Goal: Task Accomplishment & Management: Manage account settings

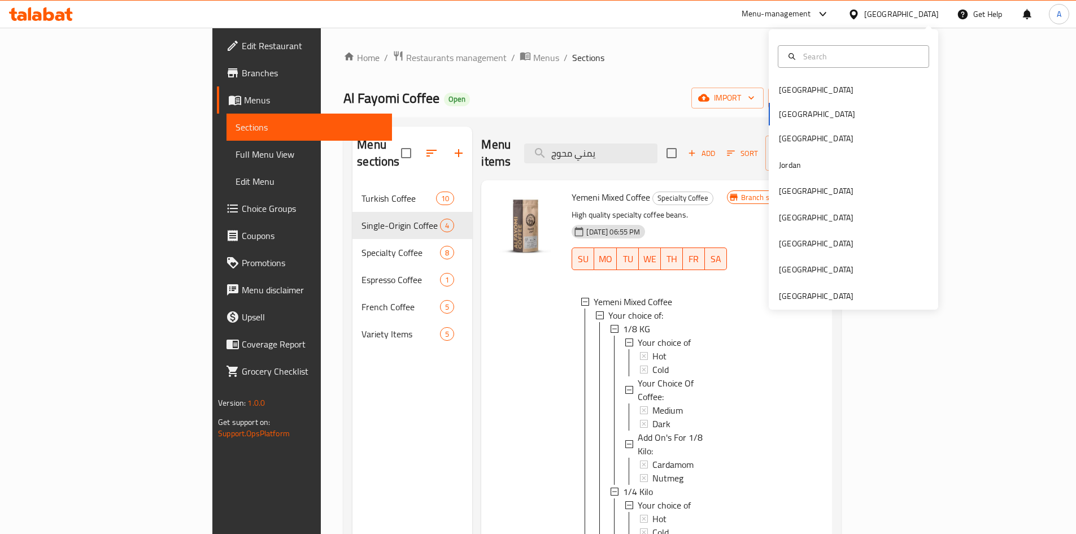
scroll to position [2, 0]
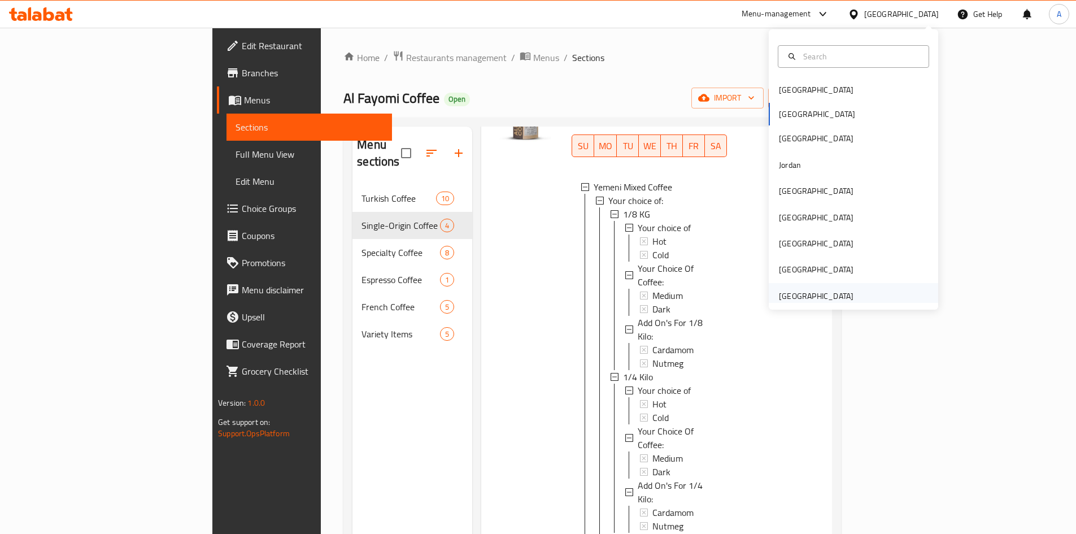
click at [819, 300] on div "[GEOGRAPHIC_DATA]" at bounding box center [816, 296] width 75 height 12
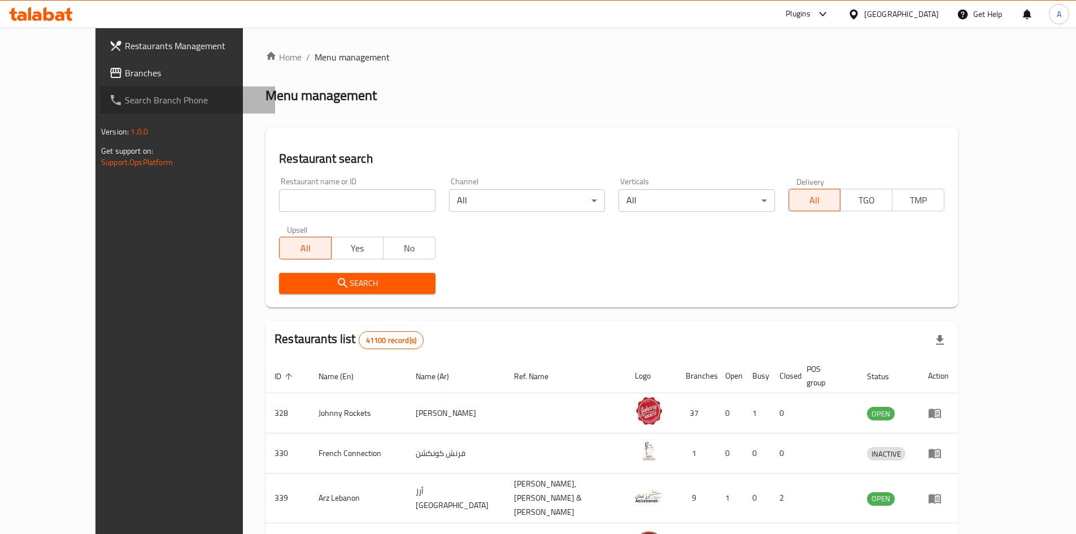
click at [144, 87] on link "Search Branch Phone" at bounding box center [187, 99] width 175 height 27
click at [147, 68] on span "Branches" at bounding box center [195, 73] width 141 height 14
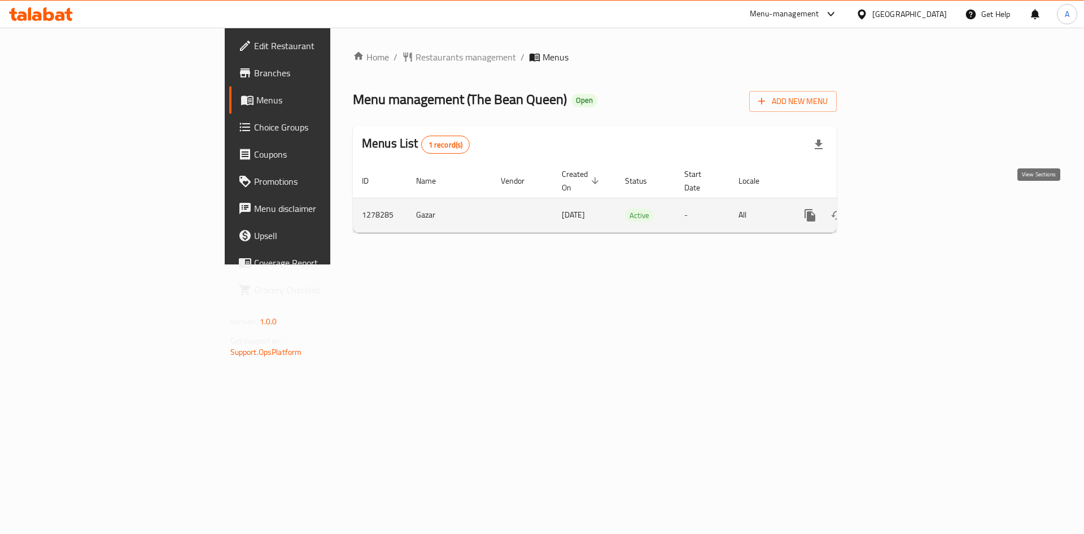
click at [898, 208] on icon "enhanced table" at bounding box center [892, 215] width 14 height 14
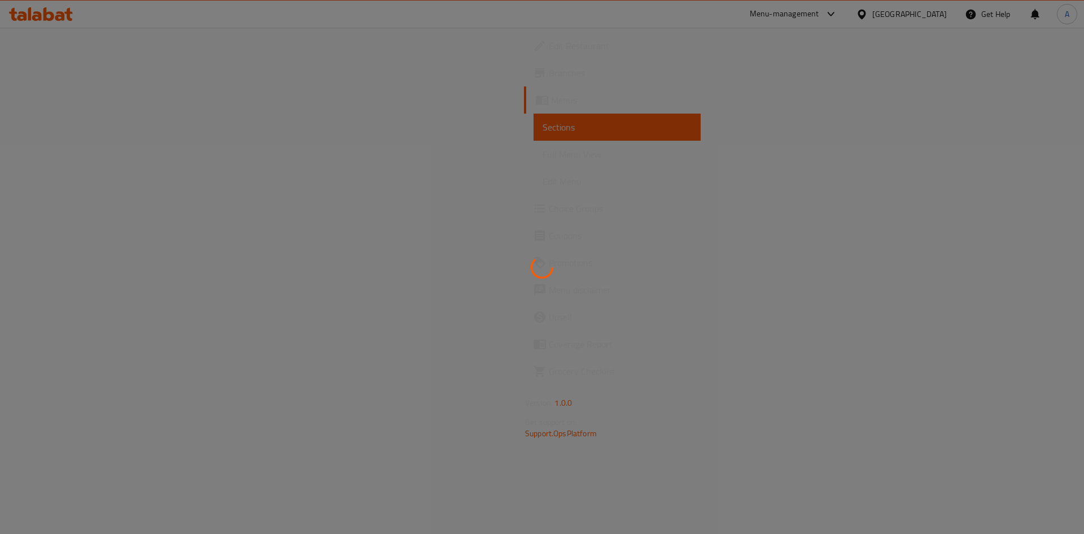
click at [1038, 111] on div at bounding box center [542, 267] width 1084 height 534
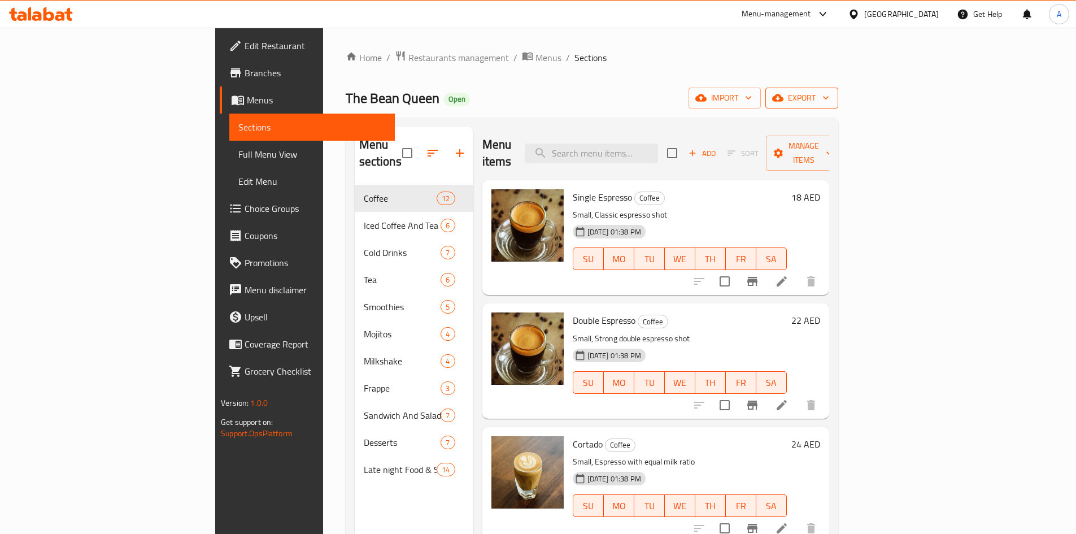
click at [829, 95] on span "export" at bounding box center [801, 98] width 55 height 14
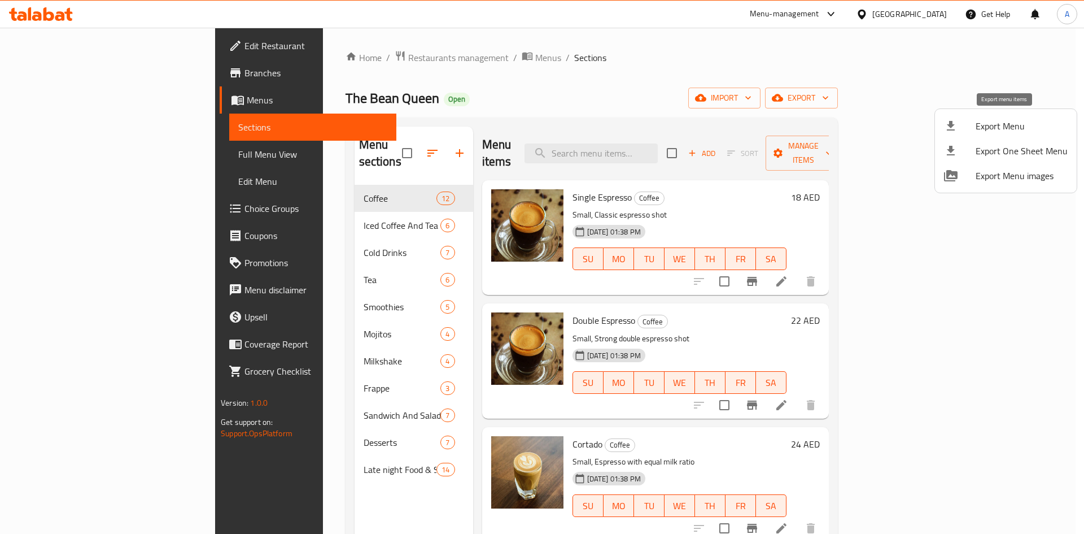
click at [974, 125] on div at bounding box center [960, 126] width 32 height 14
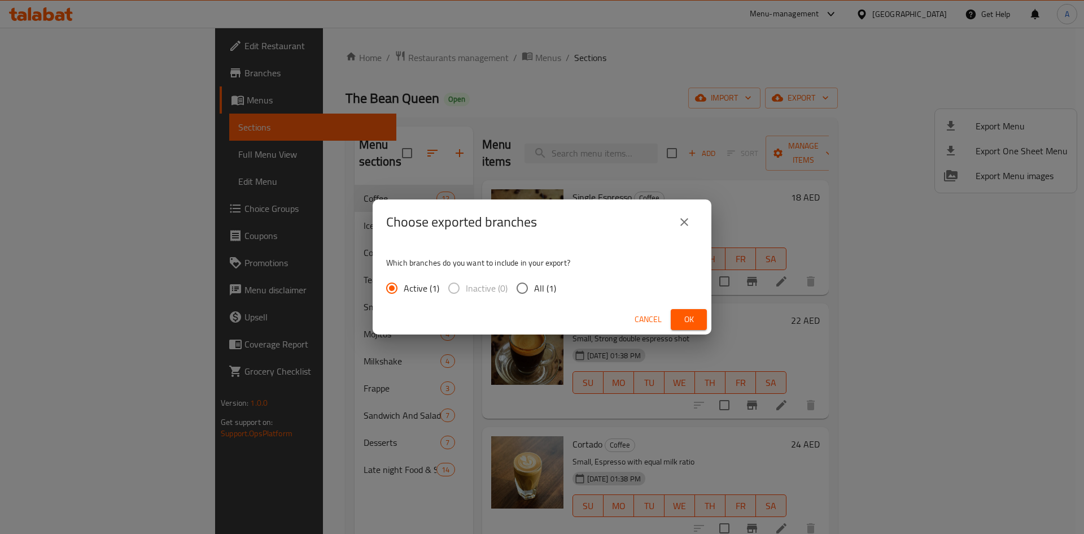
click at [551, 288] on span "All (1)" at bounding box center [545, 288] width 22 height 14
click at [534, 288] on input "All (1)" at bounding box center [523, 288] width 24 height 24
radio input "true"
click at [701, 322] on button "Ok" at bounding box center [689, 319] width 36 height 21
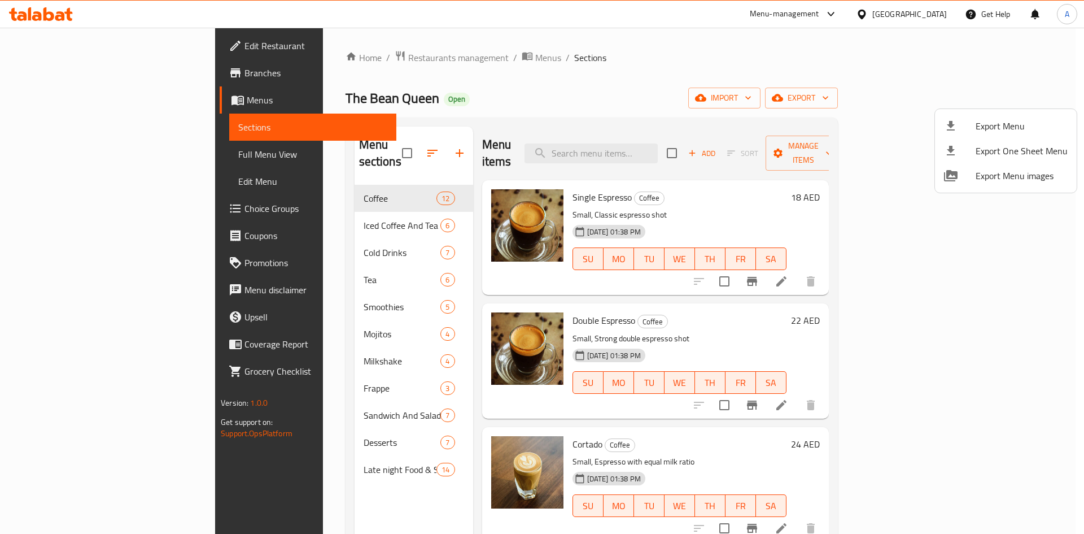
click at [723, 89] on div at bounding box center [542, 267] width 1084 height 534
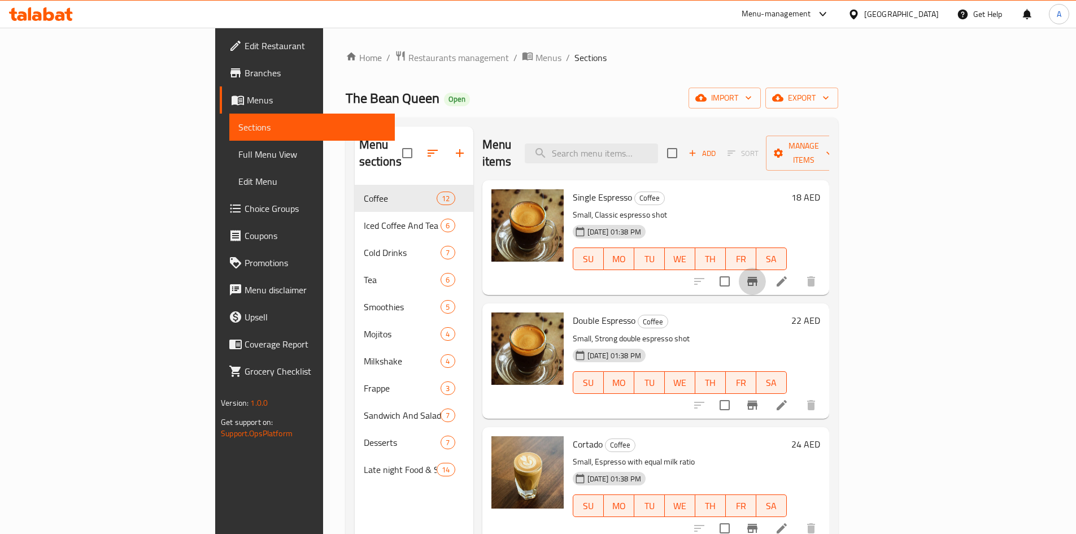
click at [759, 274] on icon "Branch-specific-item" at bounding box center [752, 281] width 14 height 14
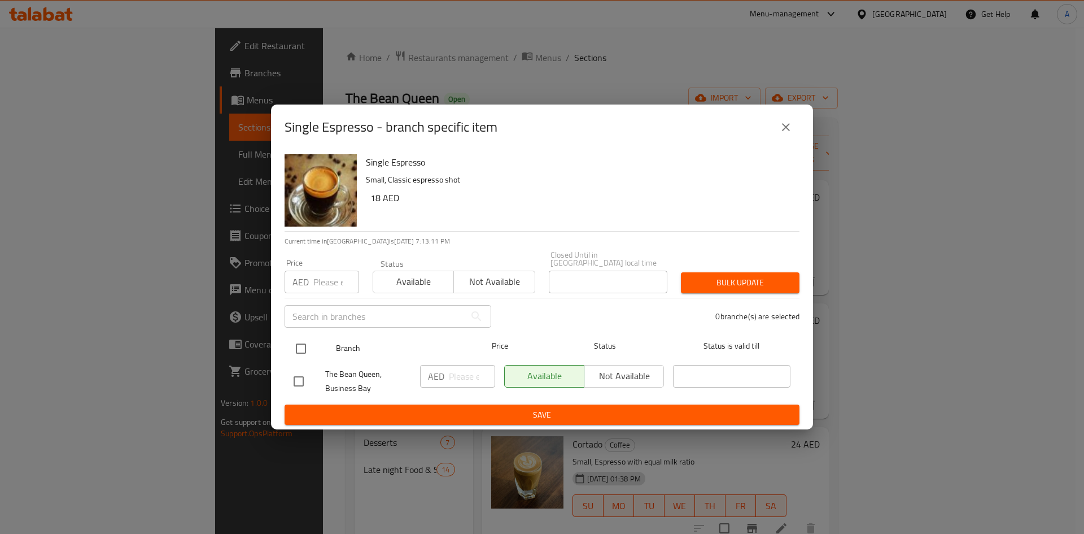
click at [299, 347] on input "checkbox" at bounding box center [301, 349] width 24 height 24
checkbox input "true"
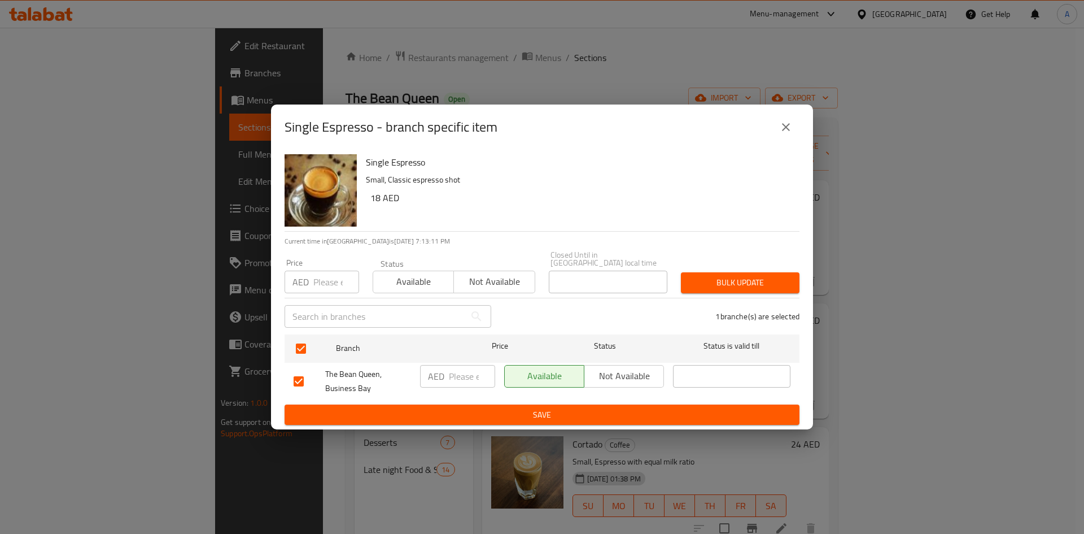
click at [329, 298] on div "​" at bounding box center [388, 316] width 220 height 36
click at [330, 285] on input "number" at bounding box center [336, 282] width 46 height 23
paste input "15"
type input "15"
click at [727, 298] on div "1 branche(s) are selected" at bounding box center [652, 316] width 308 height 41
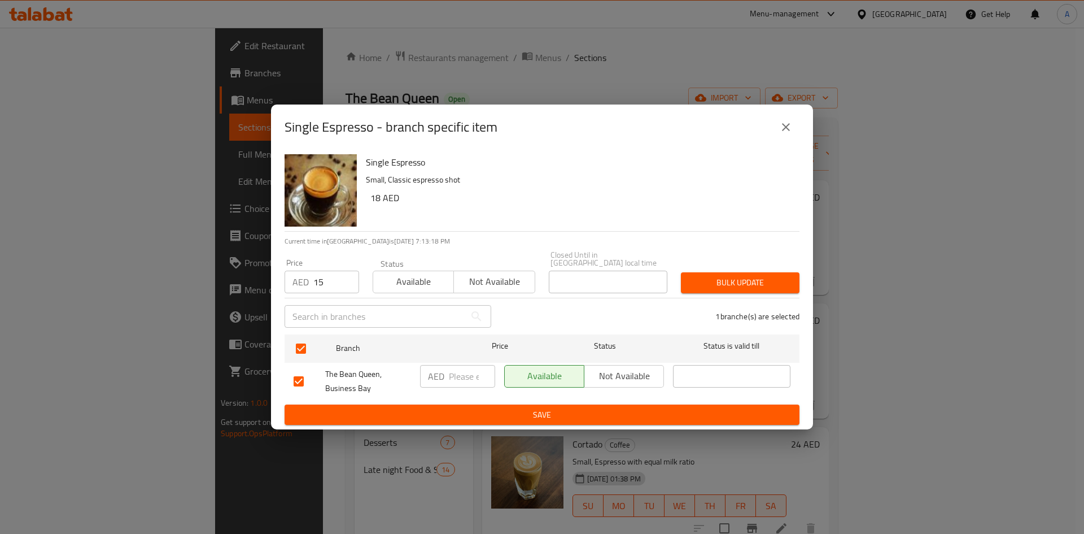
click at [11, 102] on div "Single Espresso - branch specific item Single Espresso Small, Classic espresso …" at bounding box center [542, 267] width 1084 height 534
click at [46, 77] on div "Single Espresso - branch specific item Single Espresso Small, Classic espresso …" at bounding box center [542, 267] width 1084 height 534
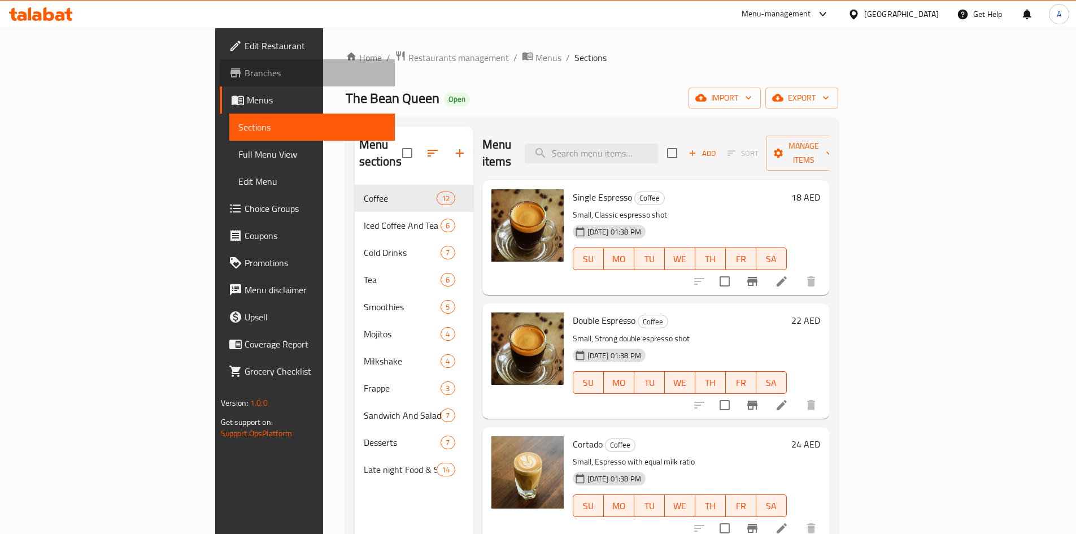
click at [245, 77] on span "Branches" at bounding box center [315, 73] width 141 height 14
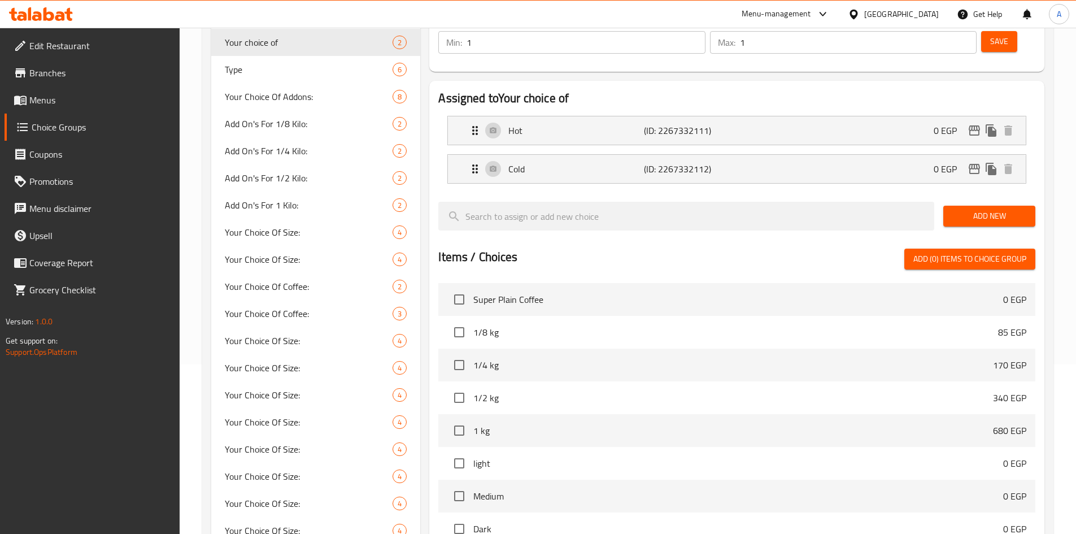
scroll to position [169, 0]
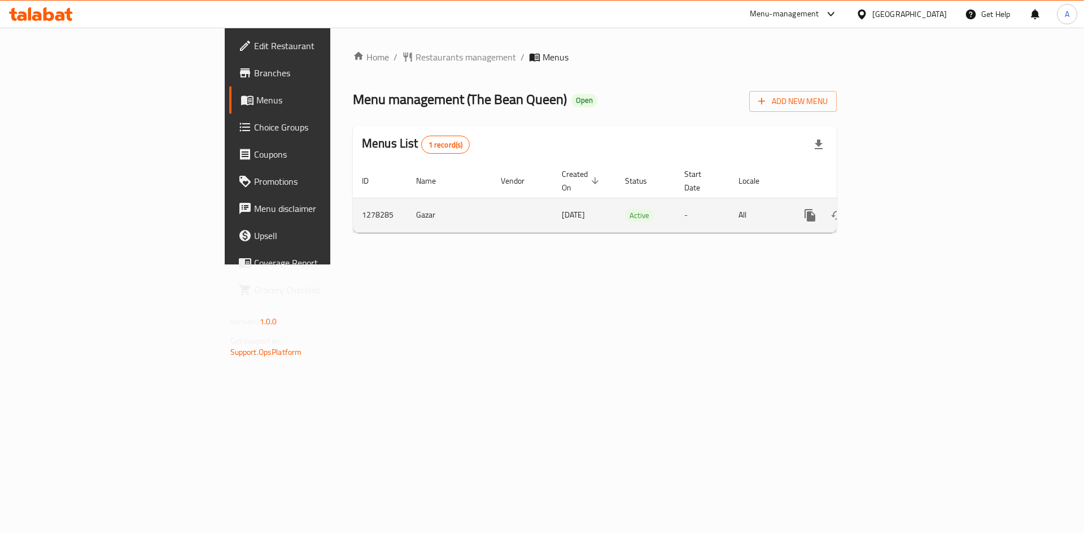
click at [905, 202] on link "enhanced table" at bounding box center [891, 215] width 27 height 27
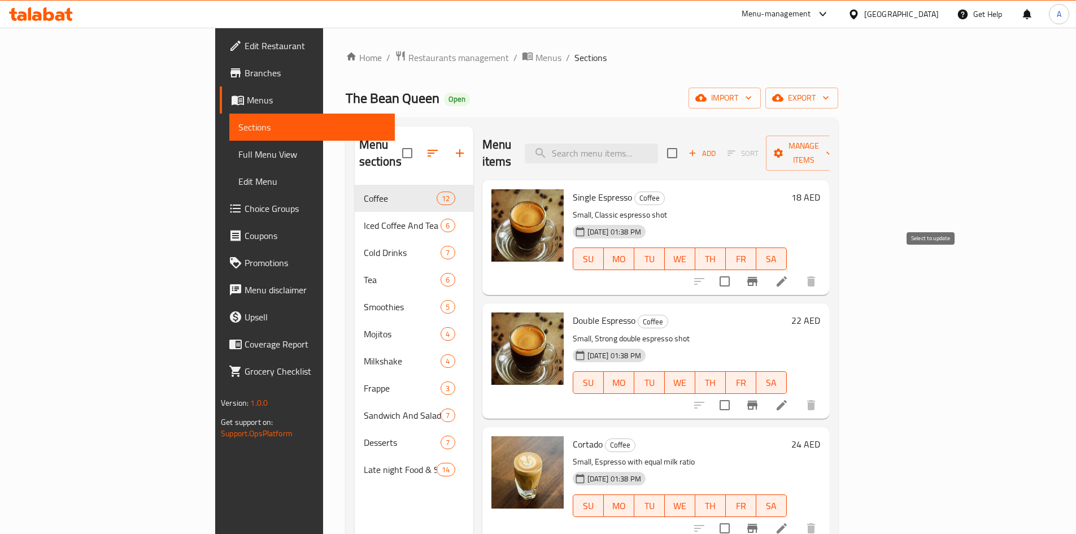
click at [736, 269] on input "checkbox" at bounding box center [725, 281] width 24 height 24
drag, startPoint x: 932, startPoint y: 269, endPoint x: 954, endPoint y: 264, distance: 22.7
click at [736, 269] on input "checkbox" at bounding box center [725, 281] width 24 height 24
checkbox input "false"
click at [757, 277] on icon "Branch-specific-item" at bounding box center [752, 281] width 10 height 9
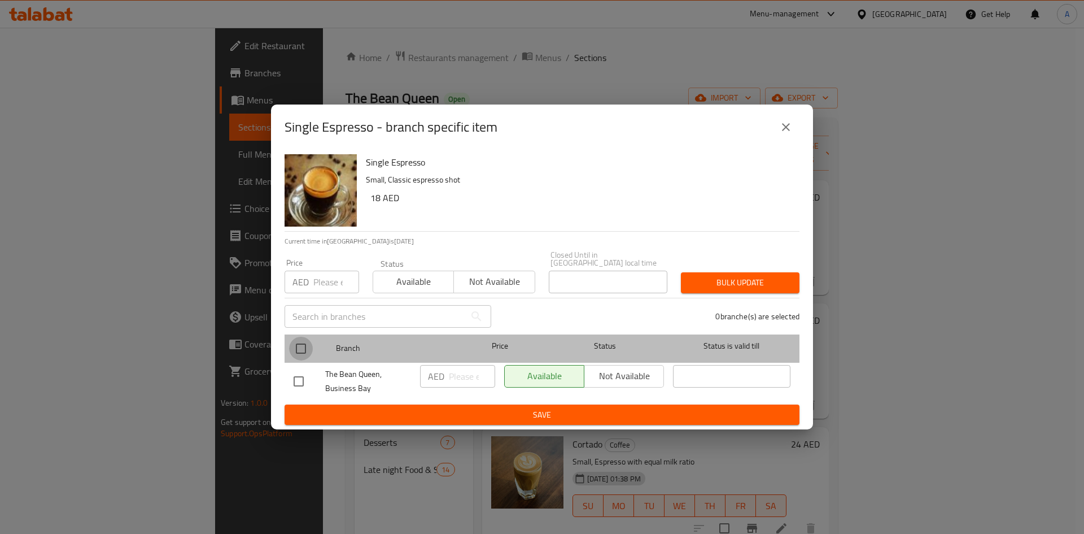
click at [299, 354] on input "checkbox" at bounding box center [301, 349] width 24 height 24
checkbox input "true"
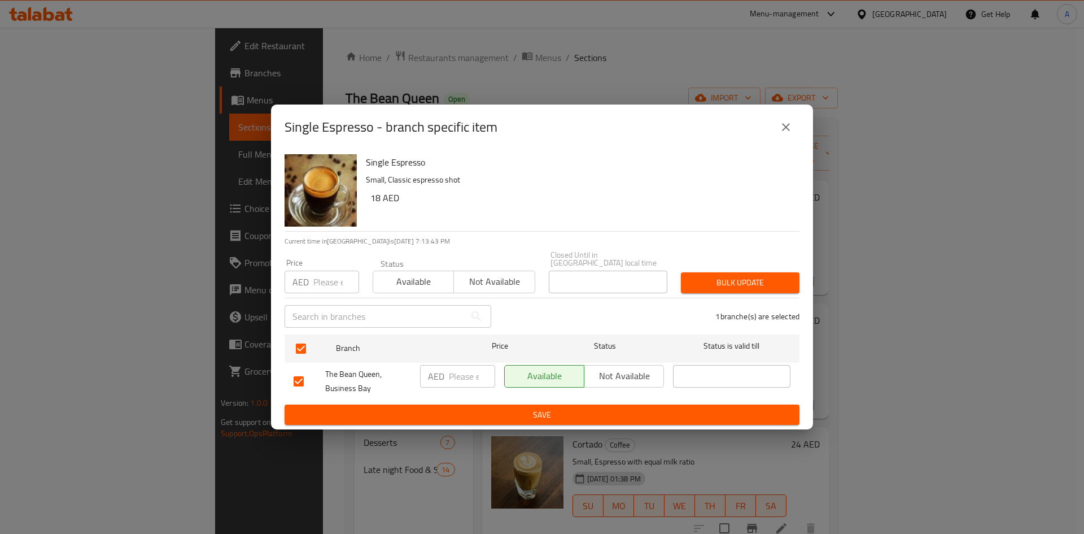
click at [339, 290] on input "number" at bounding box center [336, 282] width 46 height 23
paste input "15"
type input "15"
click at [719, 294] on div "Bulk update" at bounding box center [740, 282] width 132 height 34
click at [722, 288] on span "Bulk update" at bounding box center [740, 283] width 101 height 14
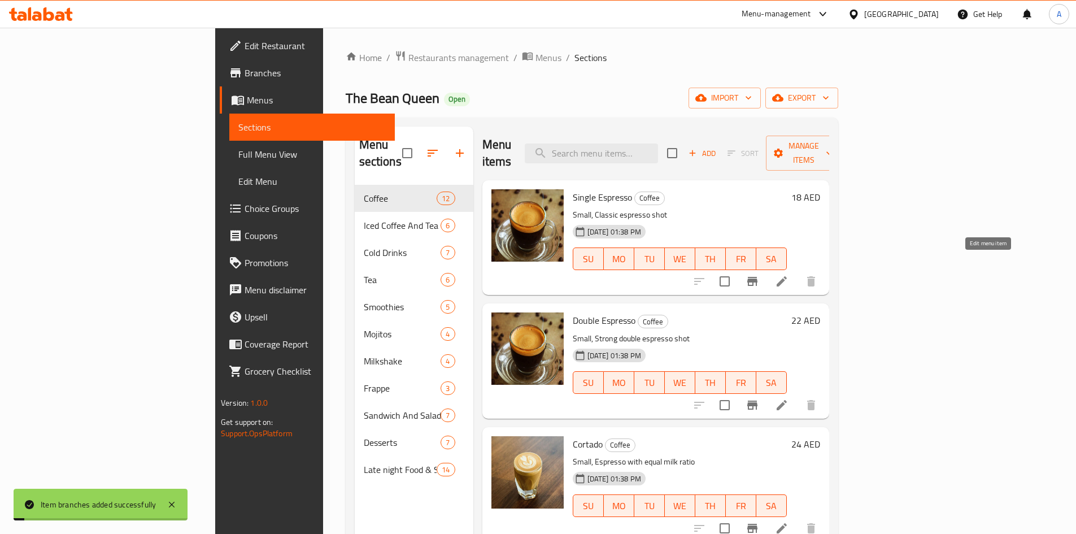
click at [787, 276] on icon at bounding box center [781, 281] width 10 height 10
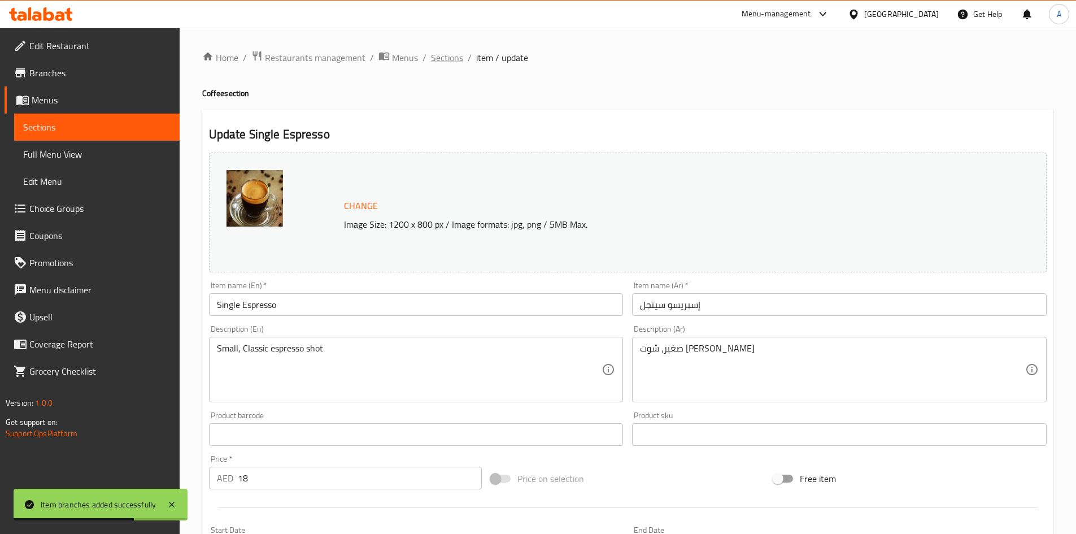
click at [450, 64] on span "Sections" at bounding box center [447, 58] width 32 height 14
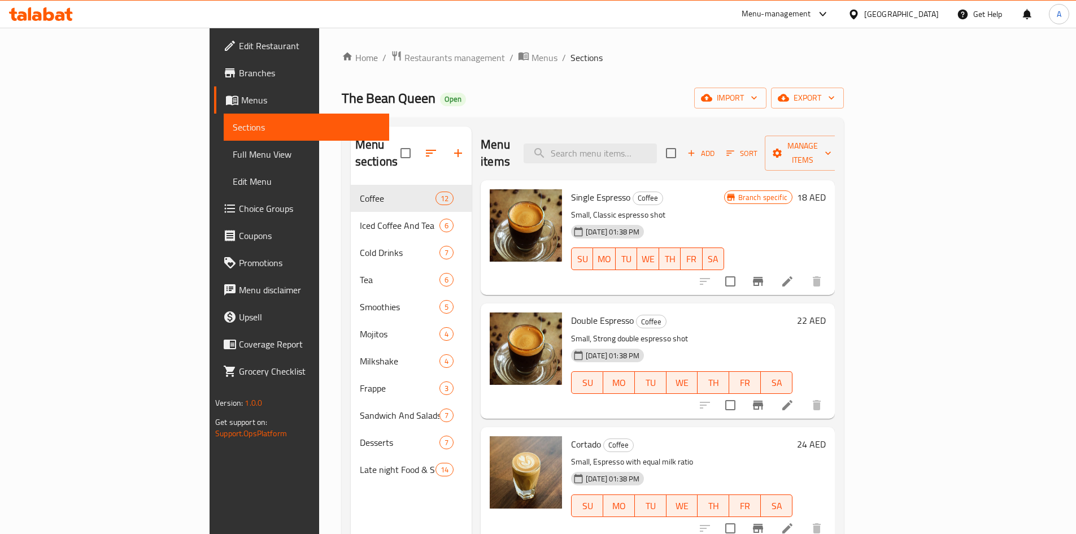
click at [794, 274] on icon at bounding box center [787, 281] width 14 height 14
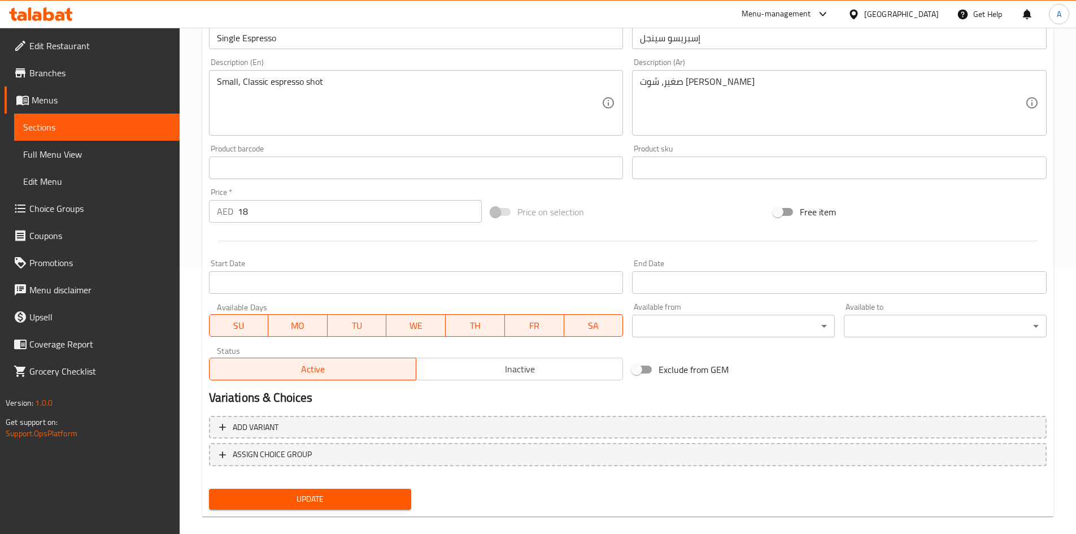
scroll to position [281, 0]
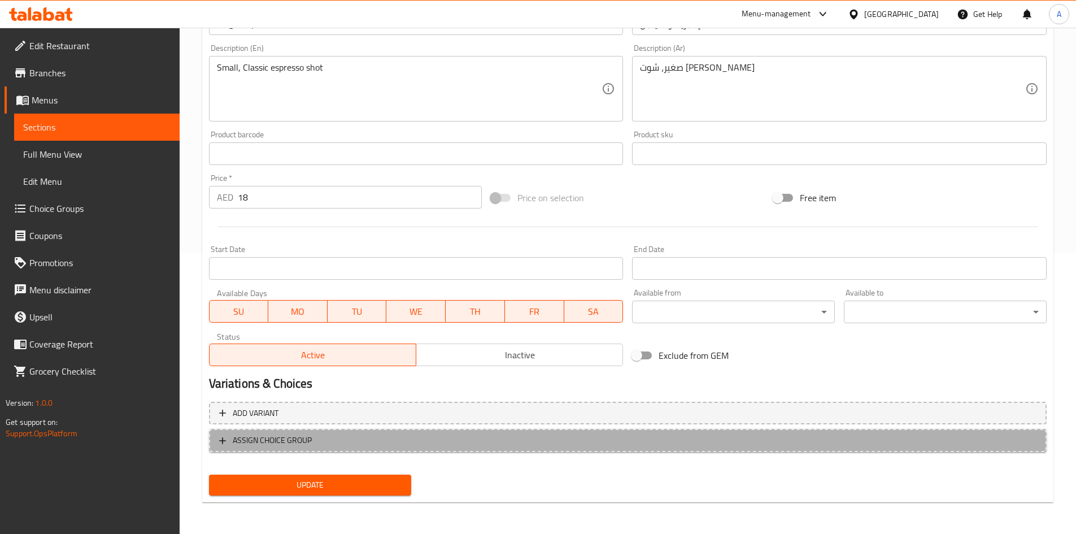
click at [325, 440] on span "ASSIGN CHOICE GROUP" at bounding box center [627, 440] width 817 height 14
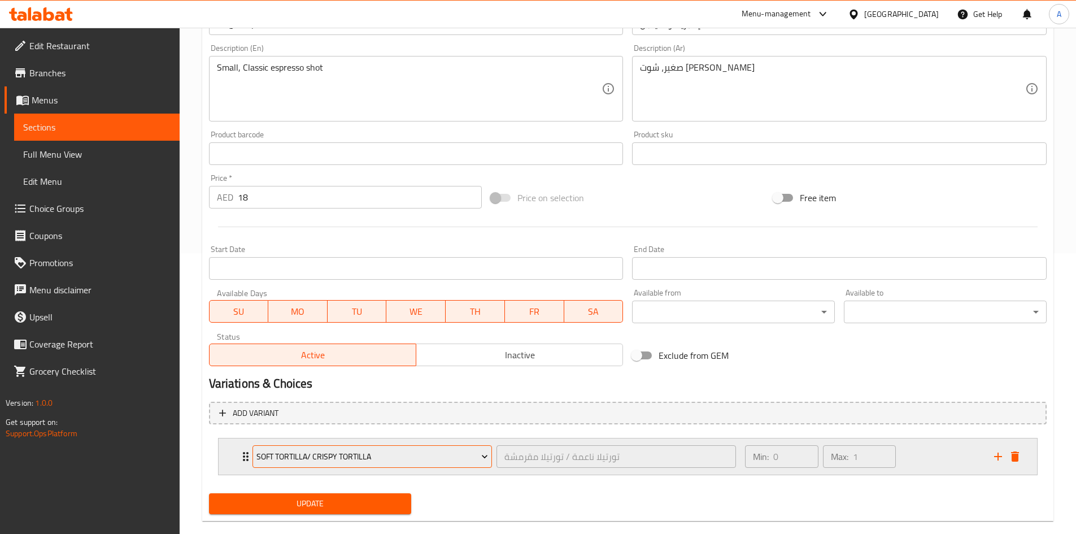
click at [322, 464] on button "Soft Tortilla/ Crispy Tortilla" at bounding box center [371, 456] width 239 height 23
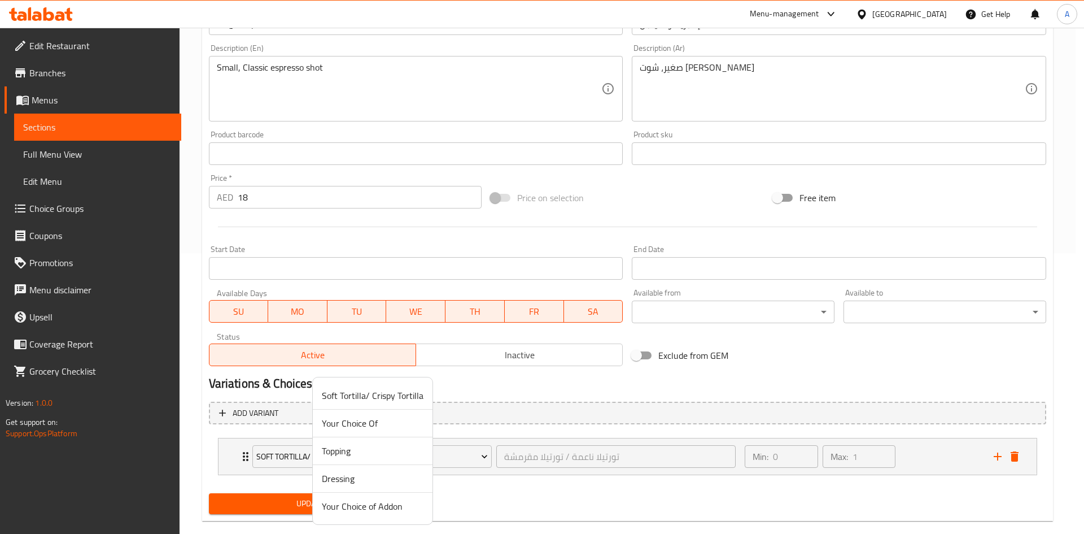
click at [377, 511] on span "Your Choice of Addon" at bounding box center [373, 506] width 102 height 14
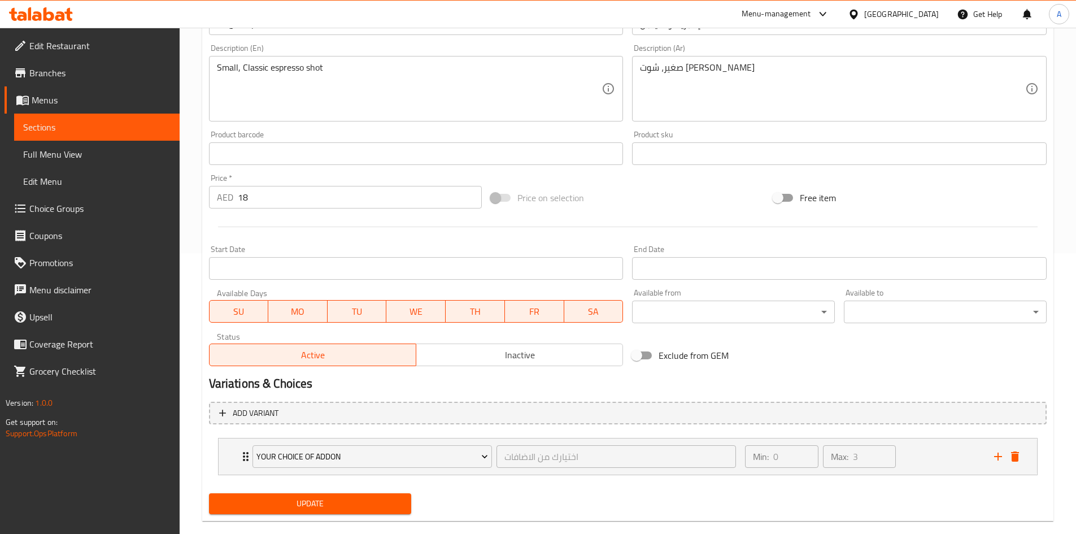
click at [313, 499] on span "Update" at bounding box center [310, 503] width 185 height 14
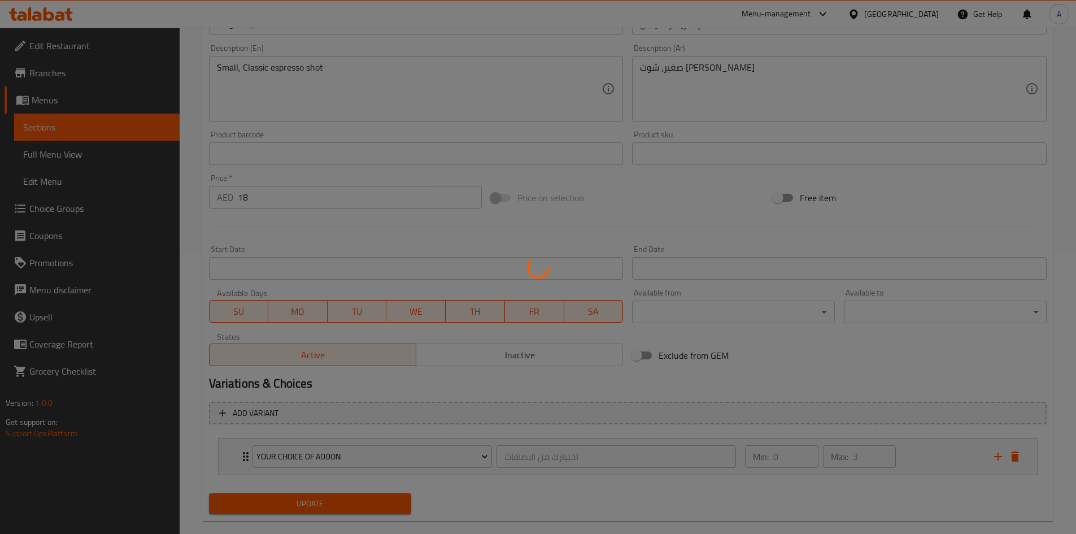
scroll to position [0, 0]
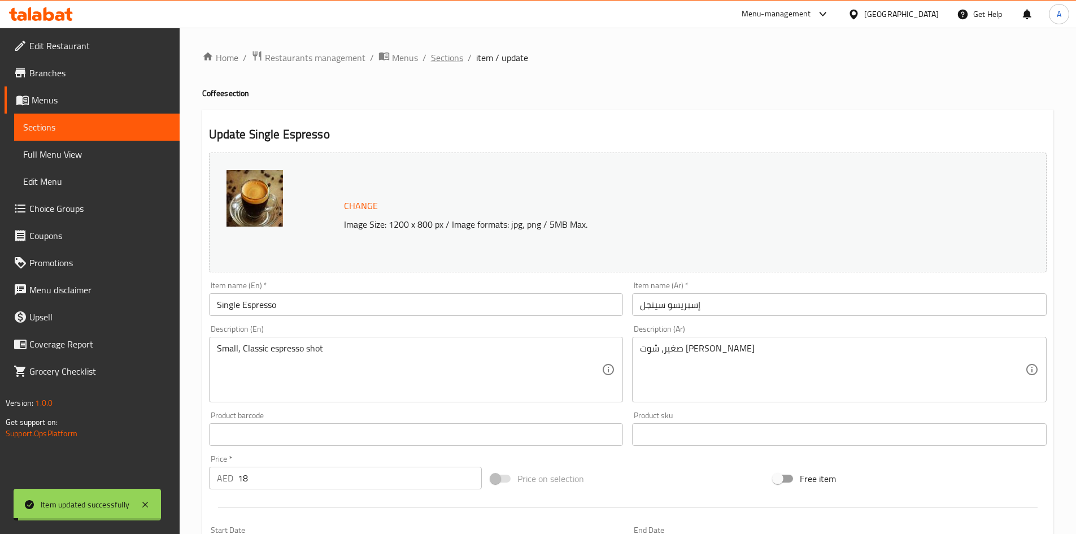
click at [446, 58] on span "Sections" at bounding box center [447, 58] width 32 height 14
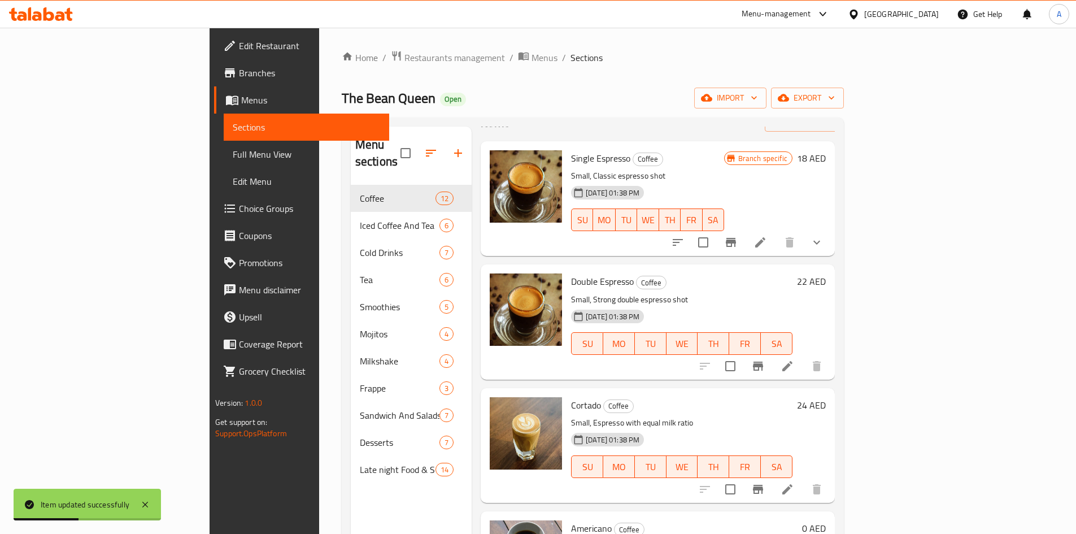
scroll to position [56, 0]
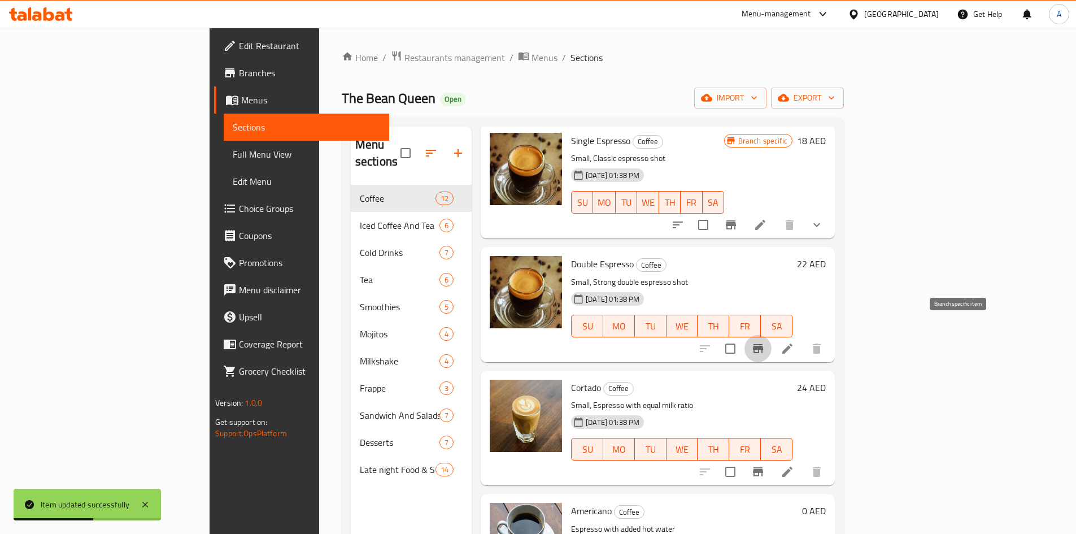
click at [765, 342] on icon "Branch-specific-item" at bounding box center [758, 349] width 14 height 14
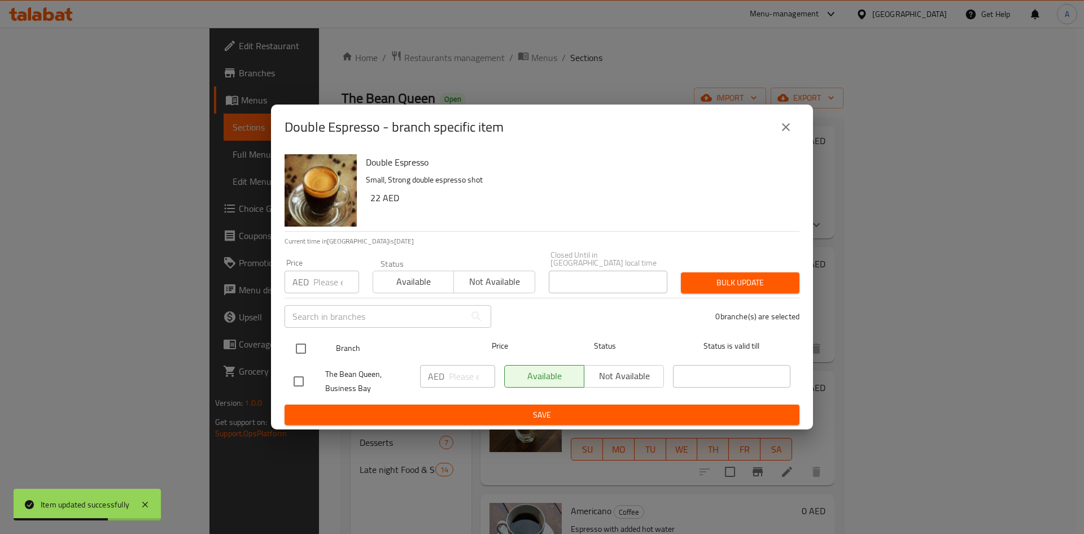
click at [305, 340] on input "checkbox" at bounding box center [301, 349] width 24 height 24
checkbox input "true"
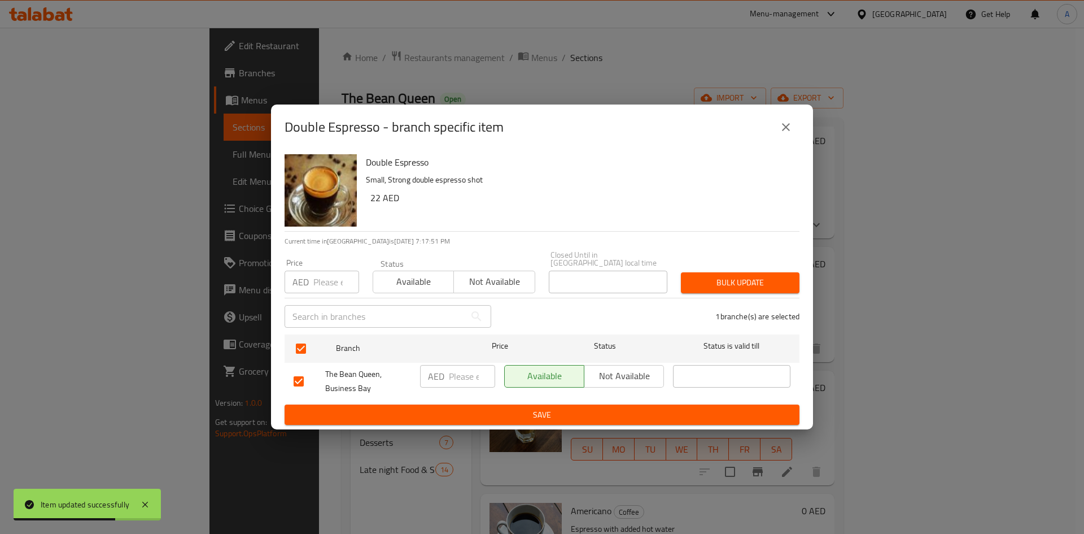
click at [328, 277] on input "number" at bounding box center [336, 282] width 46 height 23
paste input "20"
type input "20"
click at [791, 271] on div "Bulk update" at bounding box center [740, 282] width 132 height 34
click at [783, 272] on button "Bulk update" at bounding box center [740, 282] width 119 height 21
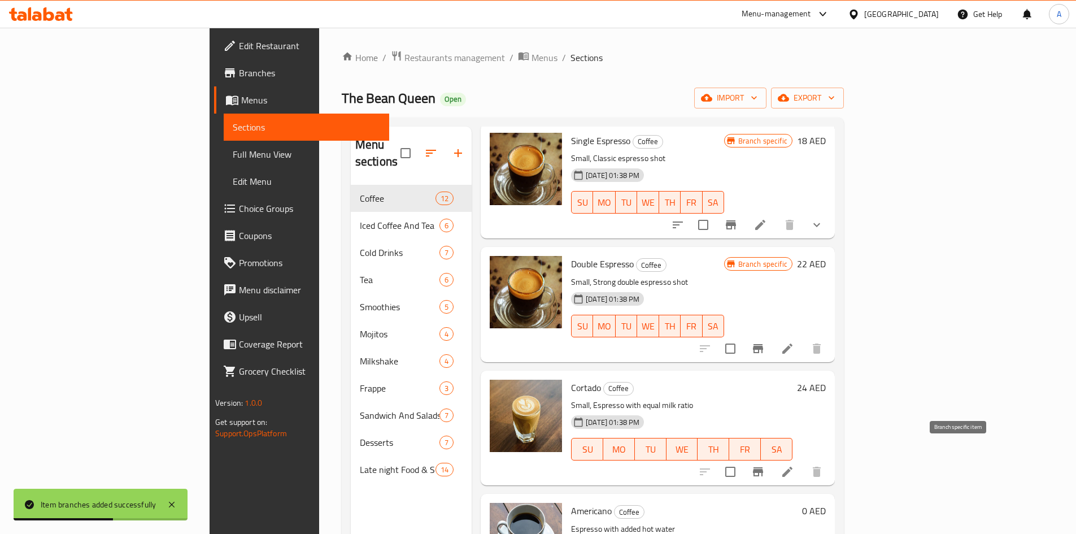
click at [763, 467] on icon "Branch-specific-item" at bounding box center [758, 471] width 10 height 9
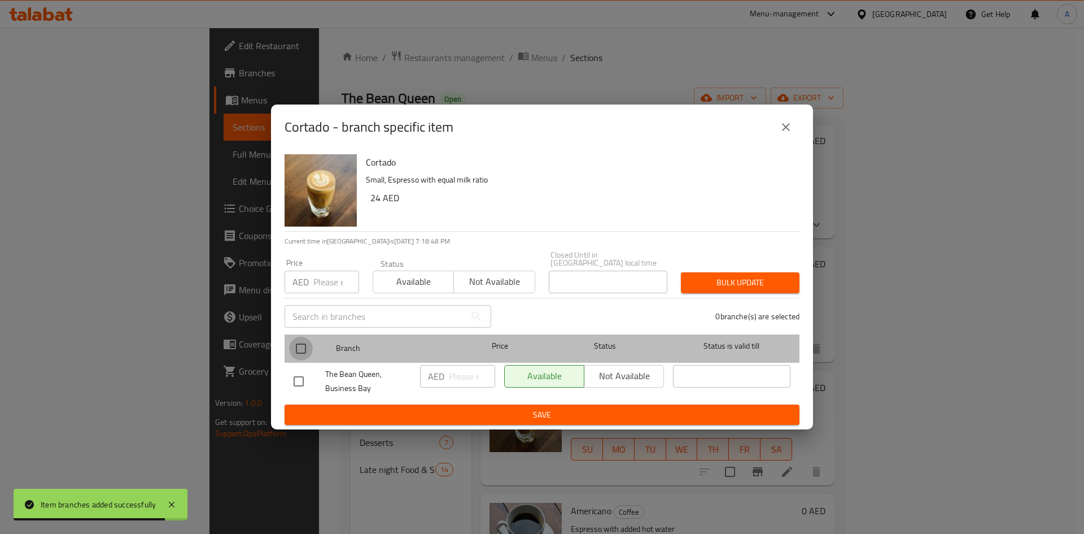
drag, startPoint x: 304, startPoint y: 351, endPoint x: 346, endPoint y: 274, distance: 87.2
click at [303, 350] on input "checkbox" at bounding box center [301, 349] width 24 height 24
checkbox input "true"
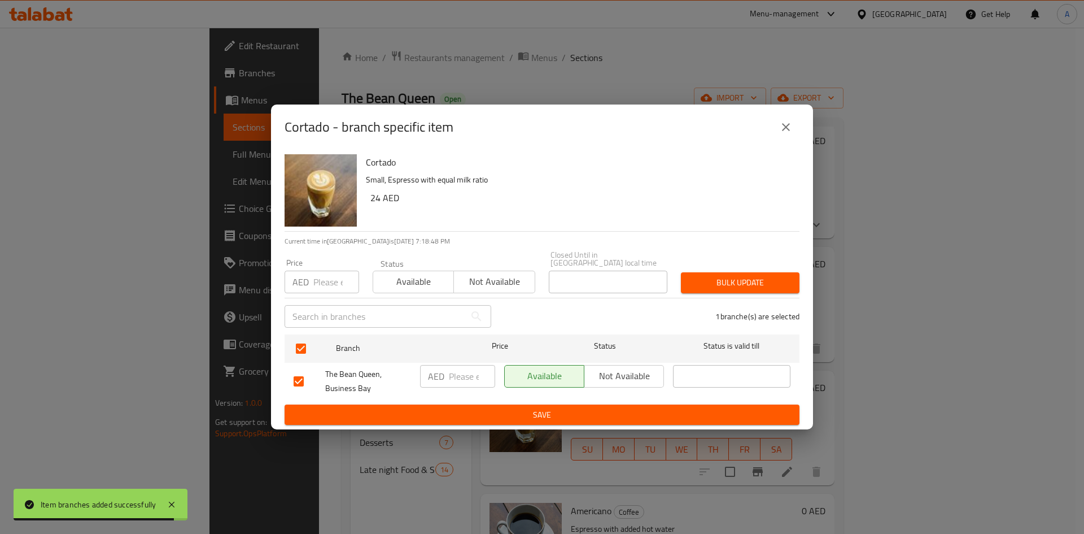
click at [333, 278] on input "number" at bounding box center [336, 282] width 46 height 23
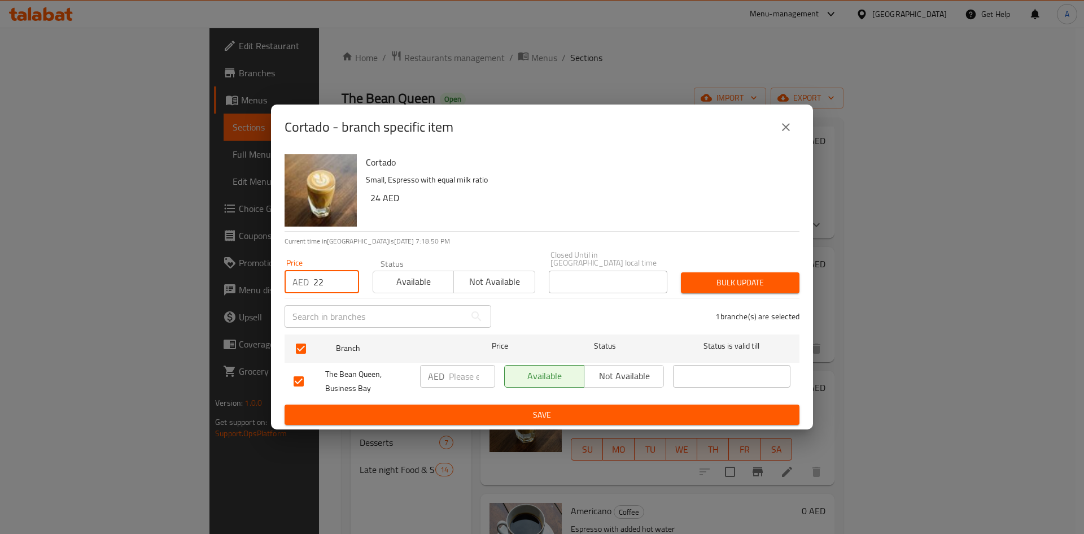
type input "22"
click at [756, 285] on span "Bulk update" at bounding box center [740, 283] width 101 height 14
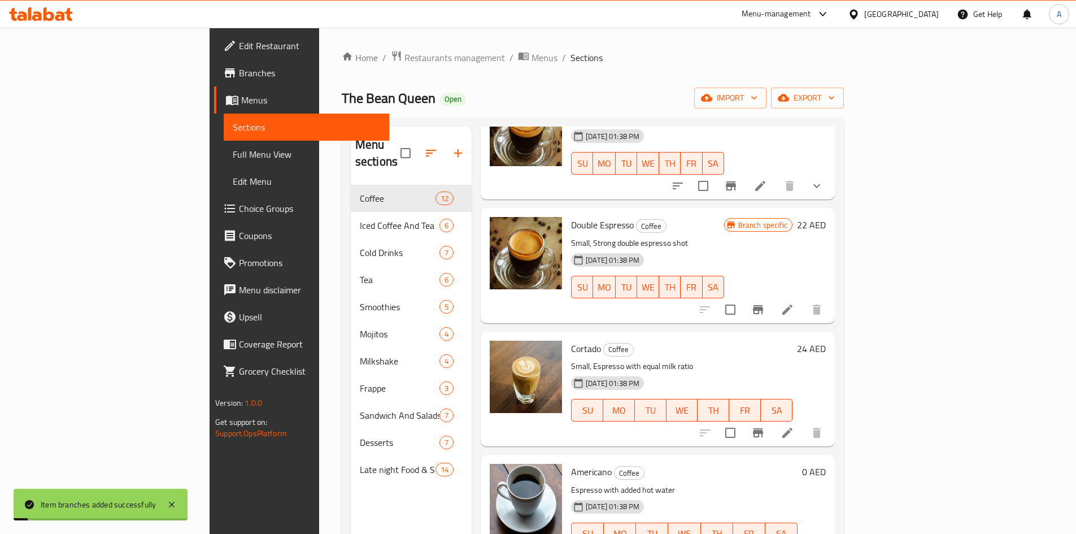
scroll to position [169, 0]
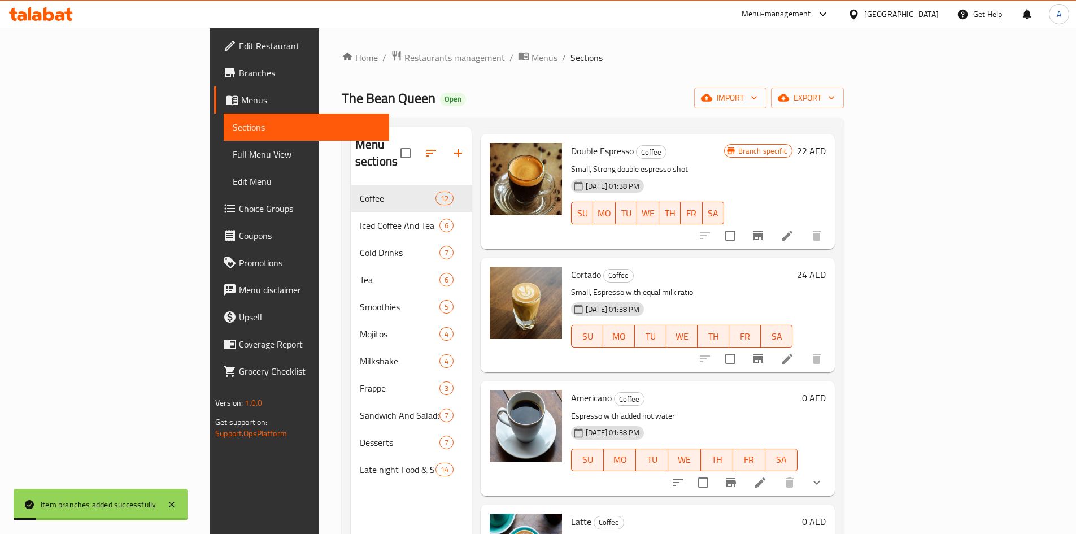
click at [571, 389] on span "Americano" at bounding box center [591, 397] width 41 height 17
click at [823, 475] on icon "show more" at bounding box center [817, 482] width 14 height 14
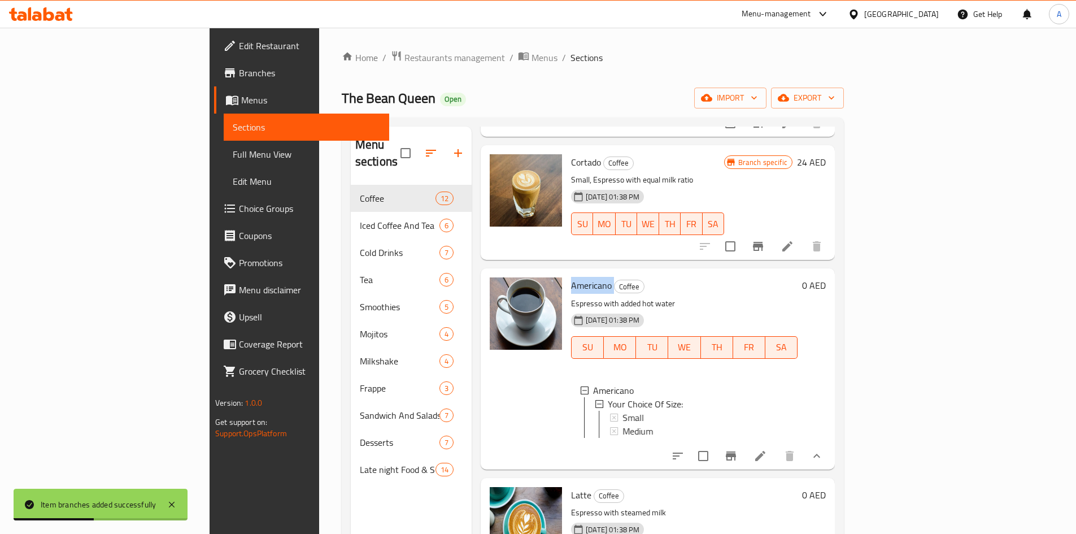
scroll to position [282, 0]
click at [622, 410] on span "Small" at bounding box center [632, 417] width 21 height 14
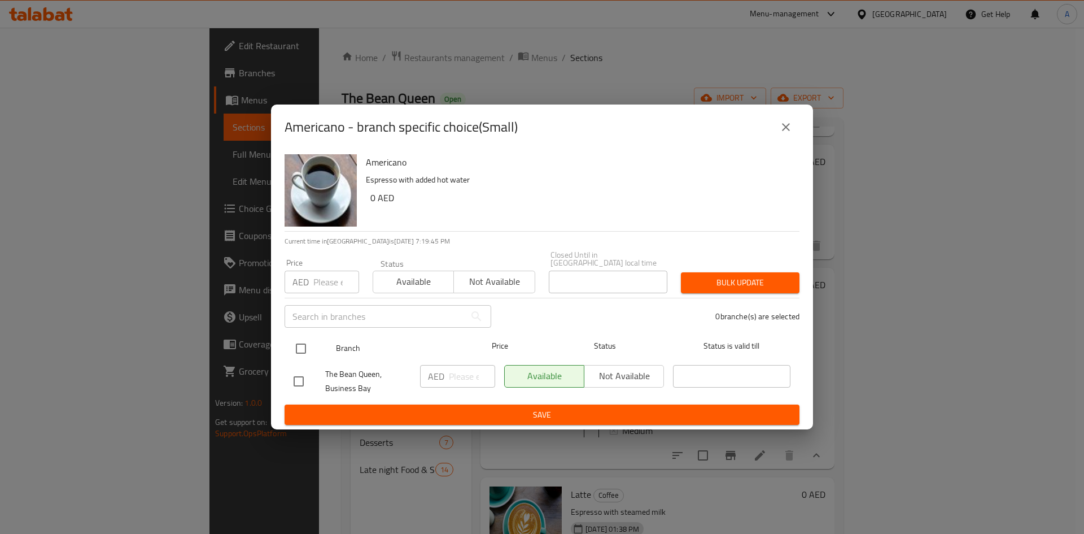
click at [304, 350] on input "checkbox" at bounding box center [301, 349] width 24 height 24
checkbox input "true"
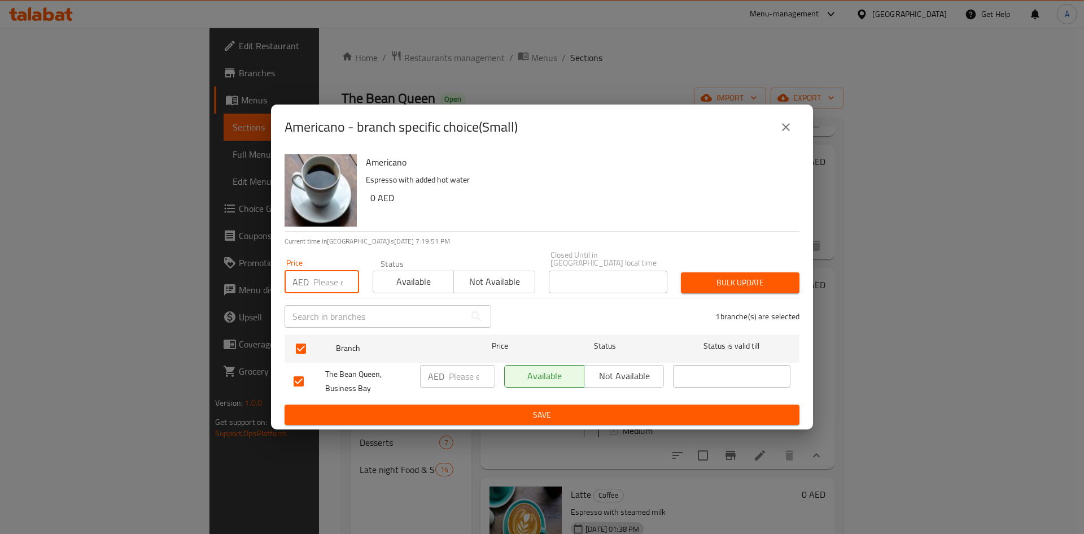
click at [328, 283] on input "number" at bounding box center [336, 282] width 46 height 23
type input "20"
click at [740, 289] on span "Bulk update" at bounding box center [740, 283] width 101 height 14
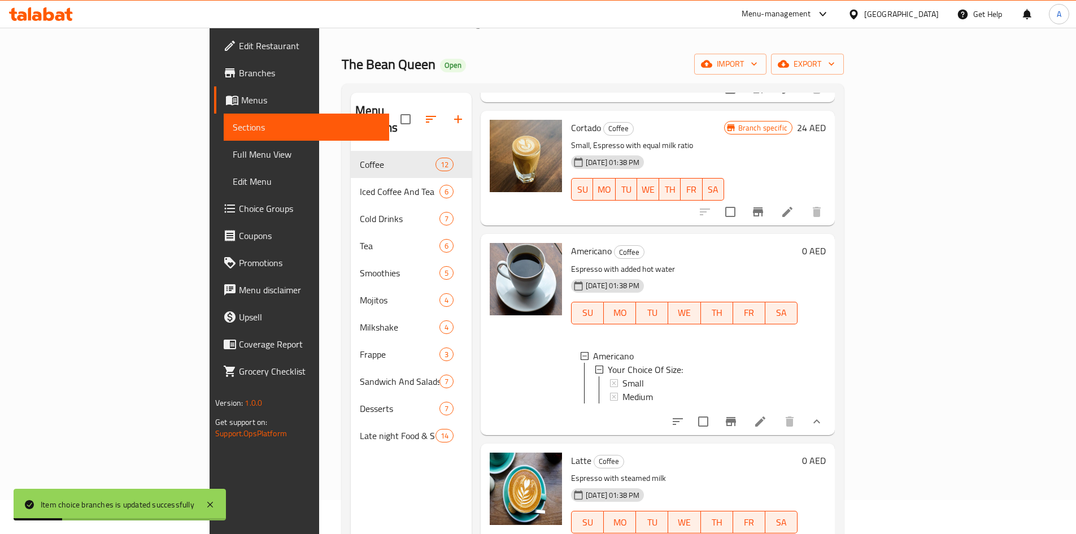
scroll to position [113, 0]
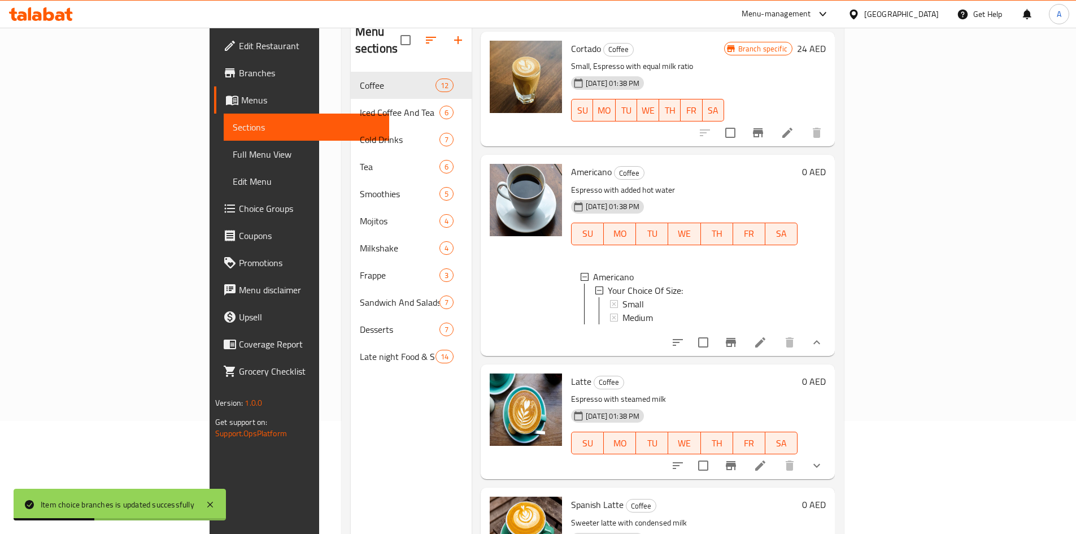
click at [830, 329] on div at bounding box center [747, 342] width 166 height 27
click at [767, 335] on icon at bounding box center [760, 342] width 14 height 14
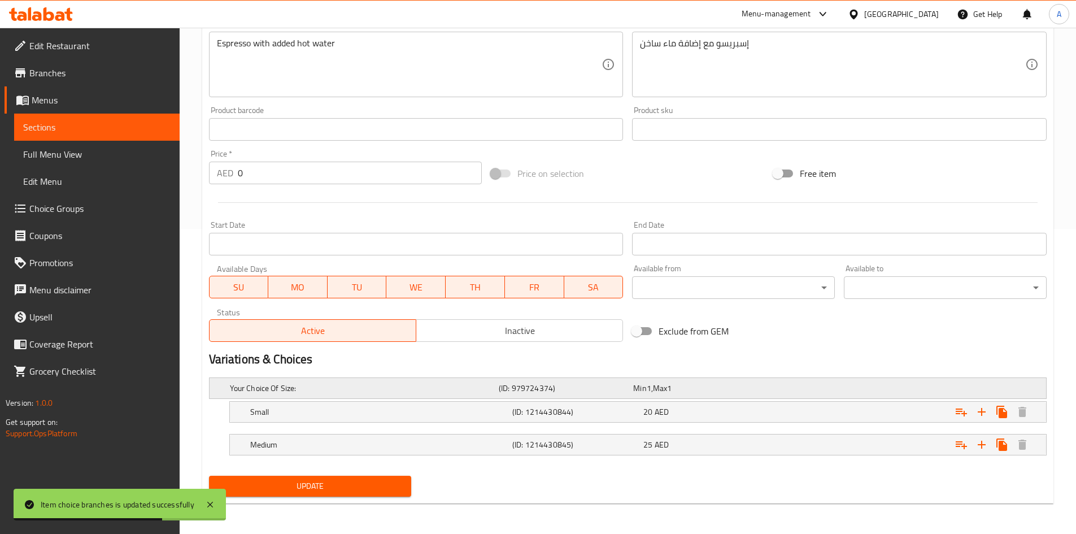
scroll to position [306, 0]
click at [959, 417] on icon "Expand" at bounding box center [961, 411] width 14 height 14
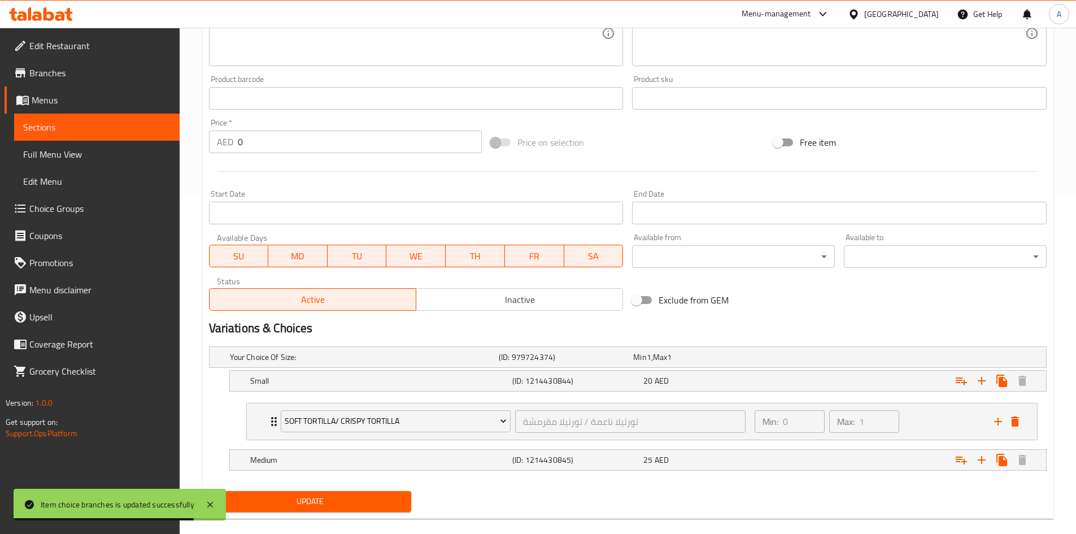
scroll to position [352, 0]
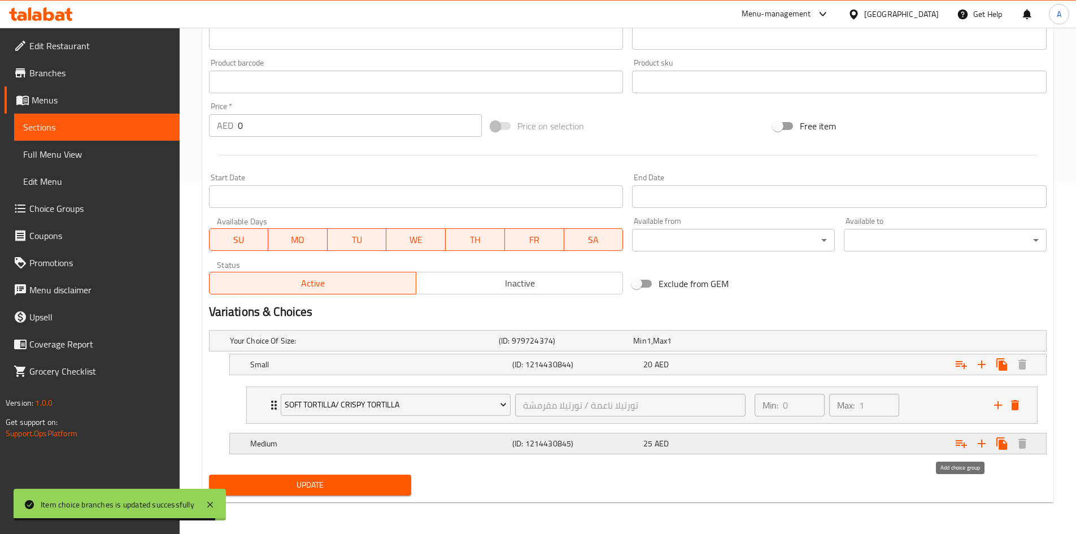
click at [961, 444] on icon "Expand" at bounding box center [961, 444] width 14 height 14
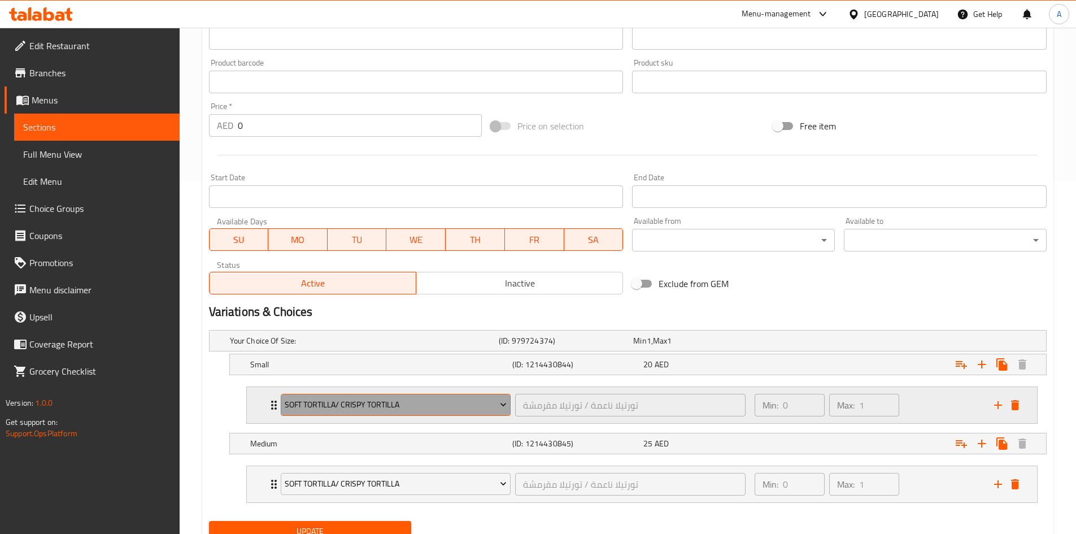
click at [498, 404] on icon "Expand" at bounding box center [503, 404] width 11 height 11
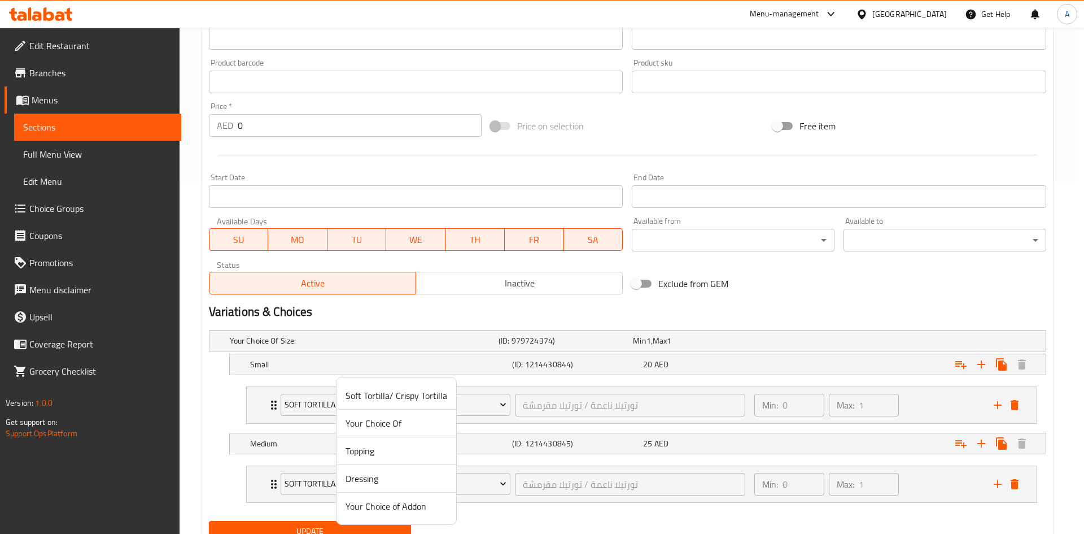
drag, startPoint x: 372, startPoint y: 496, endPoint x: 382, endPoint y: 498, distance: 10.3
click at [373, 496] on li "Your Choice of Addon" at bounding box center [397, 505] width 120 height 27
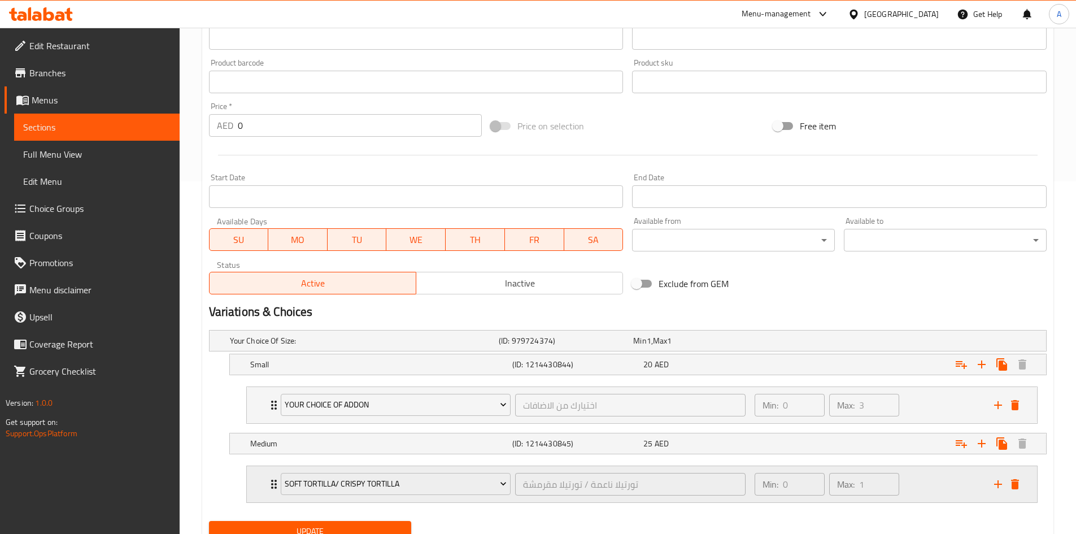
click at [465, 496] on div "Soft Tortilla/ Crispy Tortilla" at bounding box center [395, 483] width 235 height 27
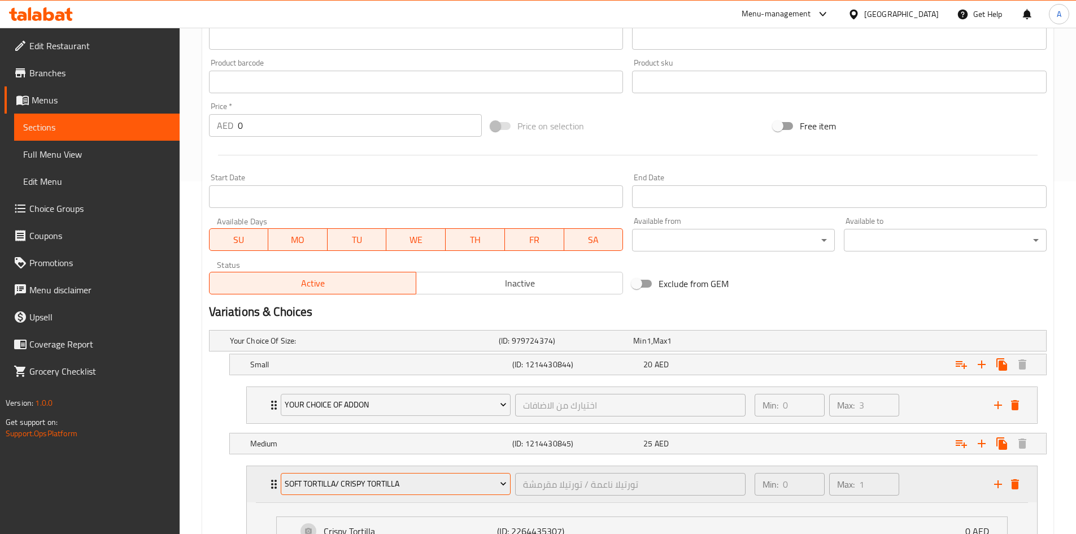
click at [470, 487] on span "Soft Tortilla/ Crispy Tortilla" at bounding box center [396, 484] width 222 height 14
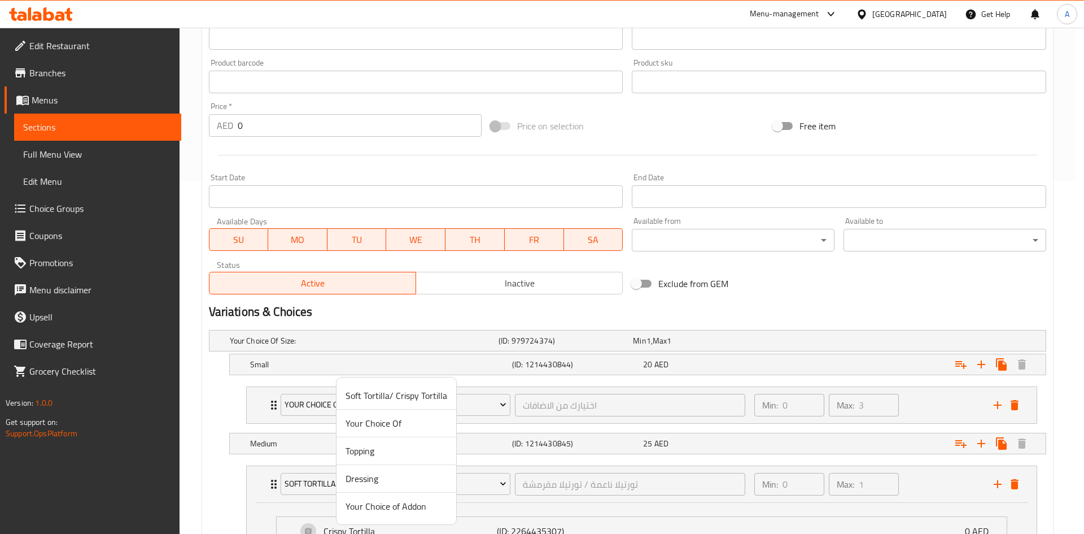
click at [416, 507] on span "Your Choice of Addon" at bounding box center [397, 506] width 102 height 14
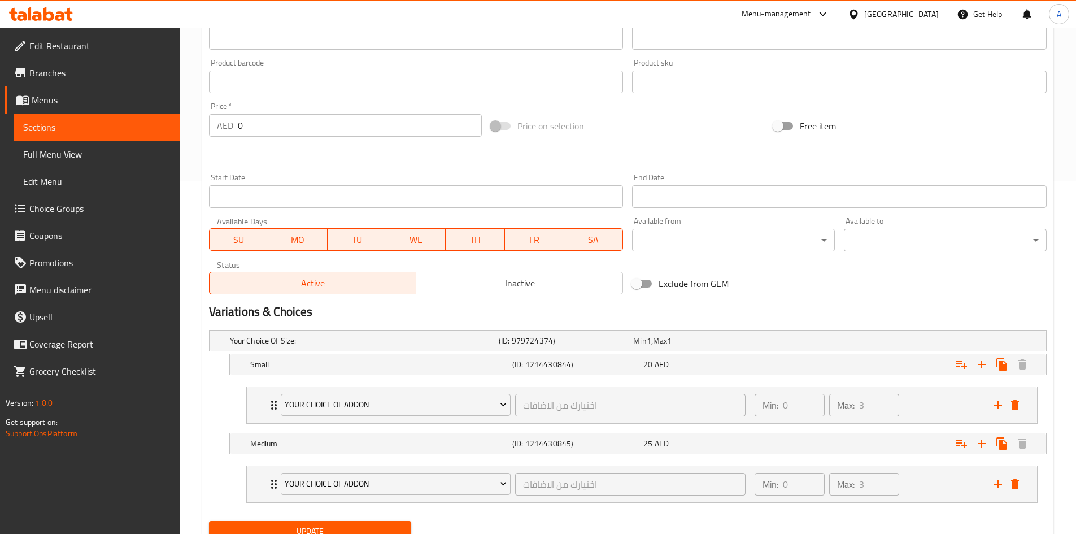
click at [825, 311] on h2 "Variations & Choices" at bounding box center [627, 311] width 837 height 17
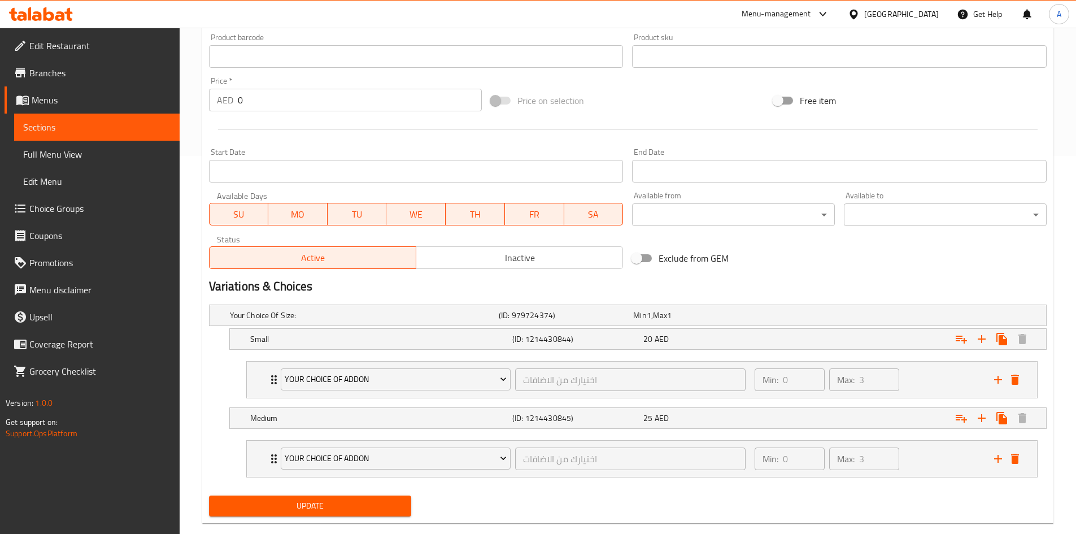
scroll to position [399, 0]
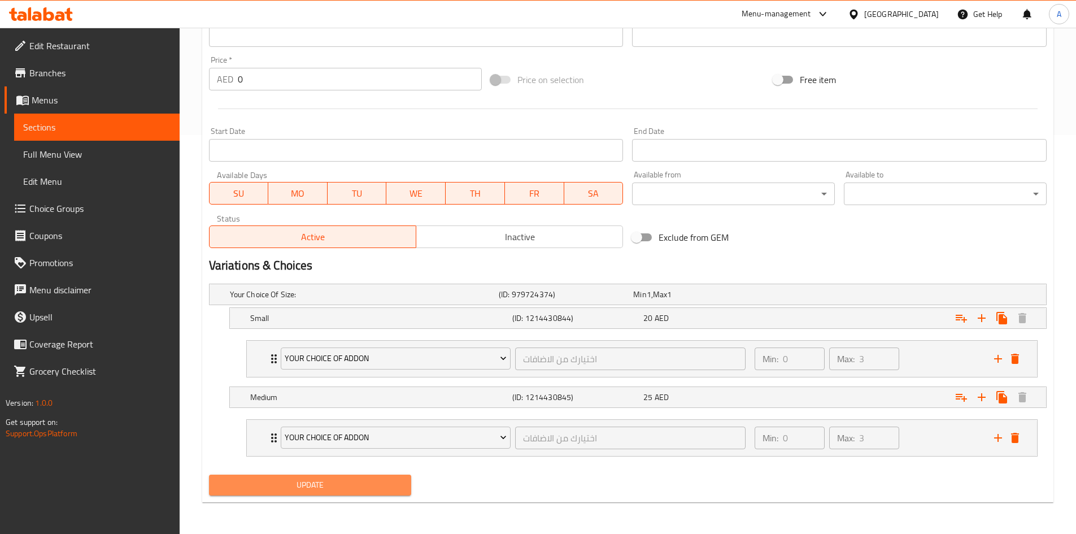
drag, startPoint x: 392, startPoint y: 478, endPoint x: 891, endPoint y: 474, distance: 498.7
click at [392, 478] on span "Update" at bounding box center [310, 485] width 185 height 14
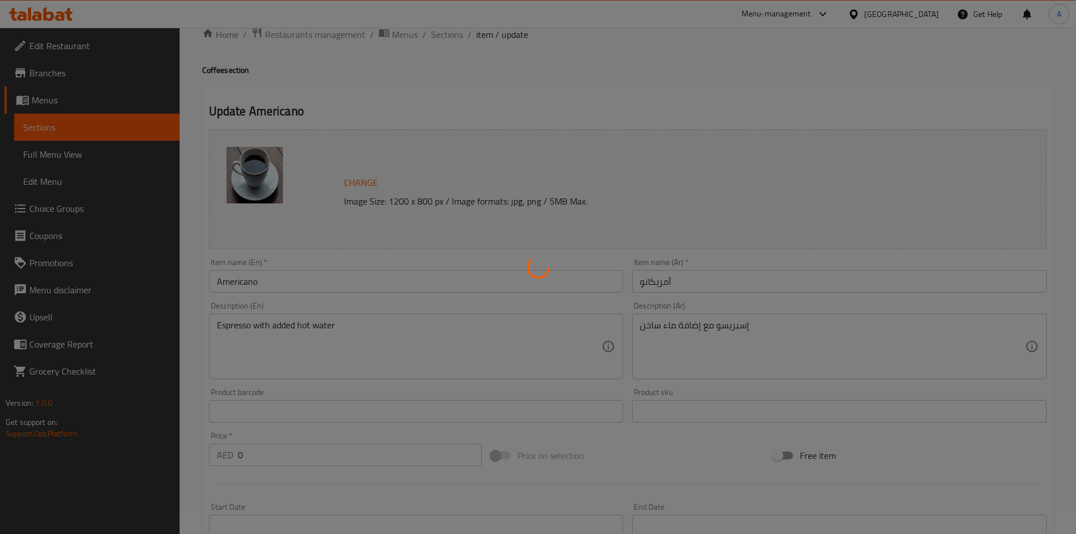
scroll to position [3, 0]
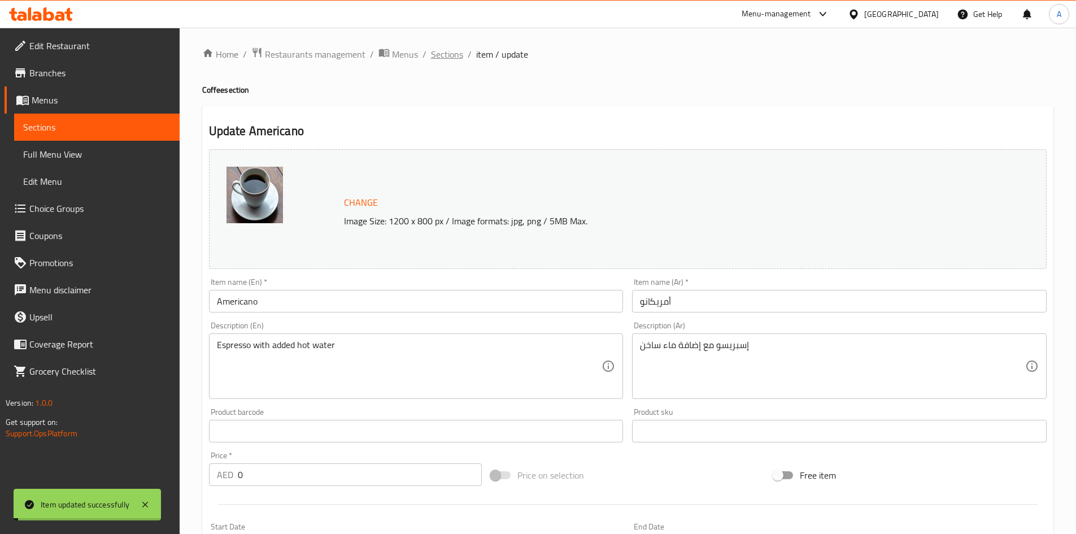
click at [444, 55] on span "Sections" at bounding box center [447, 54] width 32 height 14
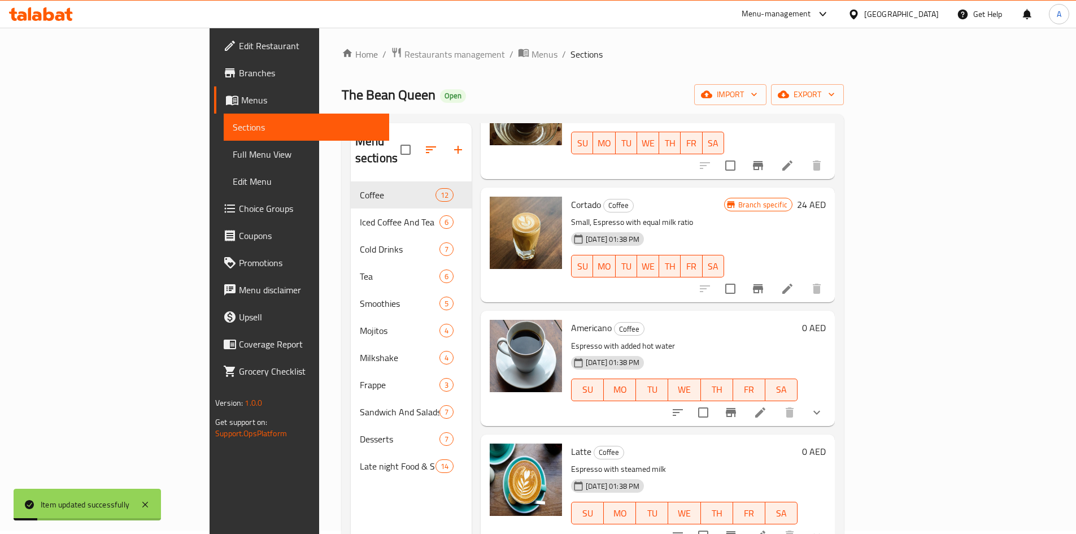
scroll to position [282, 0]
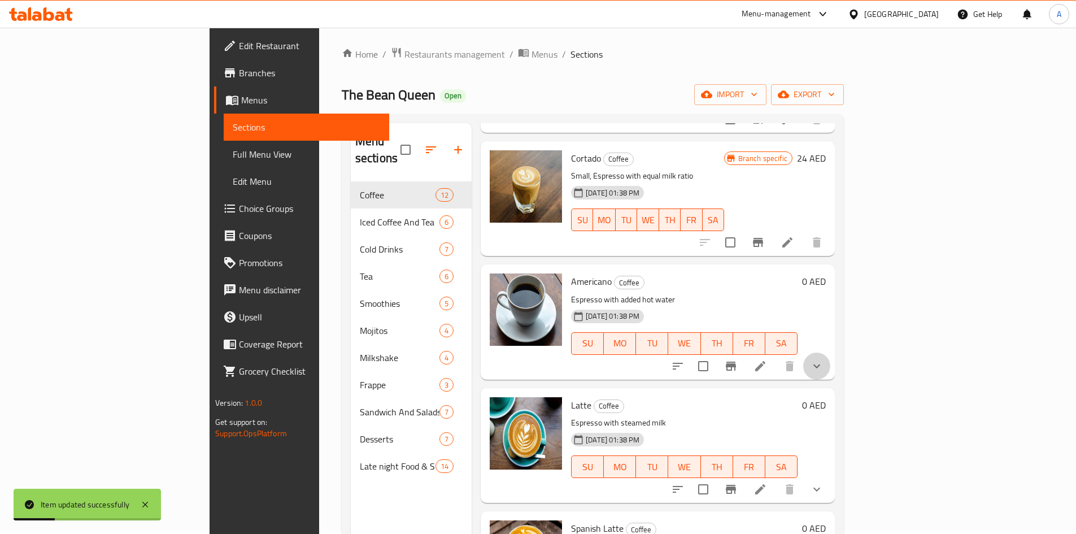
click at [830, 352] on button "show more" at bounding box center [816, 365] width 27 height 27
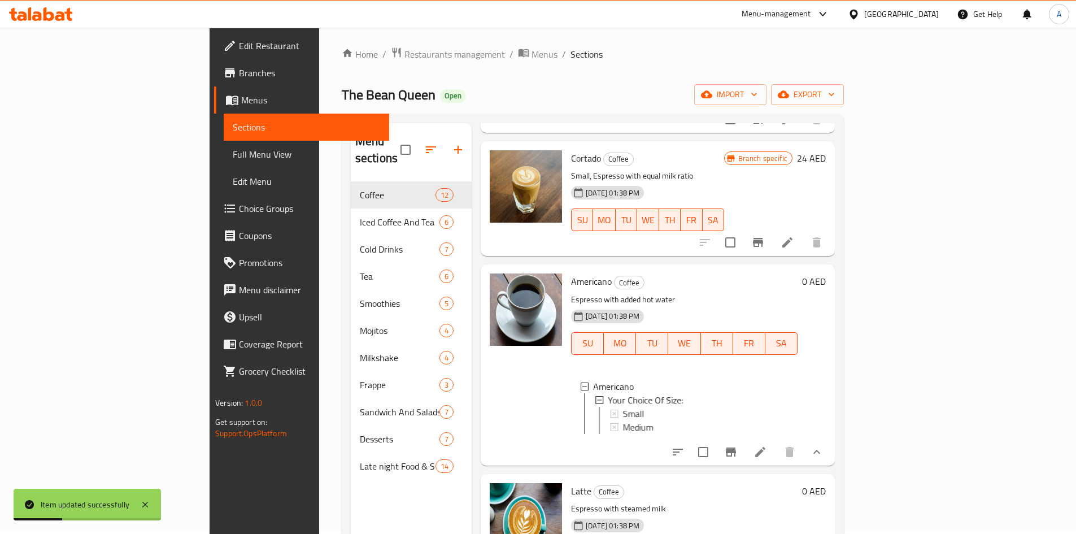
scroll to position [2, 0]
click at [622, 418] on div "Medium" at bounding box center [705, 425] width 166 height 14
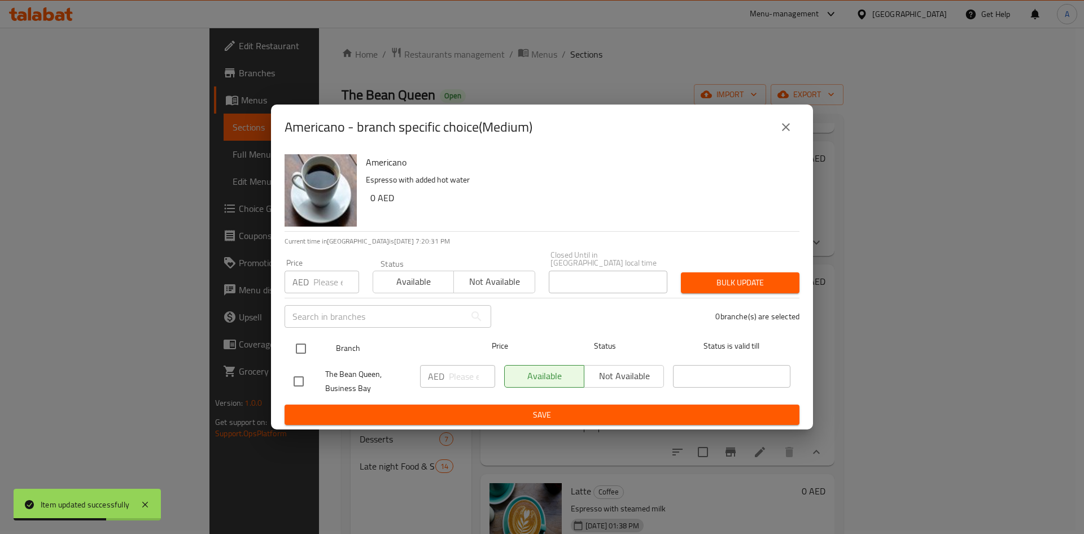
click at [293, 347] on input "checkbox" at bounding box center [301, 349] width 24 height 24
checkbox input "true"
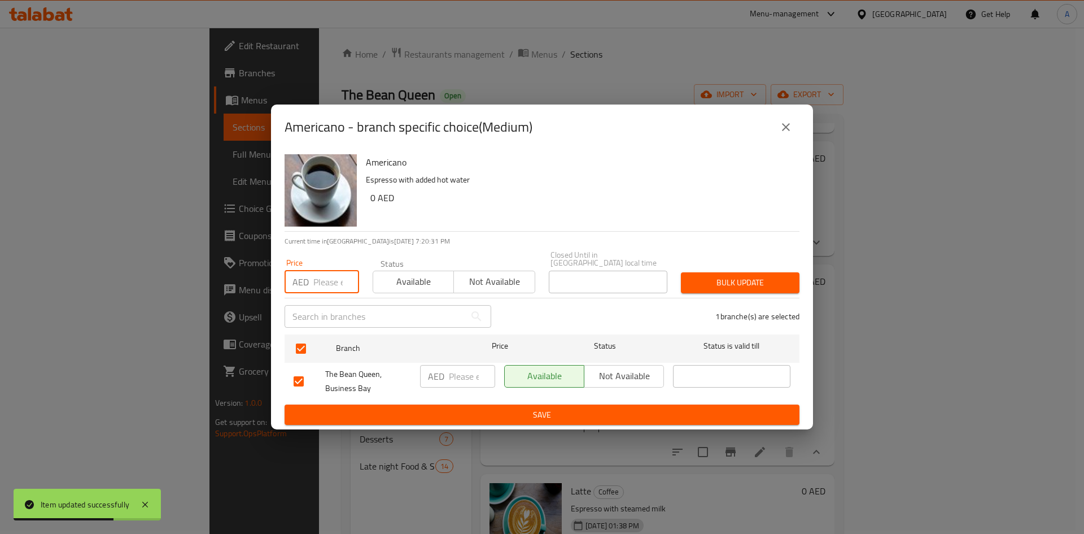
click at [321, 286] on input "number" at bounding box center [336, 282] width 46 height 23
type input "25"
click at [723, 280] on span "Bulk update" at bounding box center [740, 283] width 101 height 14
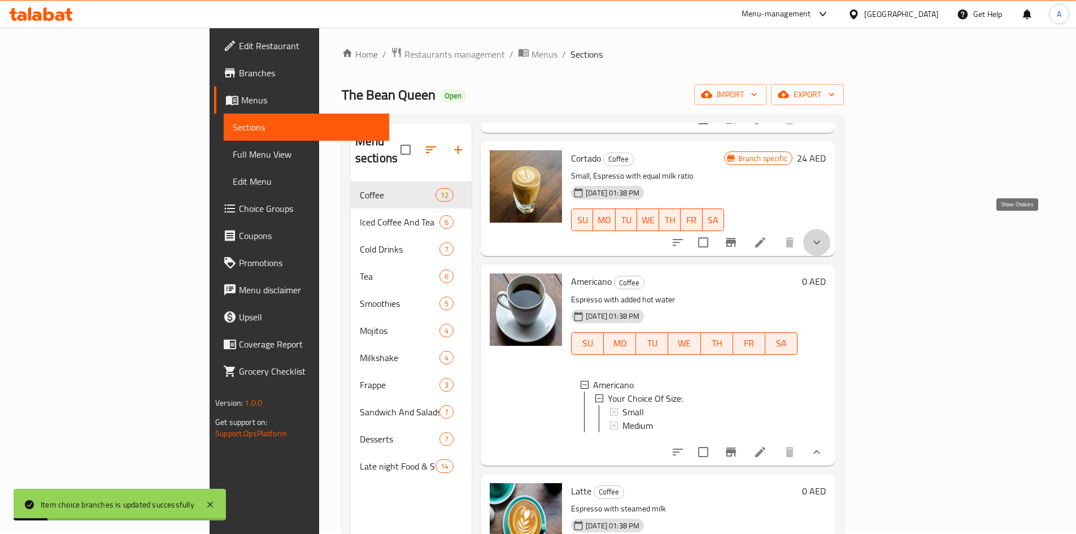
click at [823, 235] on icon "show more" at bounding box center [817, 242] width 14 height 14
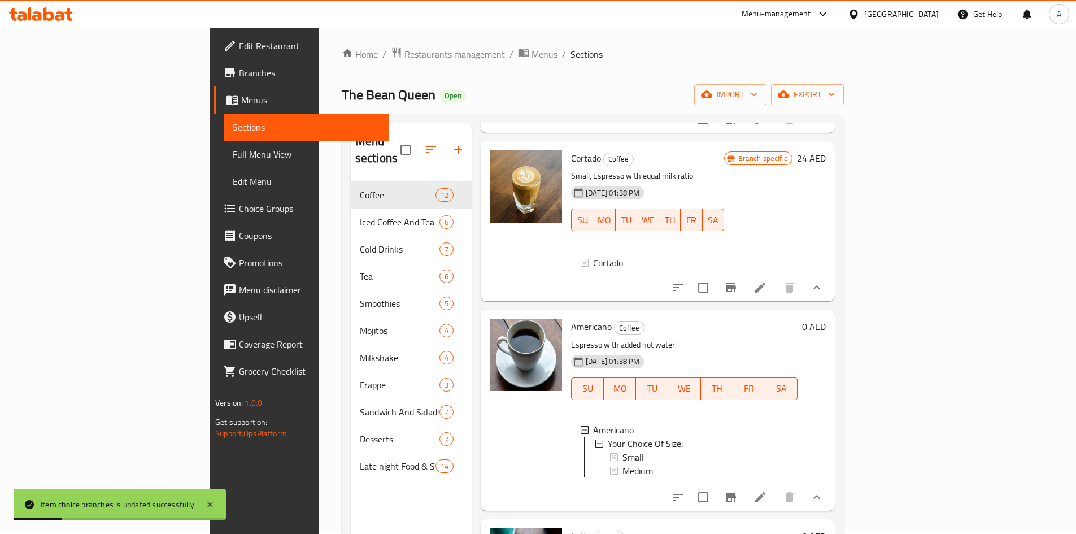
click at [600, 264] on div "Cortado" at bounding box center [647, 265] width 153 height 36
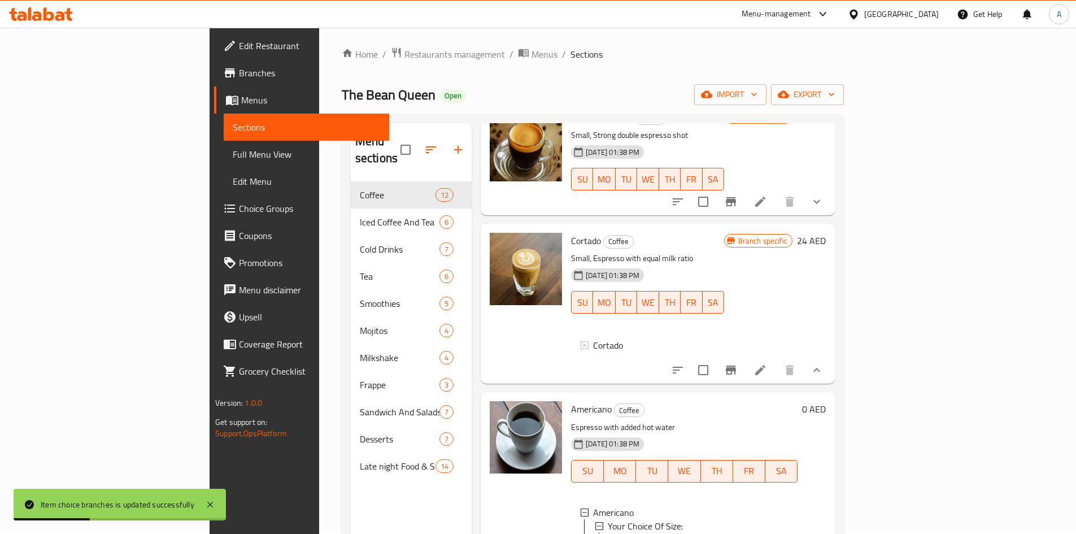
scroll to position [113, 0]
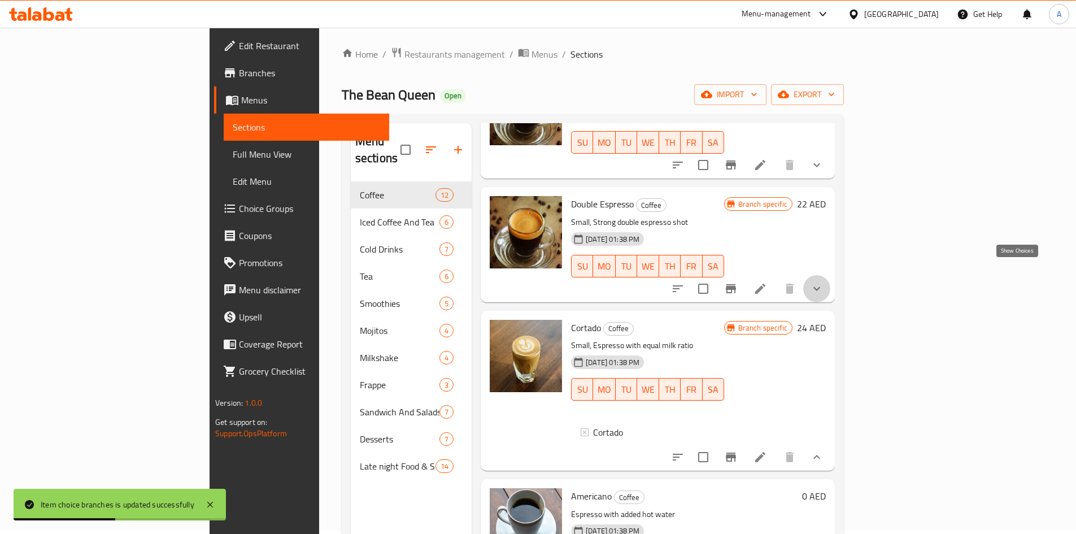
click at [823, 282] on icon "show more" at bounding box center [817, 289] width 14 height 14
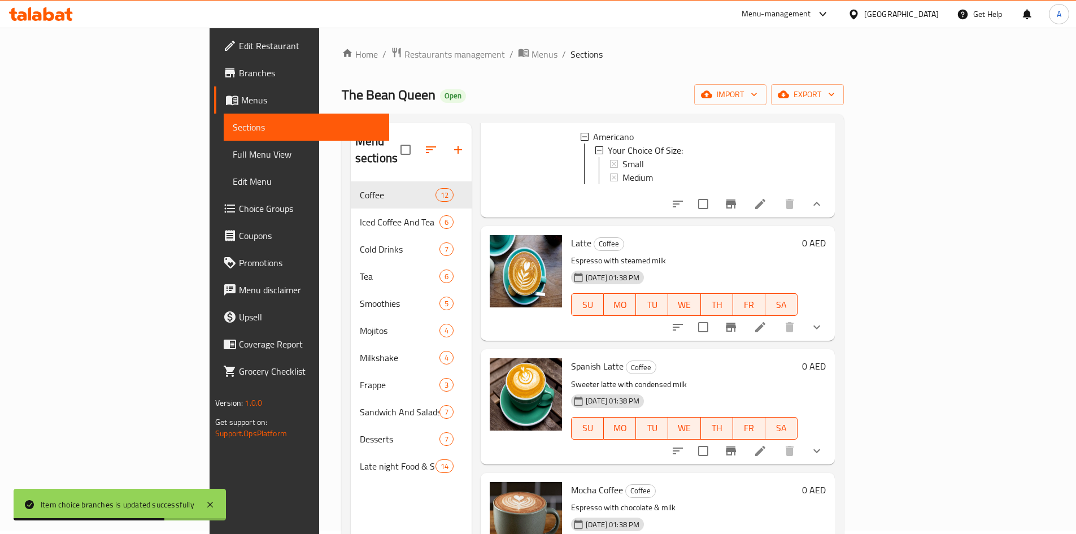
scroll to position [621, 0]
click at [823, 331] on icon "show more" at bounding box center [817, 327] width 14 height 14
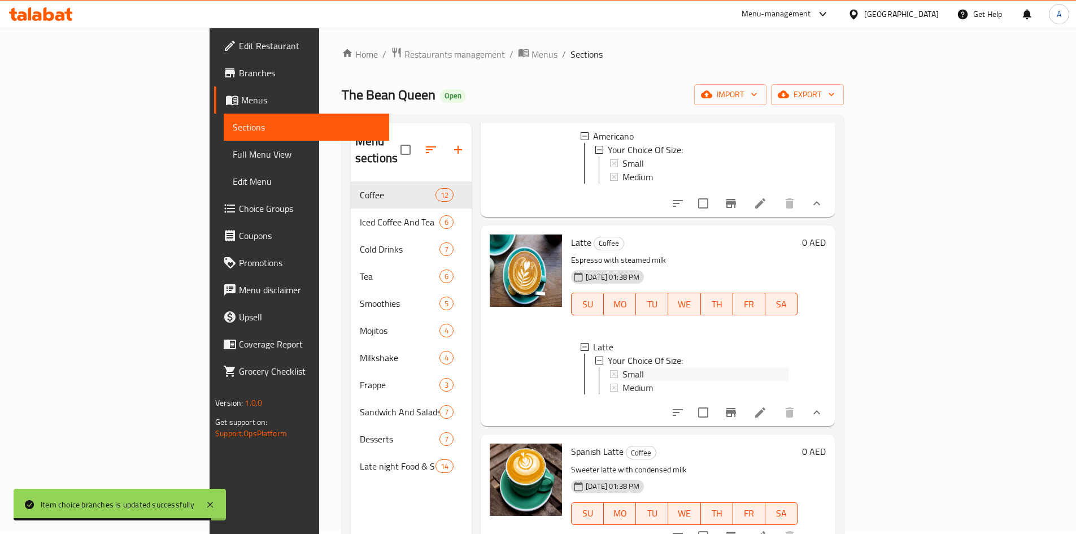
click at [622, 377] on div "Small" at bounding box center [705, 374] width 166 height 14
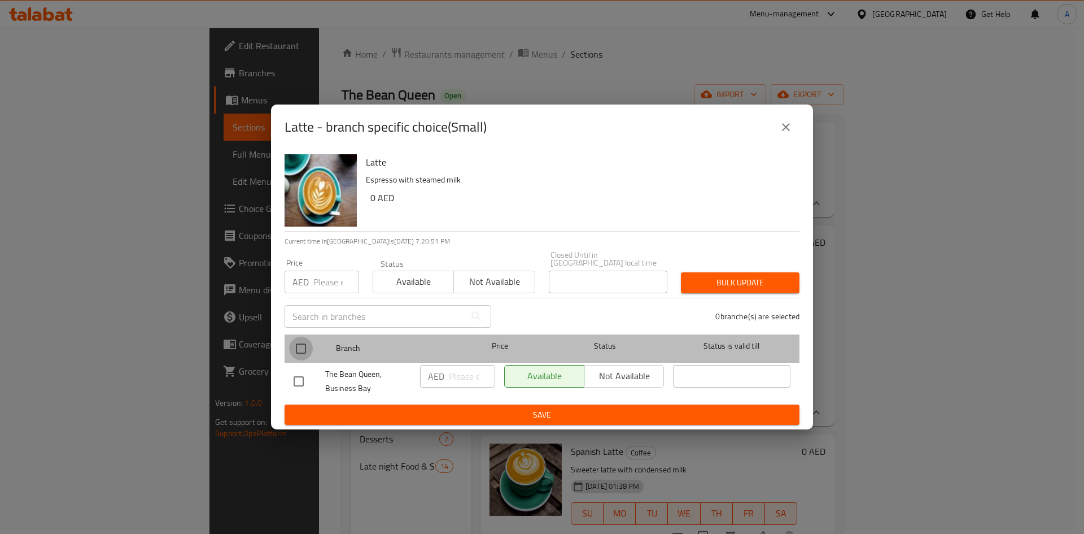
click at [309, 342] on input "checkbox" at bounding box center [301, 349] width 24 height 24
checkbox input "true"
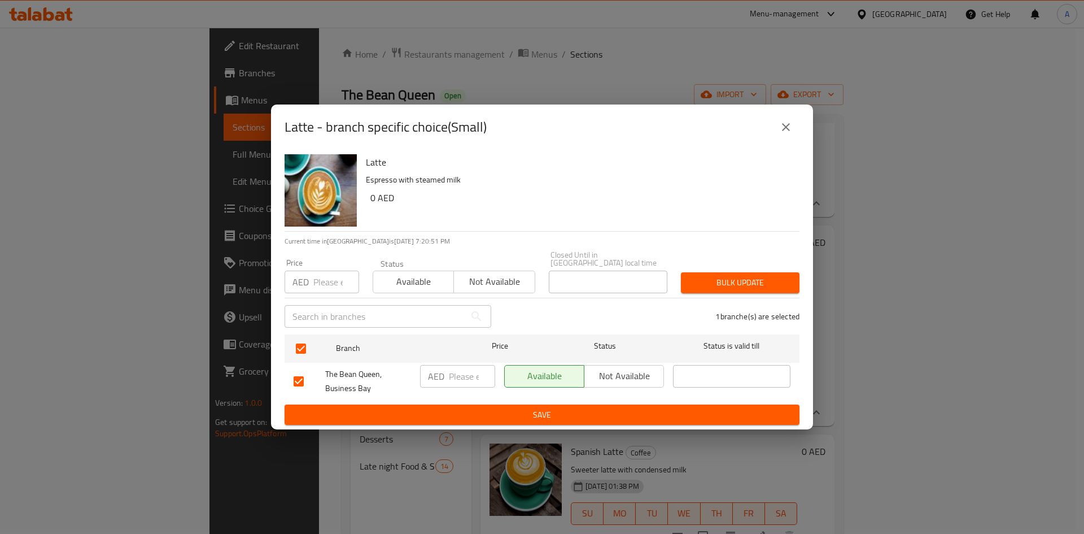
click at [322, 292] on input "number" at bounding box center [336, 282] width 46 height 23
type input "20"
click at [756, 268] on div "Bulk update" at bounding box center [740, 282] width 132 height 34
click at [759, 282] on span "Bulk update" at bounding box center [740, 283] width 101 height 14
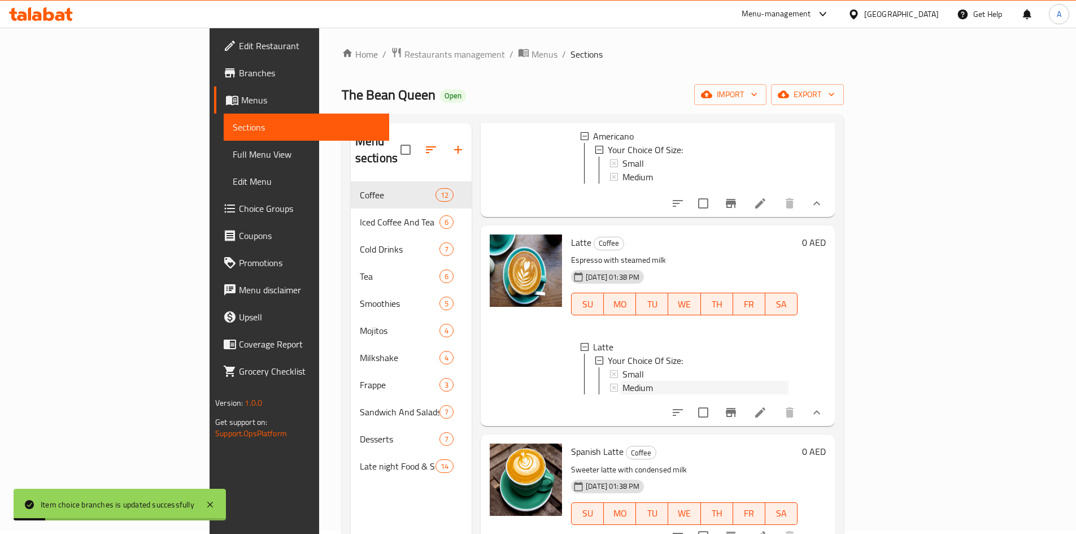
click at [622, 394] on div "Medium" at bounding box center [705, 388] width 166 height 14
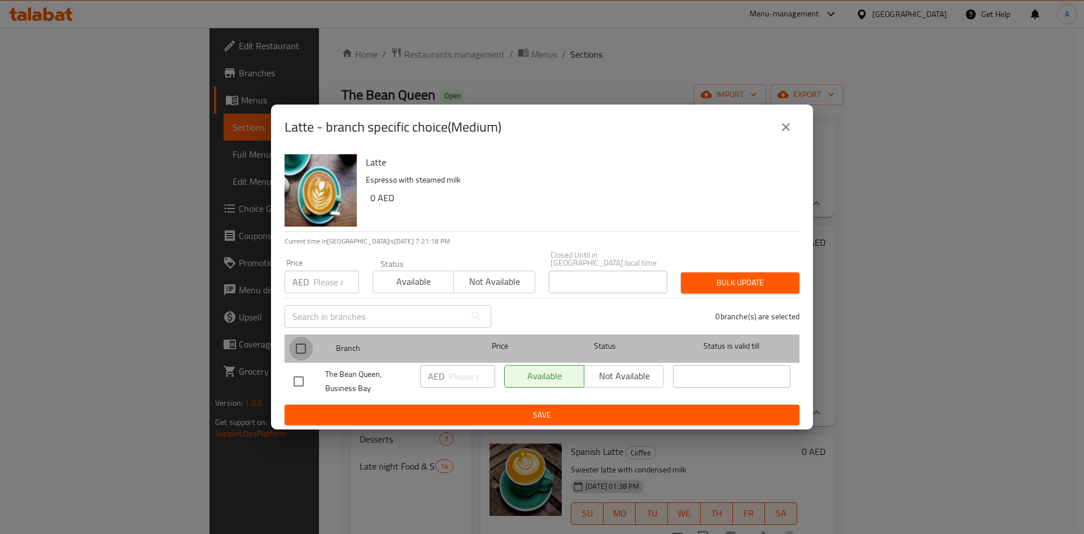
click at [304, 347] on input "checkbox" at bounding box center [301, 349] width 24 height 24
checkbox input "true"
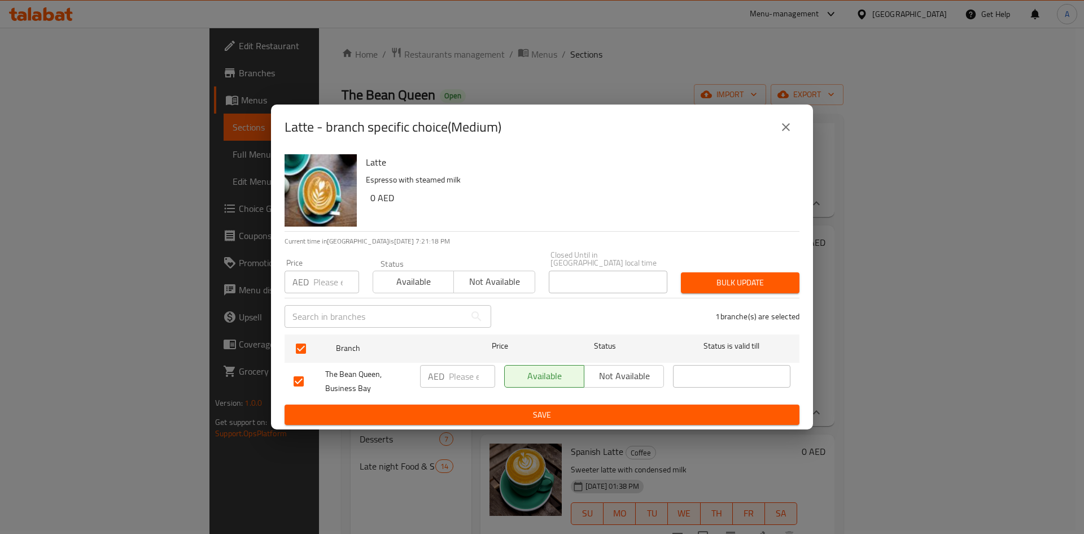
click at [329, 290] on input "number" at bounding box center [336, 282] width 46 height 23
type input "25"
click at [779, 300] on div "1 branche(s) are selected" at bounding box center [652, 316] width 308 height 41
click at [779, 280] on span "Bulk update" at bounding box center [740, 283] width 101 height 14
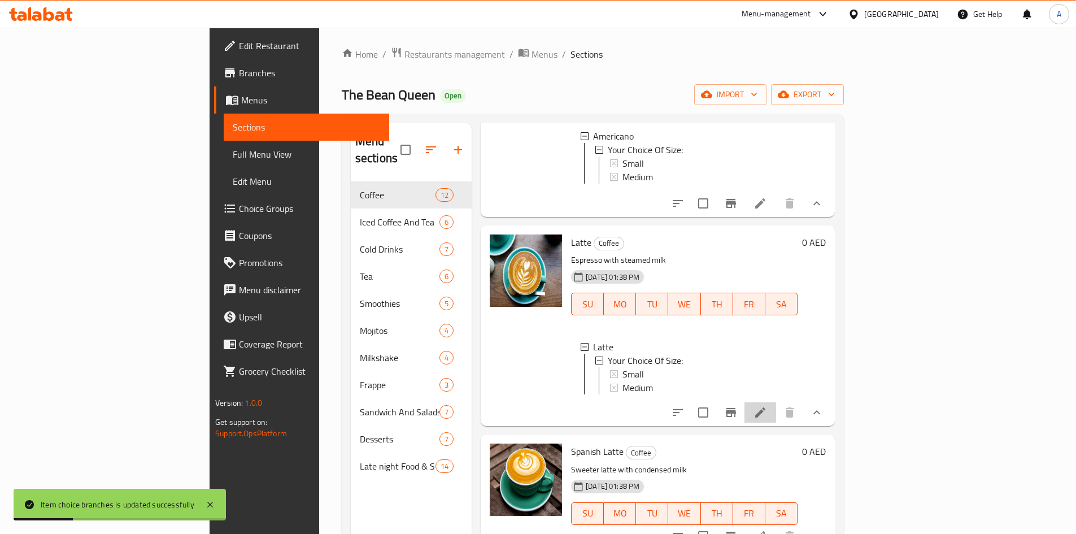
click at [776, 422] on li at bounding box center [760, 412] width 32 height 20
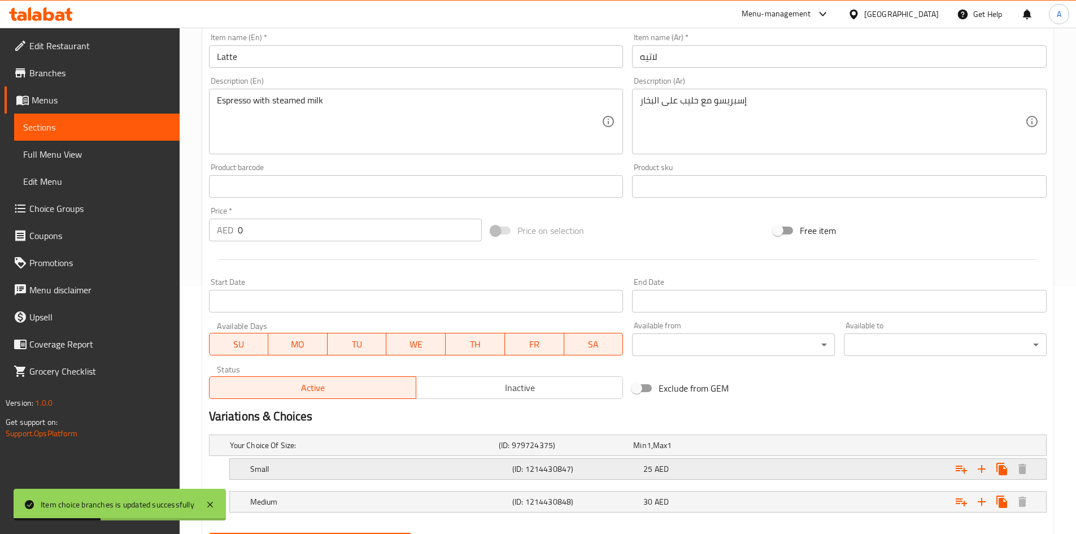
scroll to position [306, 0]
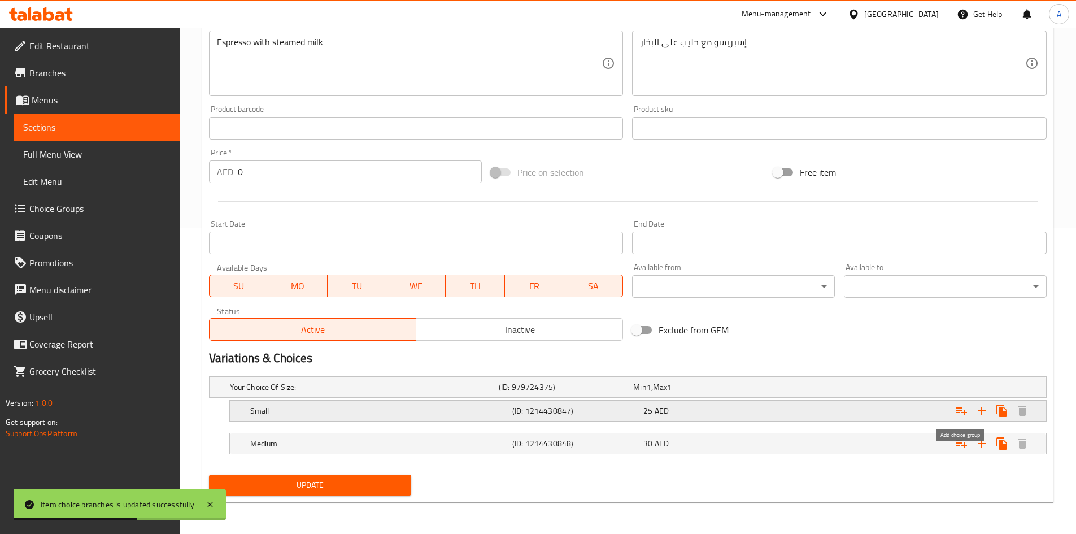
click at [965, 413] on icon "Expand" at bounding box center [961, 411] width 11 height 8
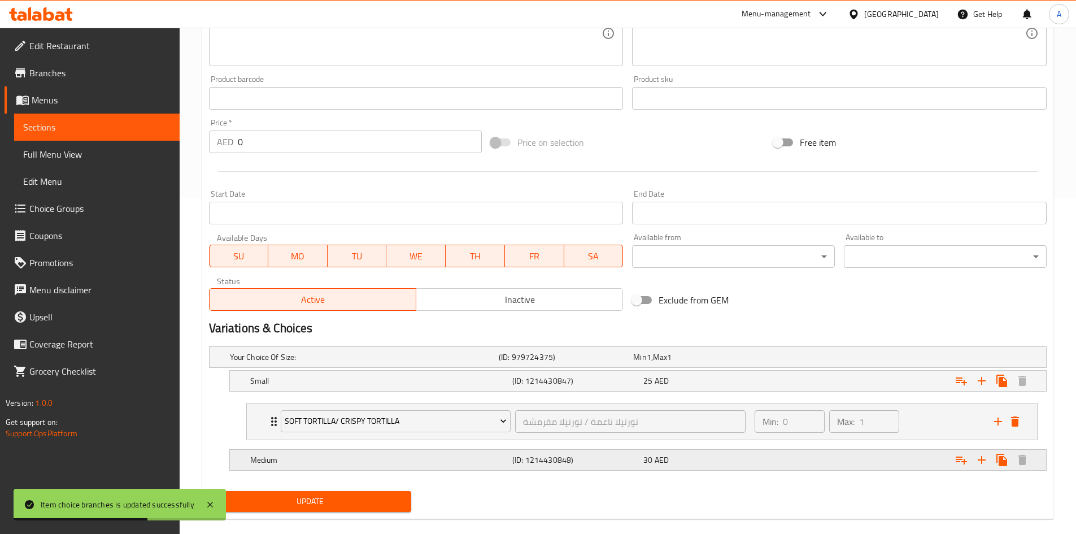
scroll to position [352, 0]
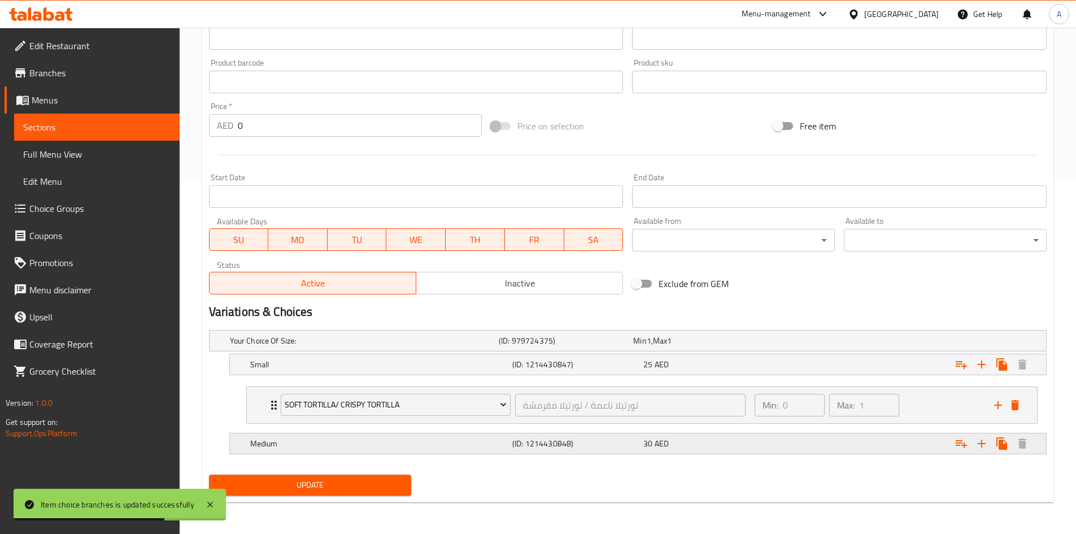
click at [956, 444] on icon "Expand" at bounding box center [961, 444] width 11 height 8
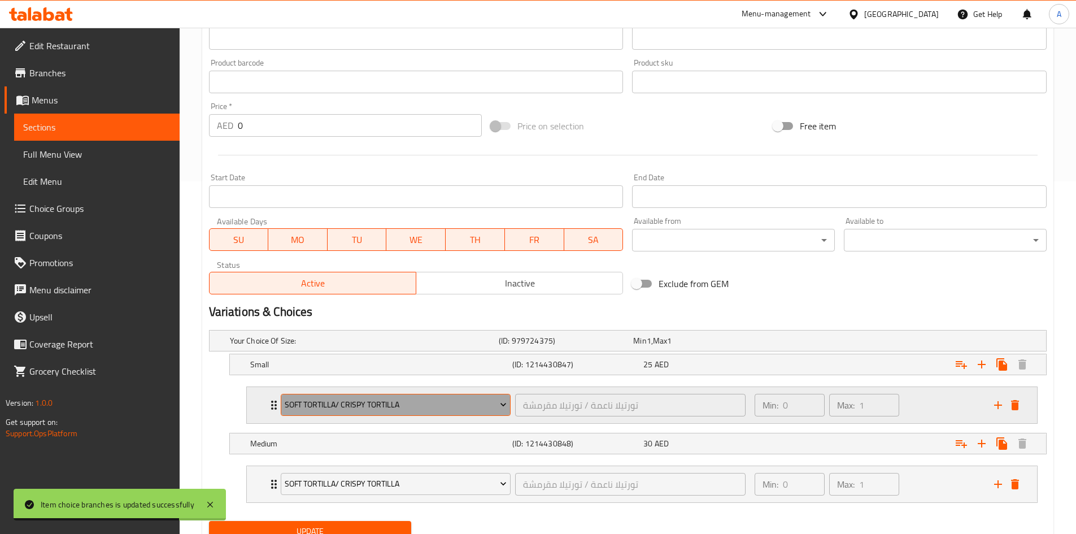
click at [413, 396] on button "Soft Tortilla/ Crispy Tortilla" at bounding box center [396, 405] width 230 height 23
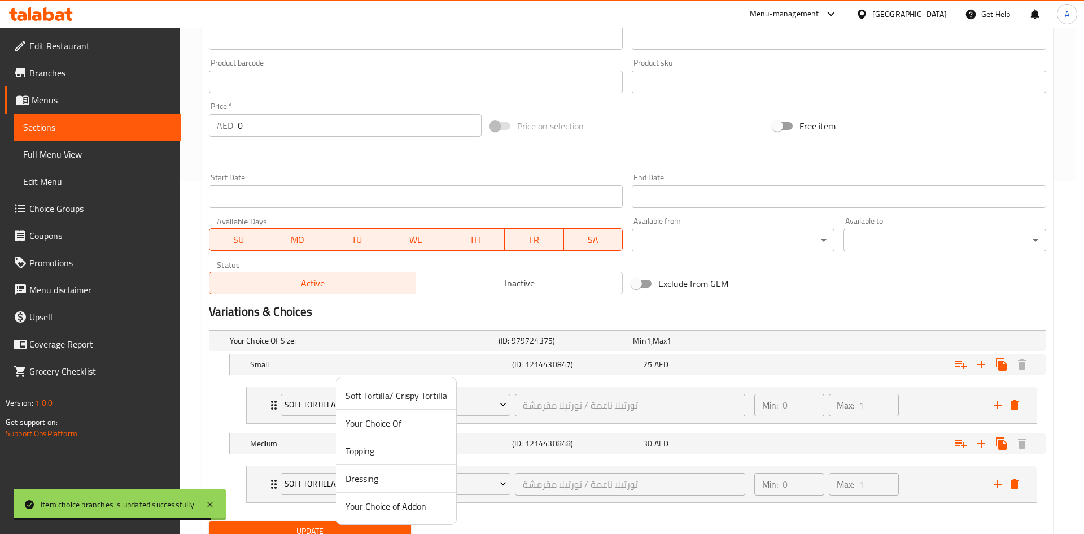
click at [402, 503] on span "Your Choice of Addon" at bounding box center [397, 506] width 102 height 14
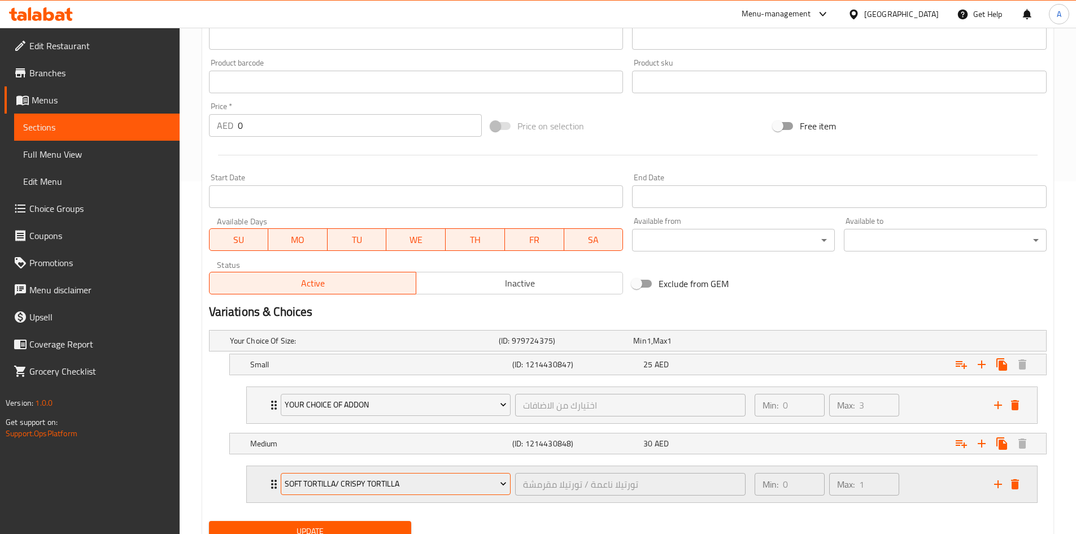
click at [468, 485] on span "Soft Tortilla/ Crispy Tortilla" at bounding box center [396, 484] width 222 height 14
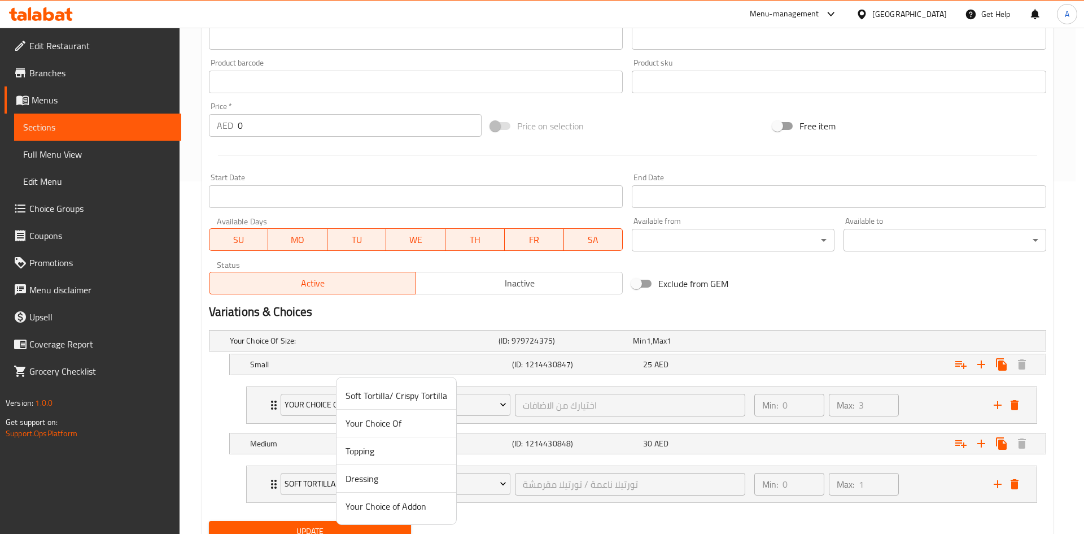
click at [423, 496] on li "Your Choice of Addon" at bounding box center [397, 505] width 120 height 27
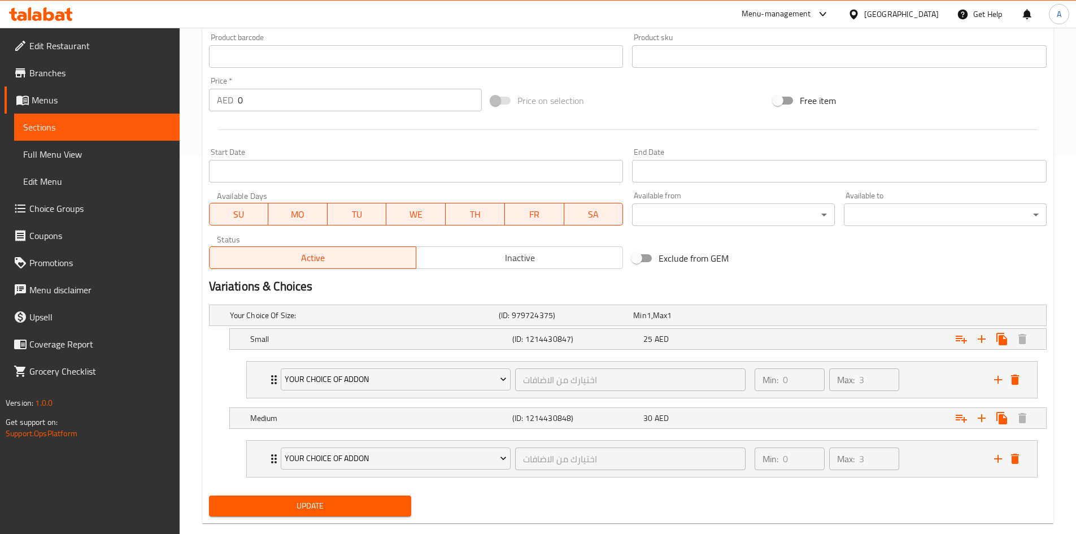
scroll to position [399, 0]
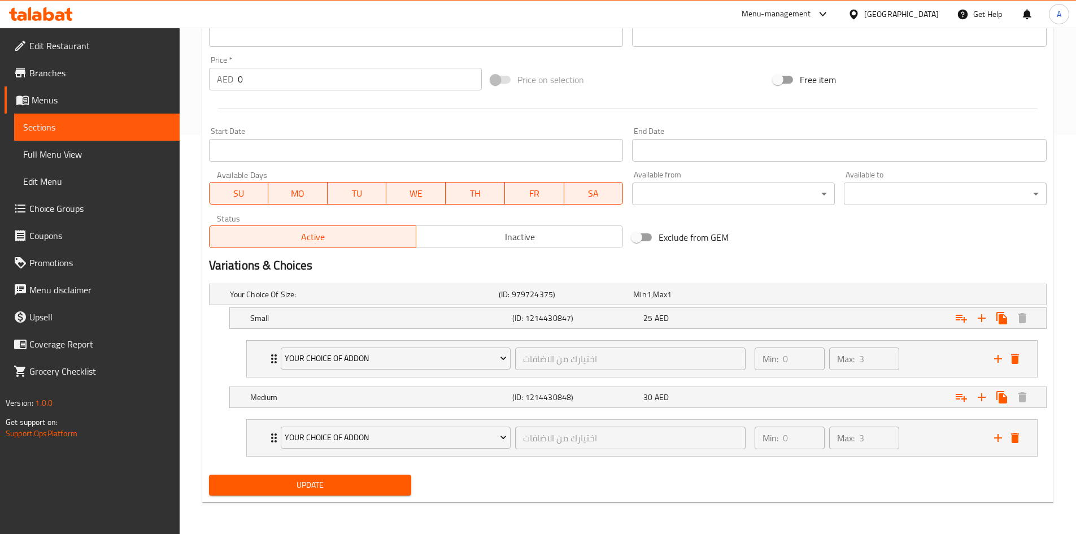
click at [401, 479] on span "Update" at bounding box center [310, 485] width 185 height 14
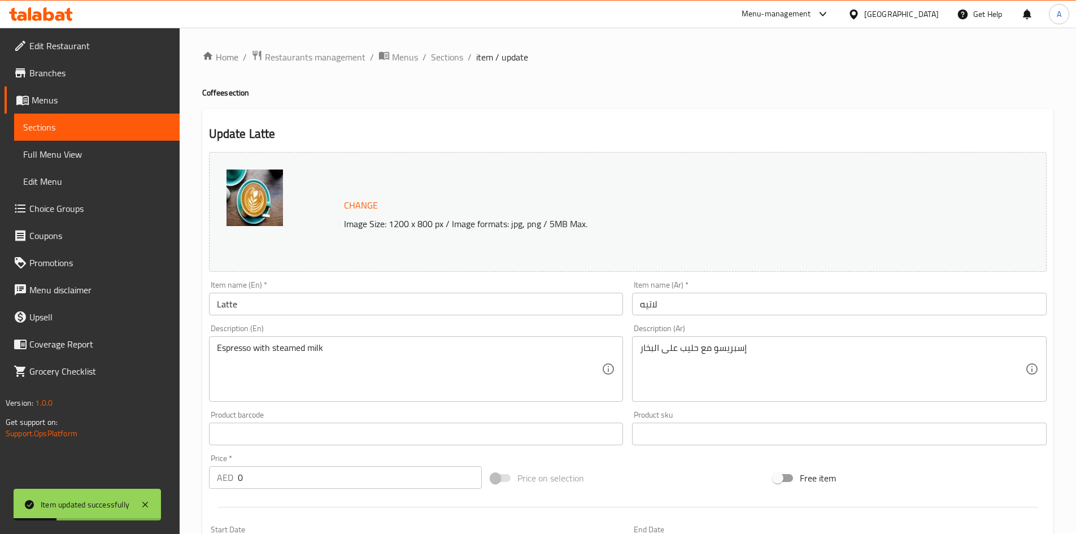
scroll to position [0, 0]
click at [463, 64] on ol "Home / Restaurants management / Menus / Sections / item / update" at bounding box center [627, 57] width 851 height 15
click at [458, 63] on span "Sections" at bounding box center [447, 58] width 32 height 14
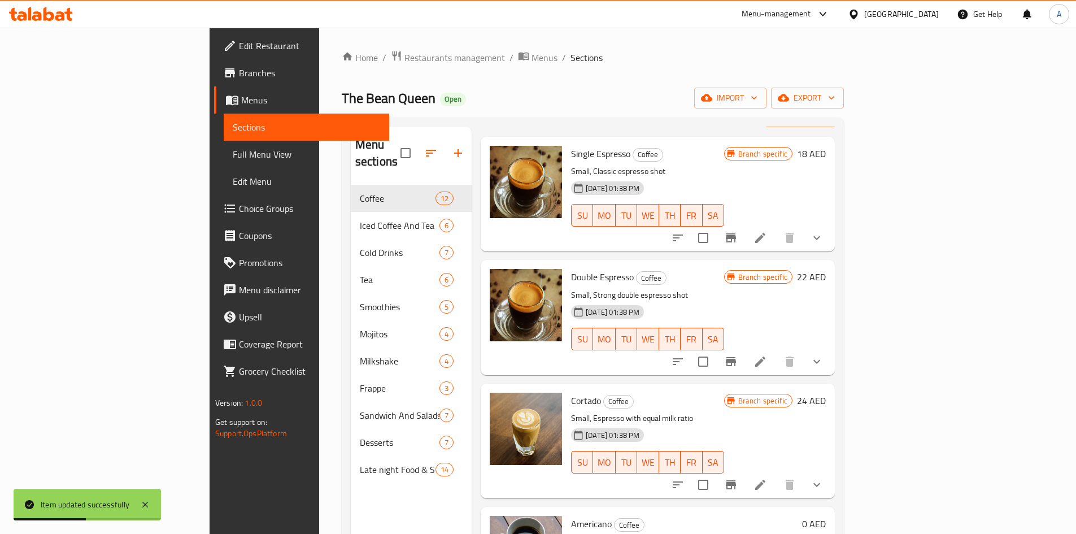
scroll to position [56, 0]
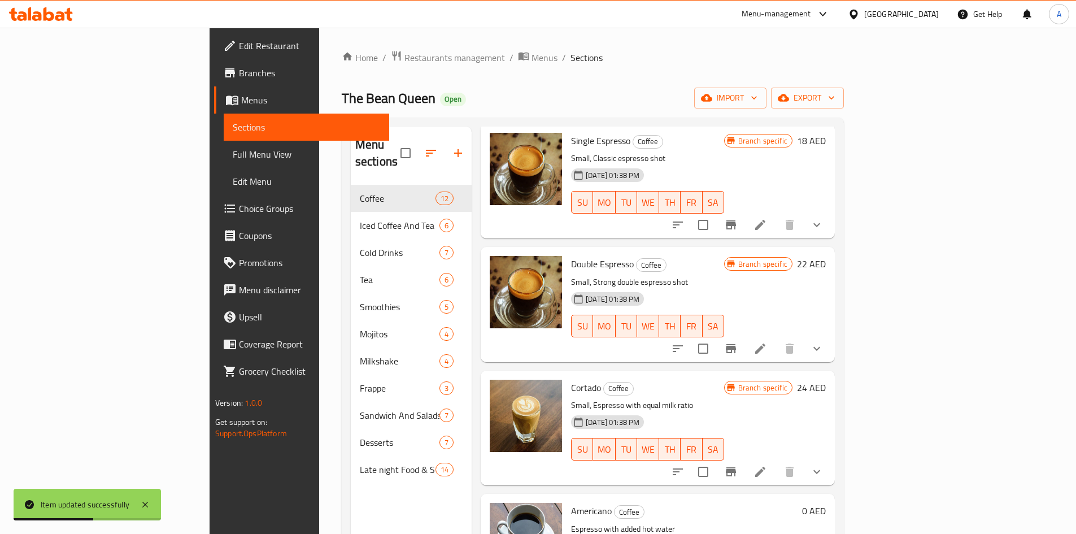
click at [823, 218] on icon "show more" at bounding box center [817, 225] width 14 height 14
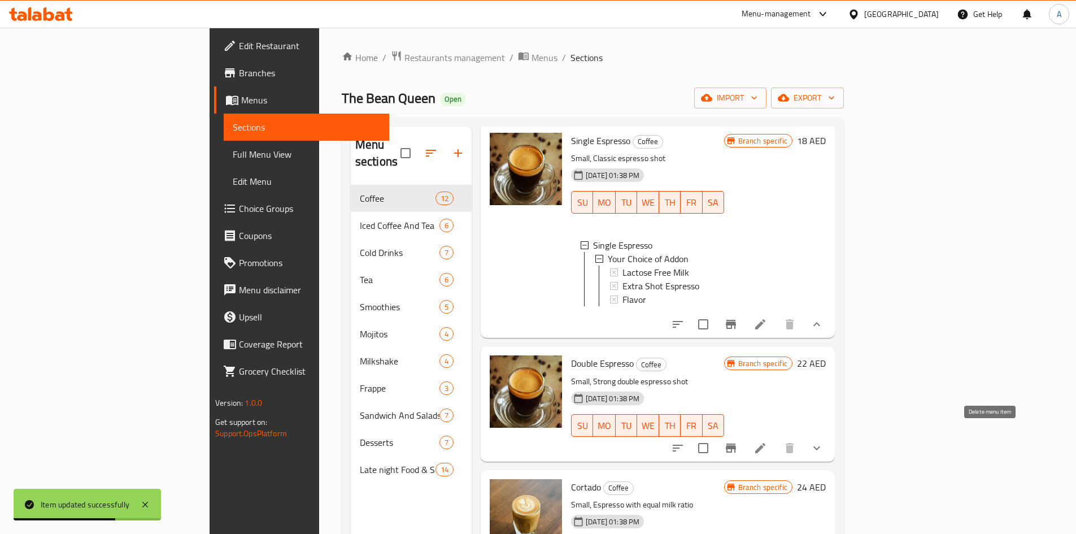
click at [830, 446] on button "show more" at bounding box center [816, 447] width 27 height 27
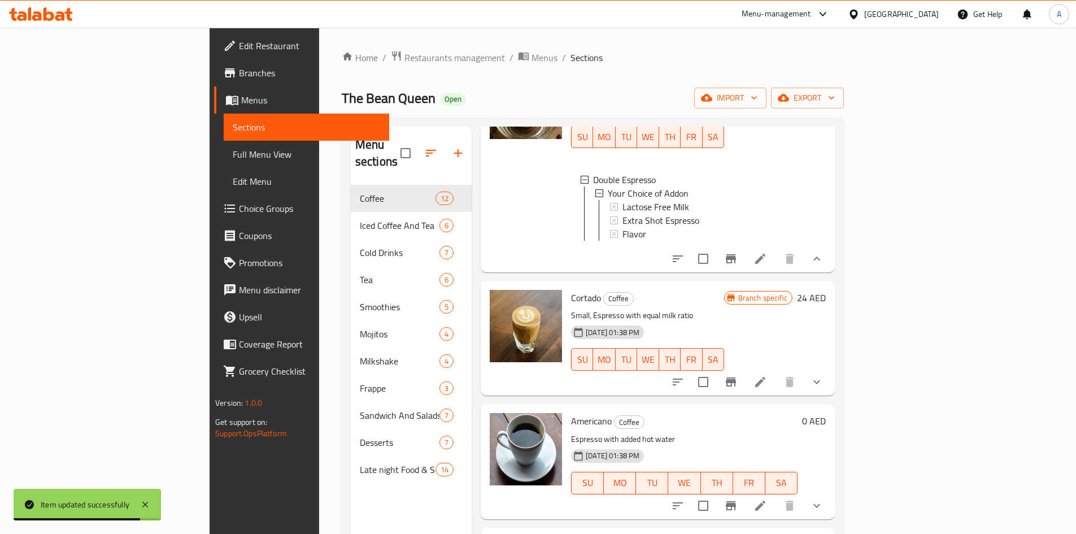
scroll to position [508, 0]
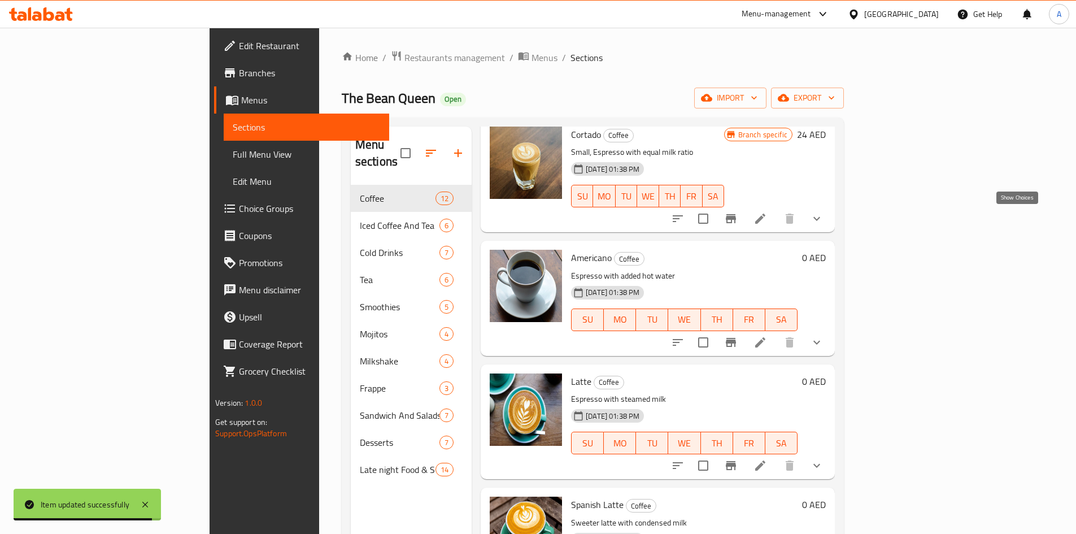
click at [823, 222] on icon "show more" at bounding box center [817, 219] width 14 height 14
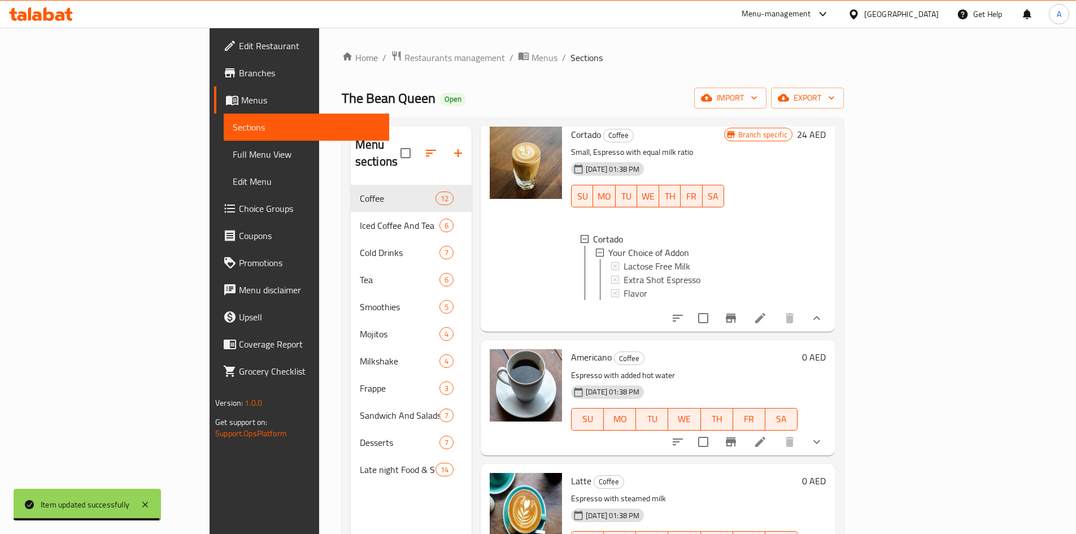
scroll to position [2, 0]
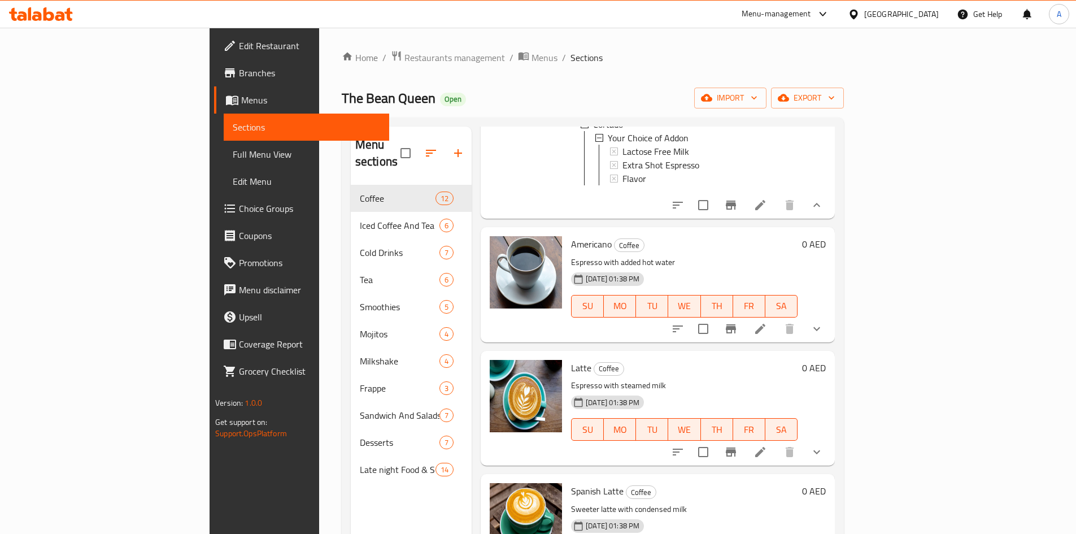
click at [820, 330] on icon "show more" at bounding box center [816, 328] width 7 height 4
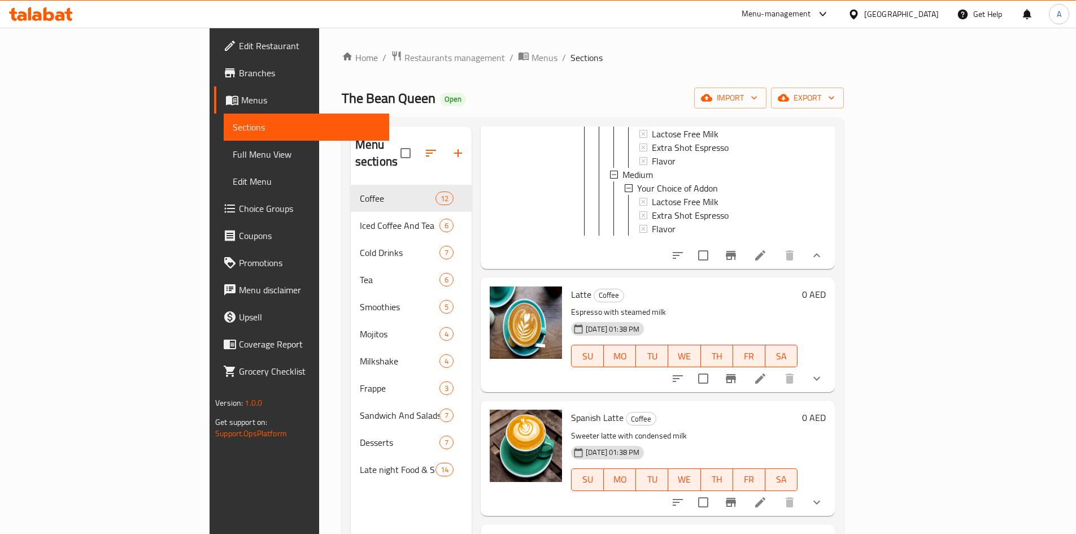
scroll to position [1017, 0]
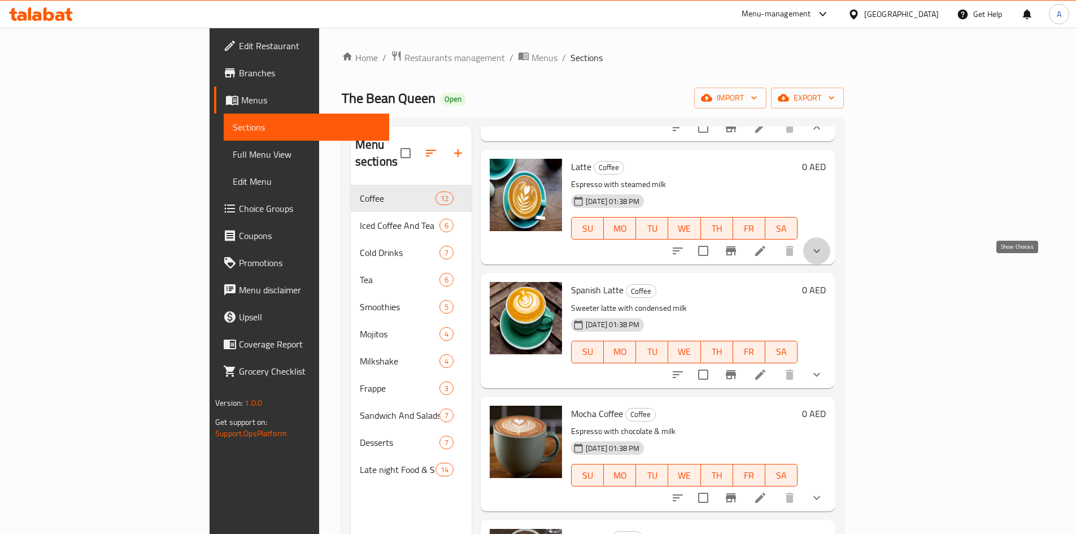
click at [823, 258] on icon "show more" at bounding box center [817, 251] width 14 height 14
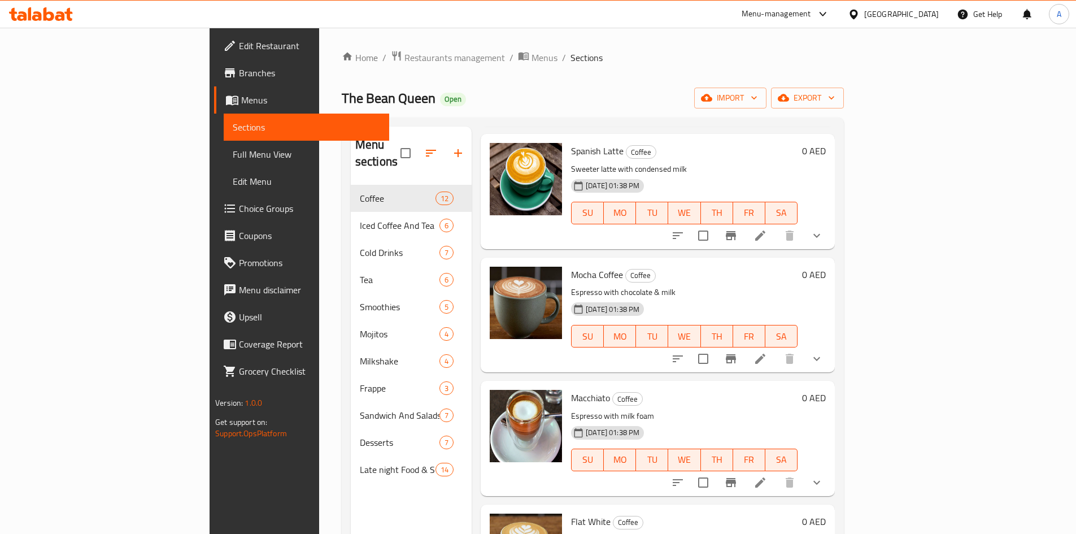
scroll to position [1242, 0]
click at [823, 241] on icon "show more" at bounding box center [817, 235] width 14 height 14
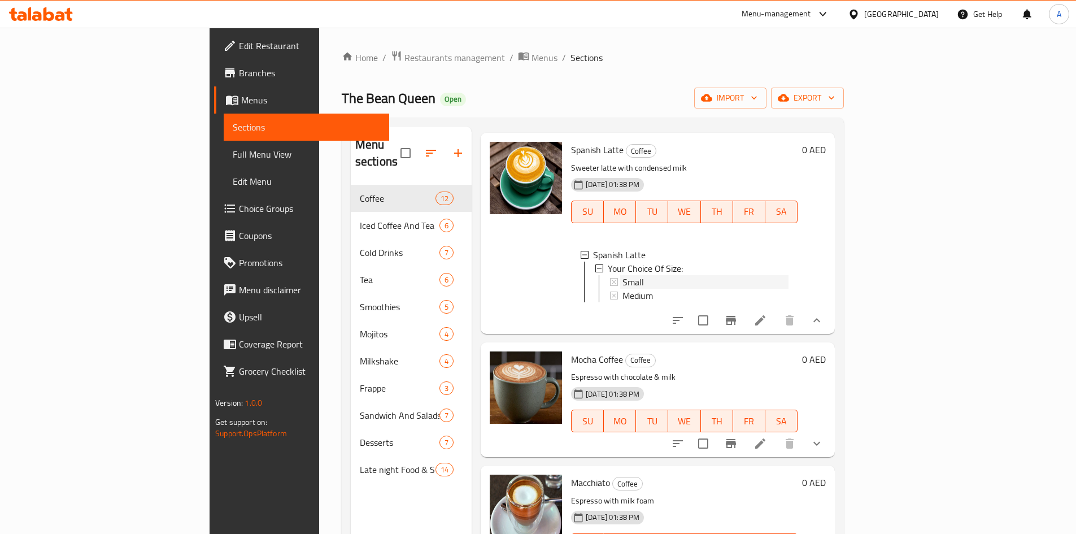
click at [622, 289] on div "Small" at bounding box center [705, 282] width 166 height 14
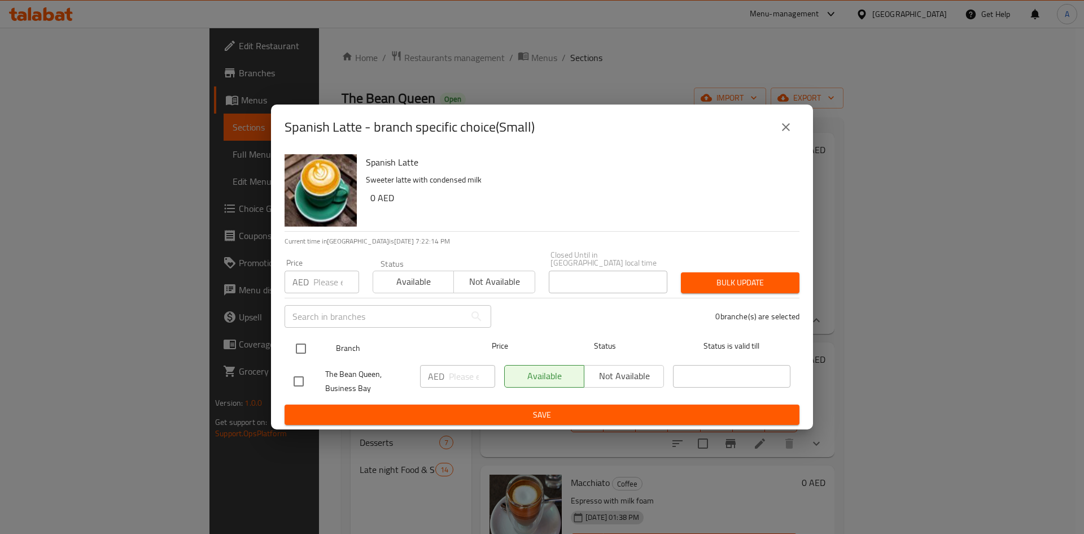
click at [306, 339] on input "checkbox" at bounding box center [301, 349] width 24 height 24
checkbox input "true"
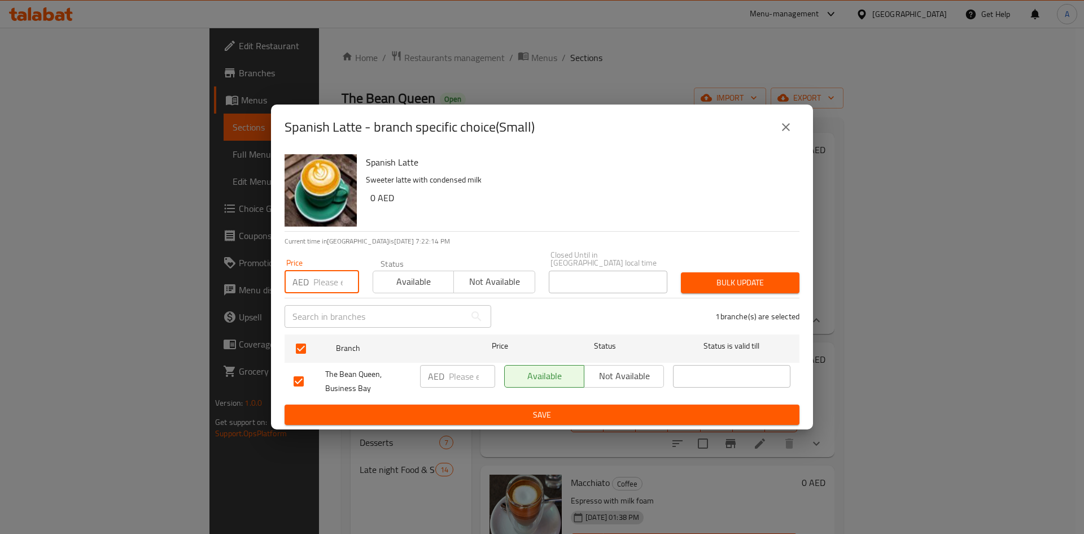
click at [325, 282] on input "number" at bounding box center [336, 282] width 46 height 23
type input "25"
click at [697, 272] on button "Bulk update" at bounding box center [740, 282] width 119 height 21
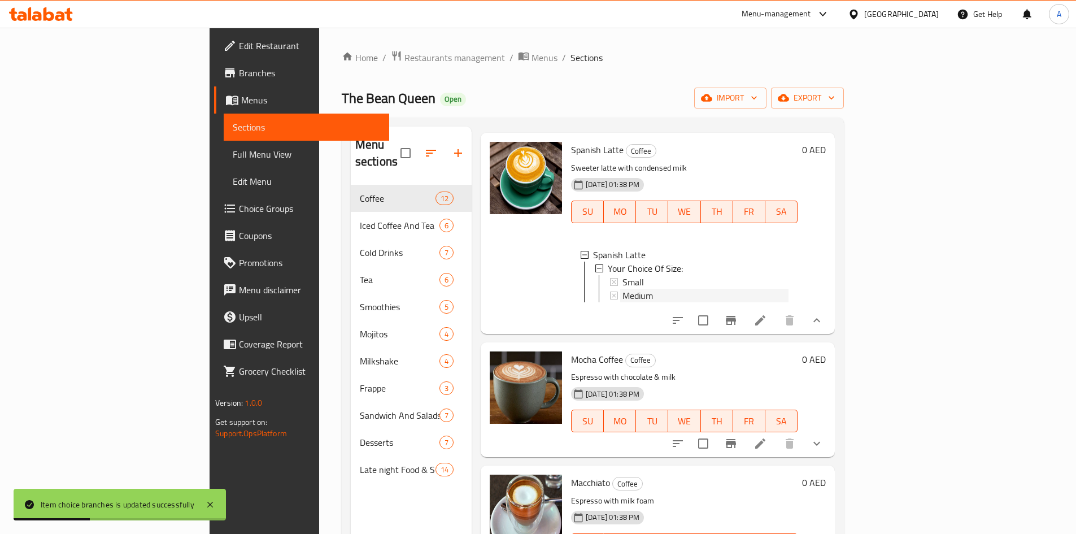
click at [622, 302] on span "Medium" at bounding box center [637, 296] width 30 height 14
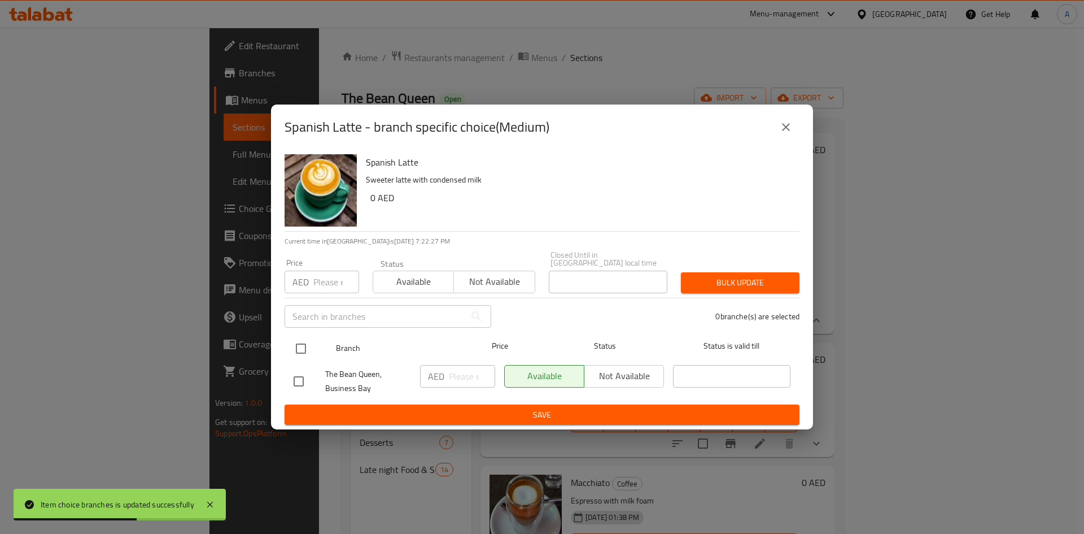
click at [311, 352] on input "checkbox" at bounding box center [301, 349] width 24 height 24
checkbox input "true"
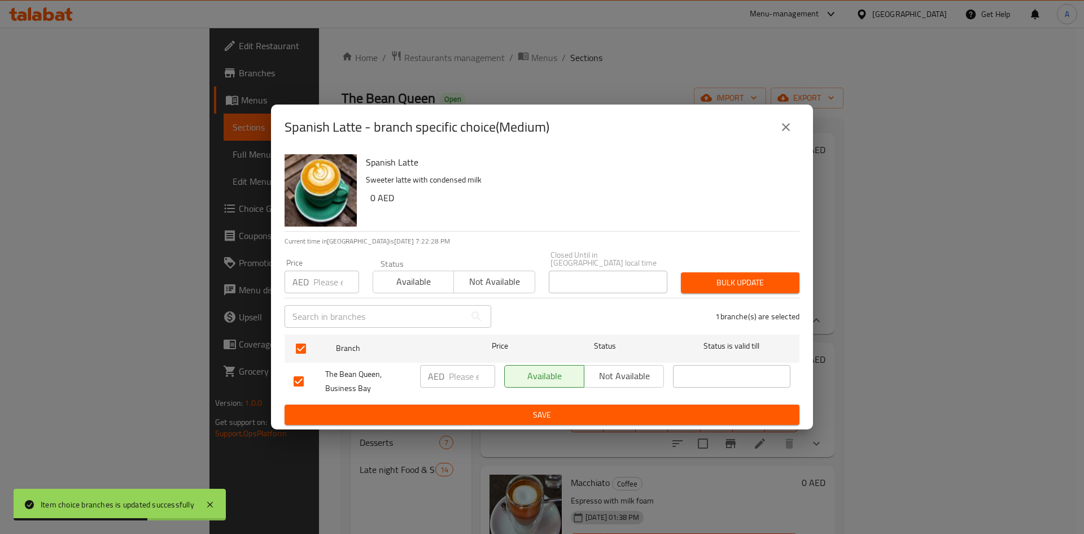
click at [329, 286] on input "number" at bounding box center [336, 282] width 46 height 23
paste input "30"
type input "30"
click at [737, 279] on span "Bulk update" at bounding box center [740, 283] width 101 height 14
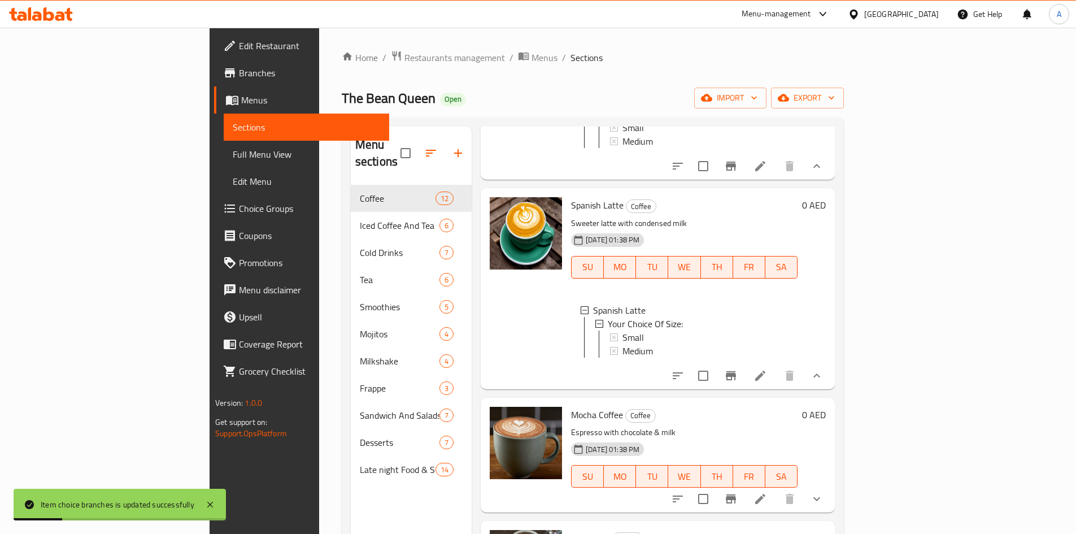
scroll to position [1186, 0]
click at [776, 387] on li at bounding box center [760, 377] width 32 height 20
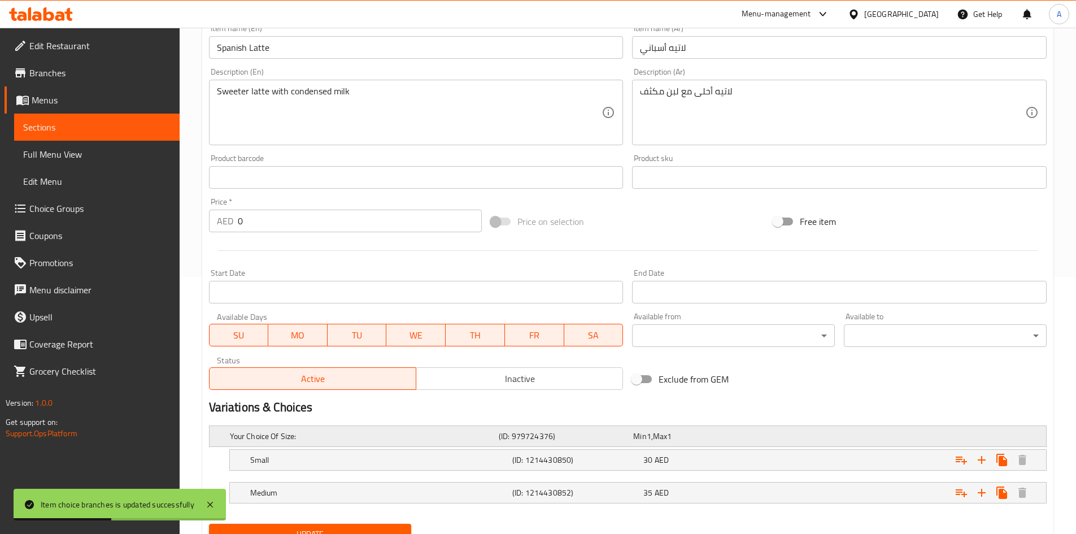
scroll to position [306, 0]
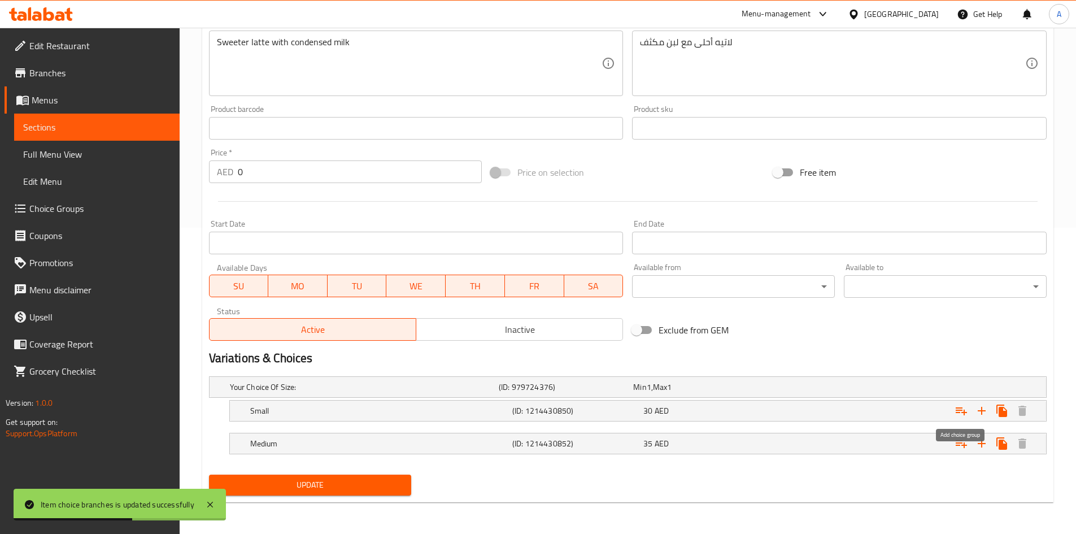
click at [962, 412] on icon "Expand" at bounding box center [961, 411] width 11 height 8
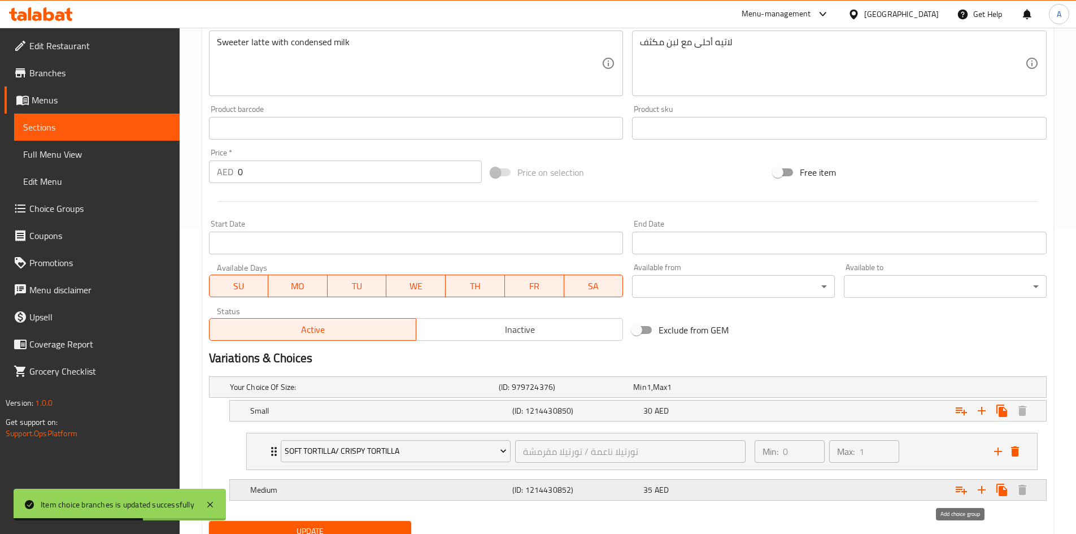
click at [962, 492] on icon "Expand" at bounding box center [961, 490] width 14 height 14
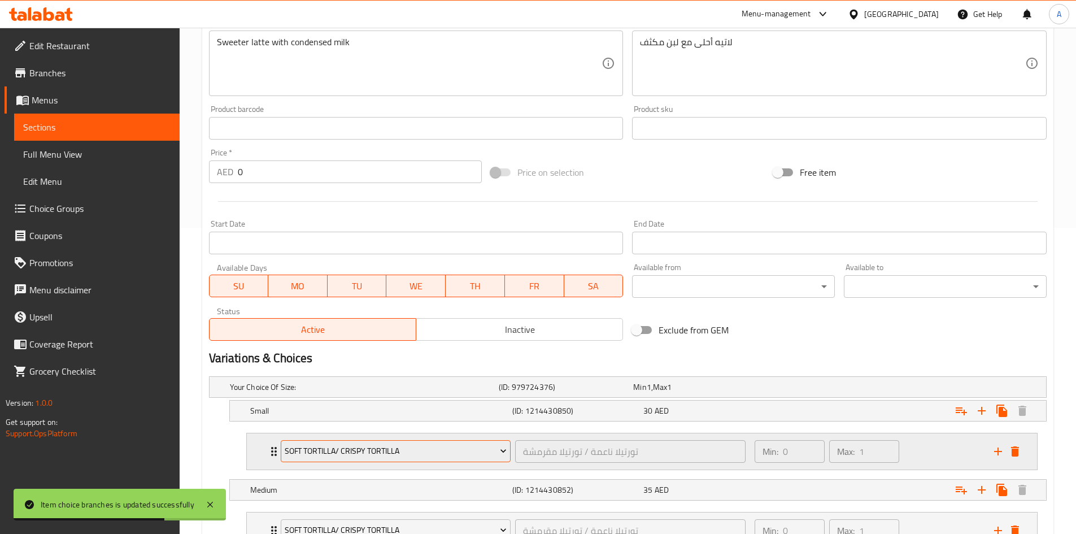
click at [382, 448] on span "Soft Tortilla/ Crispy Tortilla" at bounding box center [396, 451] width 222 height 14
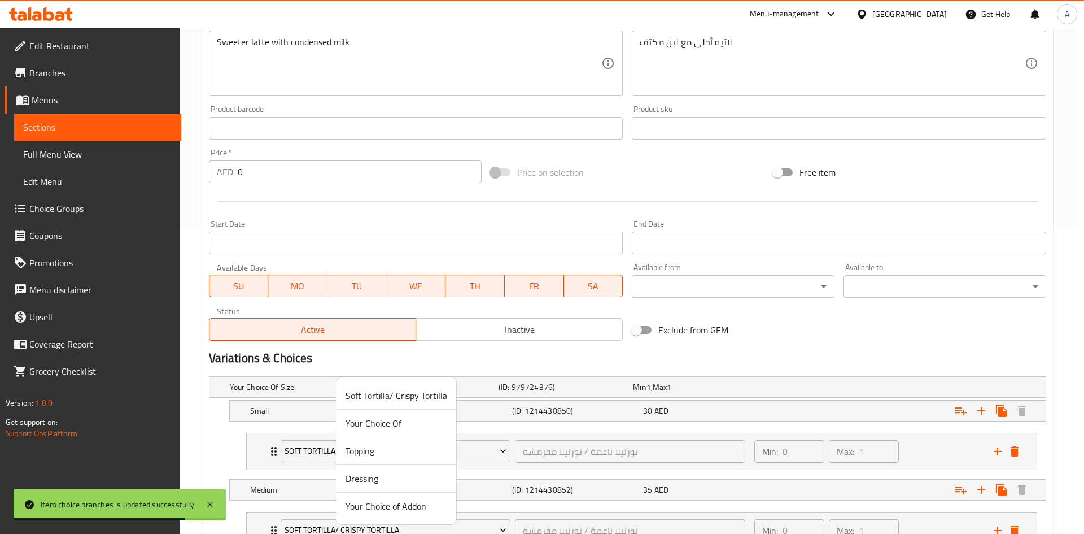
click at [386, 507] on span "Your Choice of Addon" at bounding box center [397, 506] width 102 height 14
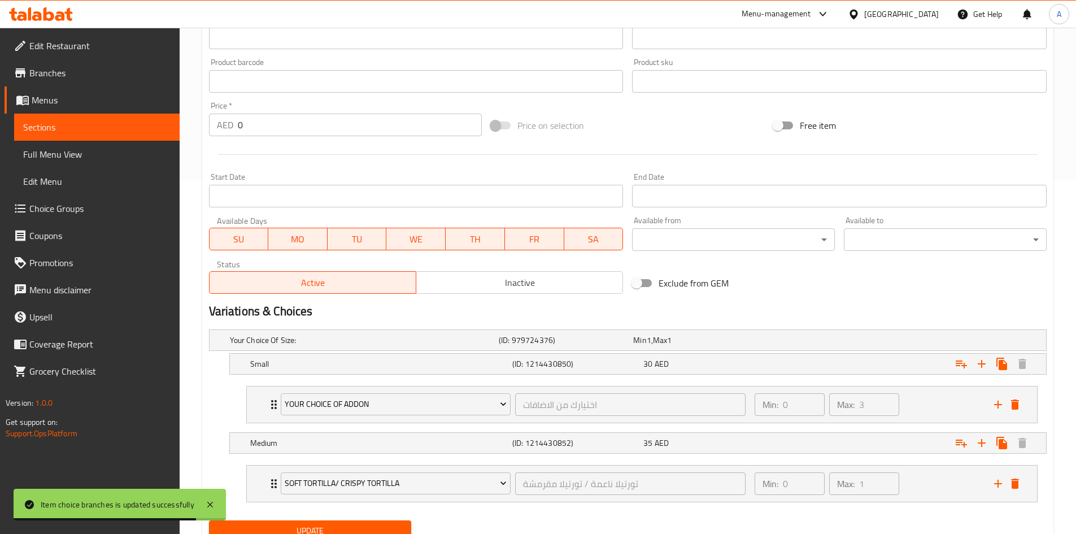
scroll to position [399, 0]
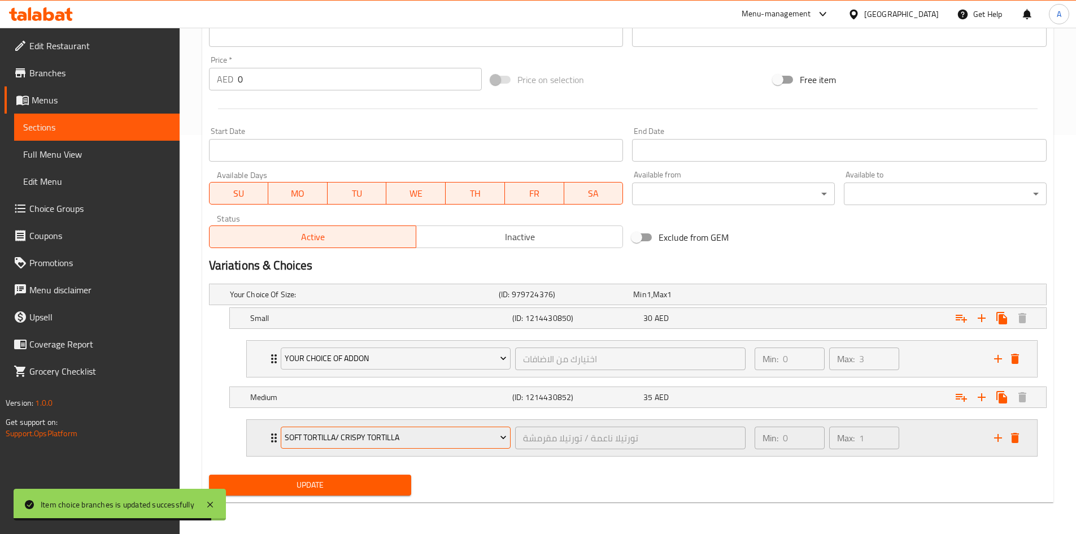
click at [376, 440] on span "Soft Tortilla/ Crispy Tortilla" at bounding box center [396, 437] width 222 height 14
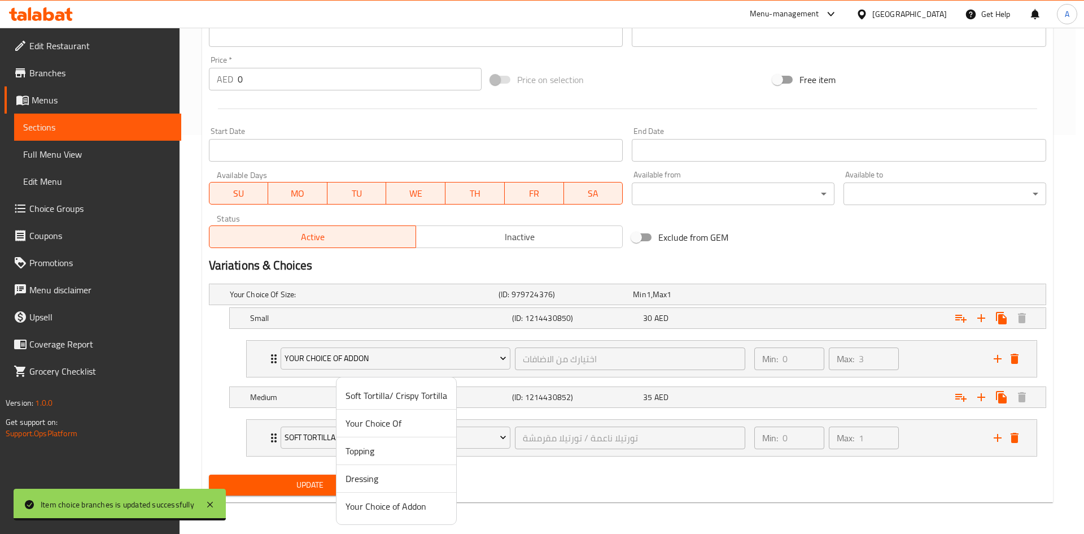
click at [378, 501] on span "Your Choice of Addon" at bounding box center [397, 506] width 102 height 14
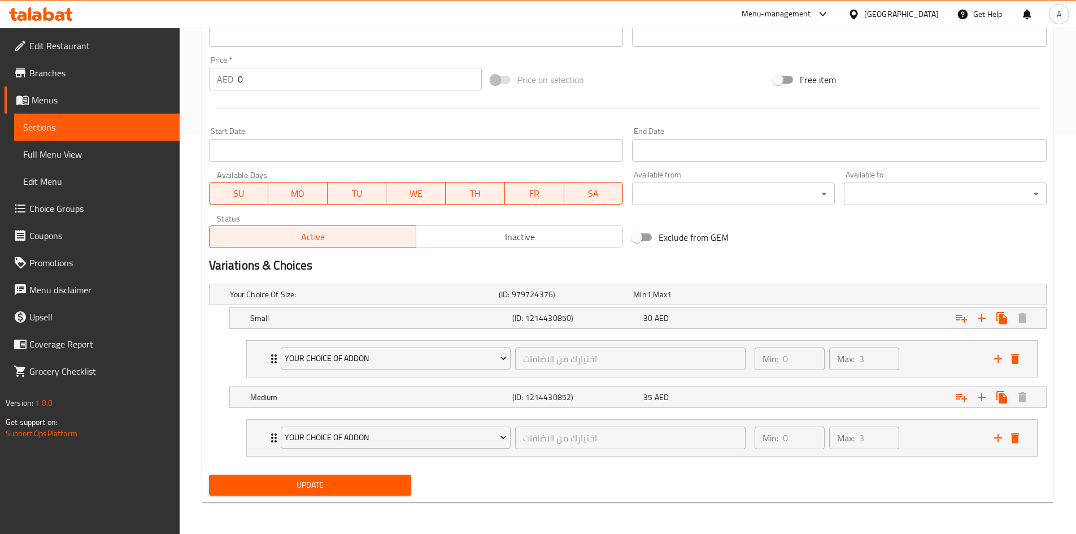
drag, startPoint x: 359, startPoint y: 487, endPoint x: 383, endPoint y: 491, distance: 25.1
click at [360, 487] on span "Update" at bounding box center [310, 485] width 185 height 14
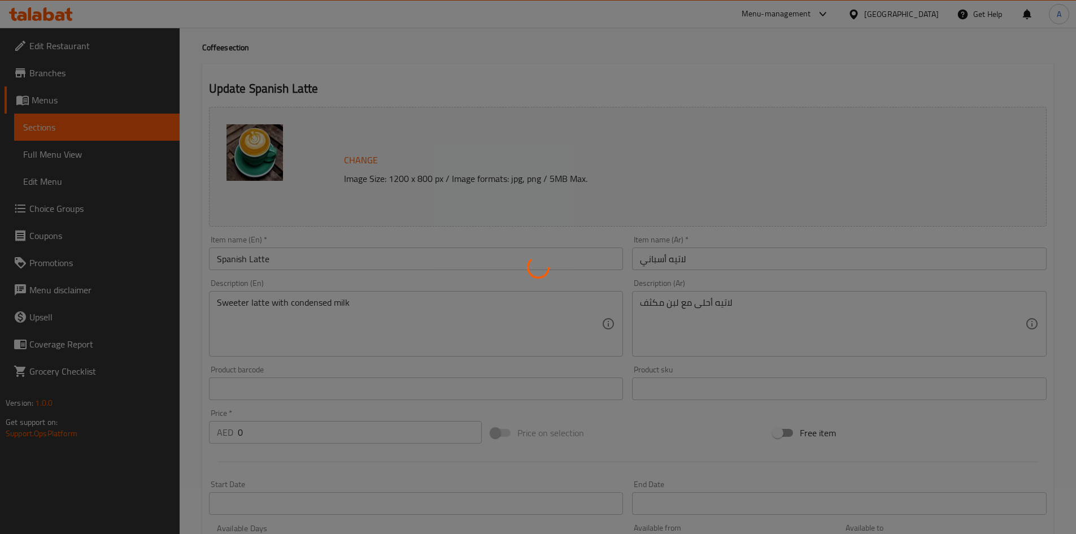
scroll to position [0, 0]
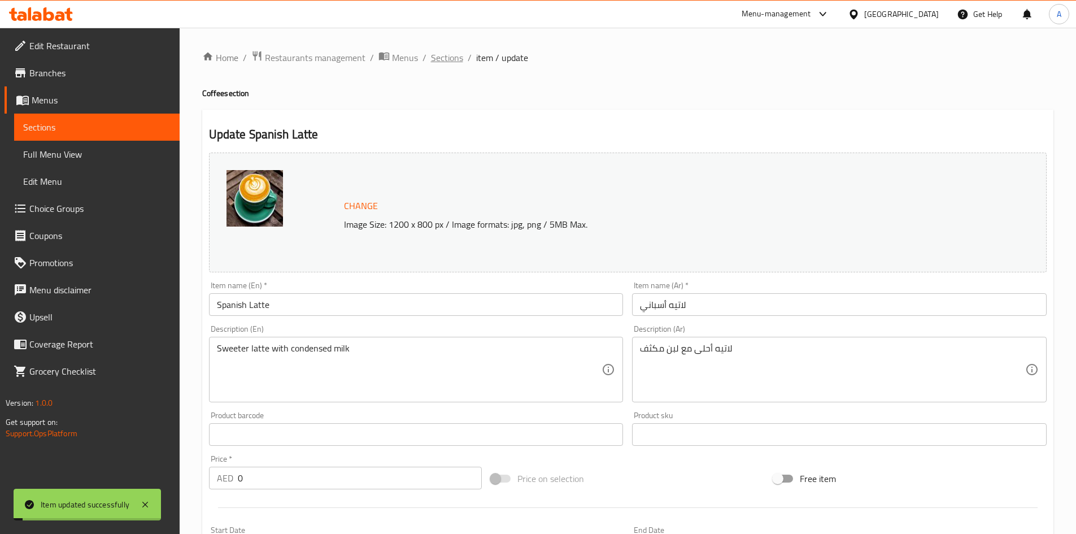
click at [439, 61] on span "Sections" at bounding box center [447, 58] width 32 height 14
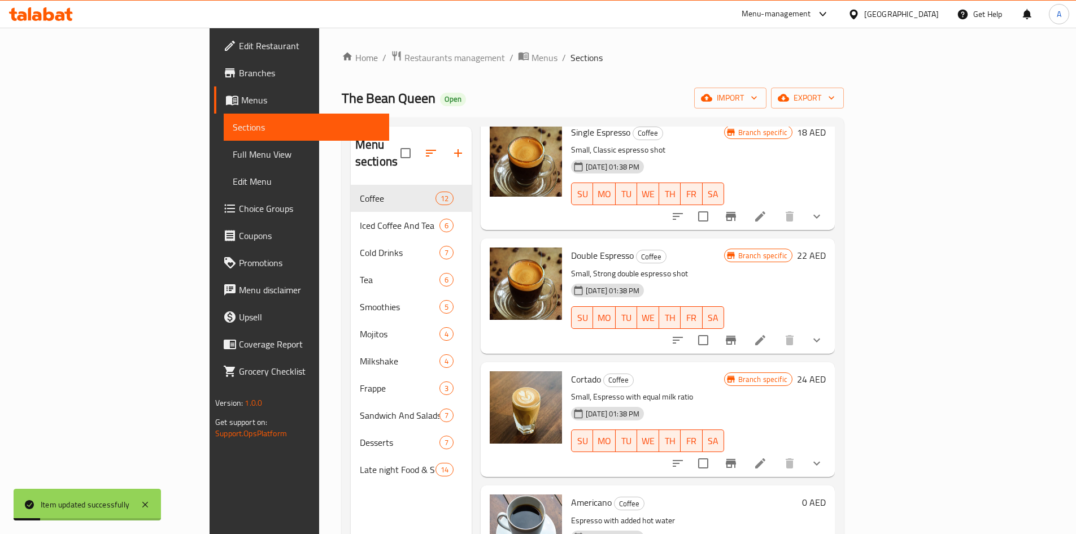
scroll to position [169, 0]
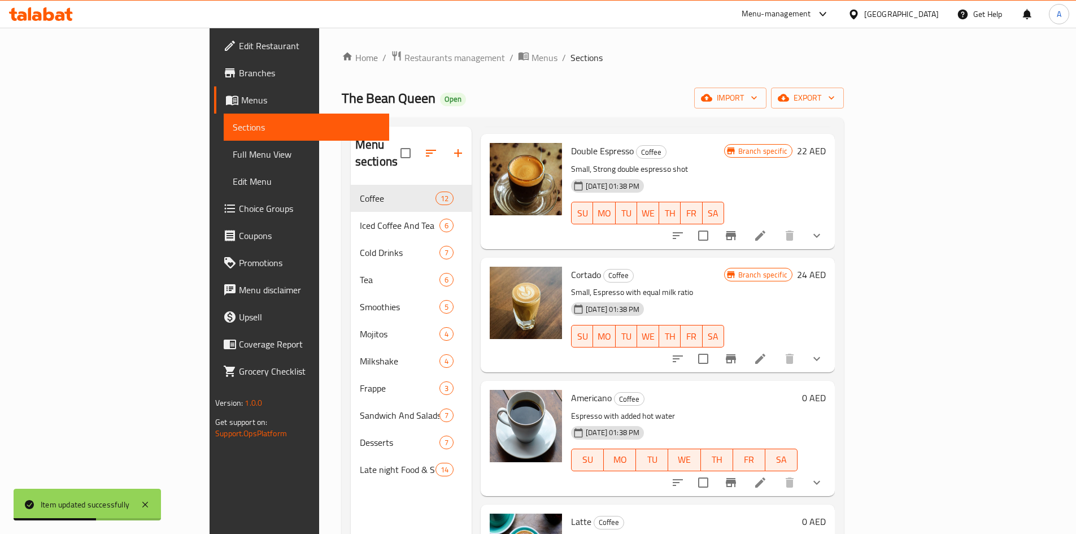
click at [640, 41] on div "Home / Restaurants management / Menus / Sections The Bean Queen Open import exp…" at bounding box center [592, 360] width 547 height 664
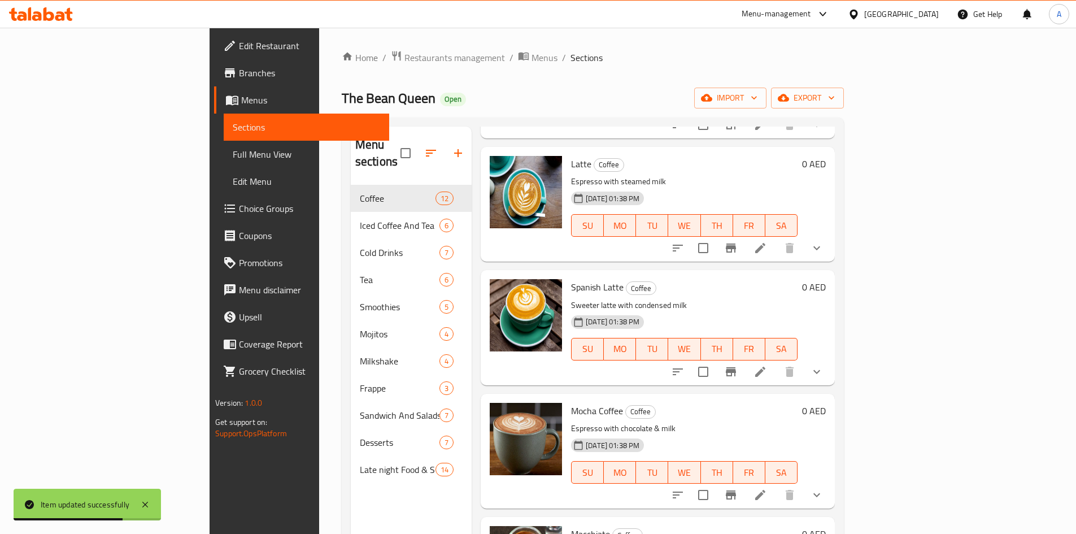
click at [571, 278] on span "Spanish Latte" at bounding box center [597, 286] width 53 height 17
click at [830, 358] on button "show more" at bounding box center [816, 371] width 27 height 27
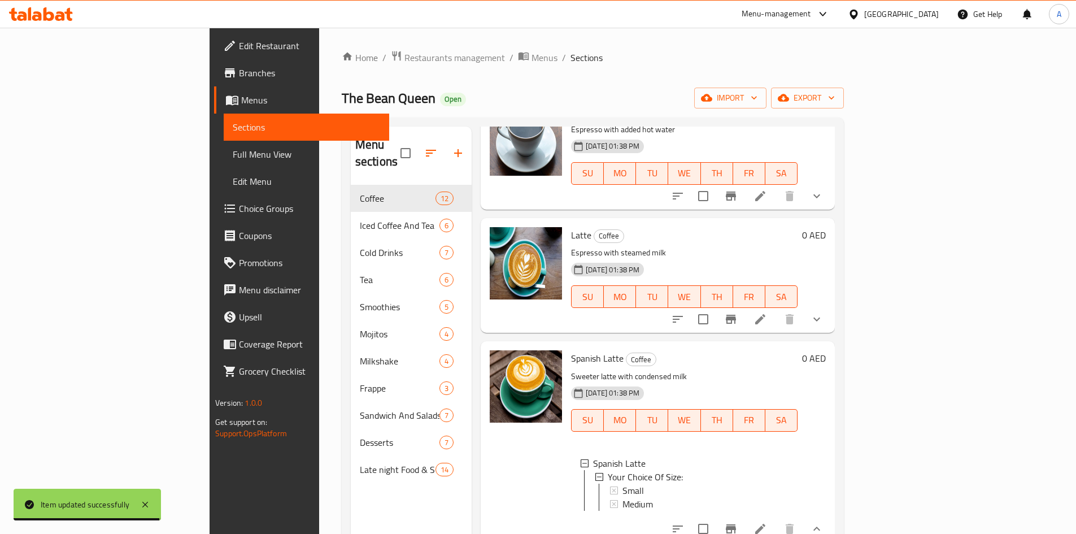
scroll to position [452, 0]
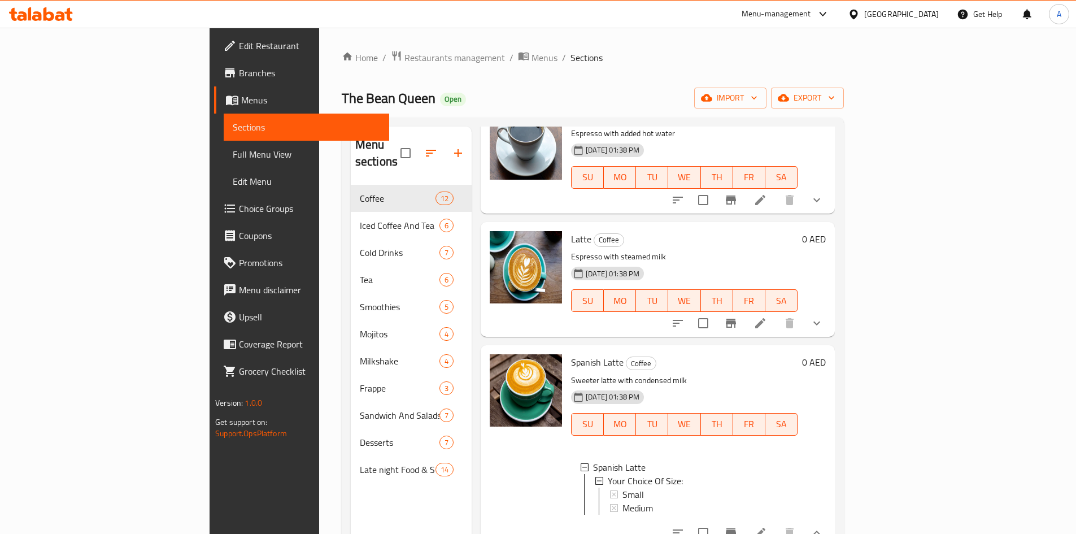
click at [830, 317] on div at bounding box center [747, 322] width 166 height 27
click at [823, 316] on icon "show more" at bounding box center [817, 323] width 14 height 14
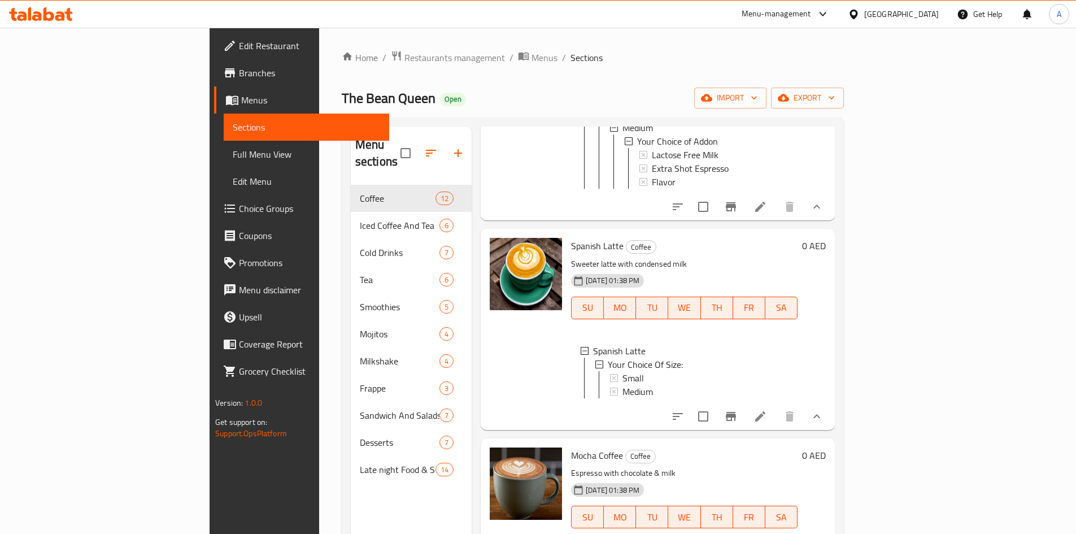
scroll to position [767, 0]
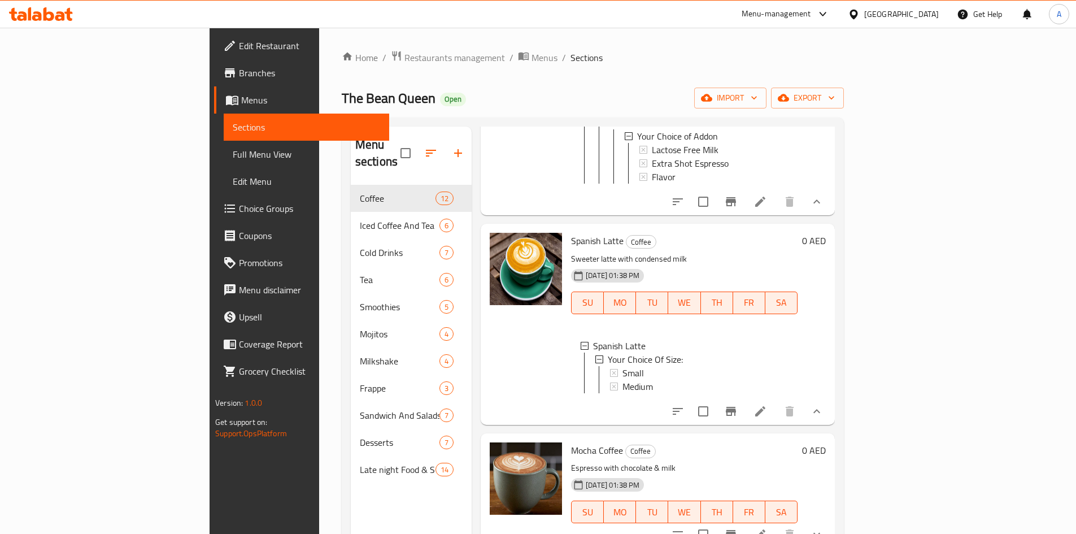
click at [830, 411] on button "show more" at bounding box center [816, 411] width 27 height 27
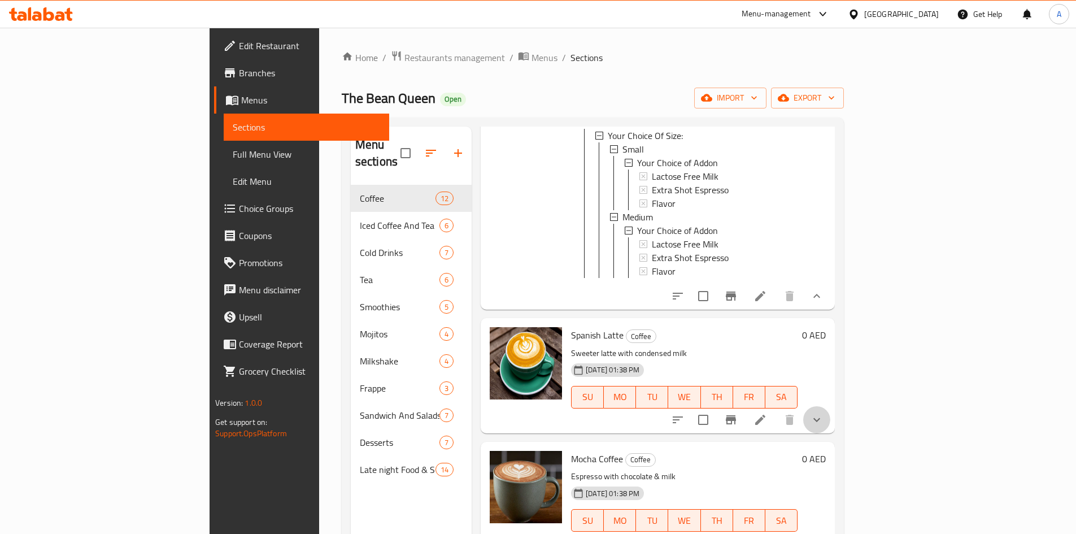
click at [830, 411] on button "show more" at bounding box center [816, 419] width 27 height 27
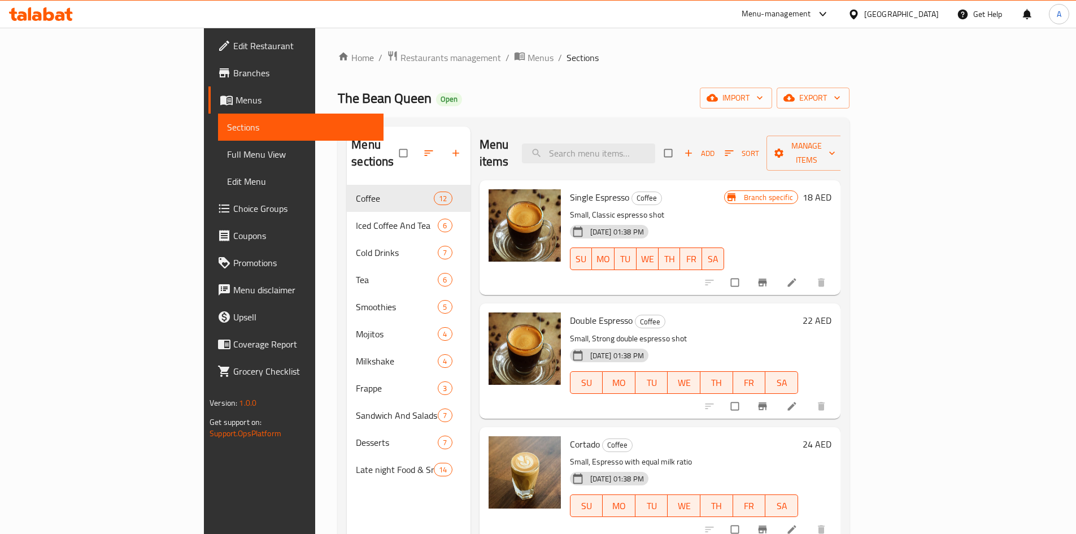
click at [233, 213] on span "Choice Groups" at bounding box center [303, 209] width 141 height 14
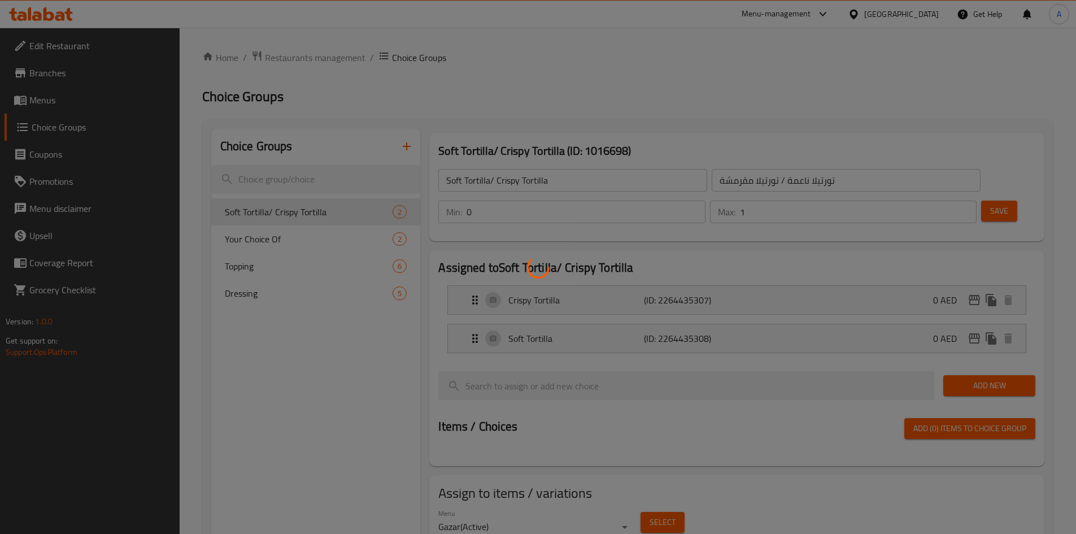
click at [330, 239] on div at bounding box center [538, 267] width 1076 height 534
click at [312, 215] on div at bounding box center [538, 267] width 1076 height 534
click at [308, 239] on div at bounding box center [538, 267] width 1076 height 534
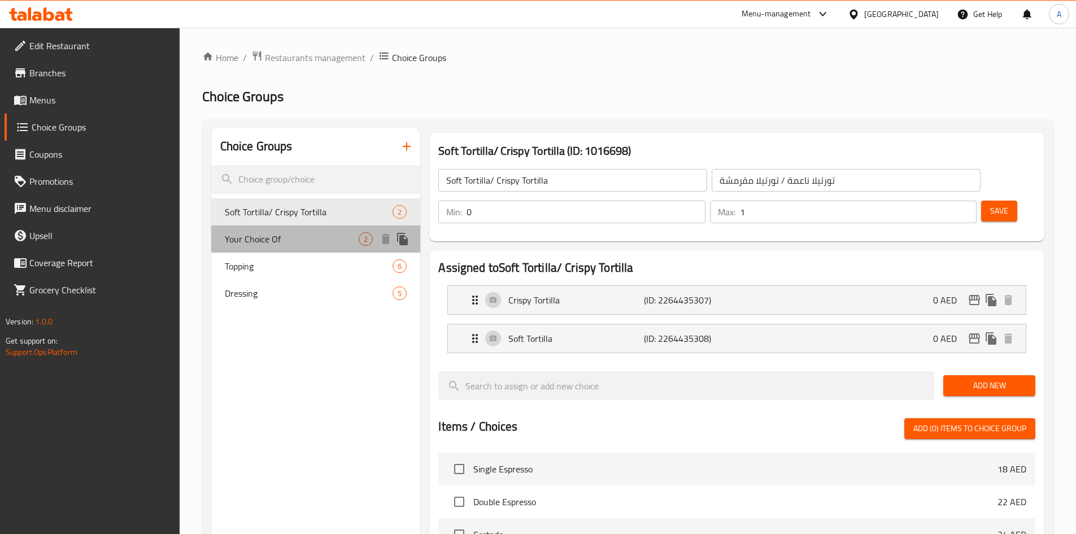
click at [291, 233] on span "Your Choice Of" at bounding box center [292, 239] width 134 height 14
type input "Your Choice Of"
type input "اختيارك من"
type input "1"
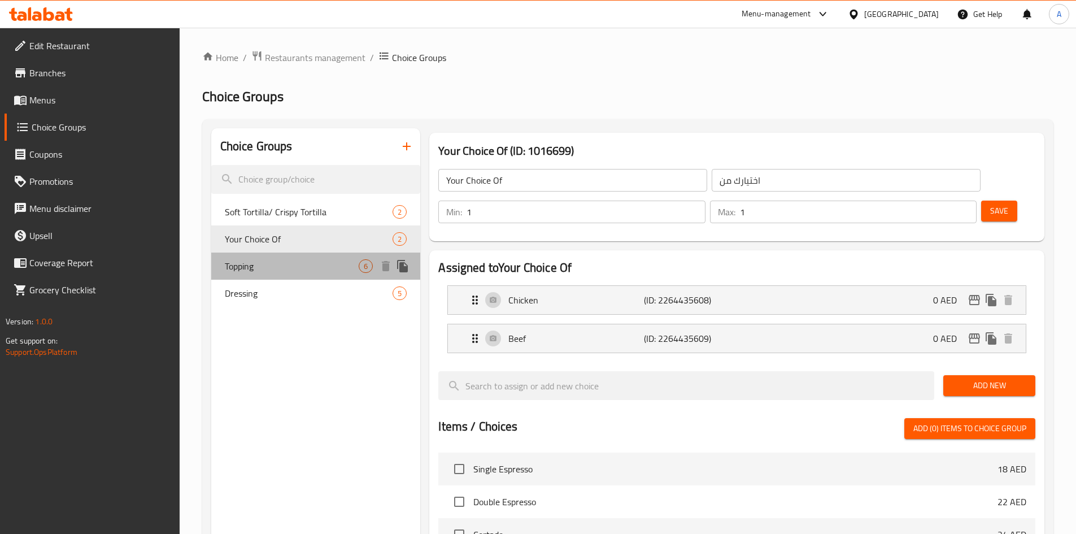
click at [297, 257] on div "Topping 6" at bounding box center [316, 265] width 210 height 27
type input "Topping"
type input "تَوْبِينغ"
type input "0"
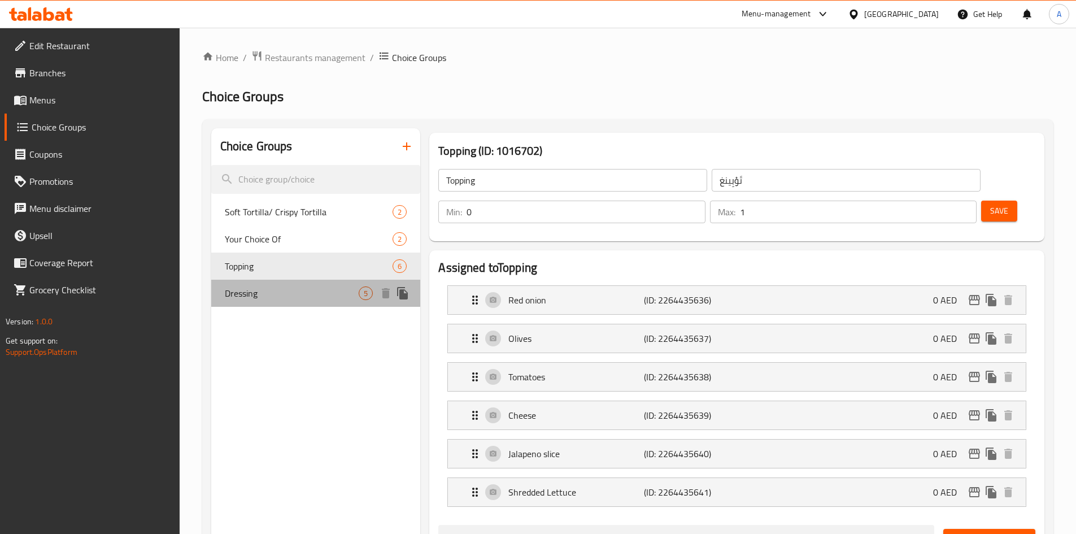
click at [283, 283] on div "Dressing 5" at bounding box center [316, 293] width 210 height 27
type input "Dressing"
type input "الملابس"
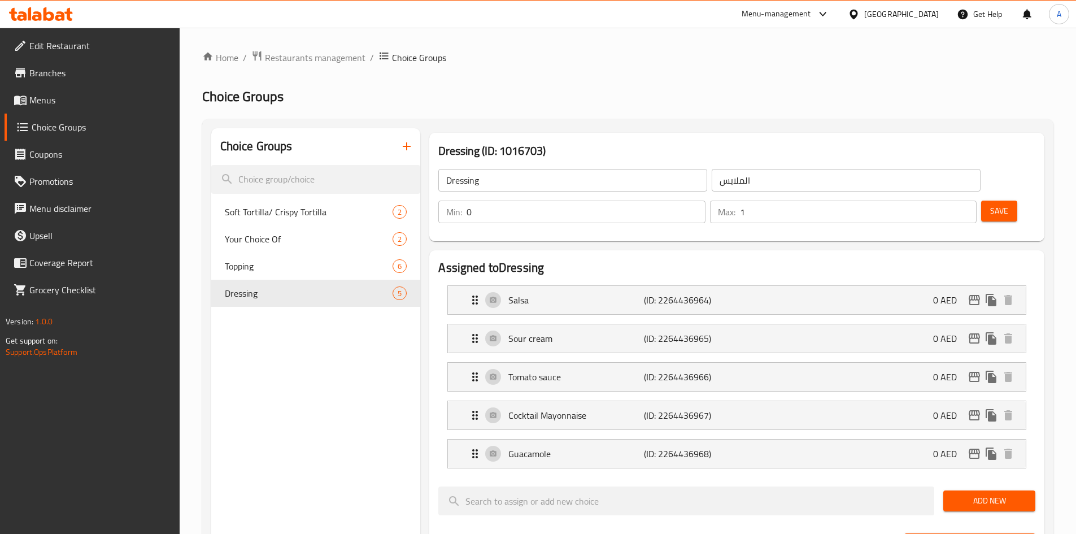
click at [400, 136] on button "button" at bounding box center [406, 146] width 27 height 27
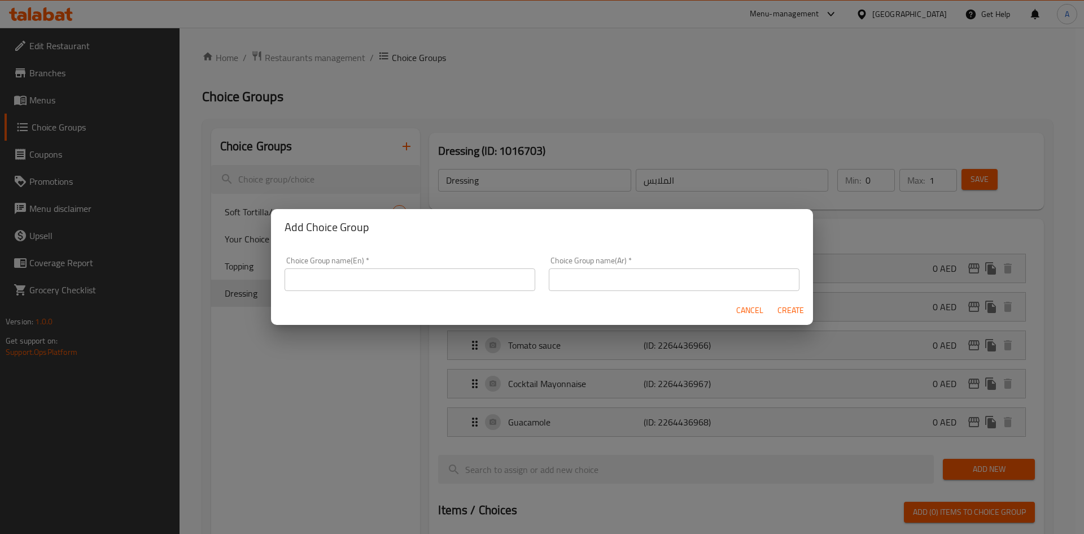
click at [351, 272] on input "text" at bounding box center [410, 279] width 251 height 23
type input "Your choice of addon"
click at [773, 300] on button "Create" at bounding box center [791, 310] width 36 height 21
type input "اختيارك من الاضافات"
click at [773, 300] on button "Create" at bounding box center [791, 310] width 36 height 21
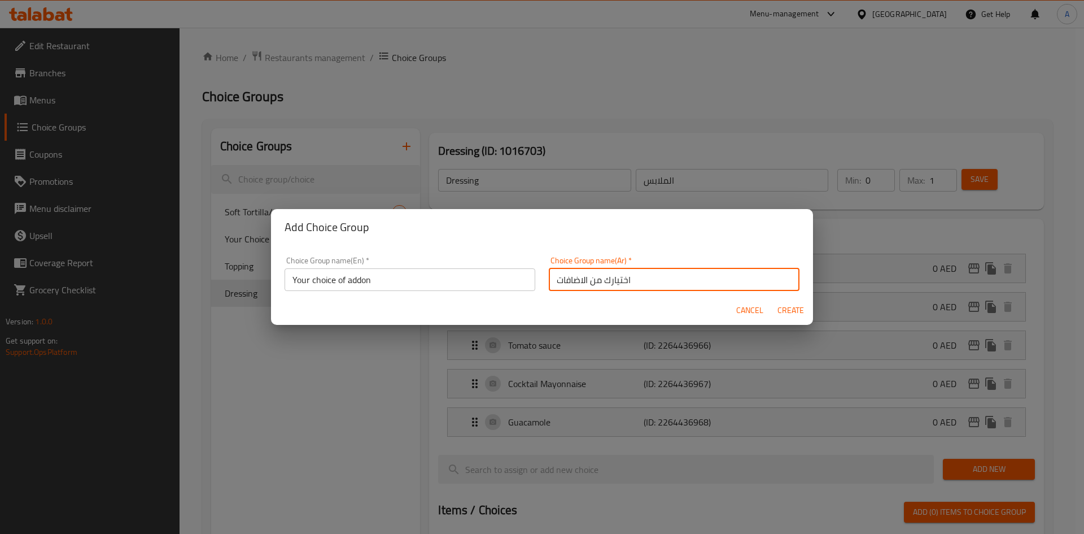
type input "Your choice of addon"
type input "اختيارك من الاضافات"
type input "0"
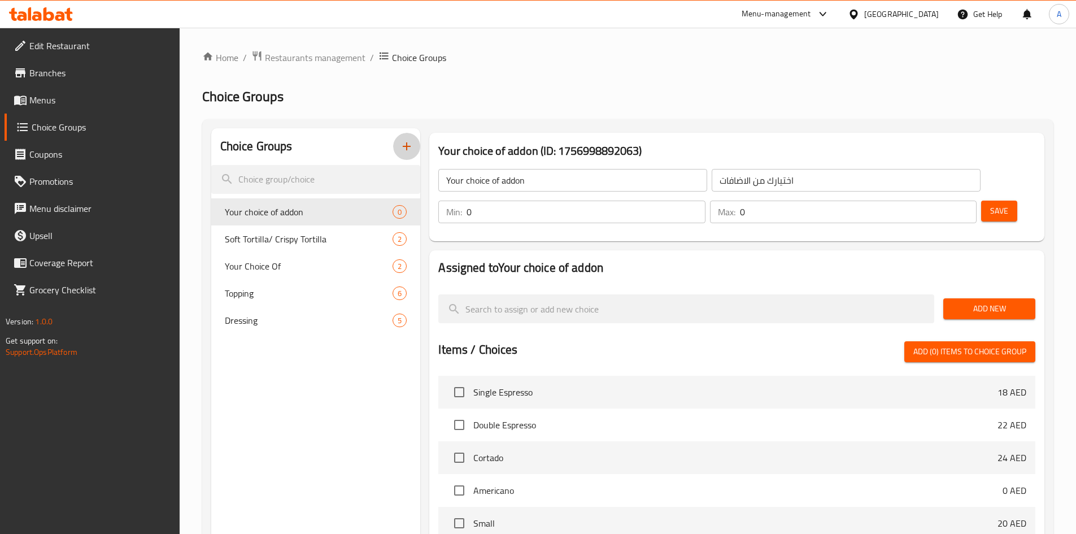
click at [981, 302] on span "Add New" at bounding box center [989, 309] width 74 height 14
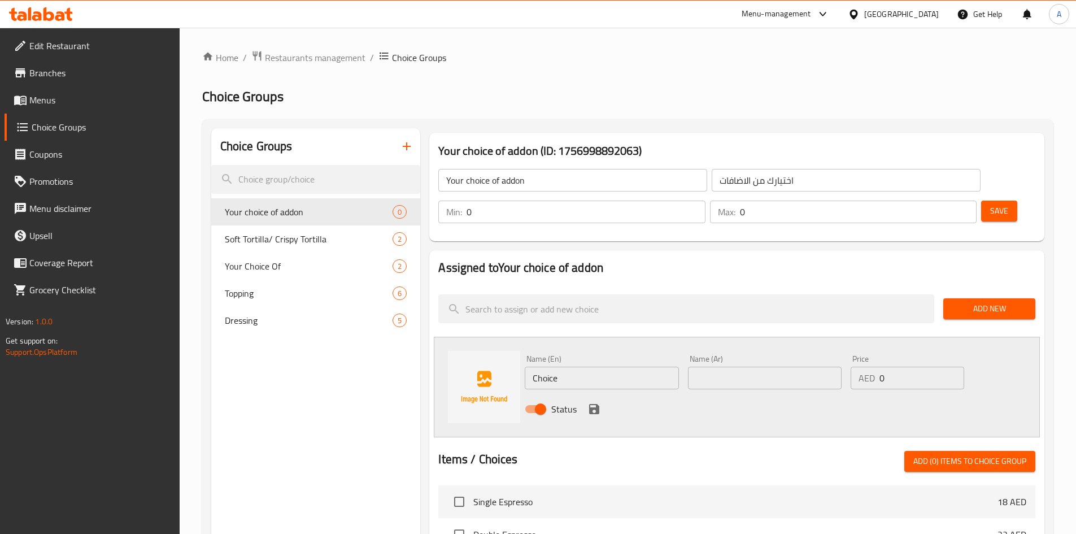
drag, startPoint x: 611, startPoint y: 340, endPoint x: 373, endPoint y: 339, distance: 237.7
click at [382, 339] on div "Choice Groups Your choice of addon 0 Soft Tortilla/ Crispy Tortilla 2 Your Choi…" at bounding box center [629, 510] width 837 height 765
click at [623, 367] on input "Choice" at bounding box center [602, 378] width 154 height 23
click at [622, 367] on input "Choice" at bounding box center [602, 378] width 154 height 23
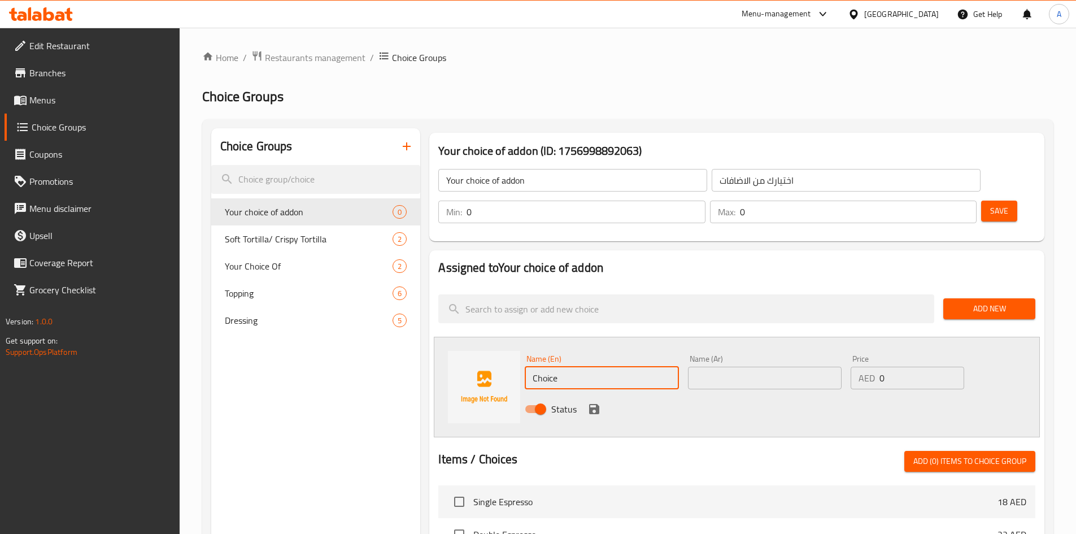
paste input "lactose free milk"
type input "Lactose Free Milk"
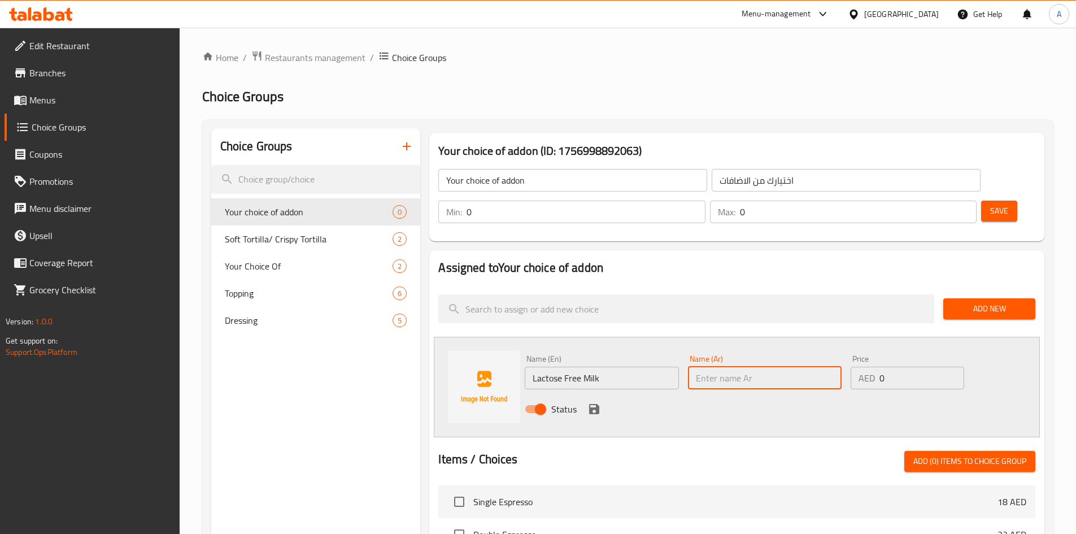
click at [739, 367] on input "text" at bounding box center [765, 378] width 154 height 23
paste input "حليب خالي من اللاكتوز"
type input "حليب خالي من اللاكتوز"
drag, startPoint x: 880, startPoint y: 347, endPoint x: 836, endPoint y: 347, distance: 43.5
click at [836, 350] on div "Name (En) Lactose Free Milk Name (En) Name (Ar) حليب خالي من اللاكتوز Name (Ar)…" at bounding box center [764, 387] width 489 height 74
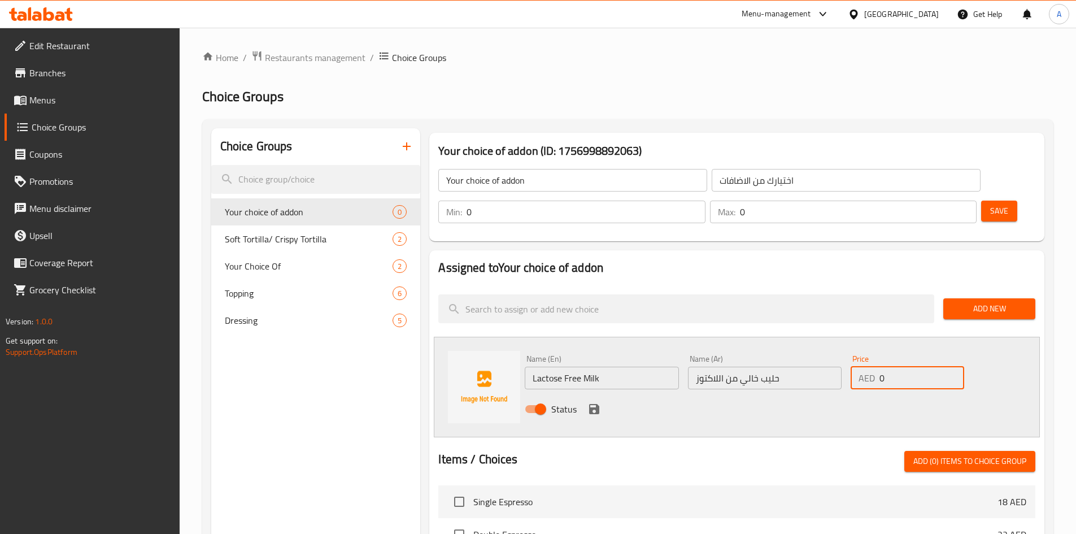
drag, startPoint x: 886, startPoint y: 342, endPoint x: 863, endPoint y: 342, distance: 23.2
click at [863, 367] on div "AED 0 Price" at bounding box center [906, 378] width 113 height 23
type input "5"
click at [593, 402] on icon "save" at bounding box center [594, 409] width 14 height 14
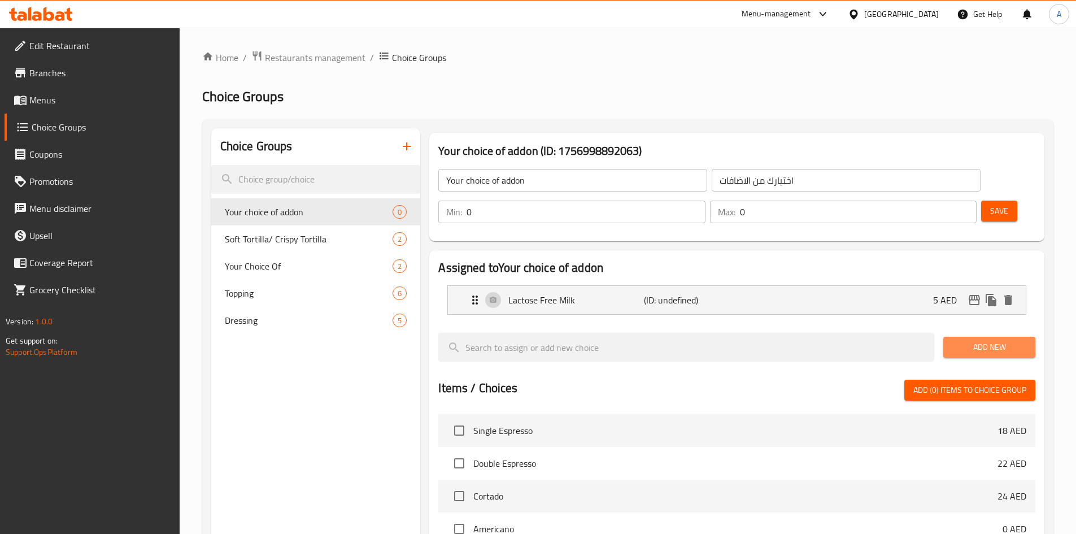
click at [957, 340] on span "Add New" at bounding box center [989, 347] width 74 height 14
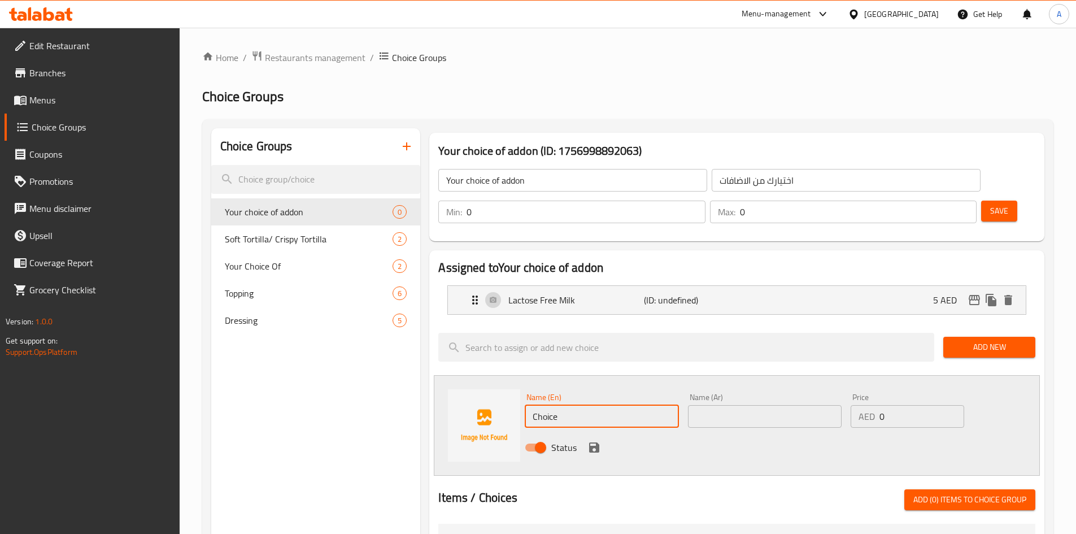
click at [572, 405] on input "Choice" at bounding box center [602, 416] width 154 height 23
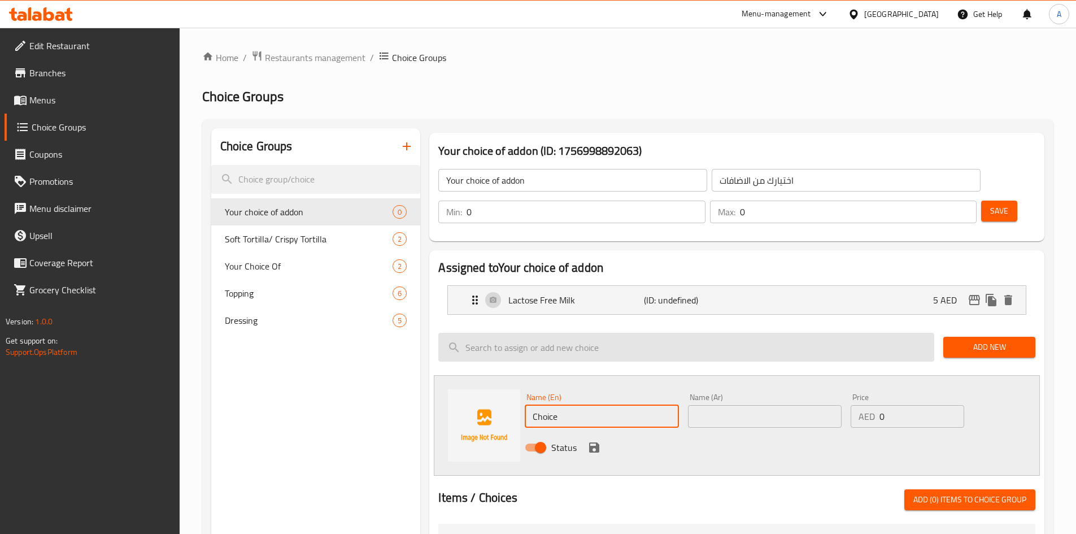
paste input "extra shot espresso o"
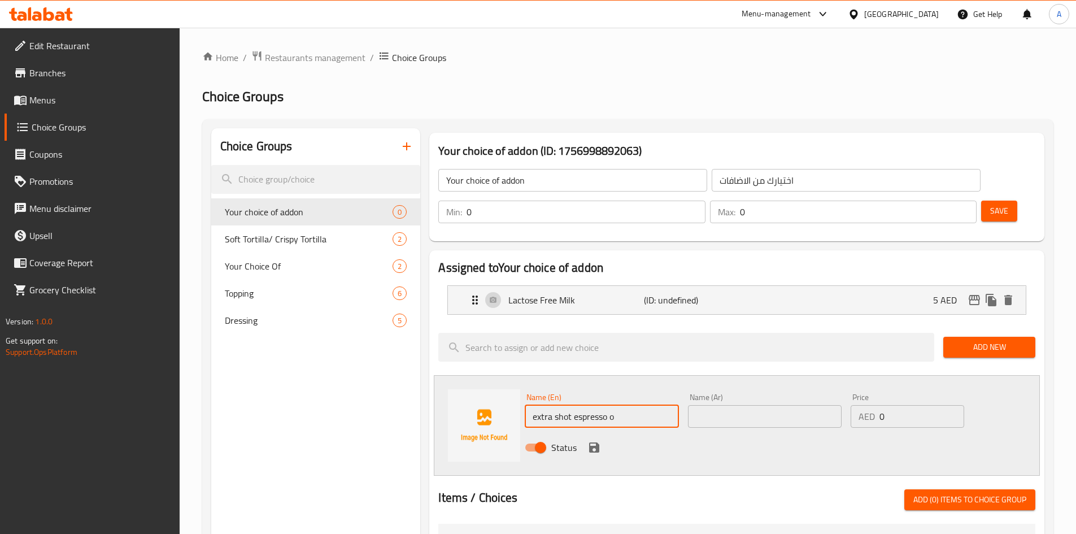
click at [660, 405] on input "extra shot espresso o" at bounding box center [602, 416] width 154 height 23
click at [660, 405] on input "Extra Shot Espresso O" at bounding box center [602, 416] width 154 height 23
type input "Extra Shot Espresso"
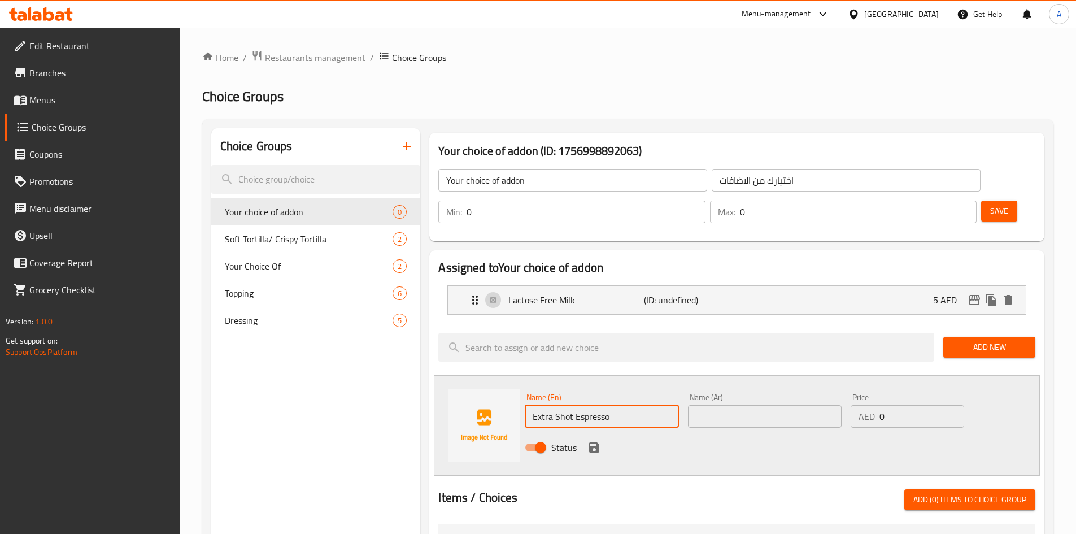
click at [745, 405] on input "text" at bounding box center [765, 416] width 154 height 23
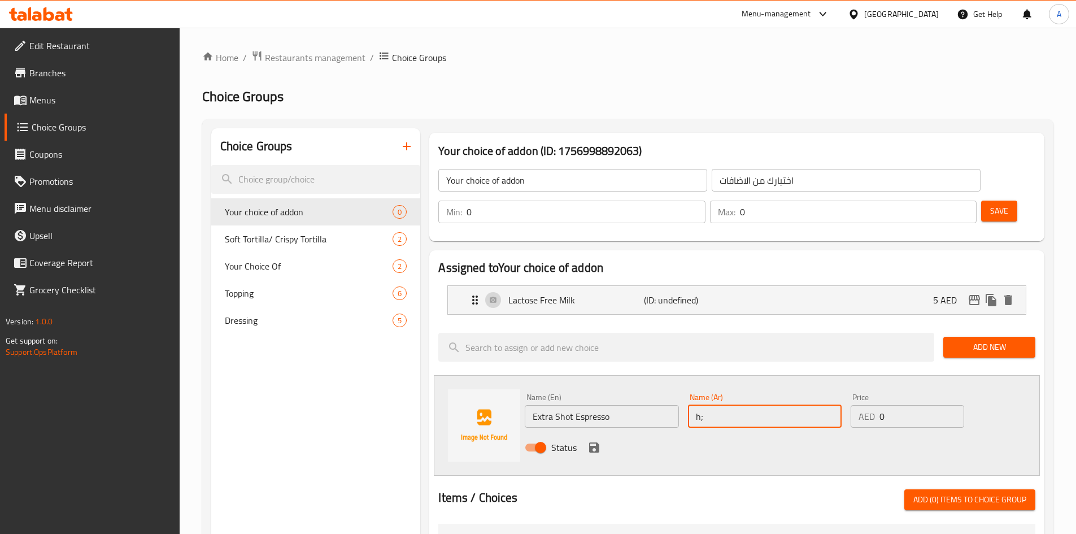
type input "h"
type input "اكسترا [PERSON_NAME]"
drag, startPoint x: 831, startPoint y: 391, endPoint x: 840, endPoint y: 392, distance: 8.6
click at [829, 392] on div "Name (En) Extra Shot Espresso Name (En) Name (Ar) اكسترا شوت اسبريسو Name (Ar) …" at bounding box center [764, 426] width 489 height 74
type input "5"
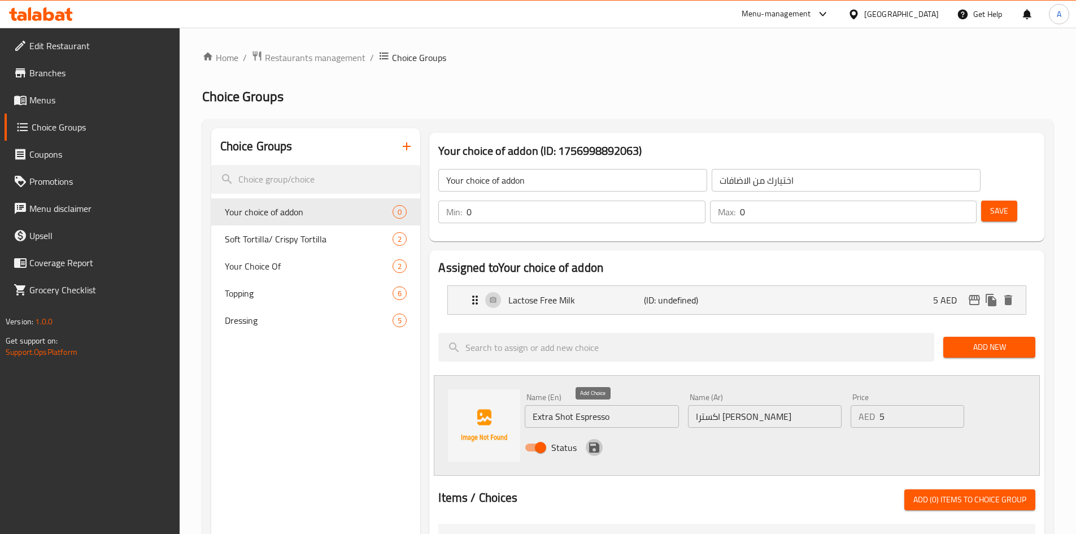
click at [595, 442] on icon "save" at bounding box center [594, 447] width 10 height 10
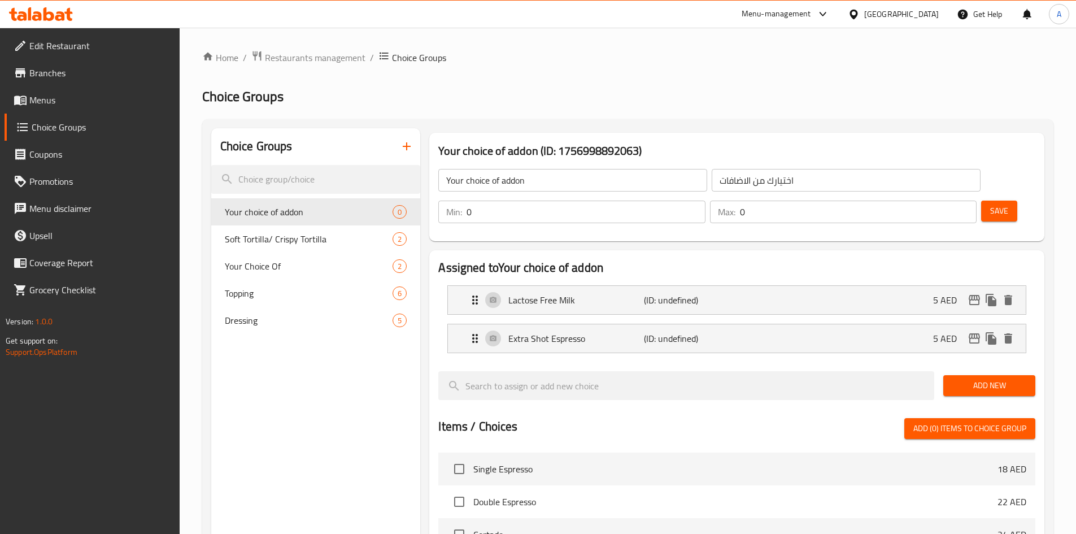
click at [1015, 378] on span "Add New" at bounding box center [989, 385] width 74 height 14
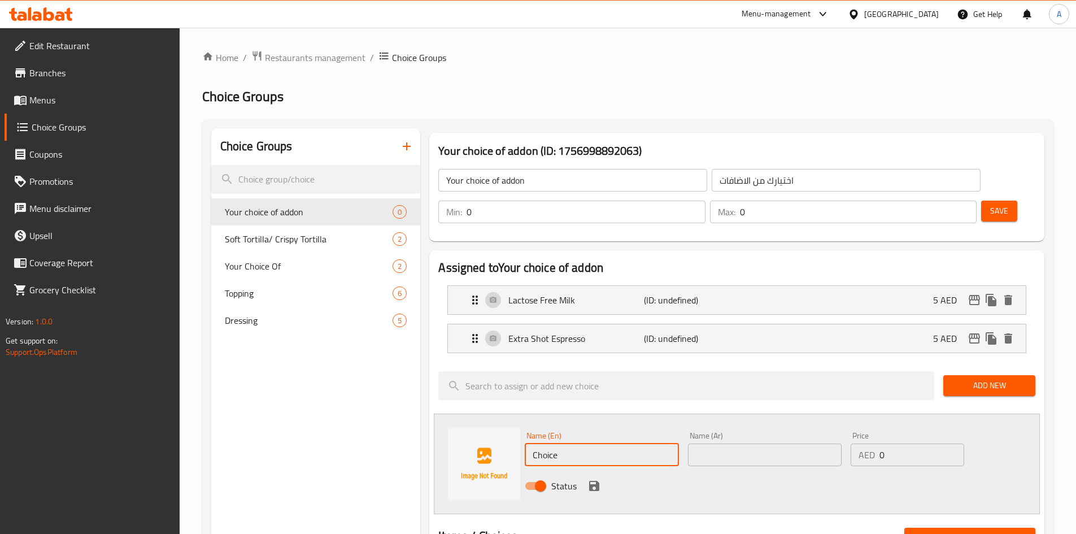
drag, startPoint x: 603, startPoint y: 416, endPoint x: 404, endPoint y: 417, distance: 199.3
type input "بمشرخق"
type input "Flavor"
click at [734, 443] on input "text" at bounding box center [765, 454] width 154 height 23
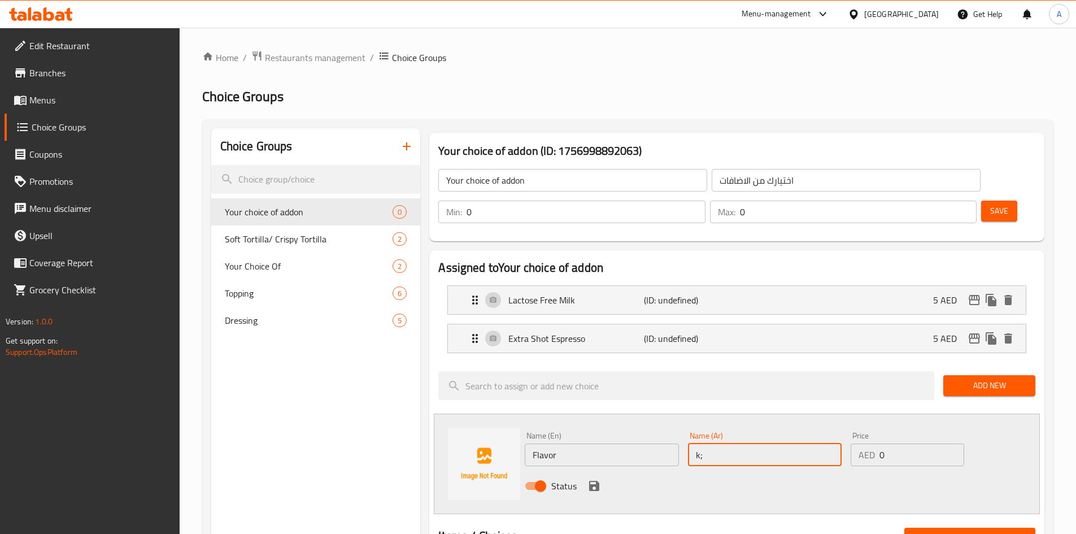
type input "k"
type input "نكهه"
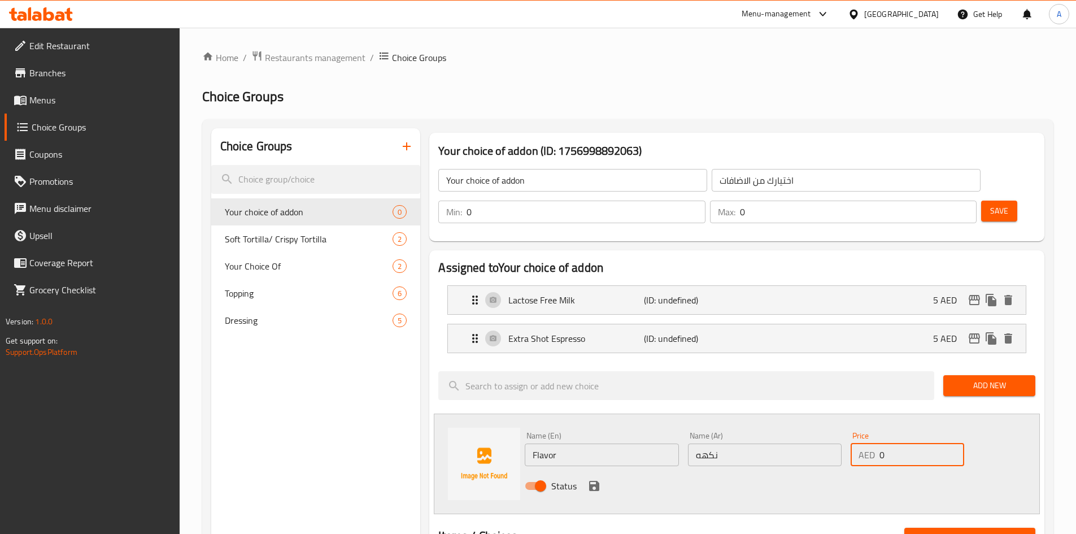
drag, startPoint x: 913, startPoint y: 431, endPoint x: 836, endPoint y: 429, distance: 77.4
click at [836, 429] on div "Name (En) Flavor Name (En) Name (Ar) نكهه Name (Ar) Price AED 0 Price Status" at bounding box center [764, 464] width 489 height 74
type input "5"
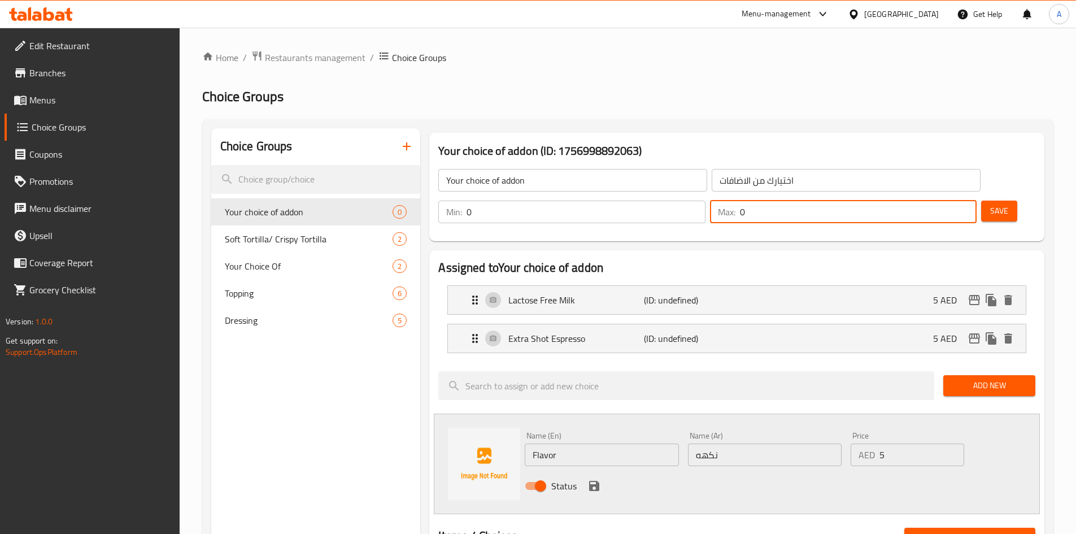
click at [945, 200] on input "0" at bounding box center [858, 211] width 237 height 23
type input "3"
click at [943, 212] on div "Your choice of addon (ID: 1756998892063) Your choice of addon ​ اختيارك من الاض…" at bounding box center [737, 186] width 624 height 117
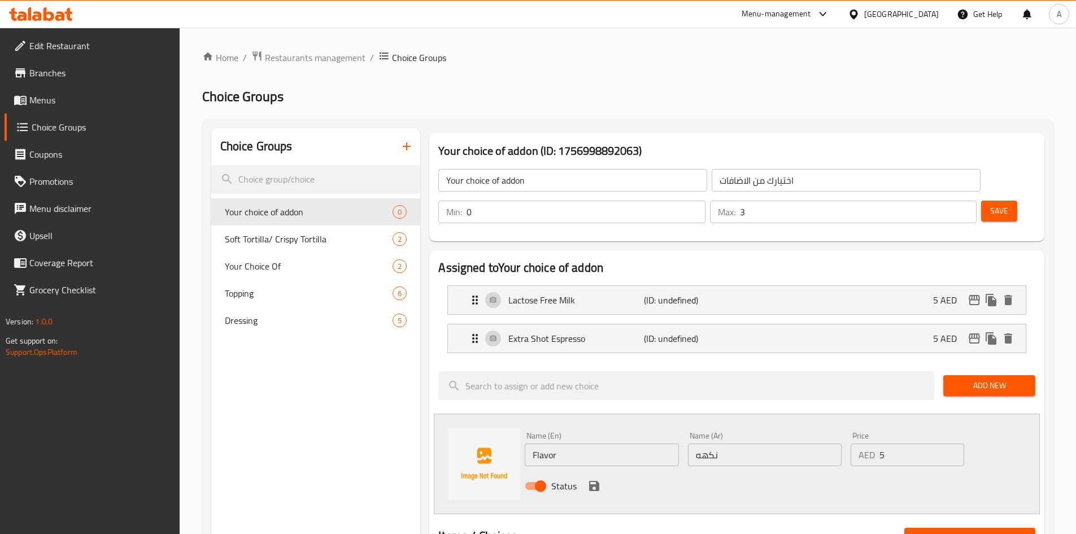
click at [966, 378] on span "Add New" at bounding box center [989, 385] width 74 height 14
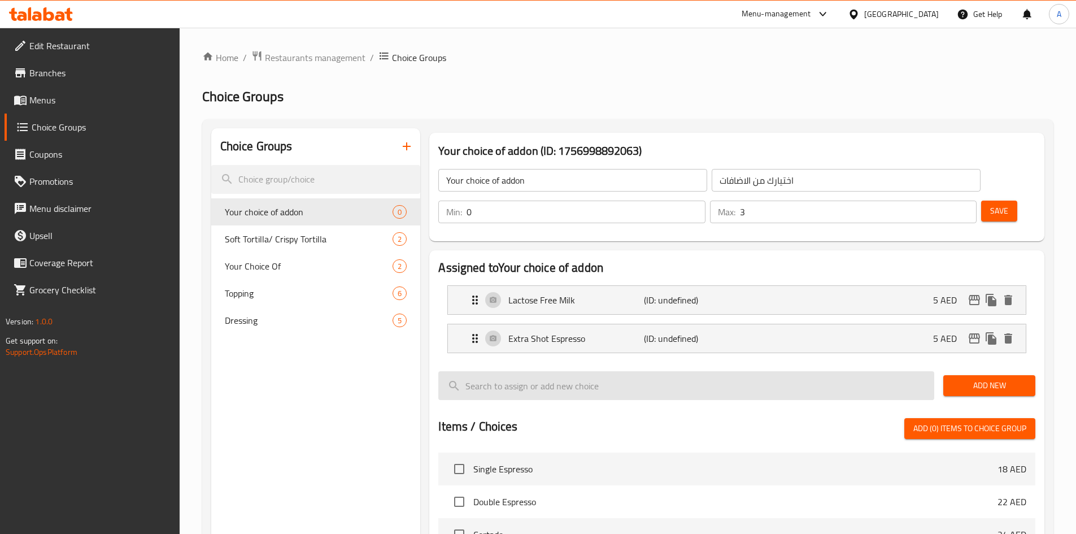
click at [798, 371] on input "search" at bounding box center [686, 385] width 496 height 29
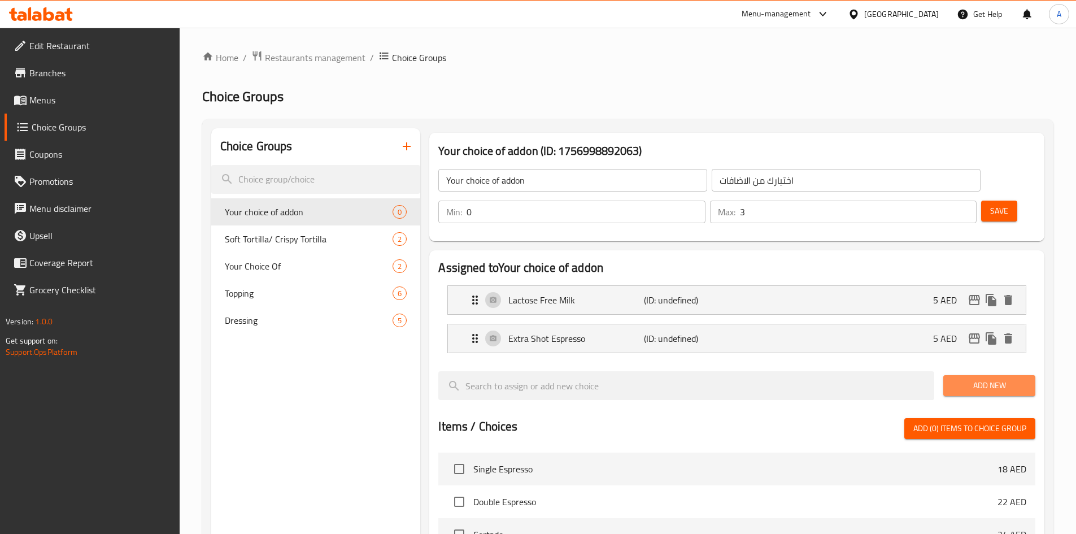
click at [956, 375] on button "Add New" at bounding box center [989, 385] width 92 height 21
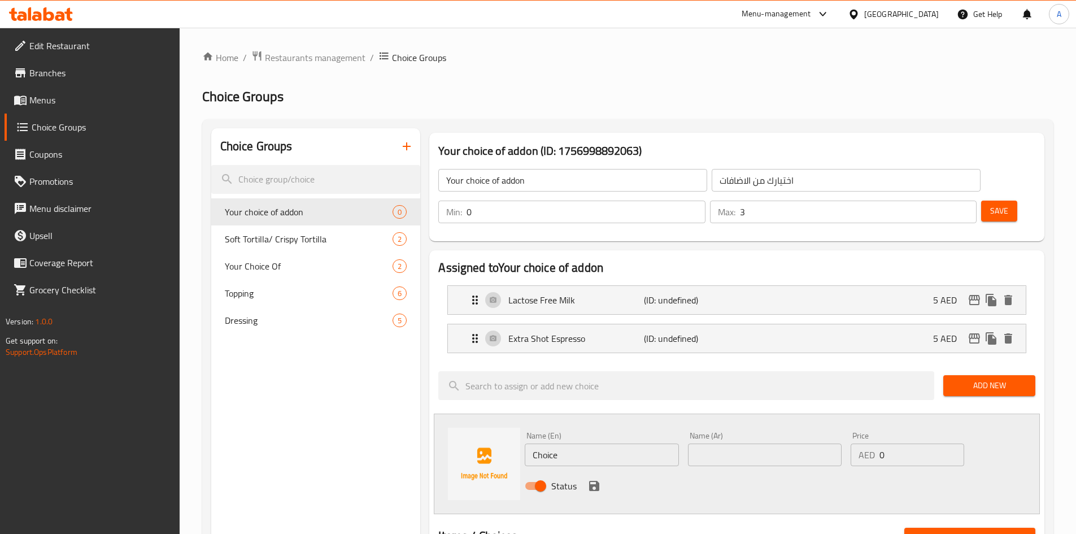
drag, startPoint x: 618, startPoint y: 434, endPoint x: 203, endPoint y: 419, distance: 415.3
type input "ب"
type input "Flavor"
click at [748, 443] on input "text" at bounding box center [765, 454] width 154 height 23
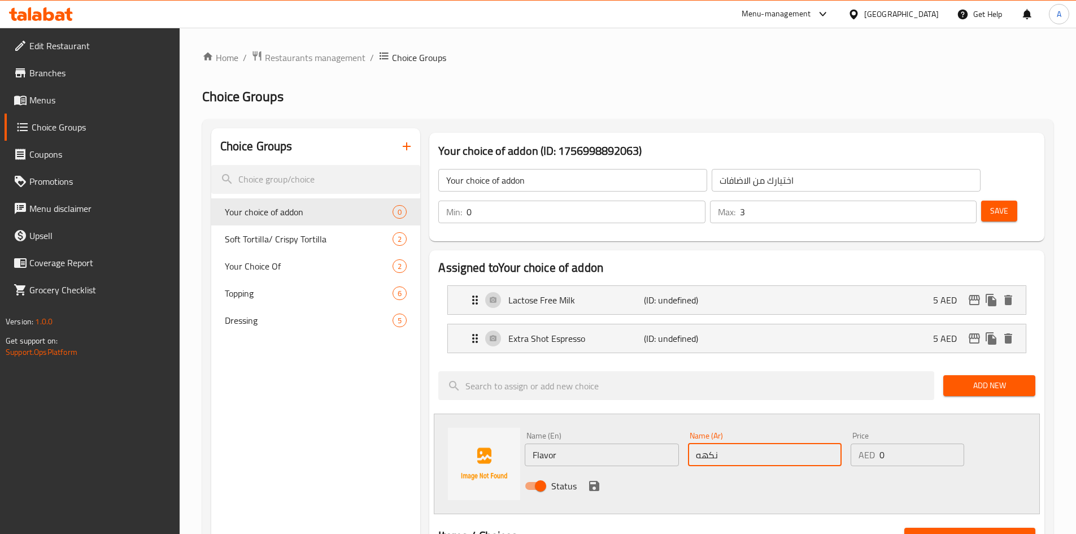
type input "نكهه"
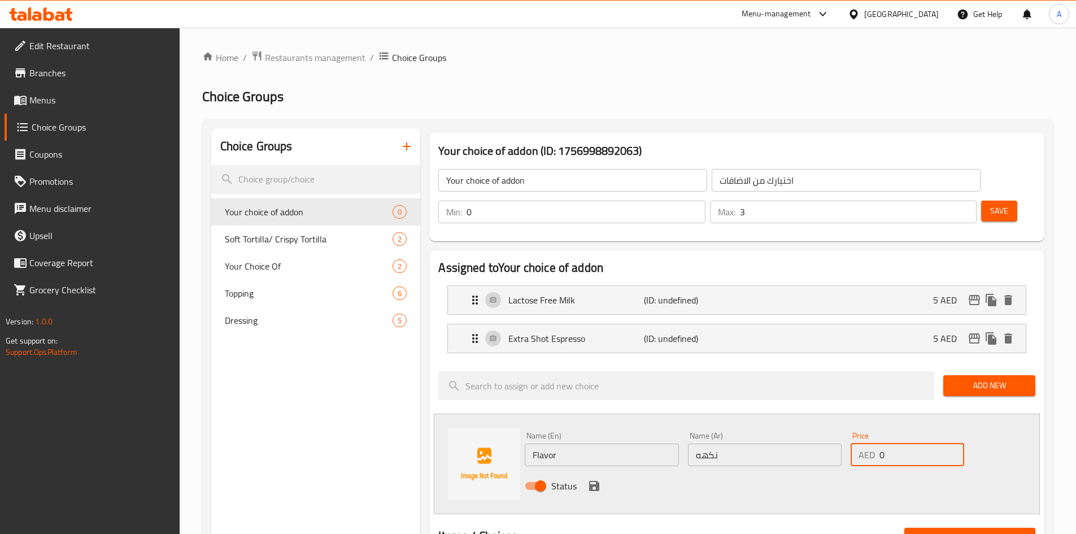
drag, startPoint x: 900, startPoint y: 424, endPoint x: 743, endPoint y: 433, distance: 157.8
click at [743, 433] on div "Name (En) Flavor Name (En) Name (Ar) نكهه Name (Ar) Price AED 0 Price Status" at bounding box center [764, 464] width 489 height 74
type input "5"
click at [595, 481] on icon "save" at bounding box center [594, 486] width 10 height 10
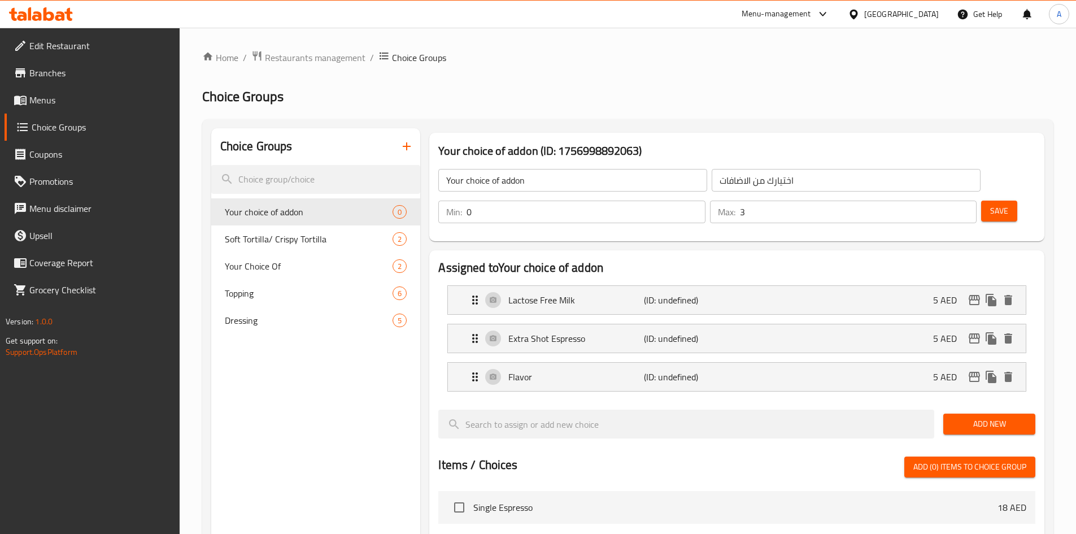
click at [990, 204] on span "Save" at bounding box center [999, 211] width 18 height 14
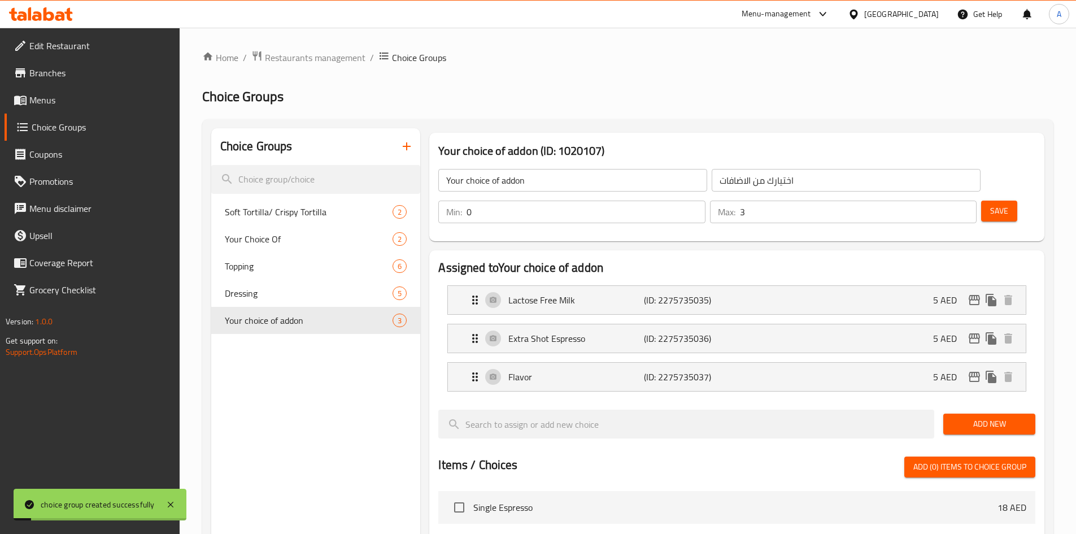
drag, startPoint x: 560, startPoint y: 179, endPoint x: 159, endPoint y: 198, distance: 401.4
click at [186, 198] on div "Home / Restaurants management / Choice Groups Choice Groups Choice Groups Soft …" at bounding box center [628, 479] width 896 height 903
type input "Your Choice of Addon"
click at [990, 204] on span "Save" at bounding box center [999, 211] width 18 height 14
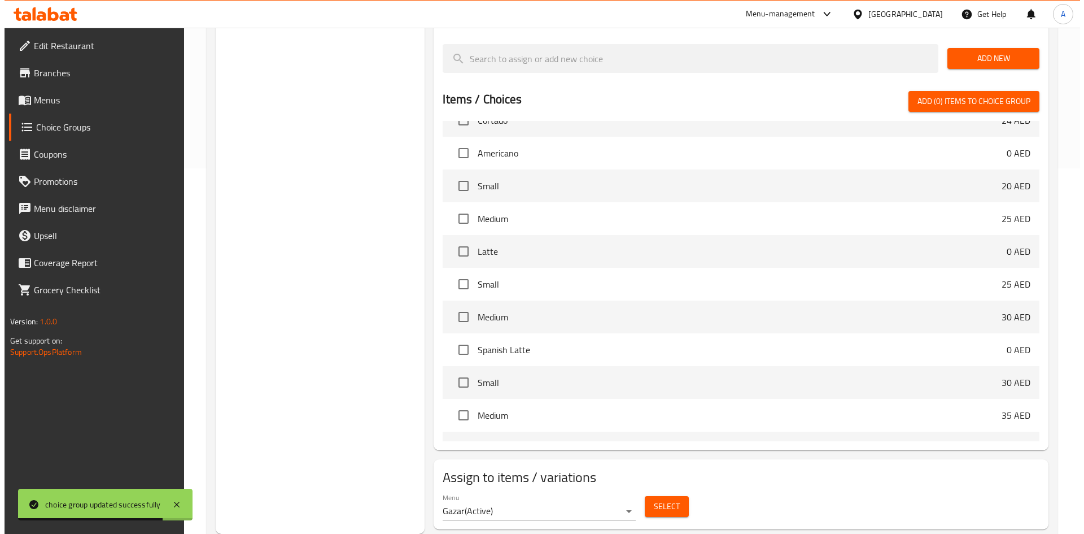
scroll to position [169, 0]
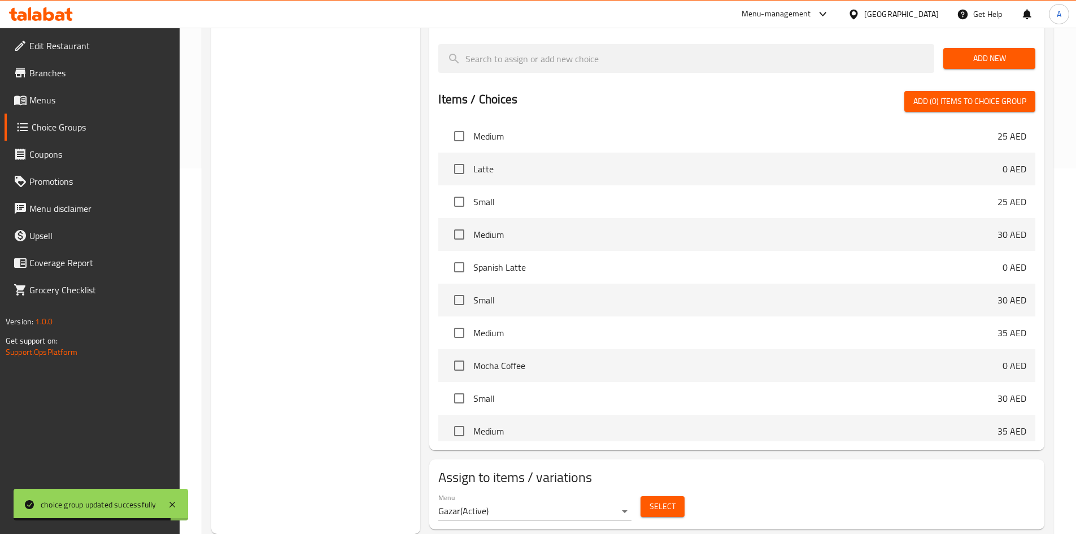
click at [674, 499] on span "Select" at bounding box center [662, 506] width 26 height 14
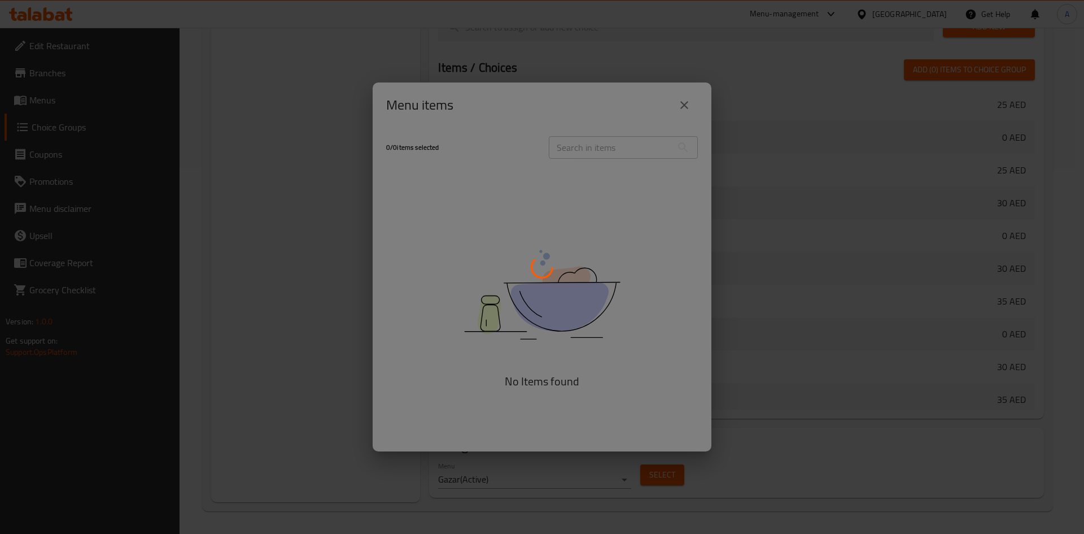
click at [661, 330] on div at bounding box center [542, 267] width 1084 height 534
click at [704, 115] on div at bounding box center [542, 267] width 1084 height 534
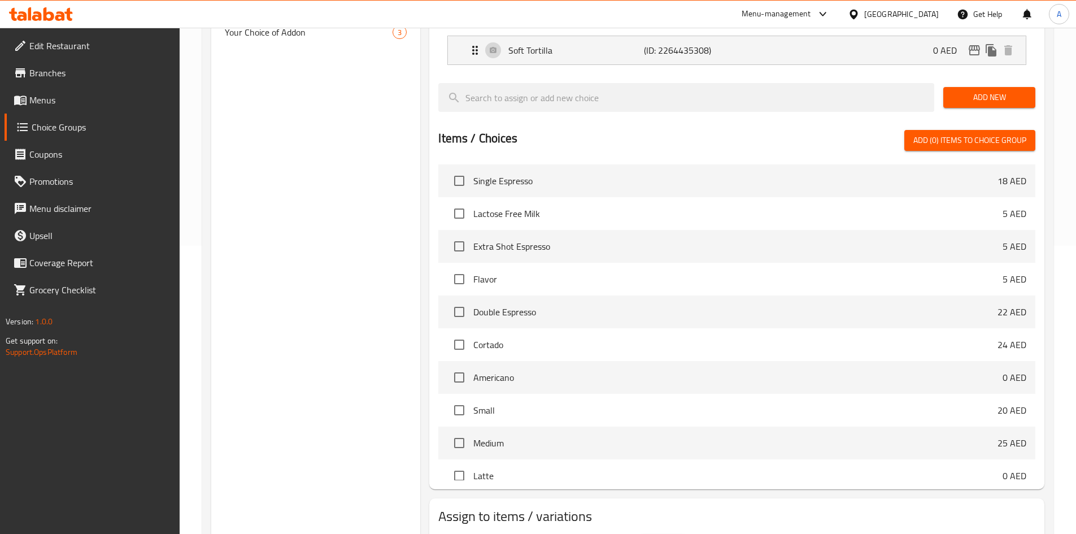
scroll to position [45, 0]
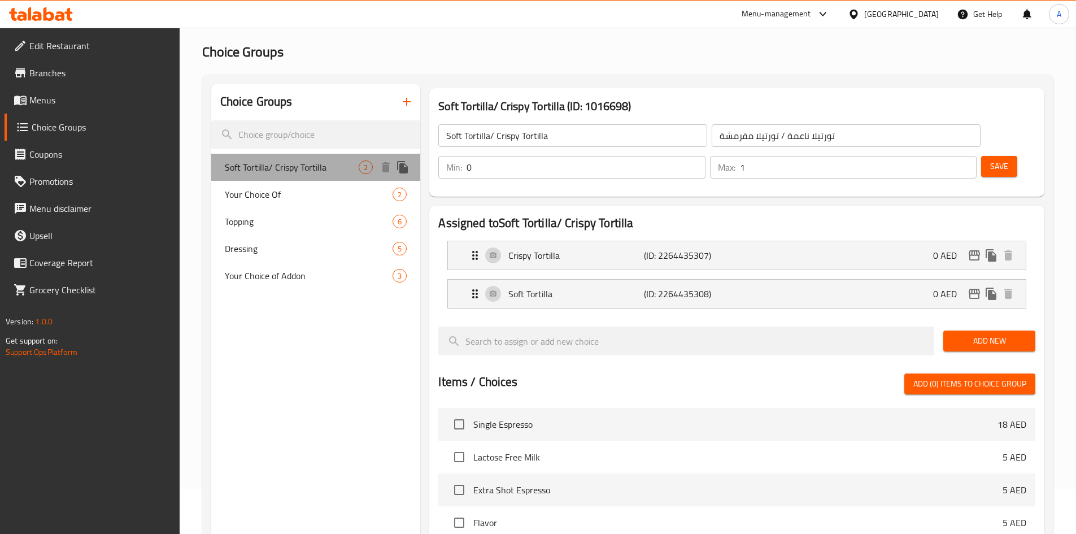
click at [315, 177] on div "Soft Tortilla/ Crispy Tortilla 2" at bounding box center [316, 167] width 210 height 27
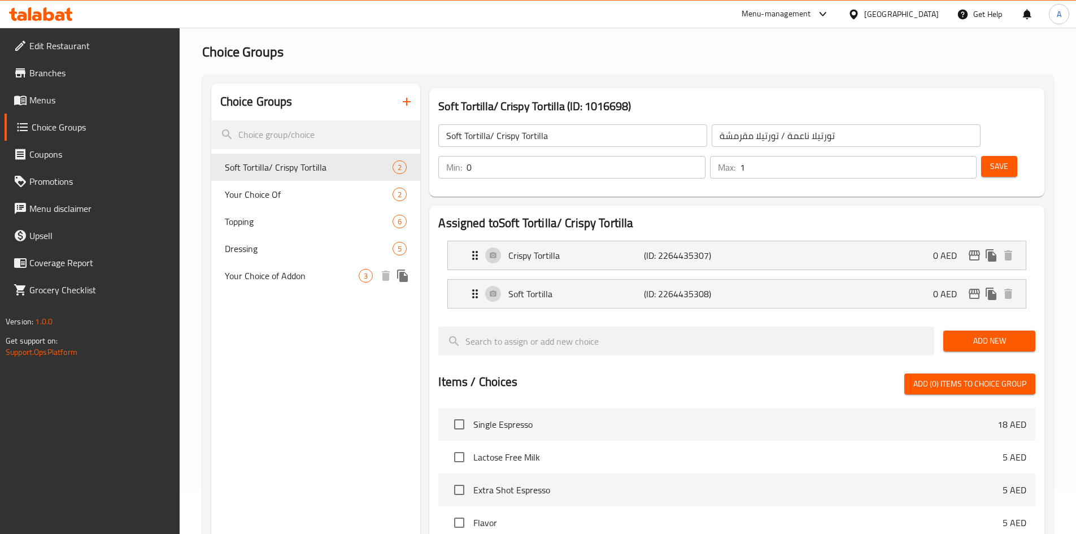
click at [311, 277] on span "Your Choice of Addon" at bounding box center [292, 276] width 134 height 14
type input "Your Choice of Addon"
type input "اختيارك من الاضافات"
type input "3"
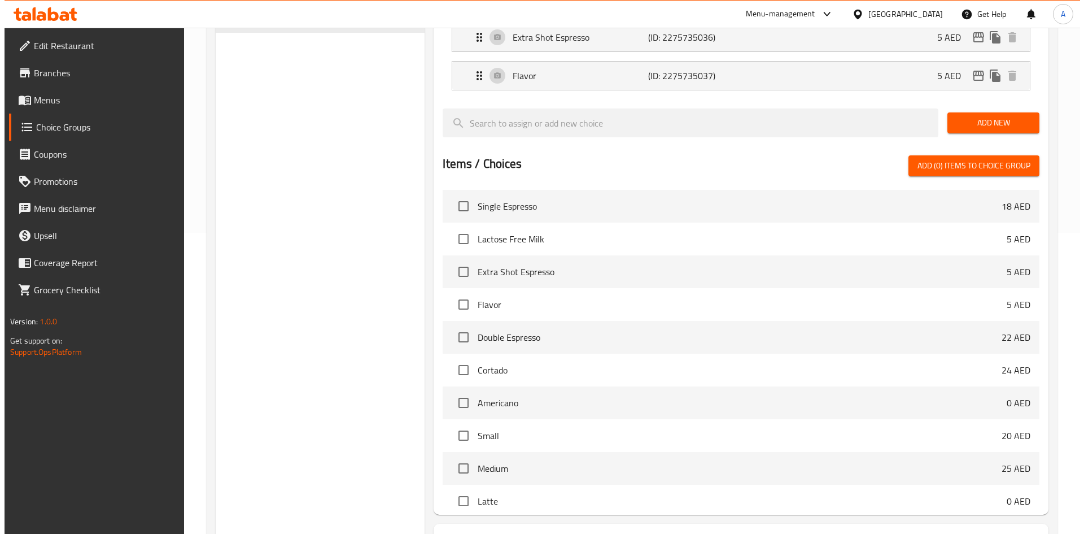
scroll to position [365, 0]
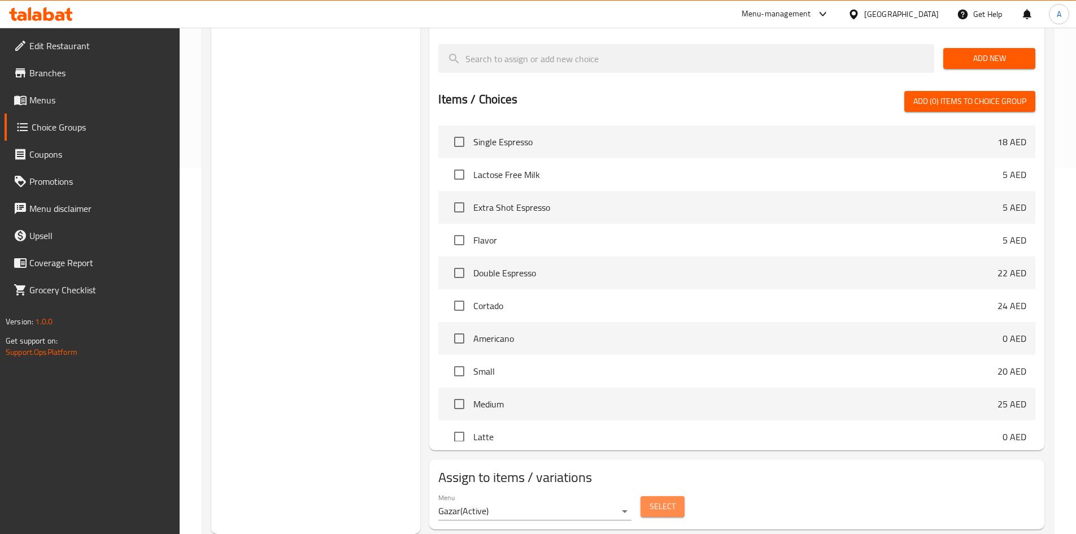
click at [669, 499] on span "Select" at bounding box center [662, 506] width 26 height 14
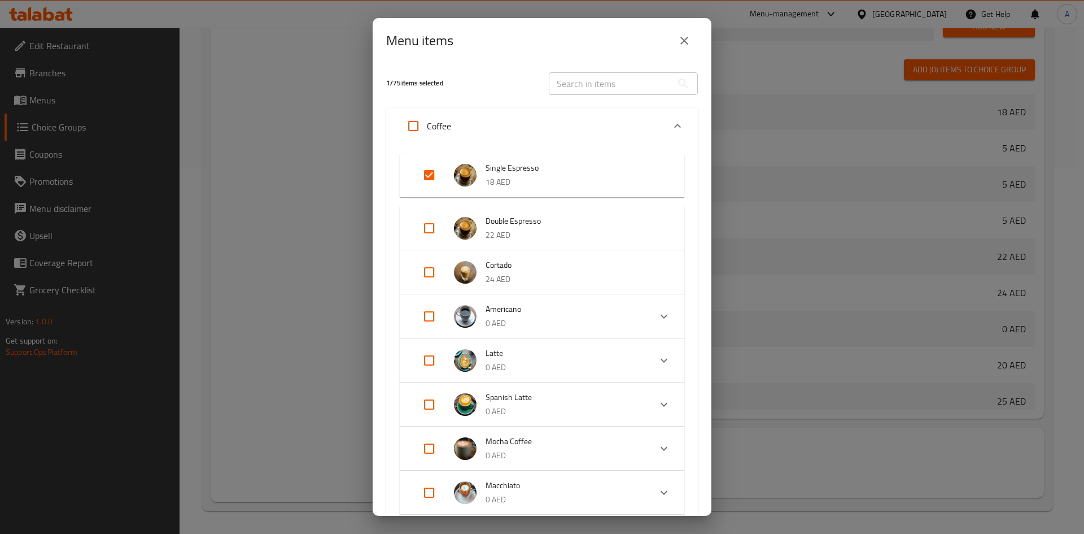
click at [439, 232] on input "Expand" at bounding box center [429, 228] width 27 height 27
checkbox input "true"
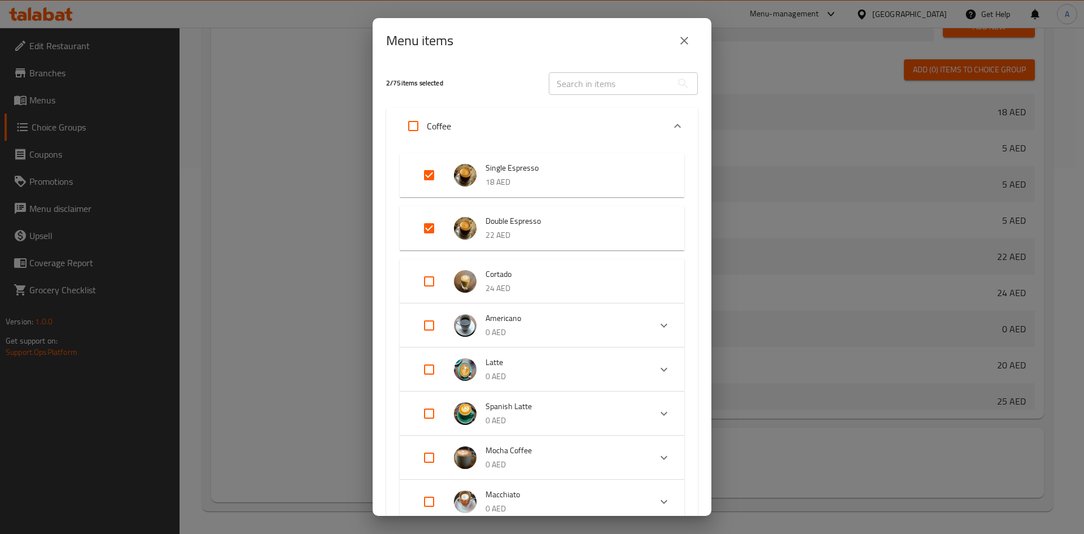
click at [430, 279] on input "Expand" at bounding box center [429, 281] width 27 height 27
checkbox input "true"
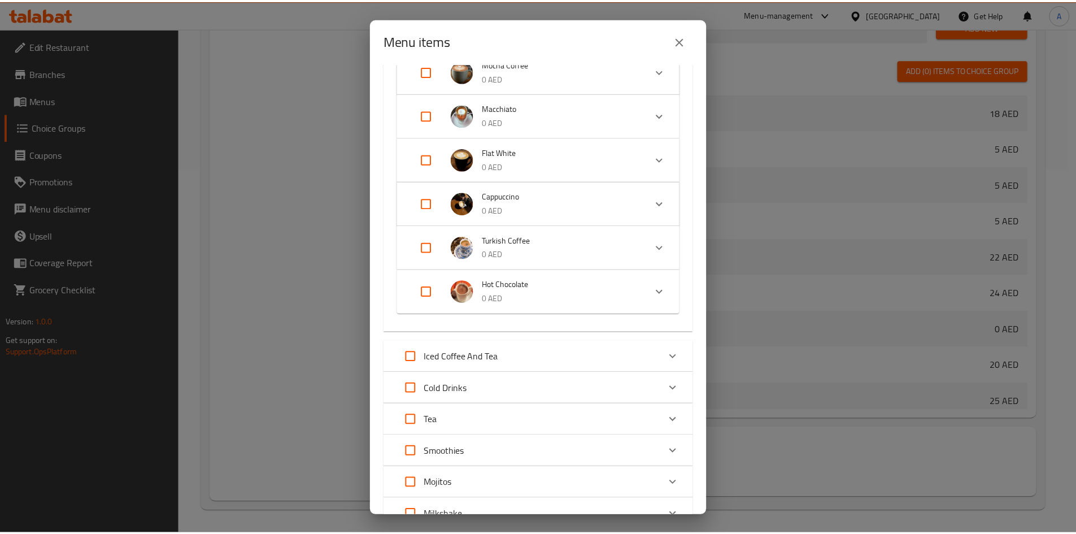
scroll to position [615, 0]
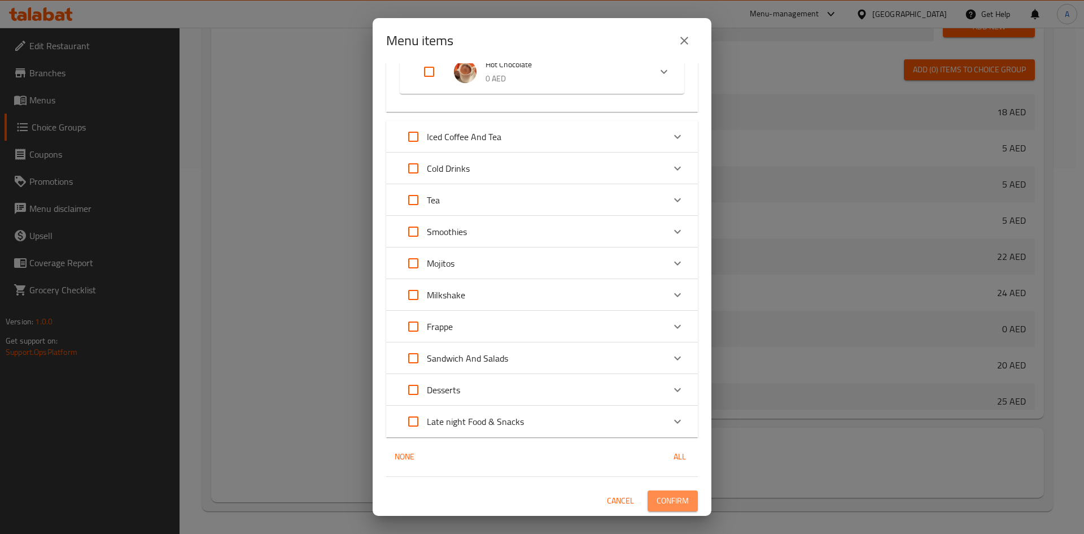
click at [657, 498] on span "Confirm" at bounding box center [673, 501] width 32 height 14
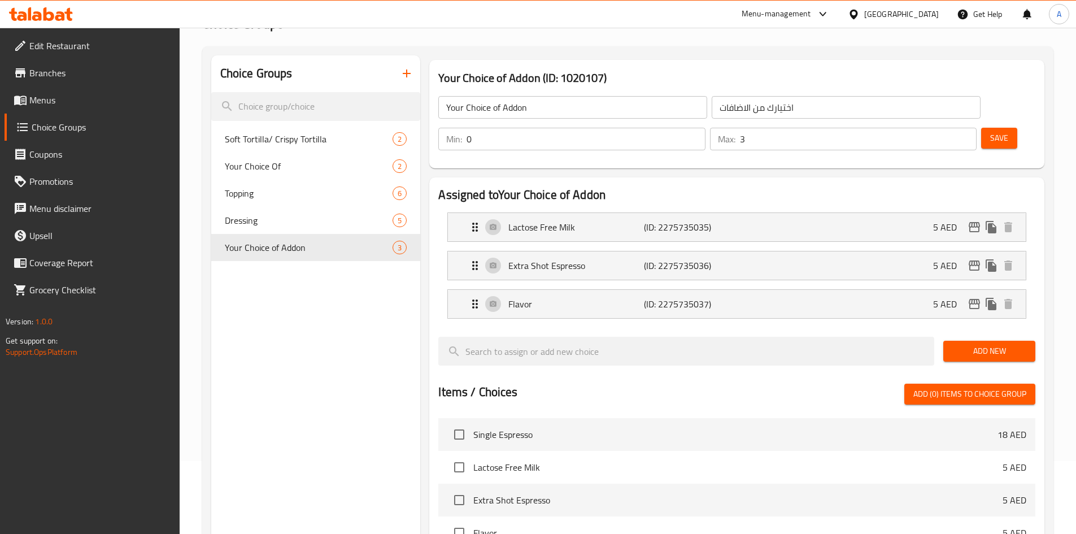
scroll to position [0, 0]
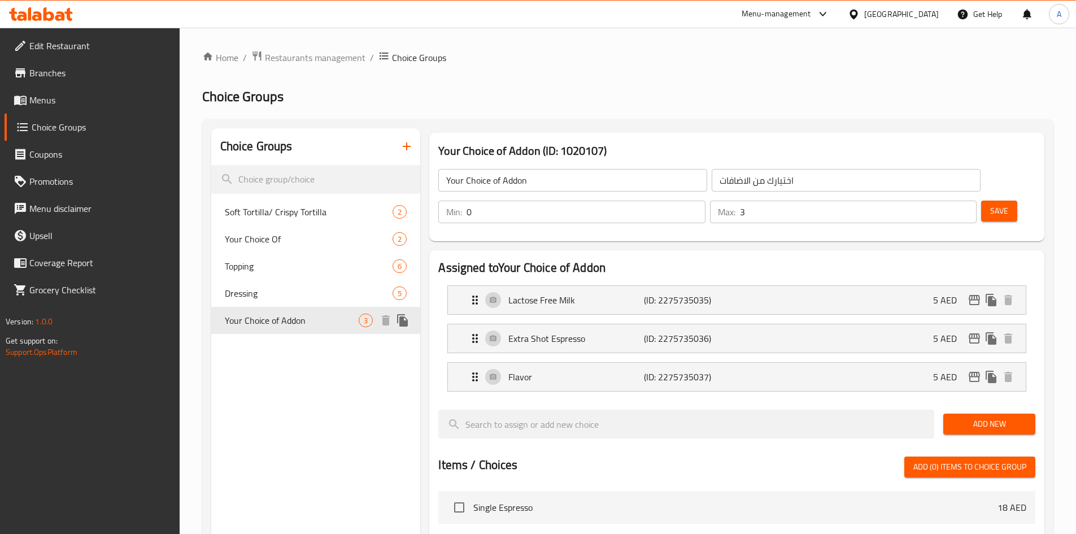
click at [301, 325] on span "Your Choice of Addon" at bounding box center [292, 320] width 134 height 14
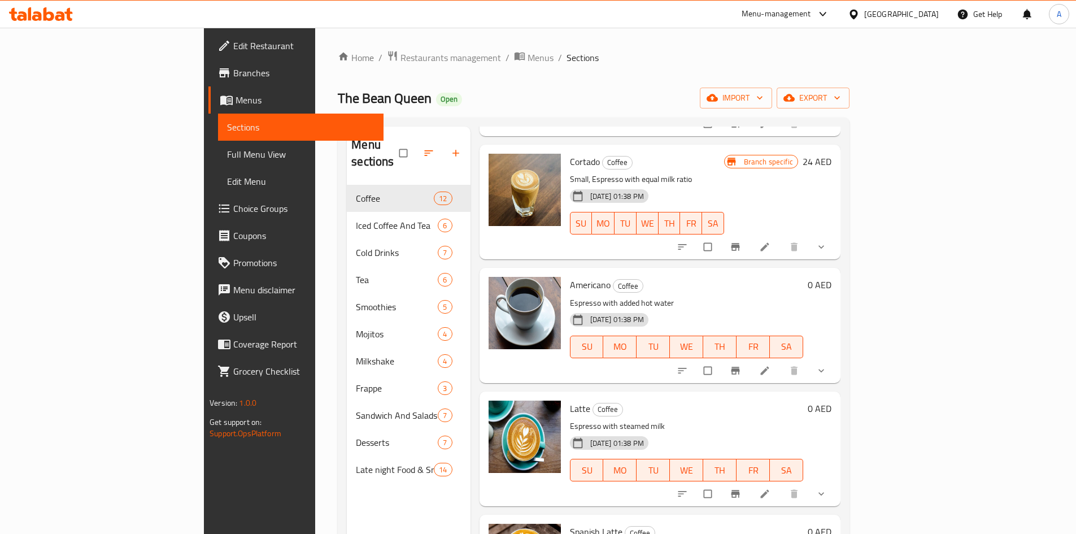
scroll to position [158, 0]
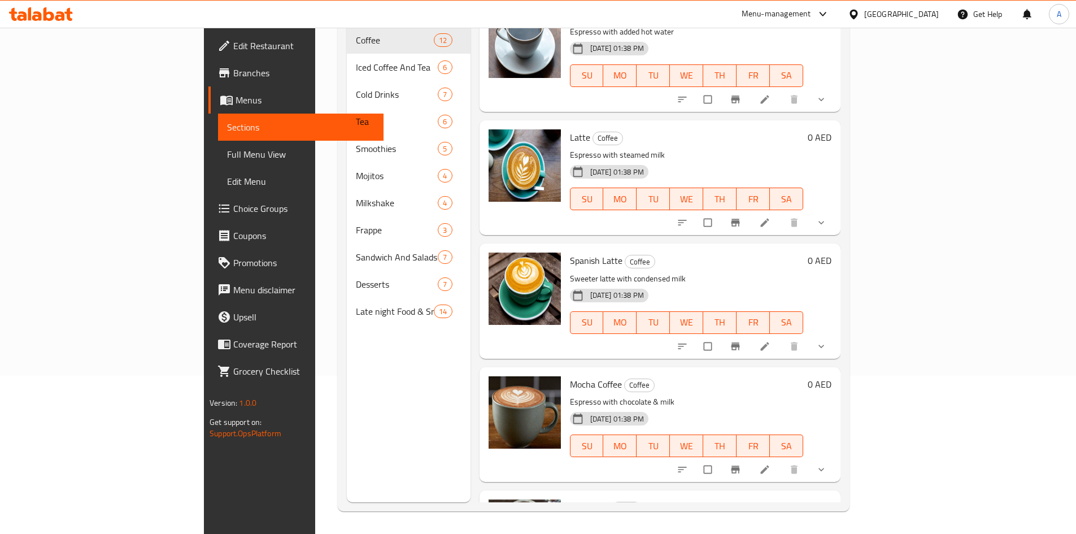
click at [840, 328] on div "Spanish Latte Coffee Sweeter latte with condensed milk [DATE] 01:38 PM SU MO TU…" at bounding box center [659, 300] width 361 height 115
click at [829, 341] on span "show more" at bounding box center [822, 346] width 14 height 11
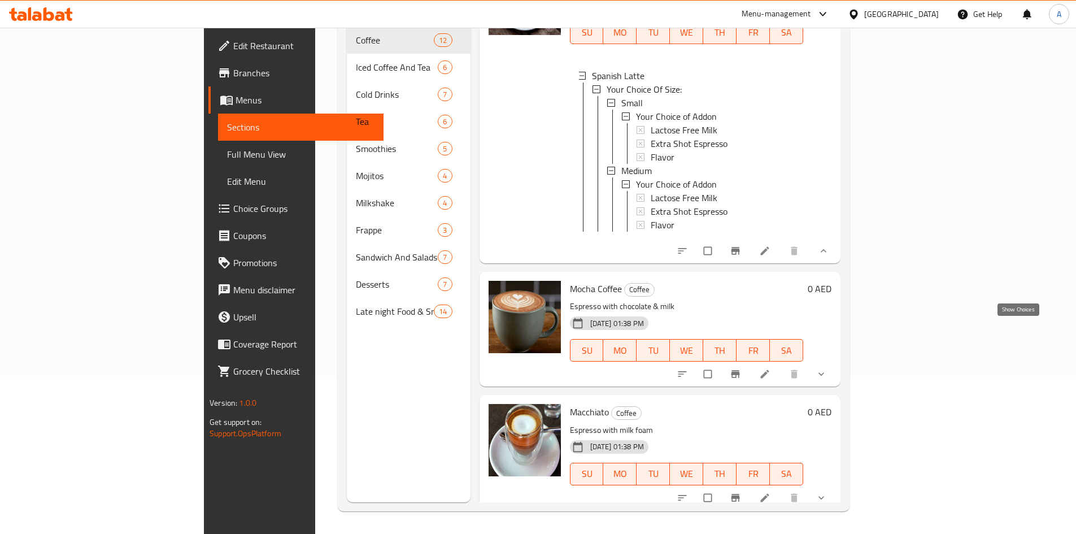
scroll to position [824, 0]
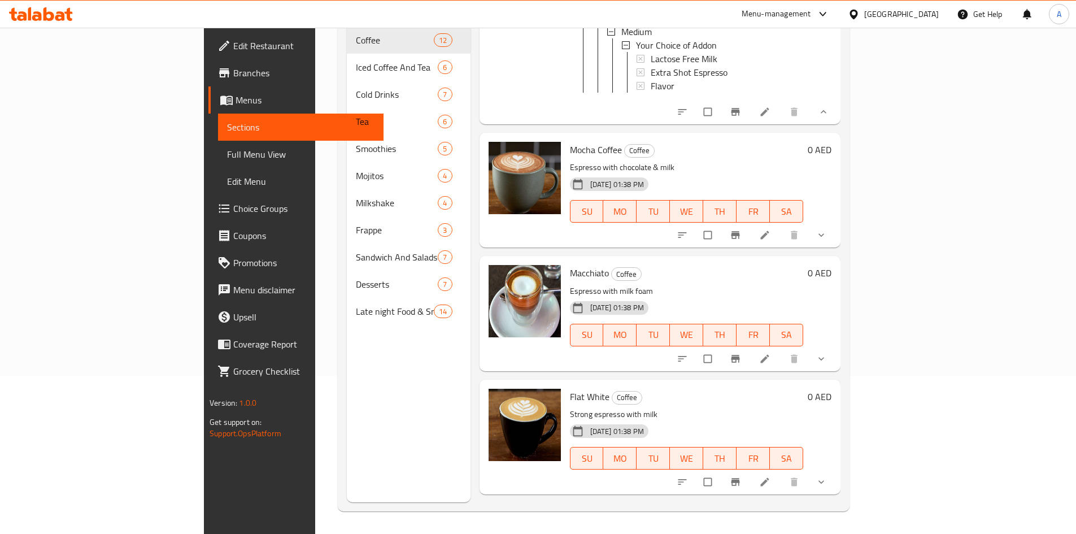
click at [829, 232] on span "show more" at bounding box center [822, 234] width 14 height 11
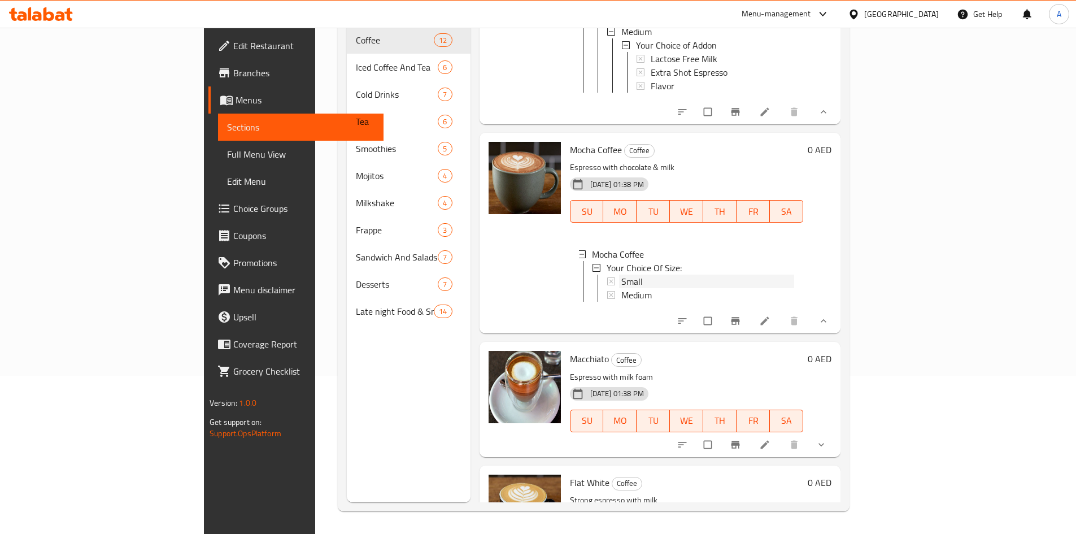
click at [621, 274] on span "Small" at bounding box center [631, 281] width 21 height 14
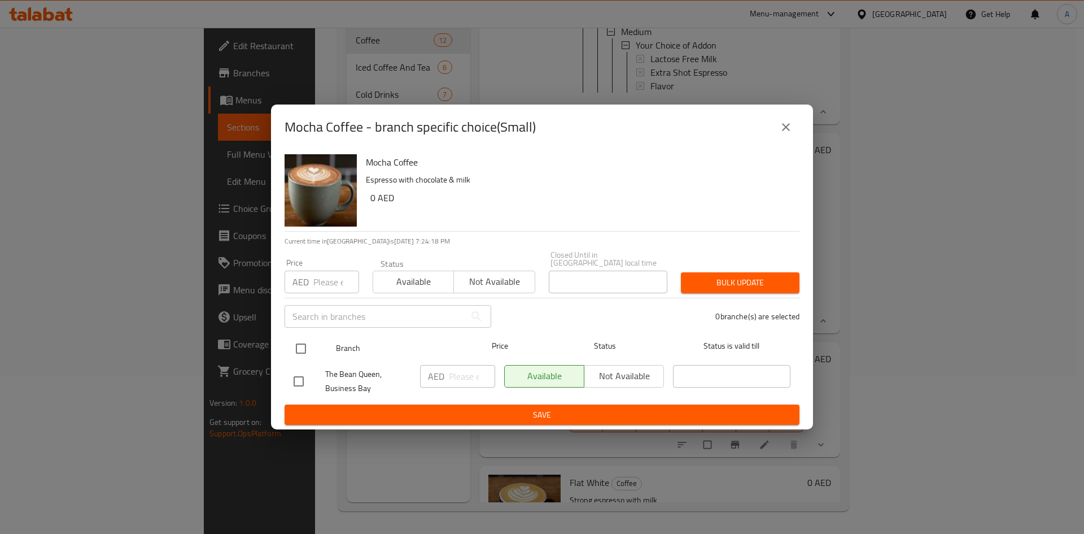
click at [305, 352] on input "checkbox" at bounding box center [301, 349] width 24 height 24
checkbox input "true"
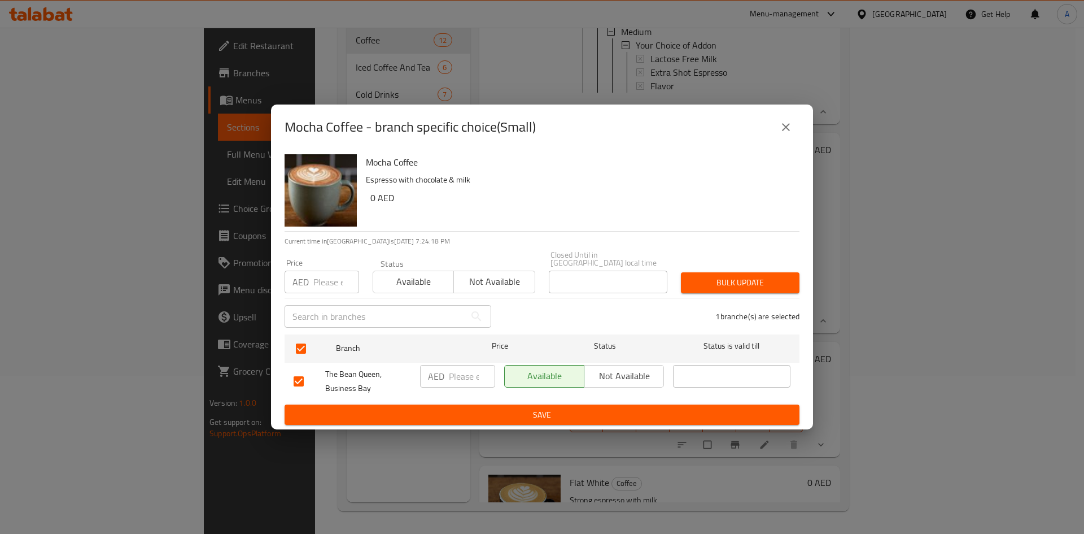
drag, startPoint x: 320, startPoint y: 304, endPoint x: 325, endPoint y: 296, distance: 8.9
click at [322, 302] on div "​" at bounding box center [388, 316] width 220 height 36
click at [326, 292] on input "number" at bounding box center [336, 282] width 46 height 23
paste input "25"
type input "25"
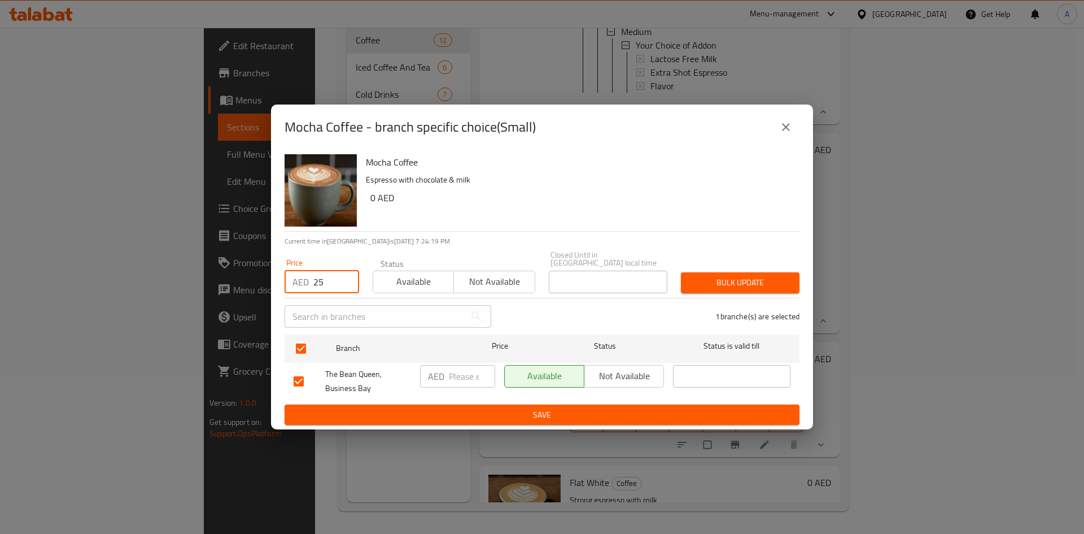
drag, startPoint x: 769, startPoint y: 289, endPoint x: 768, endPoint y: 279, distance: 10.2
click at [769, 286] on span "Bulk update" at bounding box center [740, 283] width 101 height 14
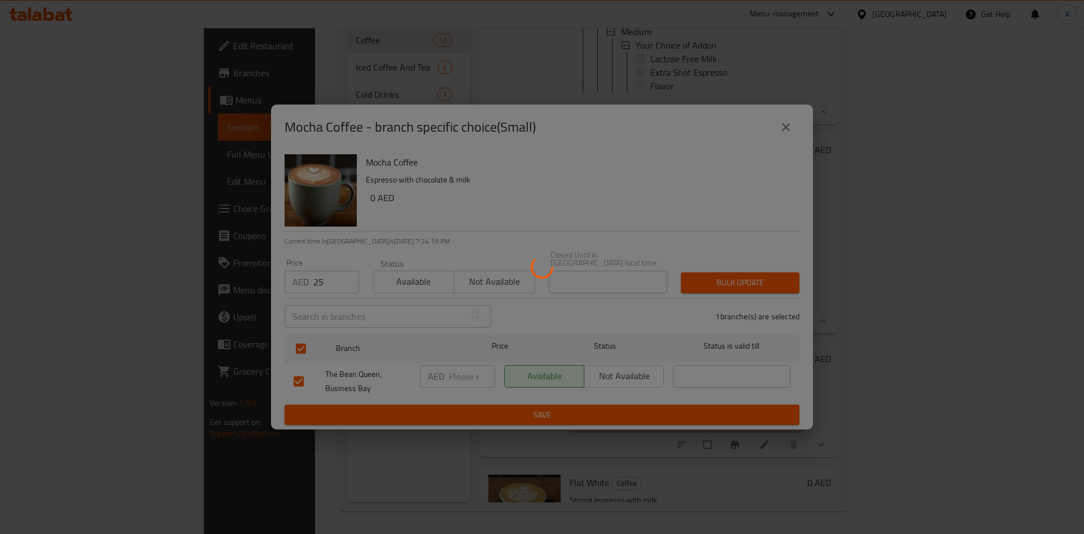
click at [768, 279] on div at bounding box center [542, 267] width 1084 height 534
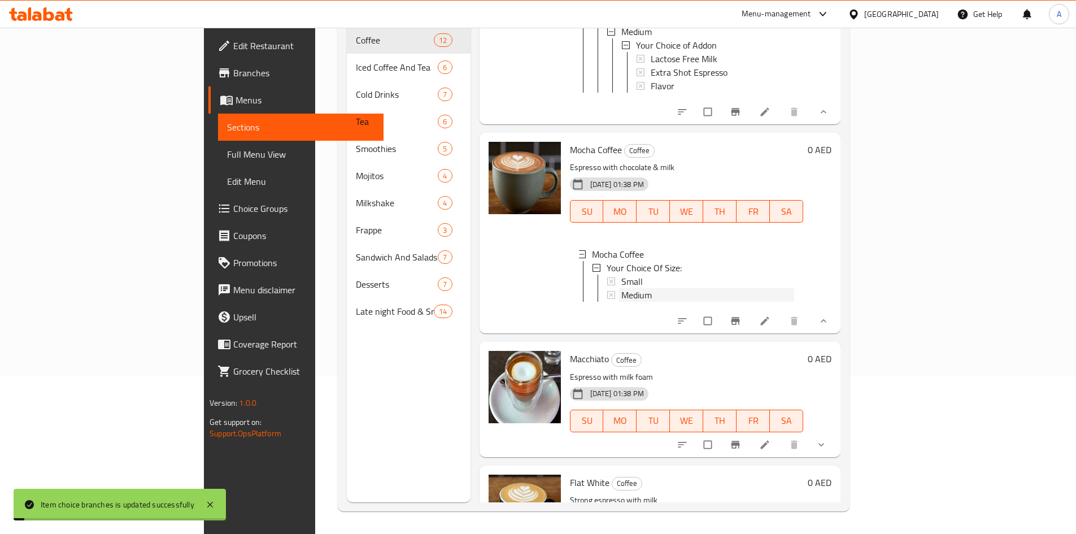
click at [629, 288] on div "Medium" at bounding box center [707, 295] width 173 height 14
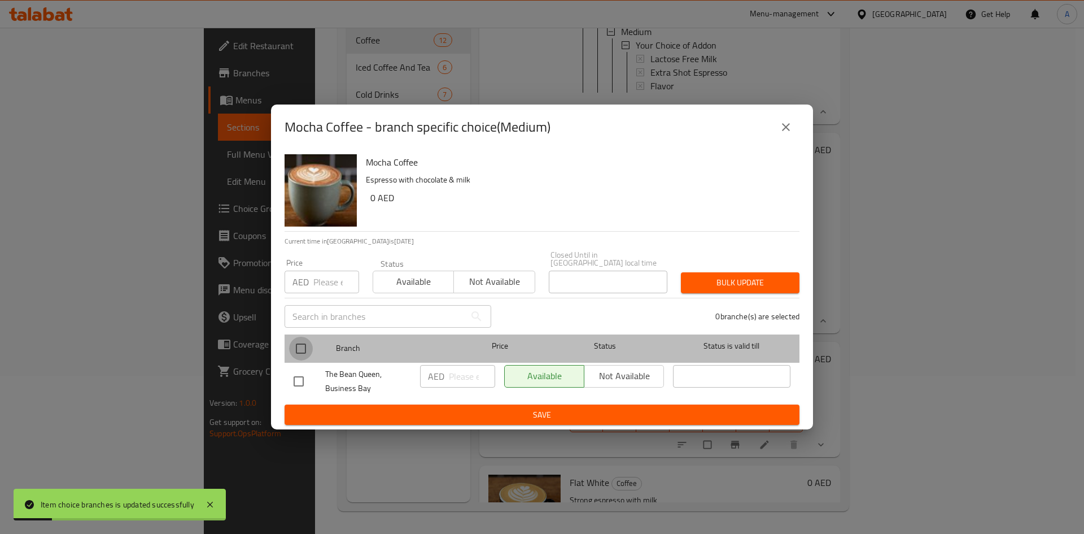
drag, startPoint x: 304, startPoint y: 346, endPoint x: 334, endPoint y: 286, distance: 66.7
click at [304, 344] on input "checkbox" at bounding box center [301, 349] width 24 height 24
checkbox input "true"
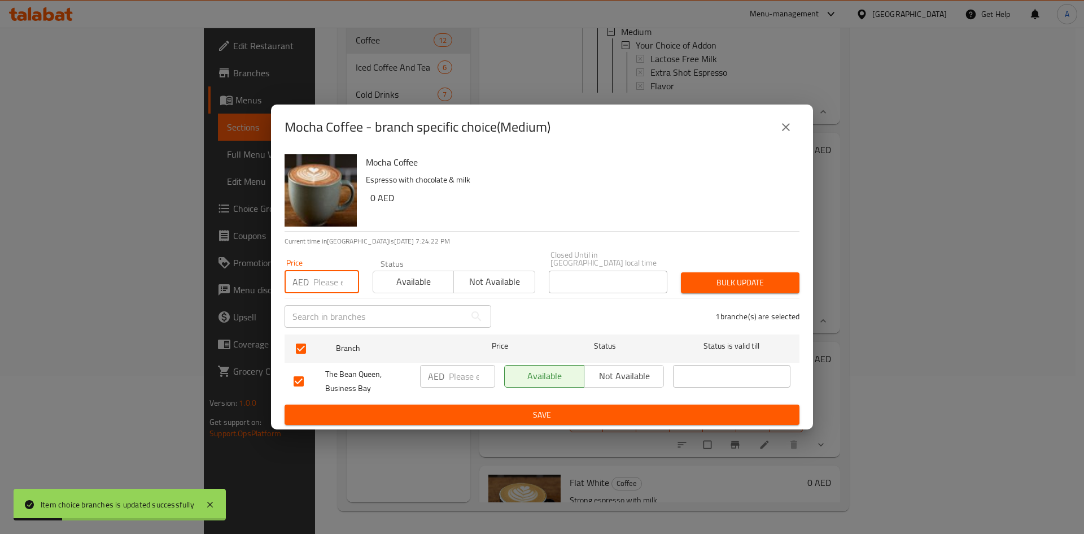
drag, startPoint x: 334, startPoint y: 286, endPoint x: 468, endPoint y: 316, distance: 137.0
click at [335, 286] on input "number" at bounding box center [336, 282] width 46 height 23
type input "30"
click at [705, 285] on span "Bulk update" at bounding box center [740, 283] width 101 height 14
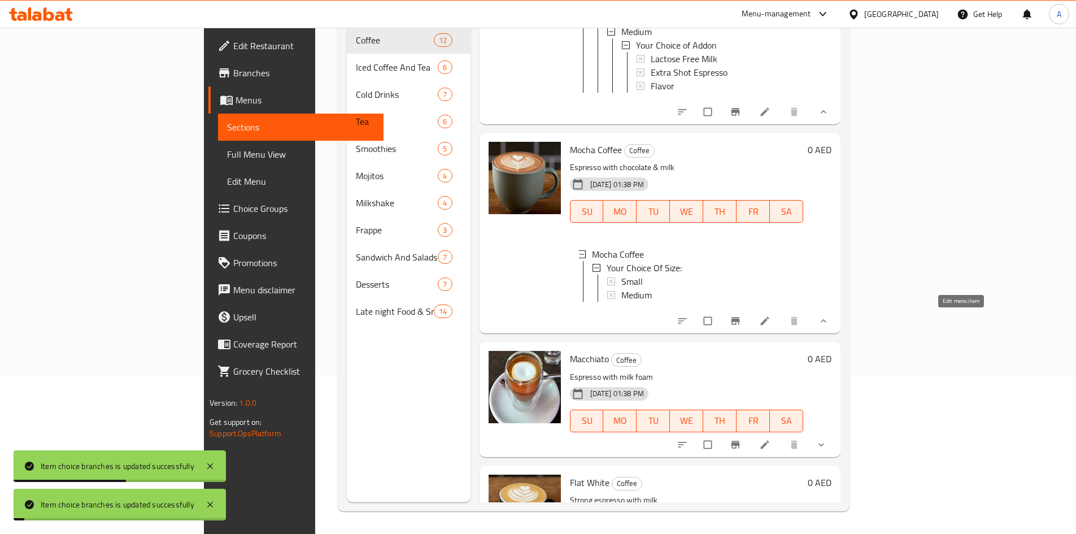
click at [770, 321] on icon at bounding box center [764, 320] width 11 height 11
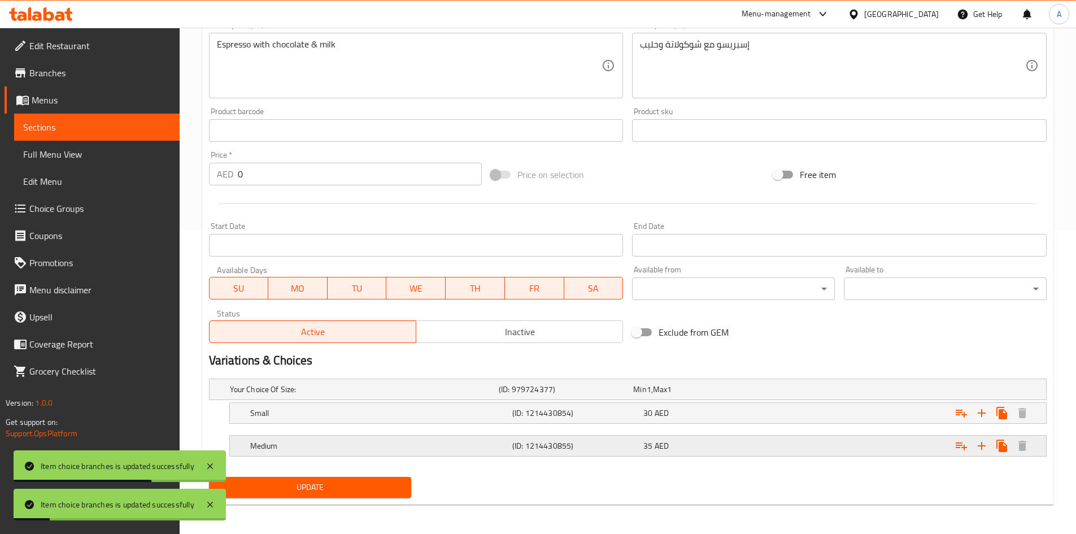
scroll to position [306, 0]
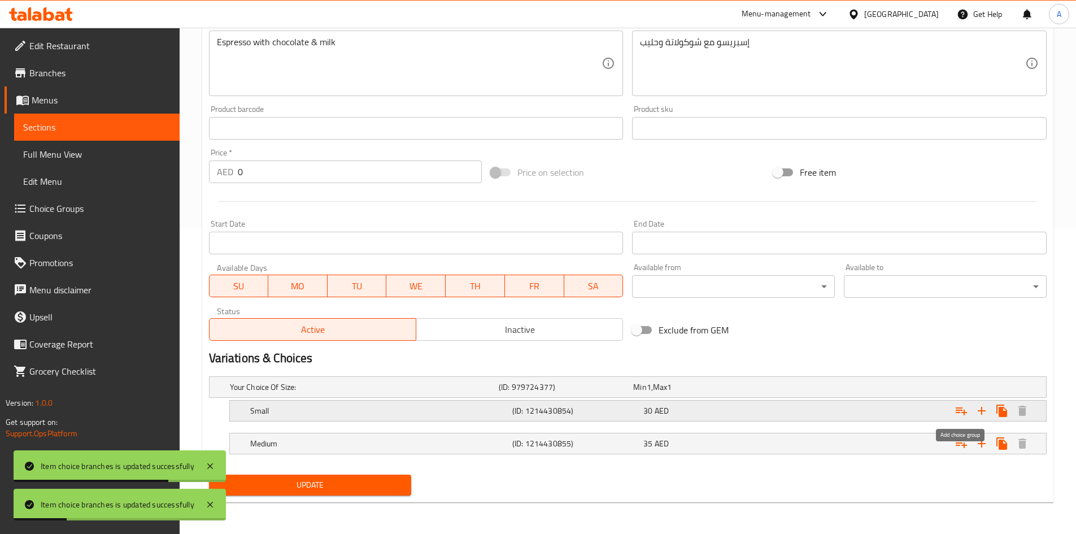
click at [961, 405] on icon "Expand" at bounding box center [961, 411] width 14 height 14
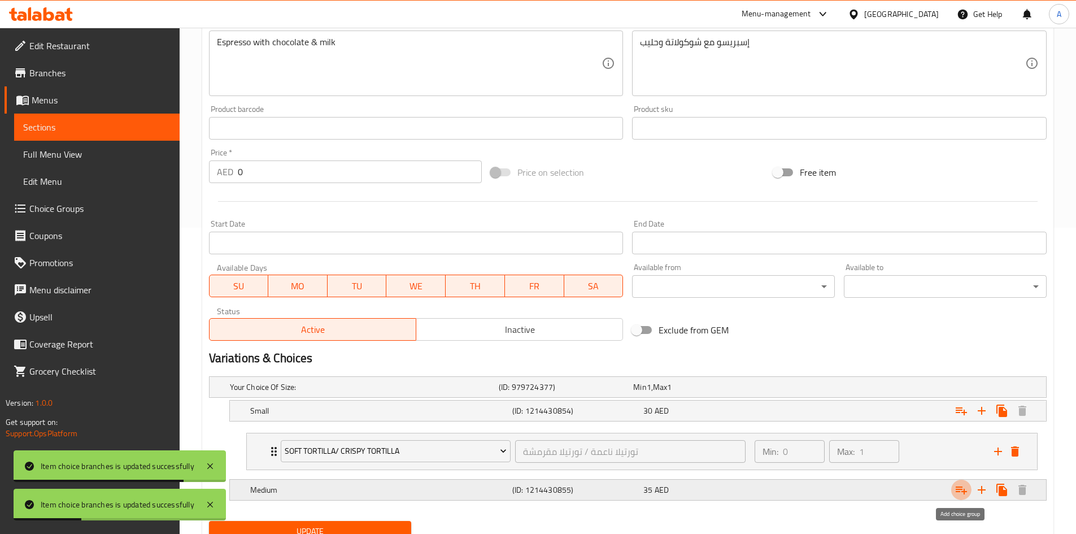
click at [969, 490] on button "Expand" at bounding box center [961, 489] width 20 height 20
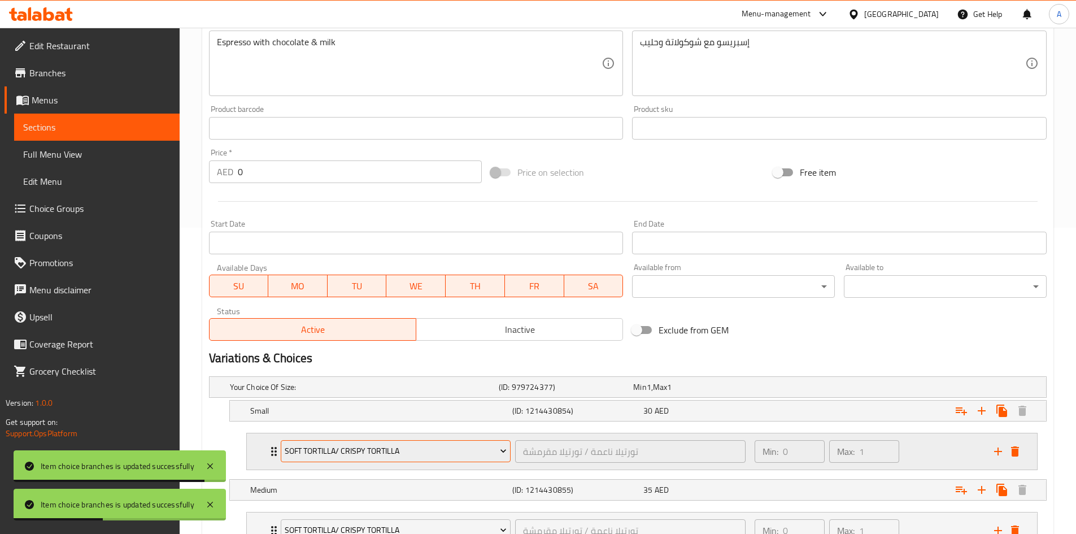
click at [311, 452] on span "Soft Tortilla/ Crispy Tortilla" at bounding box center [396, 451] width 222 height 14
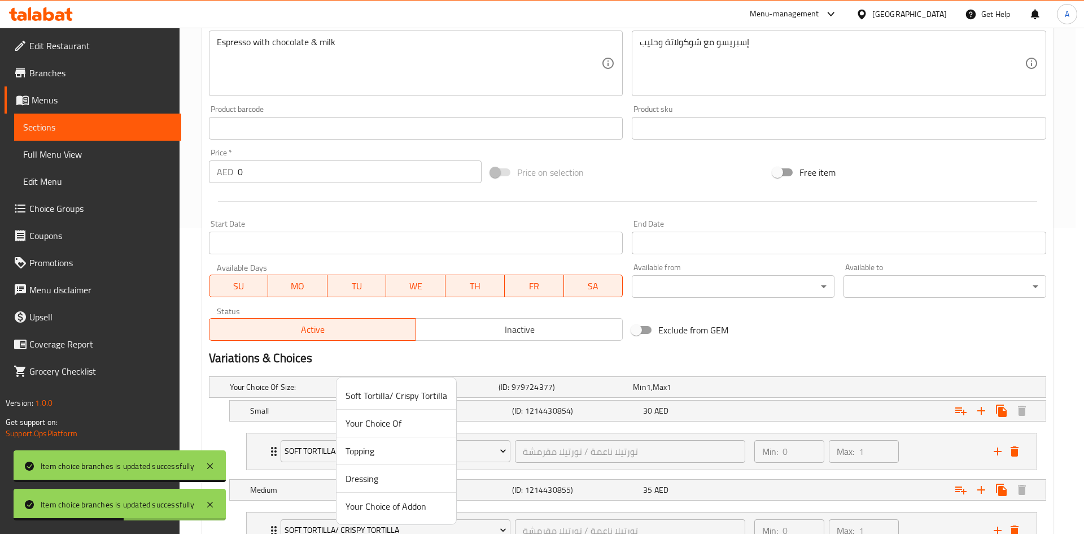
click at [381, 508] on span "Your Choice of Addon" at bounding box center [397, 506] width 102 height 14
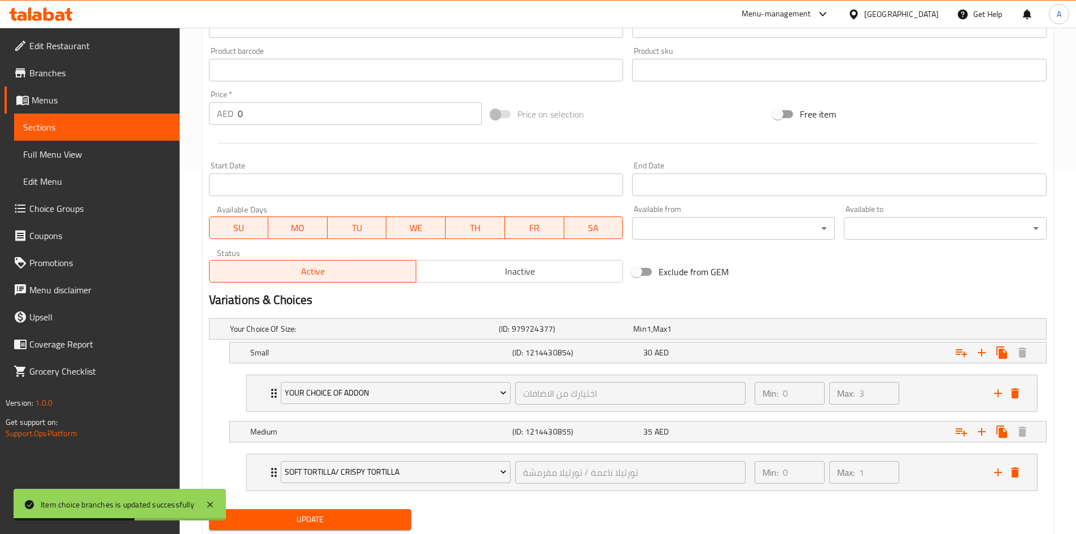
scroll to position [399, 0]
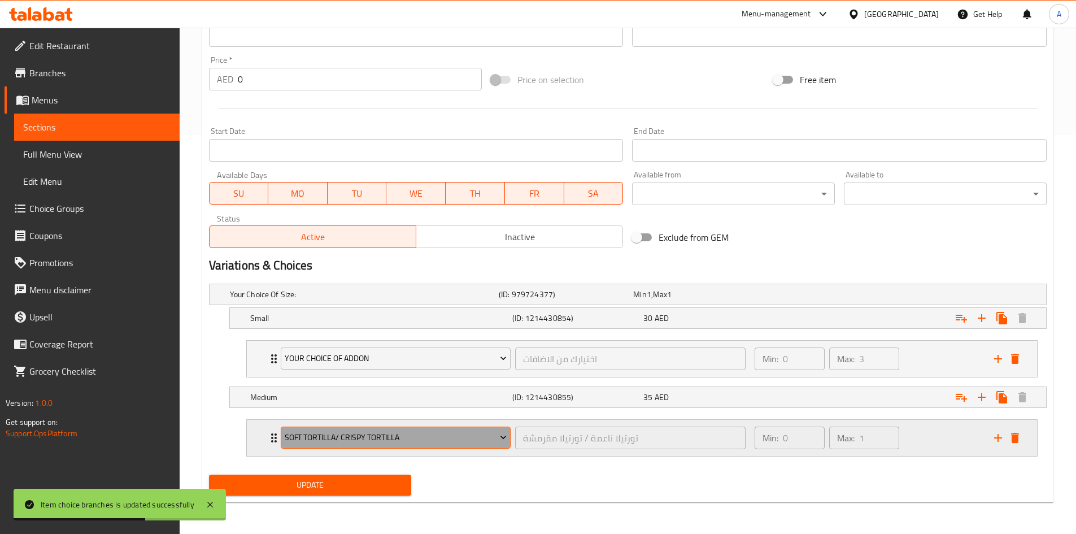
click at [401, 434] on span "Soft Tortilla/ Crispy Tortilla" at bounding box center [396, 437] width 222 height 14
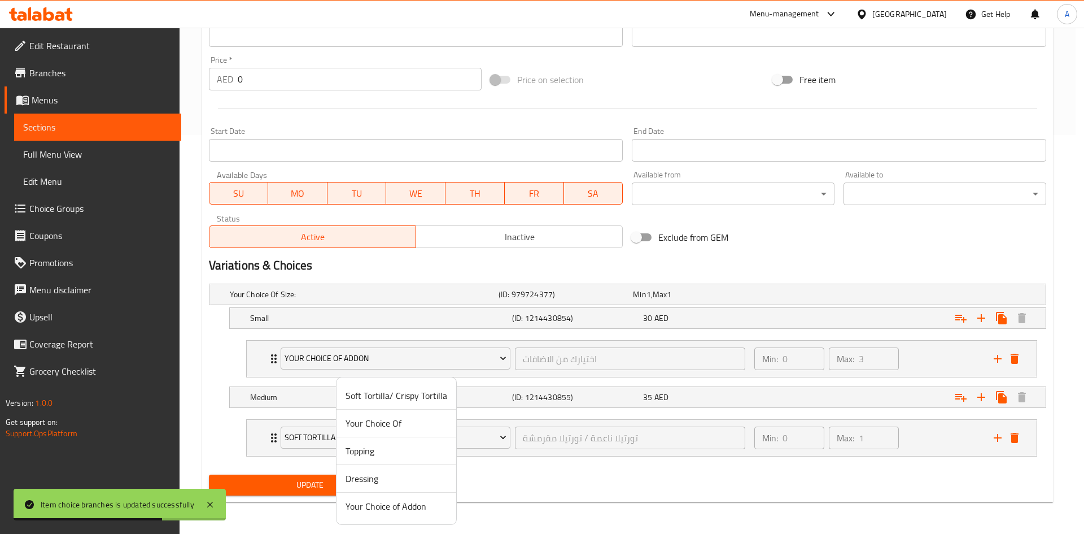
click at [401, 512] on span "Your Choice of Addon" at bounding box center [397, 506] width 102 height 14
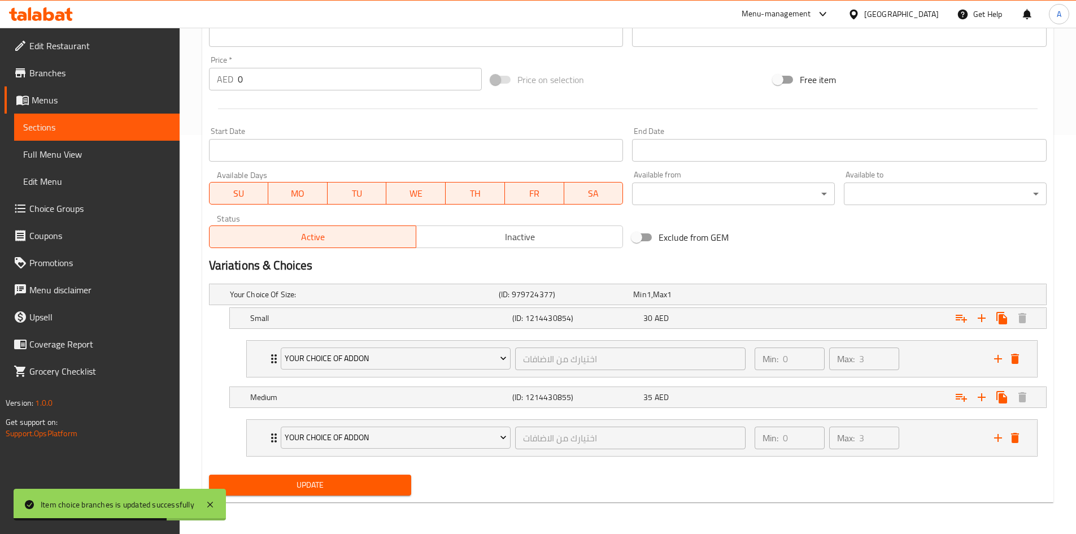
click at [385, 488] on span "Update" at bounding box center [310, 485] width 185 height 14
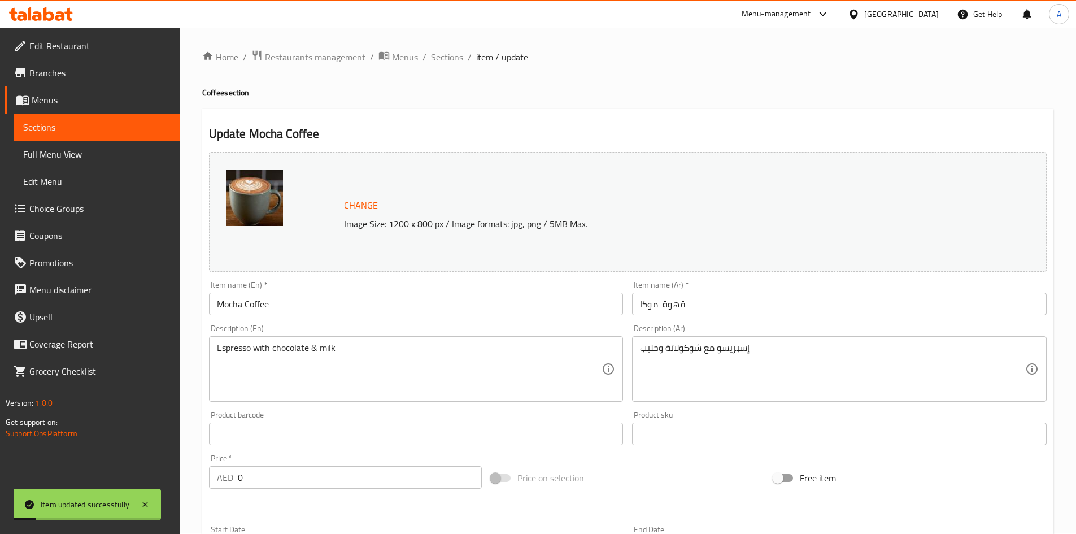
scroll to position [0, 0]
click at [457, 58] on span "Sections" at bounding box center [447, 58] width 32 height 14
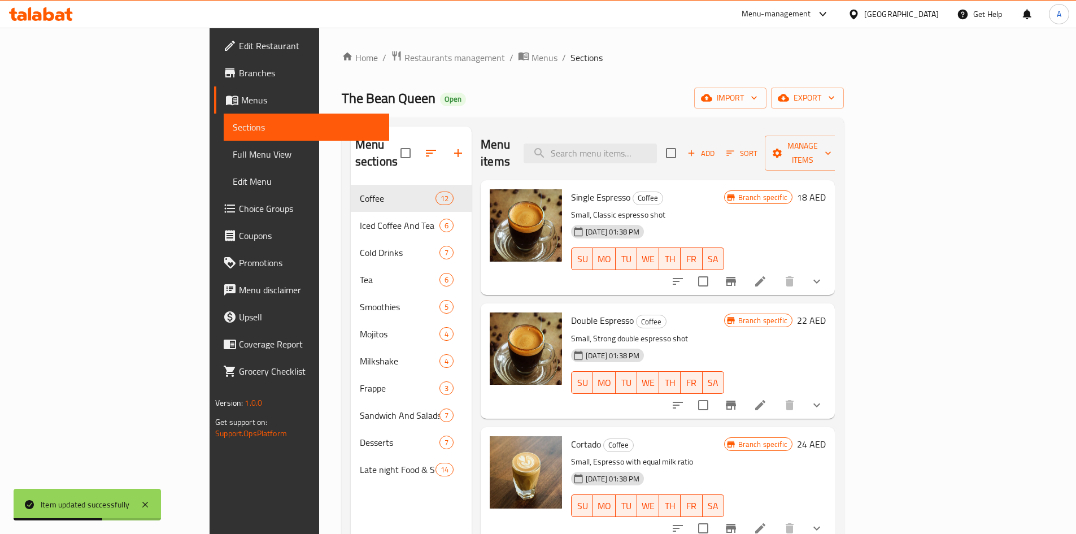
scroll to position [651, 0]
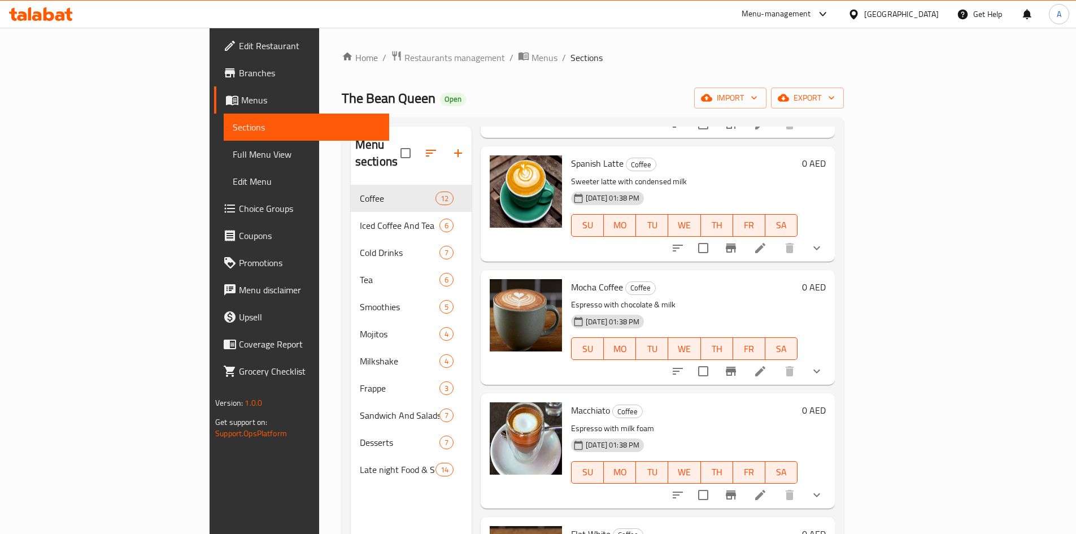
click at [797, 174] on p "Sweeter latte with condensed milk" at bounding box center [684, 181] width 226 height 14
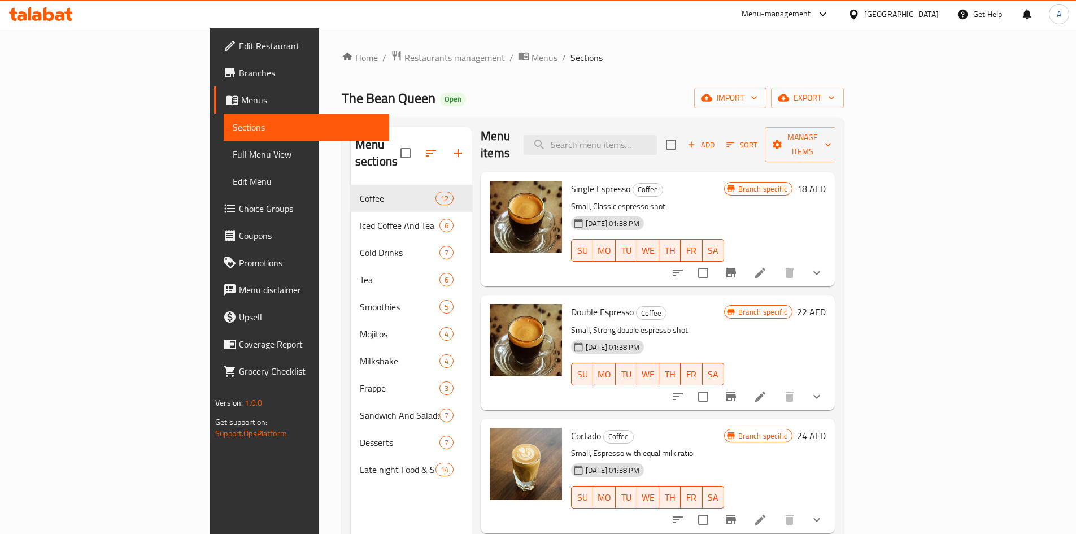
scroll to position [0, 0]
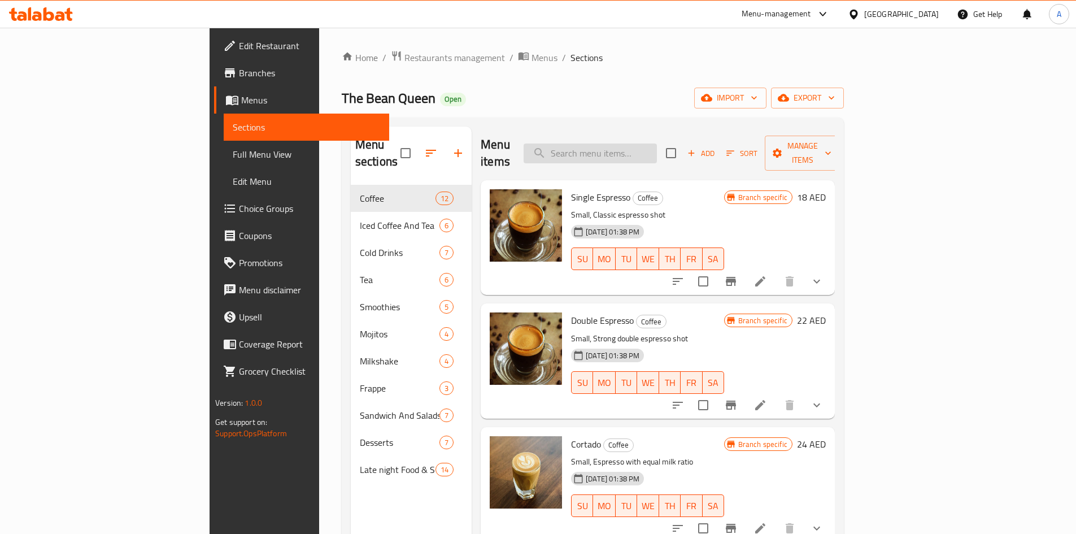
click at [657, 147] on input "search" at bounding box center [589, 153] width 133 height 20
click at [736, 125] on div "Menu sections Coffee 12 Iced Coffee And Tea 6 Cold Drinks 7 Tea 6 Smoothies 5 M…" at bounding box center [593, 393] width 502 height 552
click at [239, 202] on span "Choice Groups" at bounding box center [309, 209] width 141 height 14
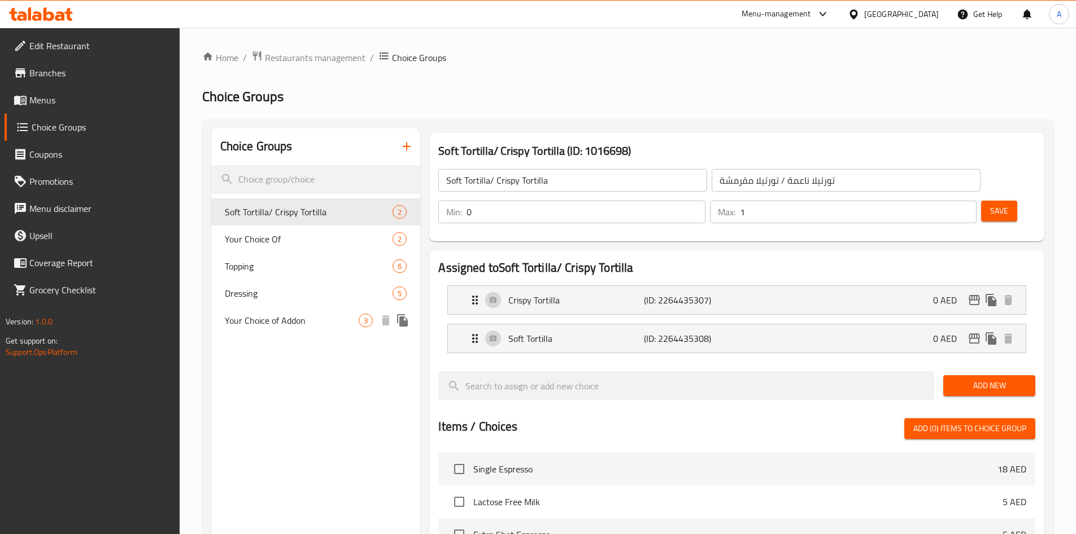
click at [337, 318] on span "Your Choice of Addon" at bounding box center [292, 320] width 134 height 14
type input "Your Choice of Addon"
type input "اختيارك من الاضافات"
type input "3"
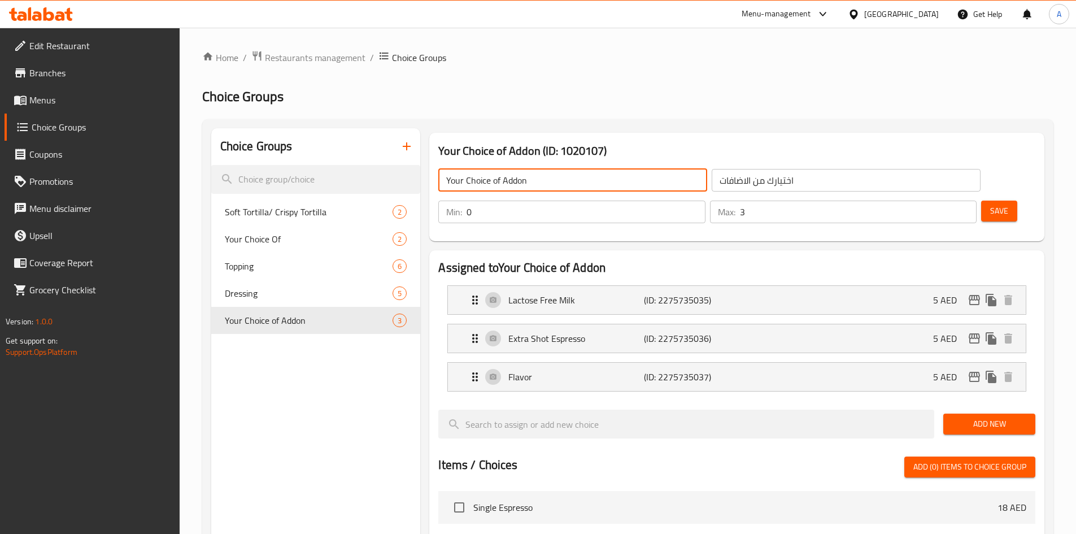
drag, startPoint x: 337, startPoint y: 318, endPoint x: 553, endPoint y: 181, distance: 256.3
click at [553, 181] on input "Your Choice of Addon" at bounding box center [572, 180] width 269 height 23
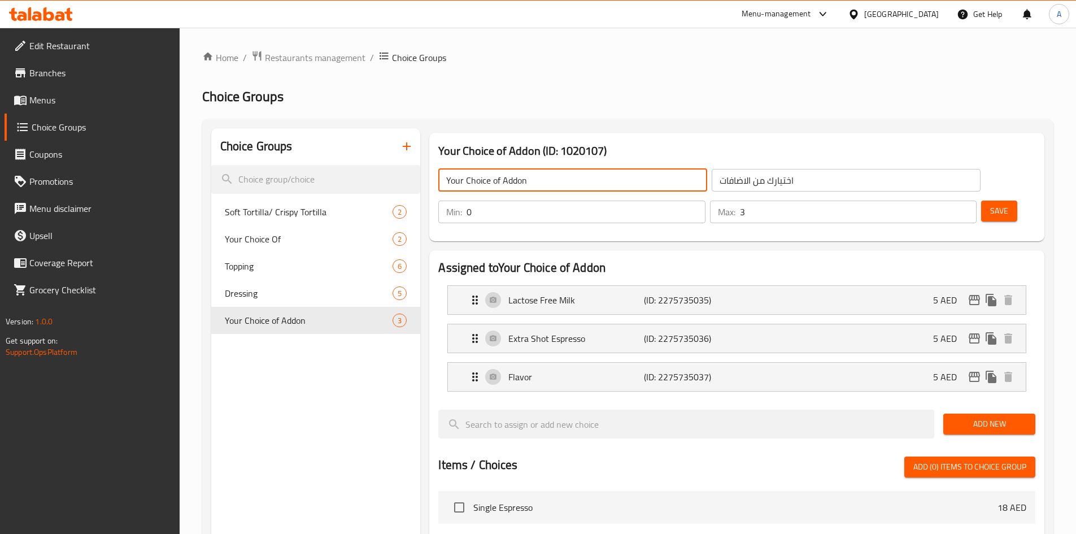
click at [587, 142] on h3 "Your Choice of Addon (ID: 1020107)" at bounding box center [736, 151] width 597 height 18
copy h3 "1020107"
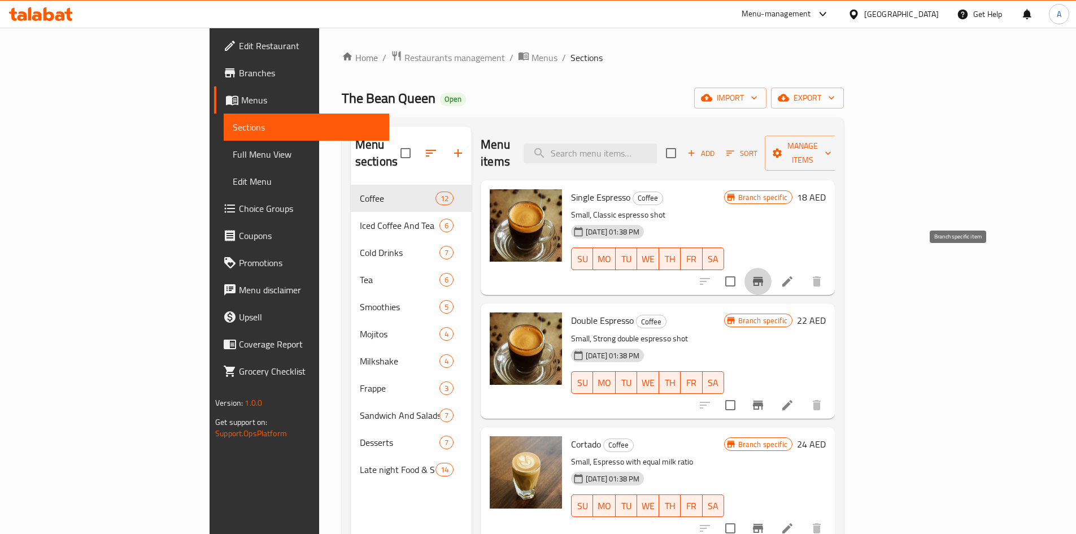
click at [765, 274] on icon "Branch-specific-item" at bounding box center [758, 281] width 14 height 14
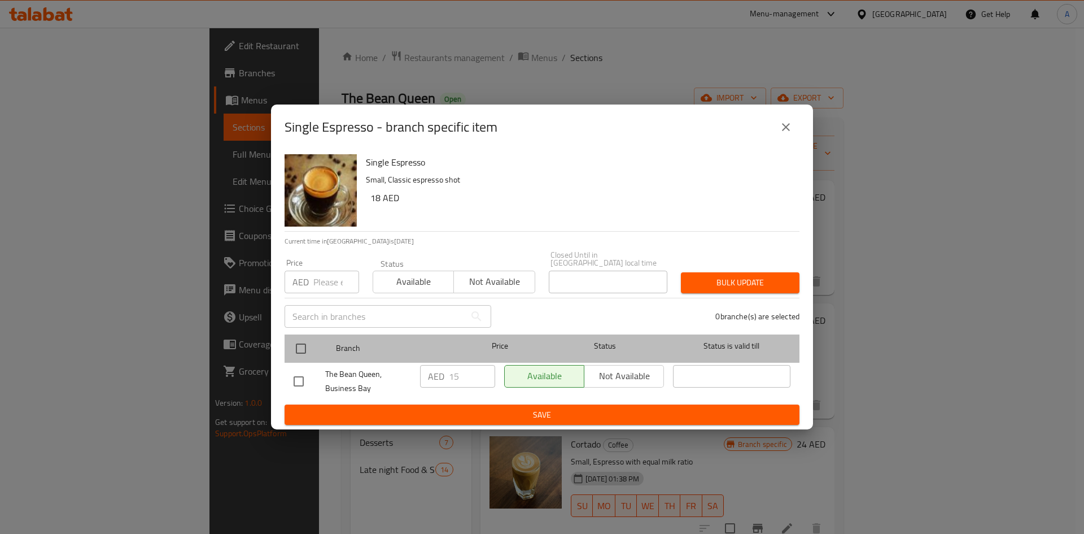
click at [292, 335] on div at bounding box center [310, 348] width 42 height 33
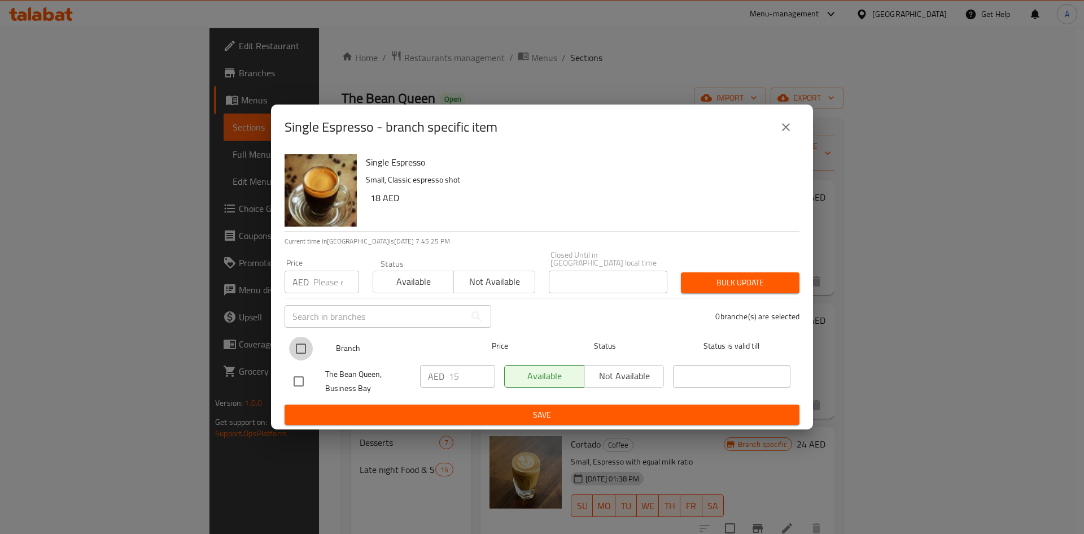
click at [297, 355] on input "checkbox" at bounding box center [301, 349] width 24 height 24
checkbox input "true"
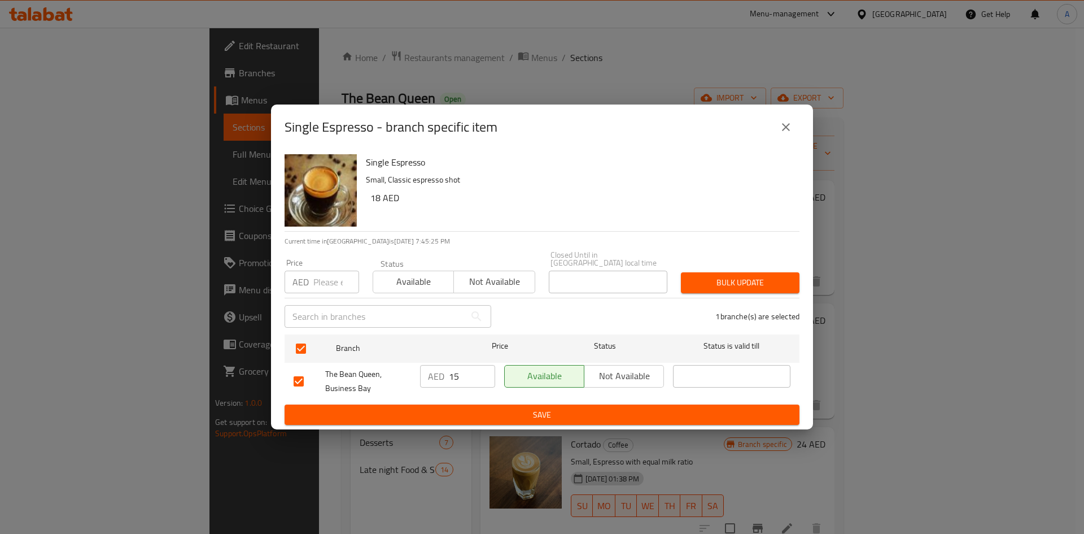
click at [325, 289] on input "number" at bounding box center [336, 282] width 46 height 23
paste input "18.00"
type input "18.00"
click at [773, 284] on span "Bulk update" at bounding box center [740, 283] width 101 height 14
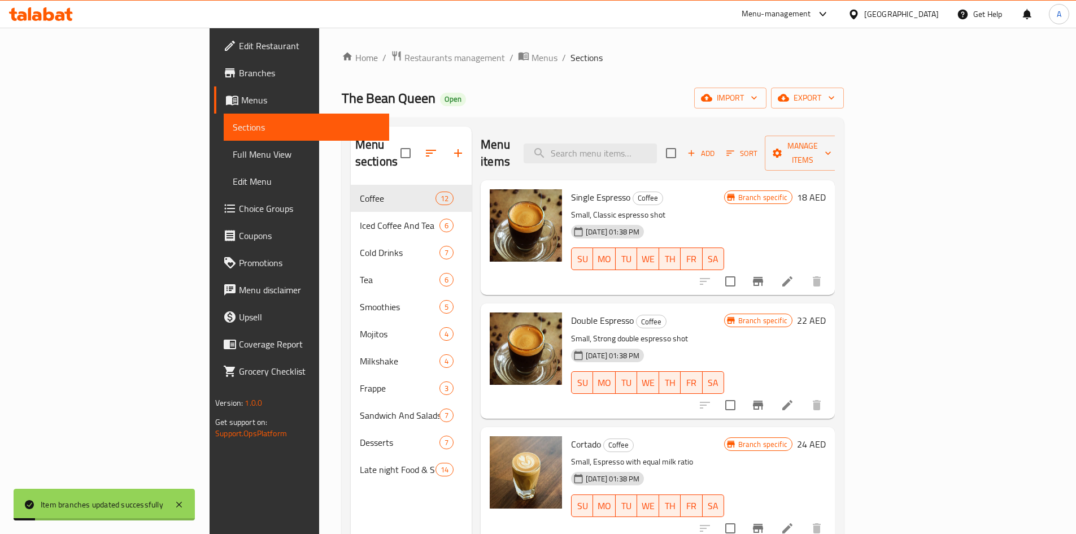
click at [571, 312] on span "Double Espresso" at bounding box center [602, 320] width 63 height 17
click at [765, 398] on icon "Branch-specific-item" at bounding box center [758, 405] width 14 height 14
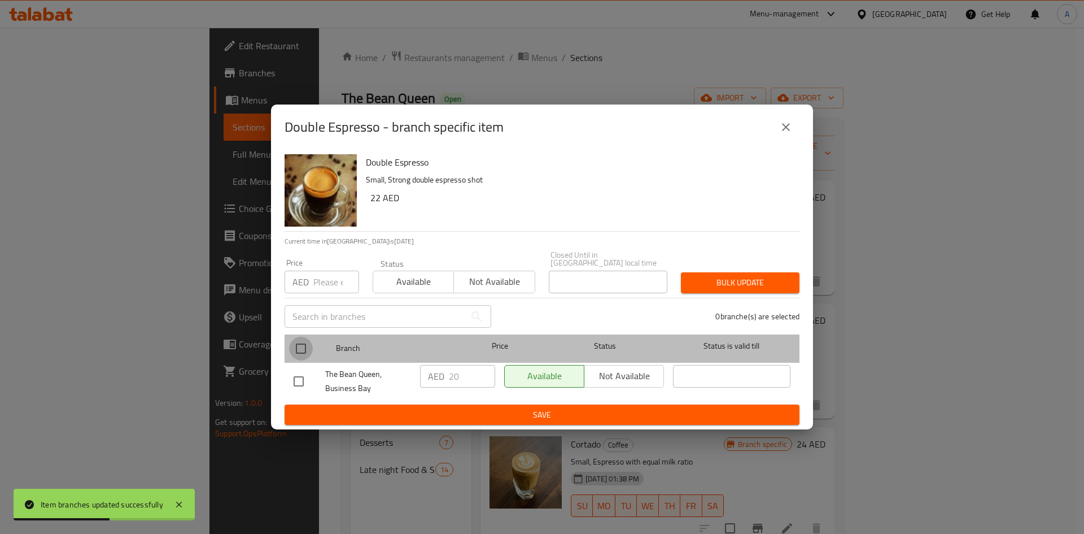
click at [300, 341] on input "checkbox" at bounding box center [301, 349] width 24 height 24
checkbox input "true"
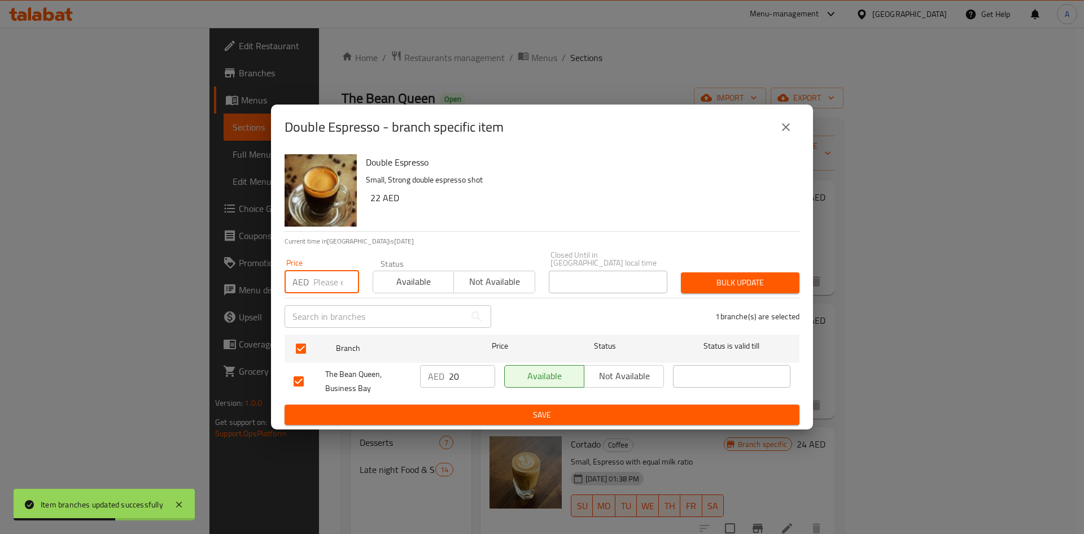
click at [338, 283] on input "number" at bounding box center [336, 282] width 46 height 23
paste input "22.00"
type input "22.00"
click at [771, 279] on span "Bulk update" at bounding box center [740, 283] width 101 height 14
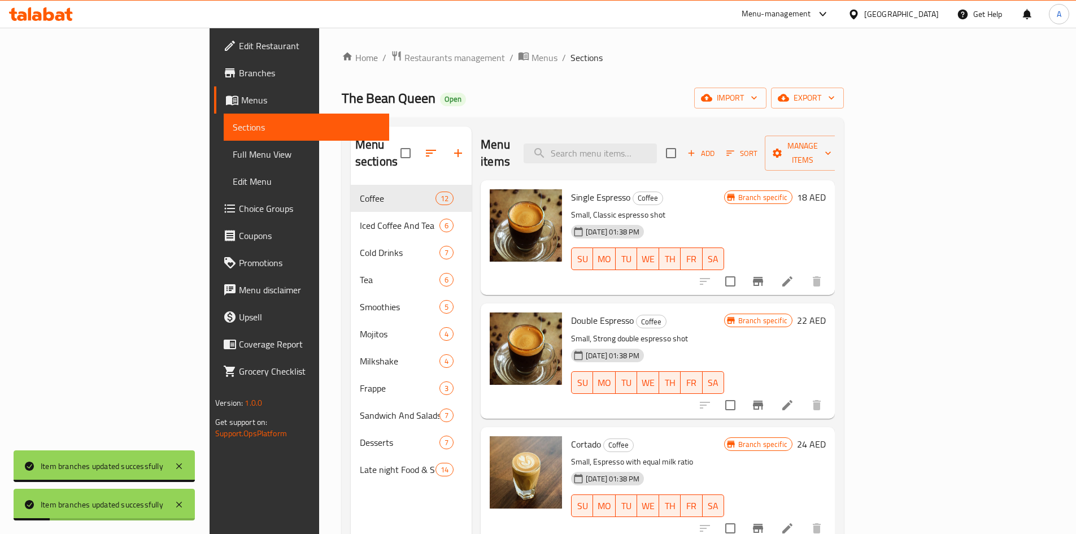
click at [571, 435] on span "Cortado" at bounding box center [586, 443] width 30 height 17
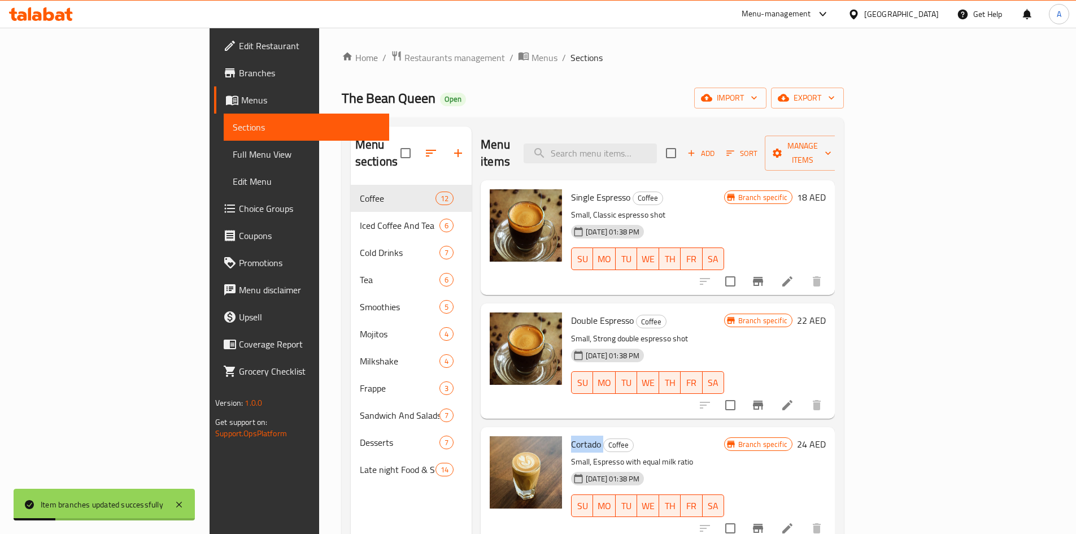
click at [571, 435] on span "Cortado" at bounding box center [586, 443] width 30 height 17
copy h6 "Cortado"
click at [763, 523] on icon "Branch-specific-item" at bounding box center [758, 527] width 10 height 9
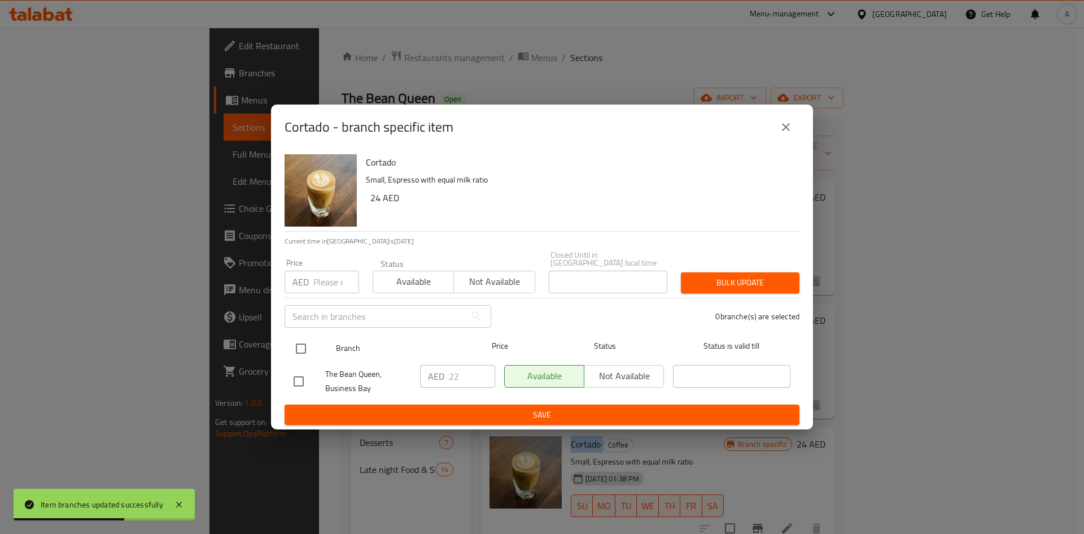
click at [304, 343] on input "checkbox" at bounding box center [301, 349] width 24 height 24
checkbox input "true"
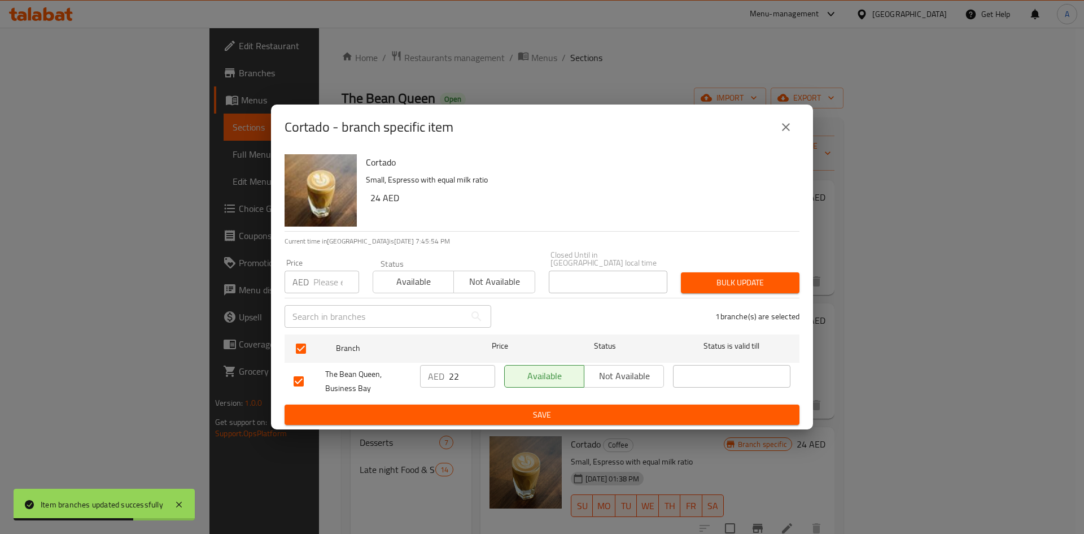
click at [316, 287] on input "number" at bounding box center [336, 282] width 46 height 23
paste input "24.00"
type input "24.00"
click at [791, 274] on button "Bulk update" at bounding box center [740, 282] width 119 height 21
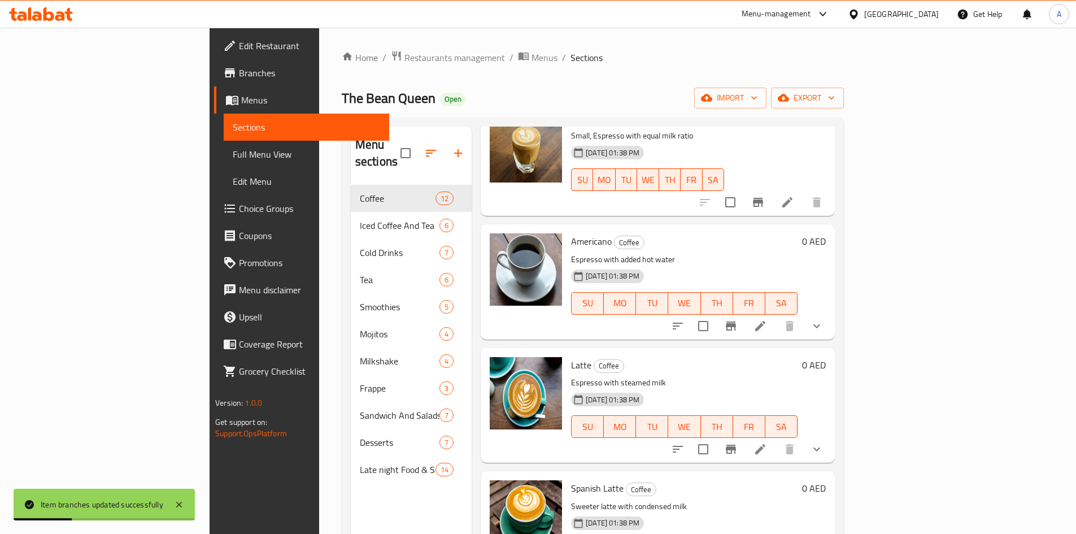
scroll to position [339, 0]
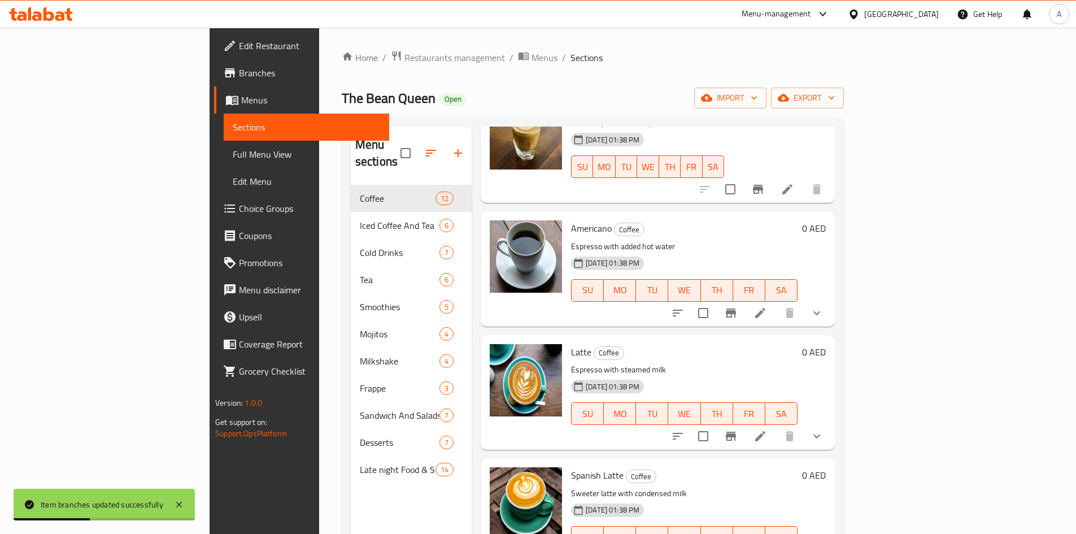
click at [823, 306] on icon "show more" at bounding box center [817, 313] width 14 height 14
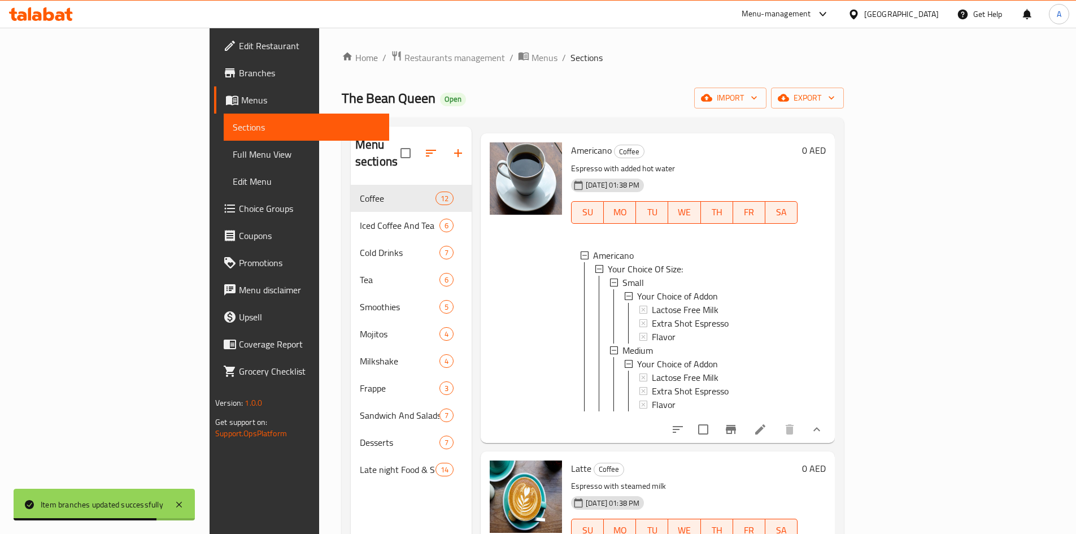
scroll to position [508, 0]
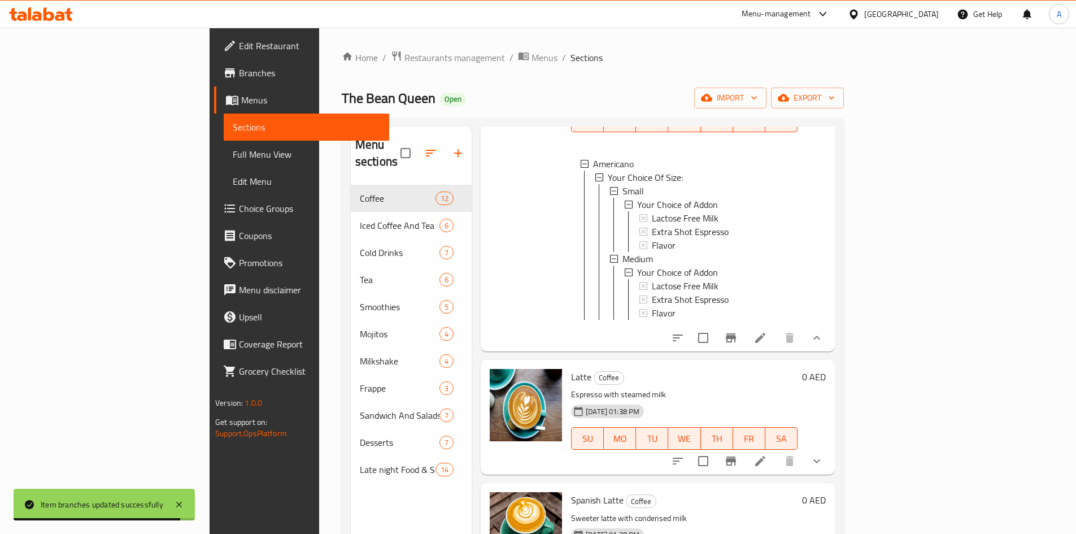
click at [823, 454] on icon "show more" at bounding box center [817, 461] width 14 height 14
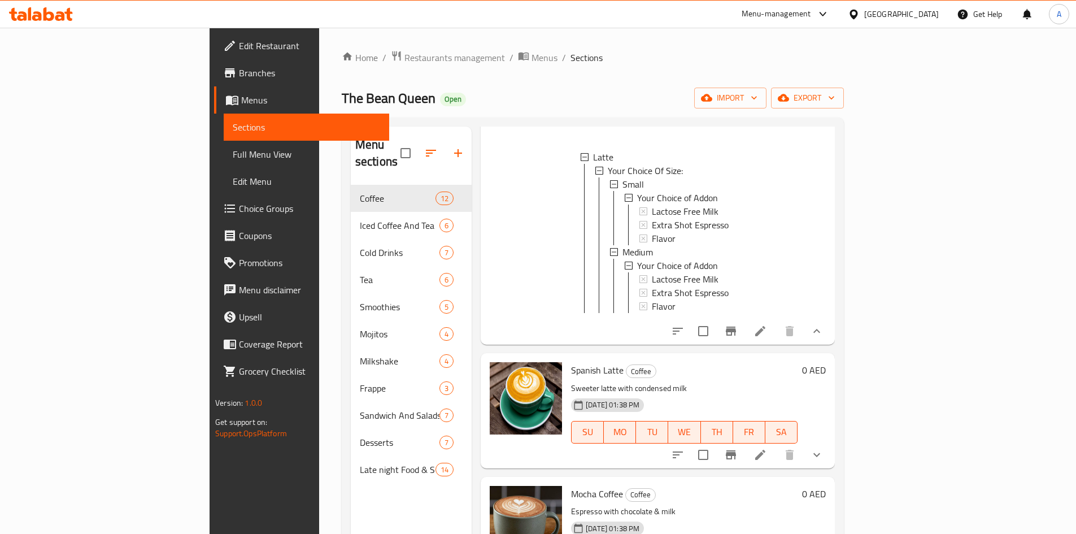
scroll to position [960, 0]
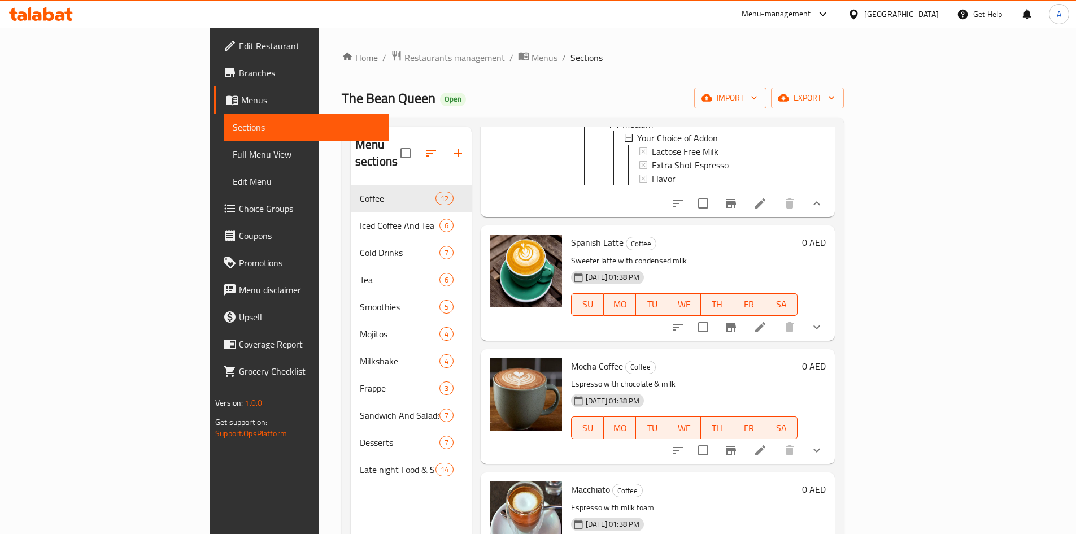
click at [571, 243] on span "Spanish Latte" at bounding box center [597, 242] width 53 height 17
click at [823, 325] on icon "show more" at bounding box center [817, 327] width 14 height 14
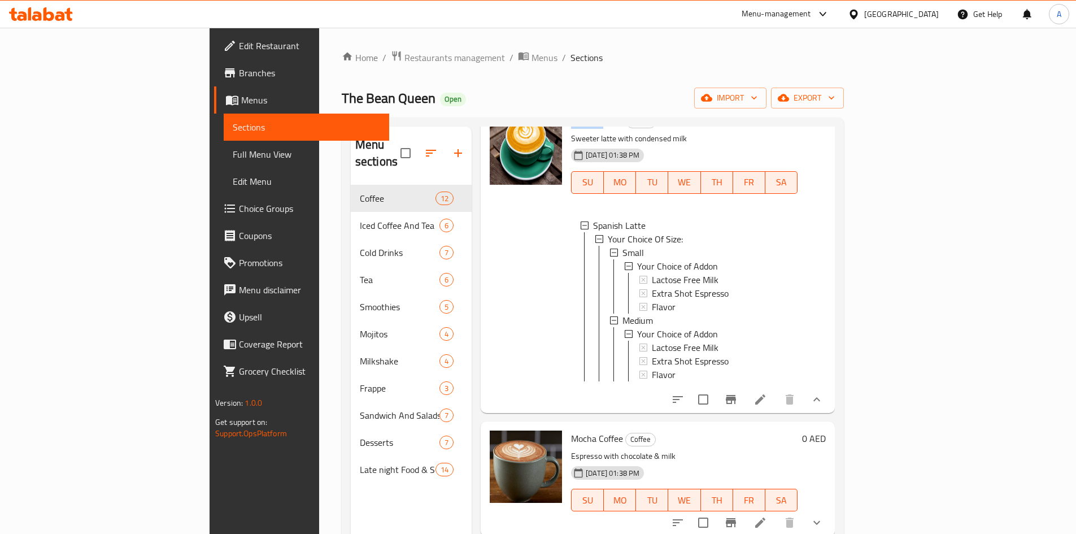
scroll to position [1186, 0]
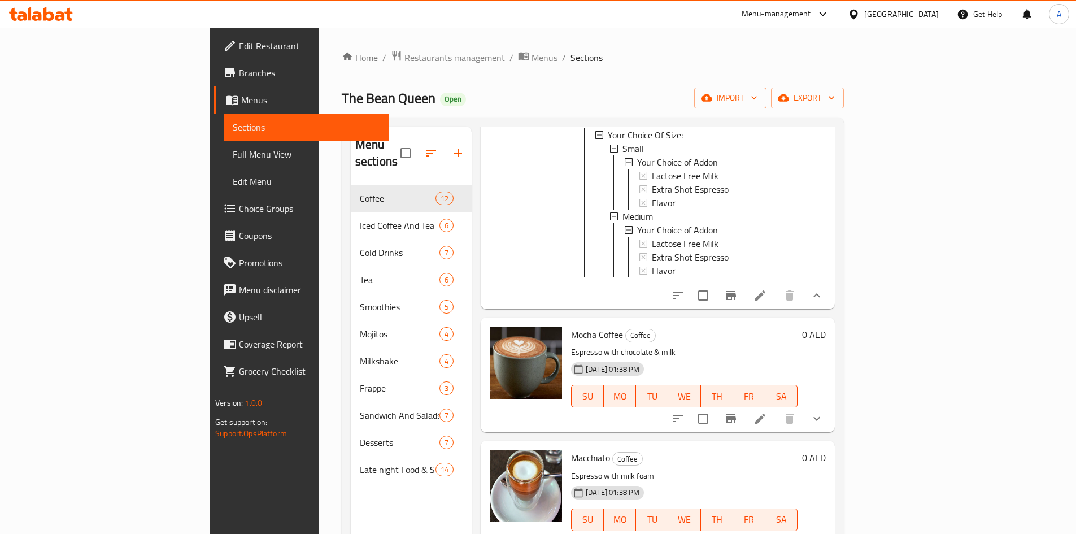
click at [830, 420] on button "show more" at bounding box center [816, 418] width 27 height 27
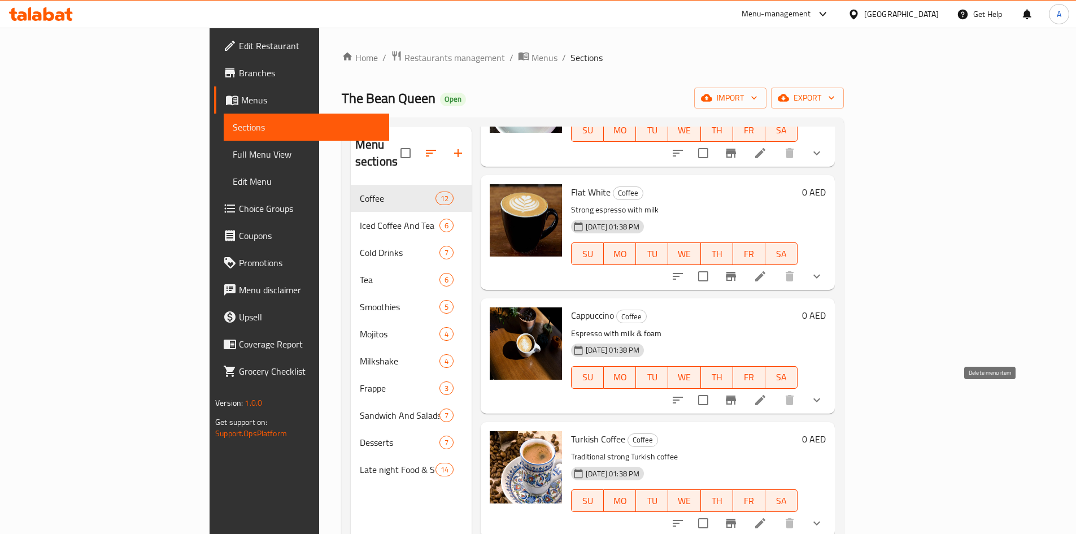
scroll to position [1786, 0]
click at [835, 292] on div "Menu items Add Sort Manage items Single Espresso Coffee Small, Classic espresso…" at bounding box center [653, 393] width 363 height 534
click at [823, 273] on icon "show more" at bounding box center [817, 276] width 14 height 14
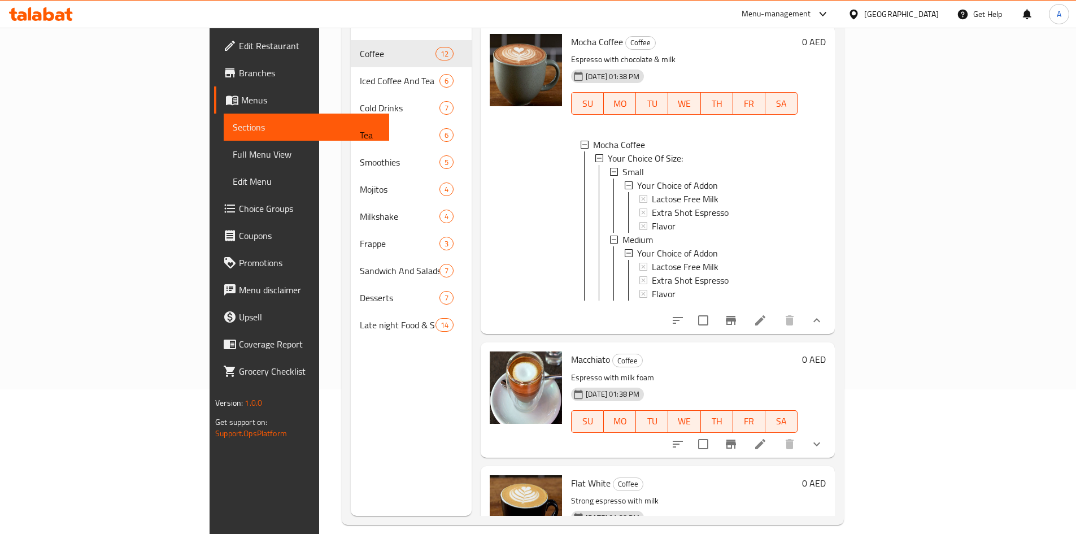
scroll to position [158, 0]
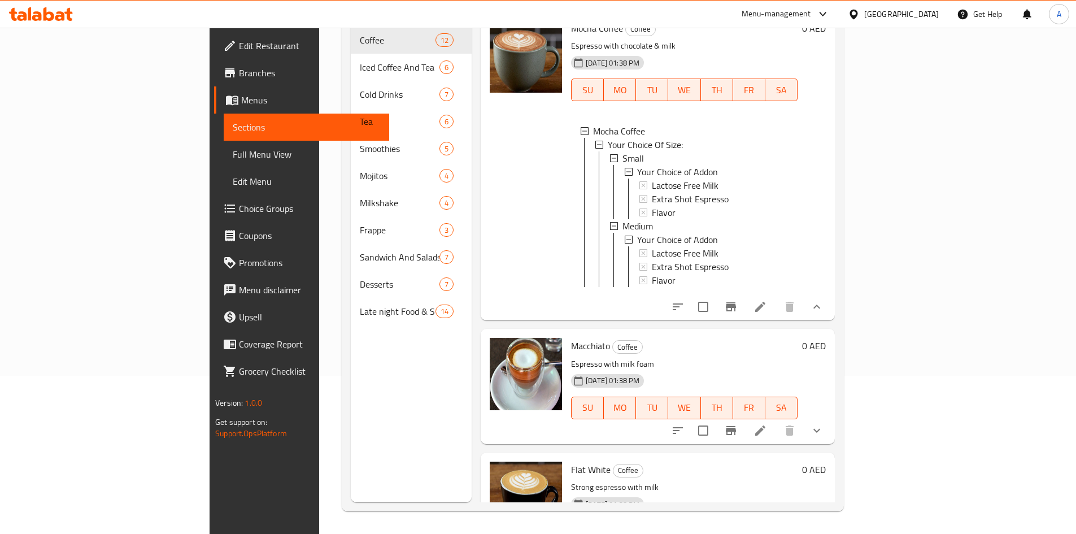
click at [823, 437] on icon "show more" at bounding box center [817, 431] width 14 height 14
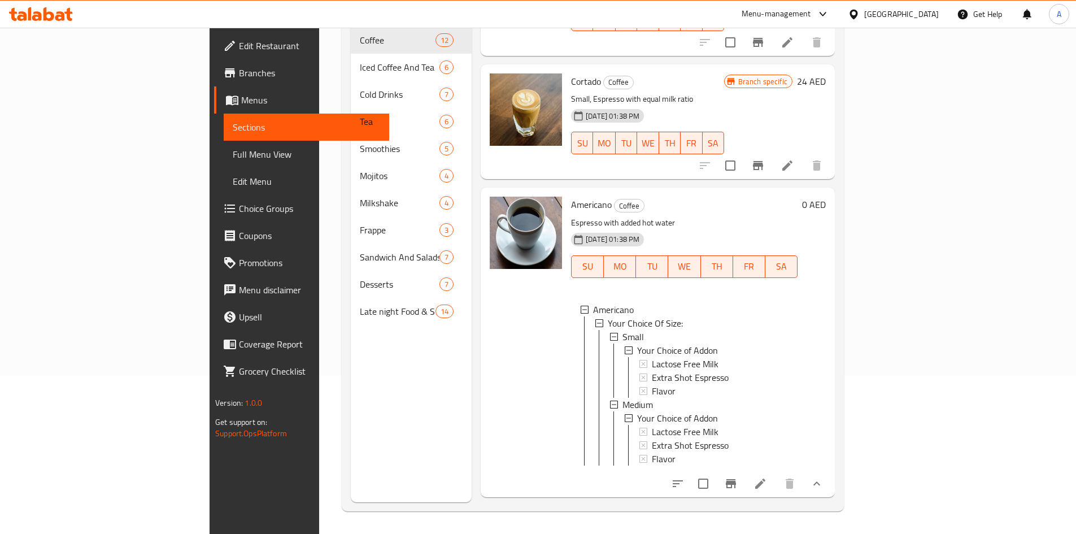
scroll to position [2, 0]
click at [844, 354] on div "Menu sections Coffee 12 Iced Coffee And Tea 6 Cold Drinks 7 Tea 6 Smoothies 5 M…" at bounding box center [593, 235] width 502 height 552
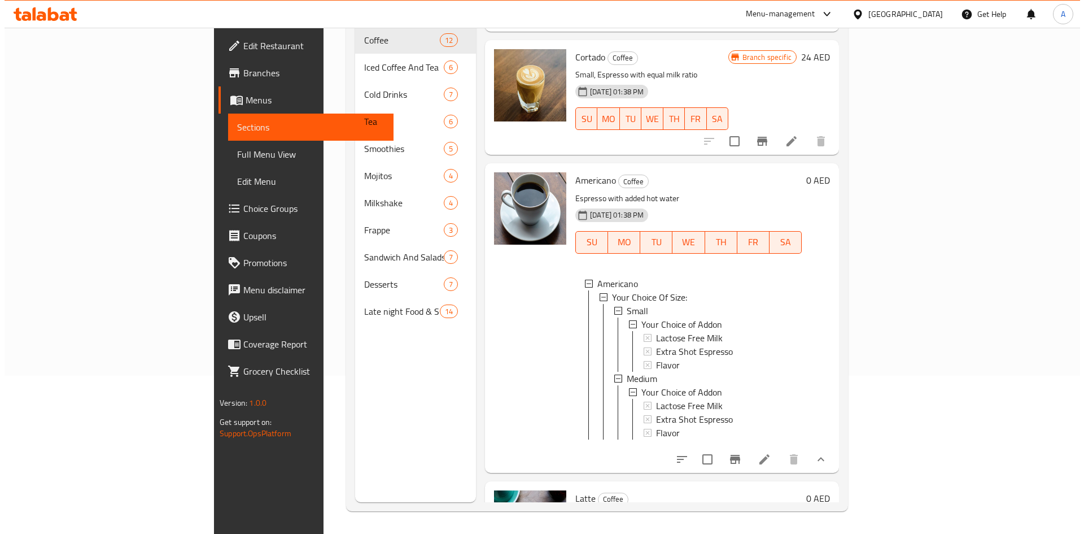
scroll to position [261, 0]
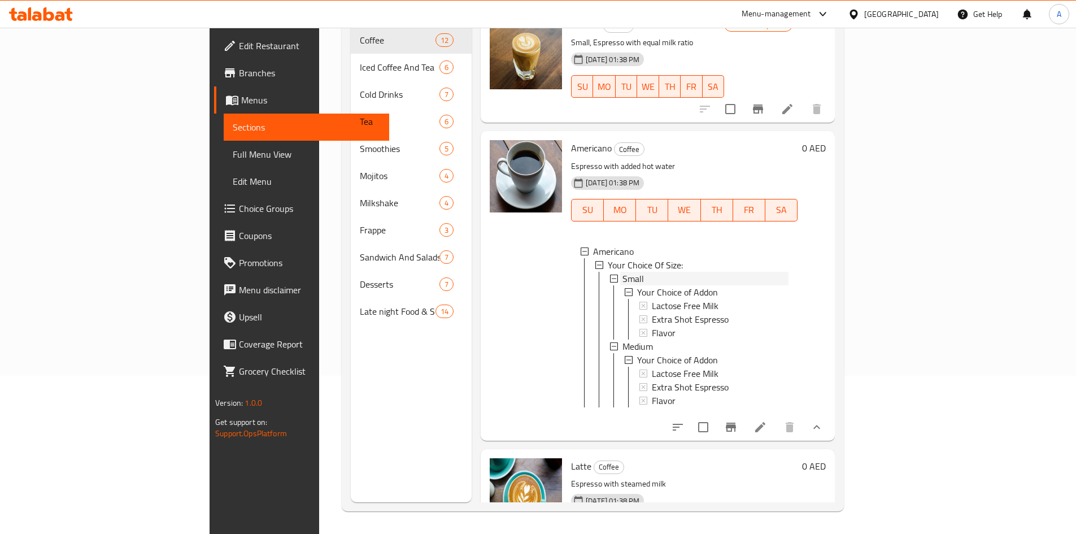
click at [622, 272] on span "Small" at bounding box center [632, 279] width 21 height 14
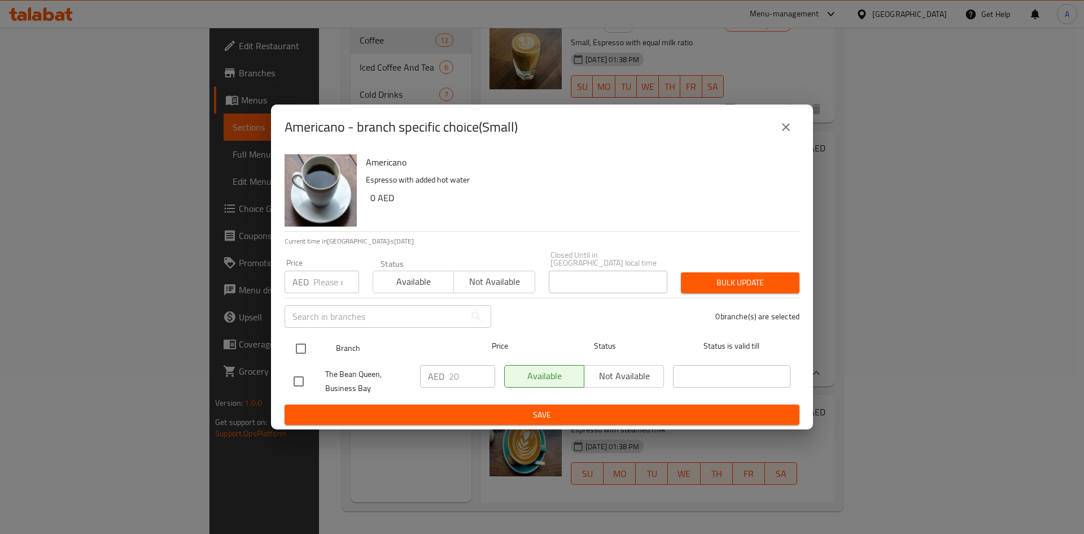
click at [306, 347] on input "checkbox" at bounding box center [301, 349] width 24 height 24
checkbox input "true"
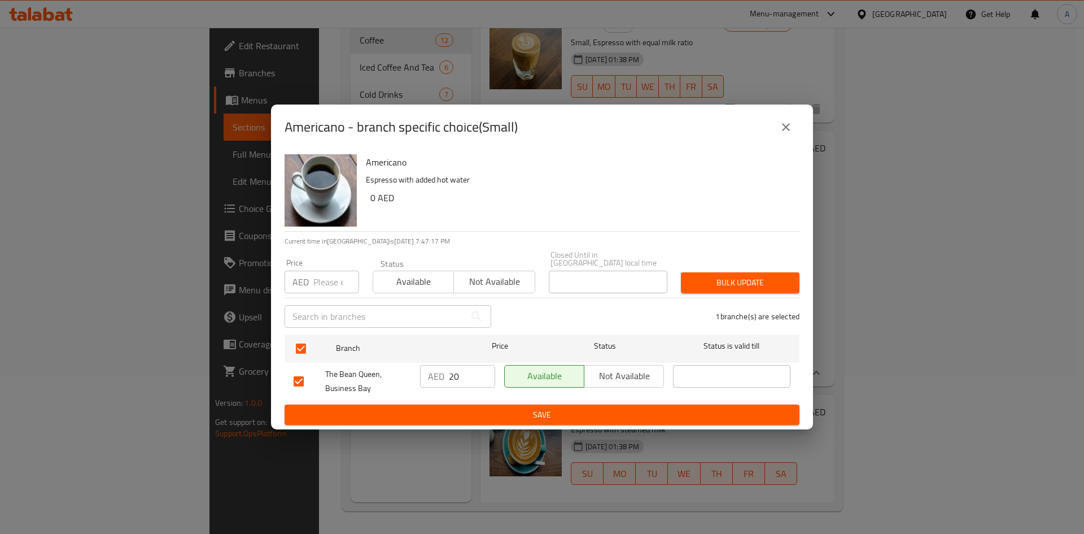
click at [322, 281] on input "number" at bounding box center [336, 282] width 46 height 23
paste input "20.00"
type input "20.00"
click at [711, 264] on div "Price AED 20.00 Price Status Available Not available Closed Until in United Ara…" at bounding box center [542, 272] width 529 height 56
click at [736, 272] on button "Bulk update" at bounding box center [740, 282] width 119 height 21
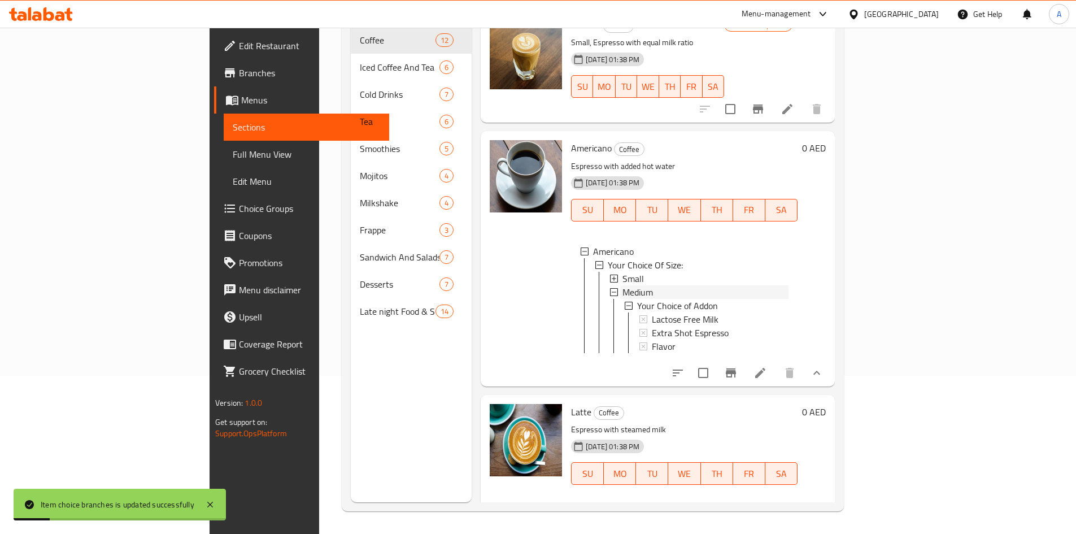
click at [622, 285] on span "Medium" at bounding box center [637, 292] width 30 height 14
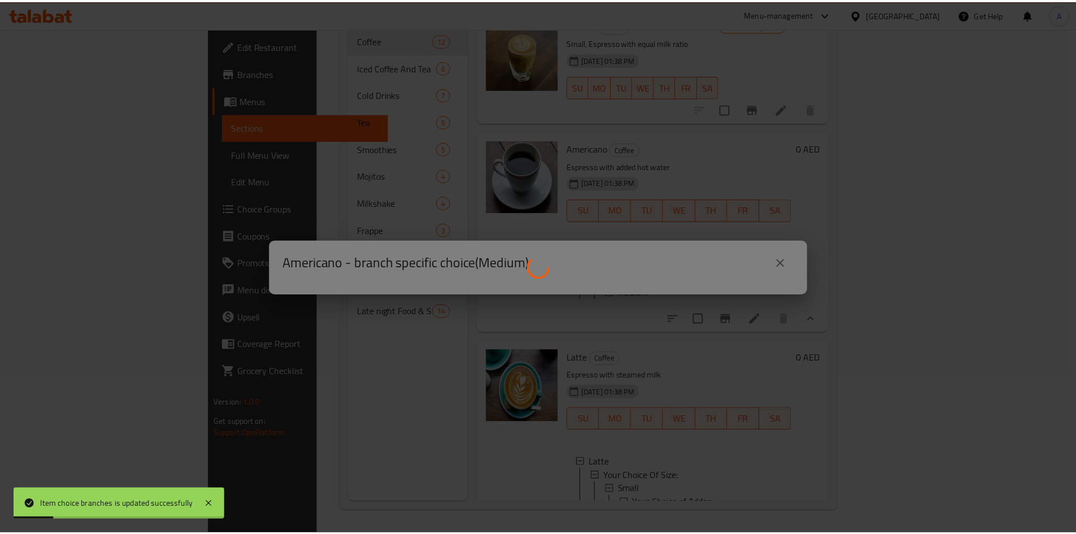
scroll to position [0, 0]
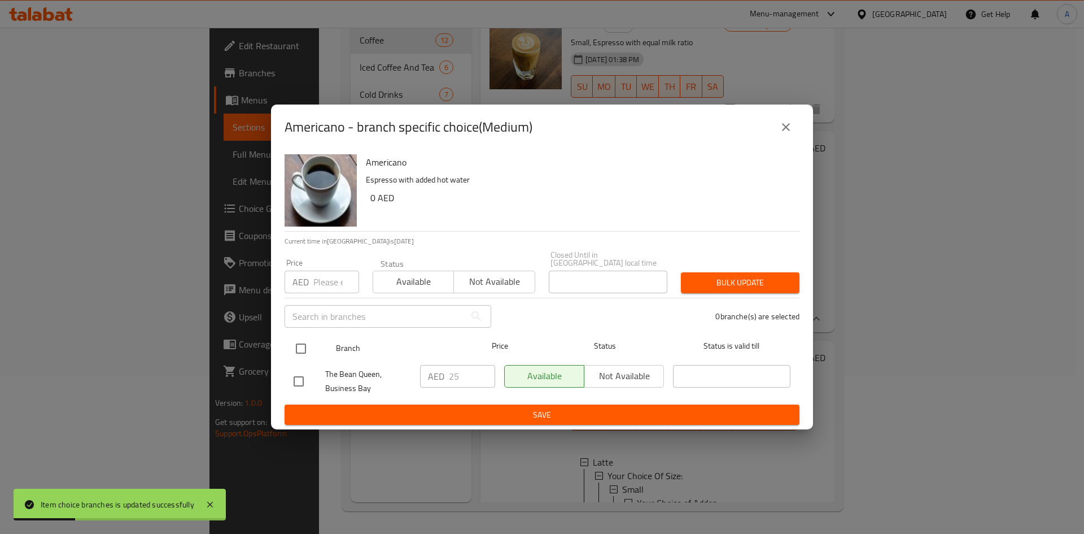
click at [300, 335] on div at bounding box center [310, 348] width 42 height 33
click at [302, 355] on input "checkbox" at bounding box center [301, 349] width 24 height 24
checkbox input "true"
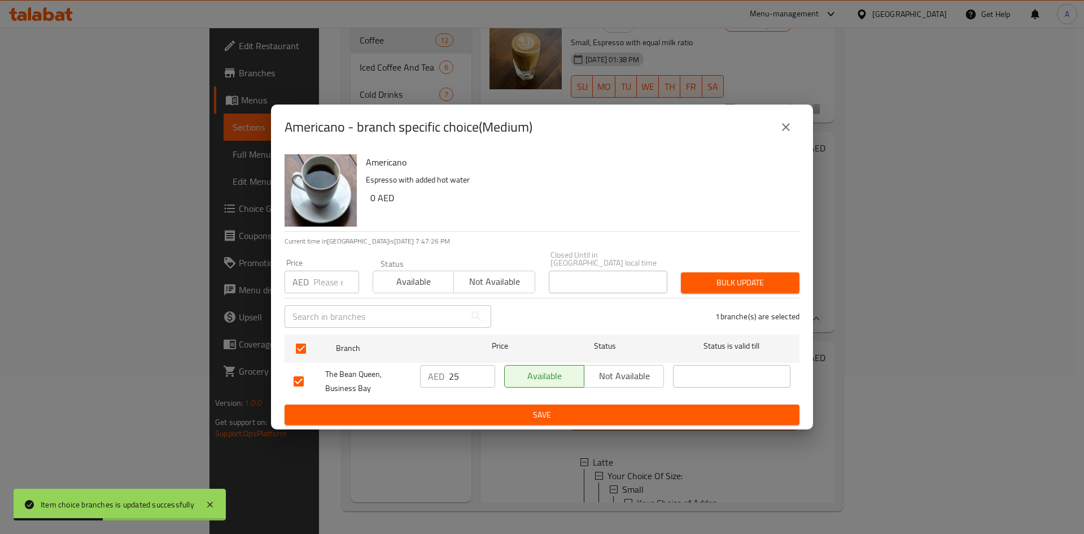
click at [324, 276] on input "number" at bounding box center [336, 282] width 46 height 23
paste input "25.00"
type input "25.00"
click at [709, 279] on span "Bulk update" at bounding box center [740, 283] width 101 height 14
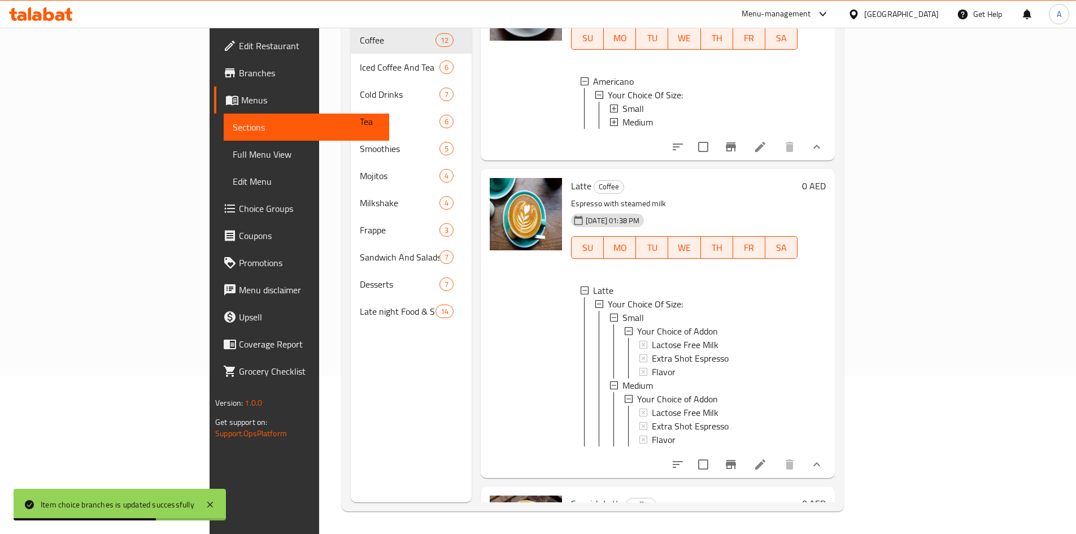
scroll to position [487, 0]
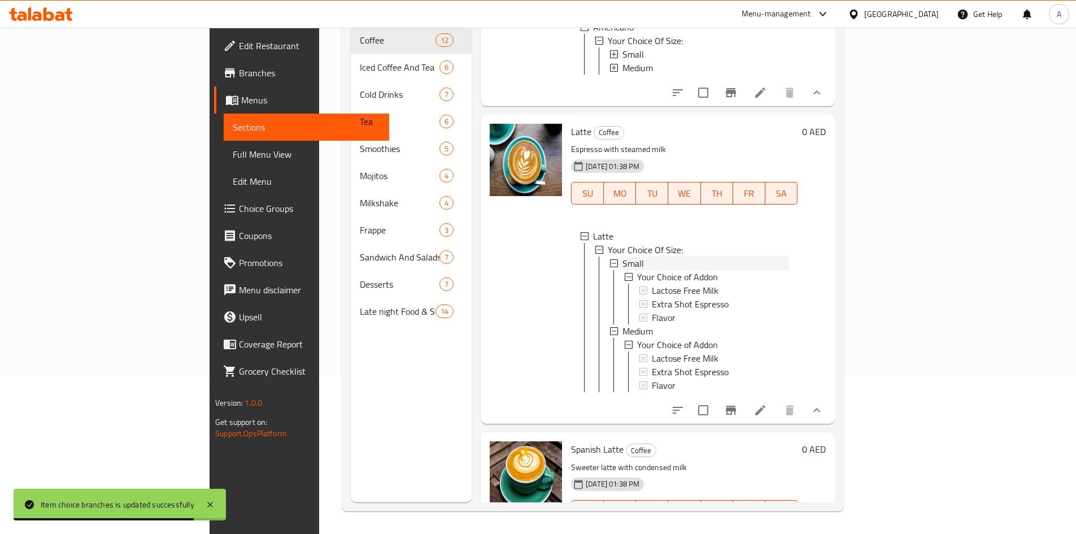
click at [620, 256] on div "Small" at bounding box center [704, 263] width 168 height 14
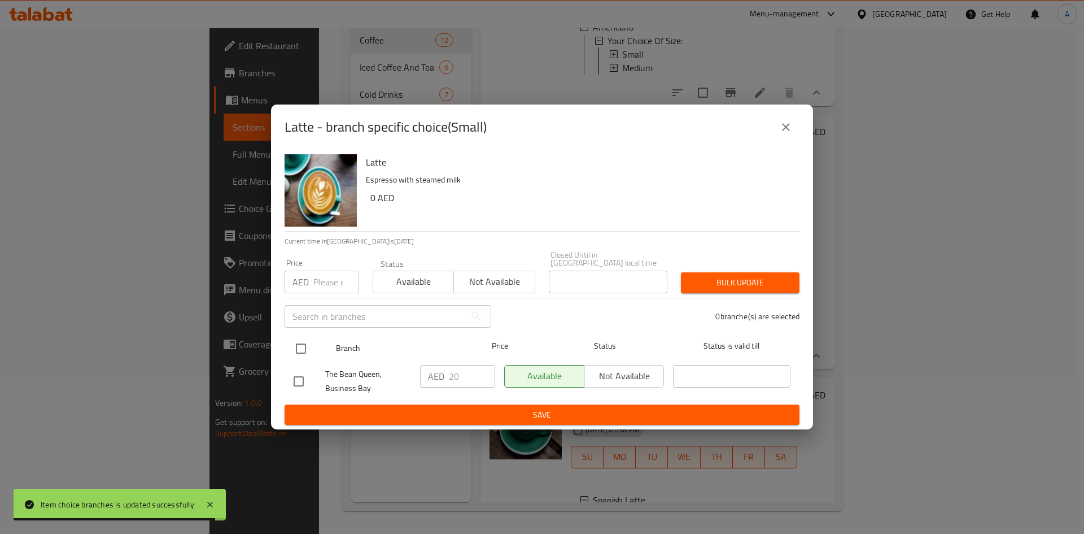
click at [295, 352] on input "checkbox" at bounding box center [301, 349] width 24 height 24
checkbox input "true"
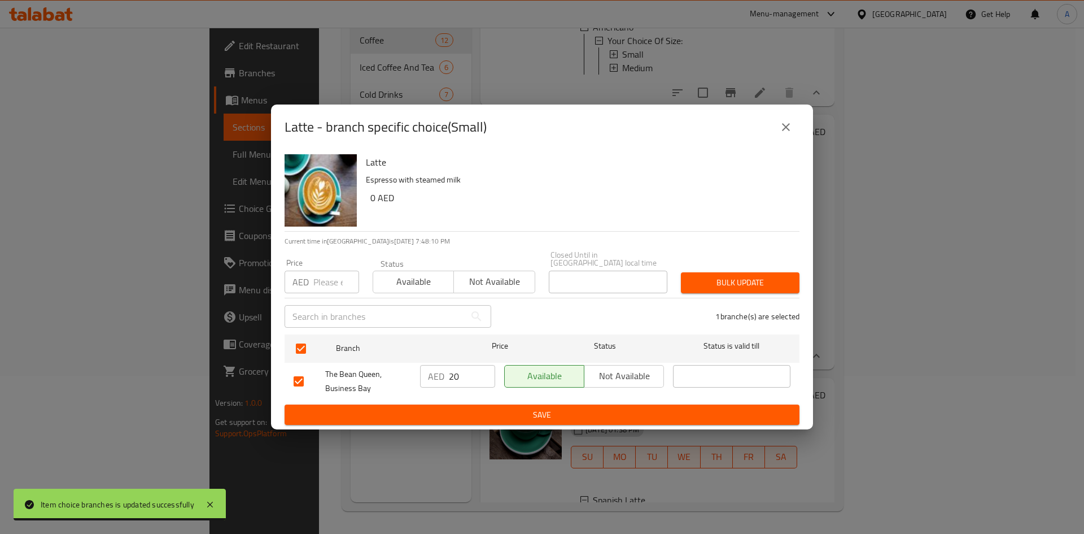
click at [319, 299] on div "​" at bounding box center [388, 316] width 220 height 36
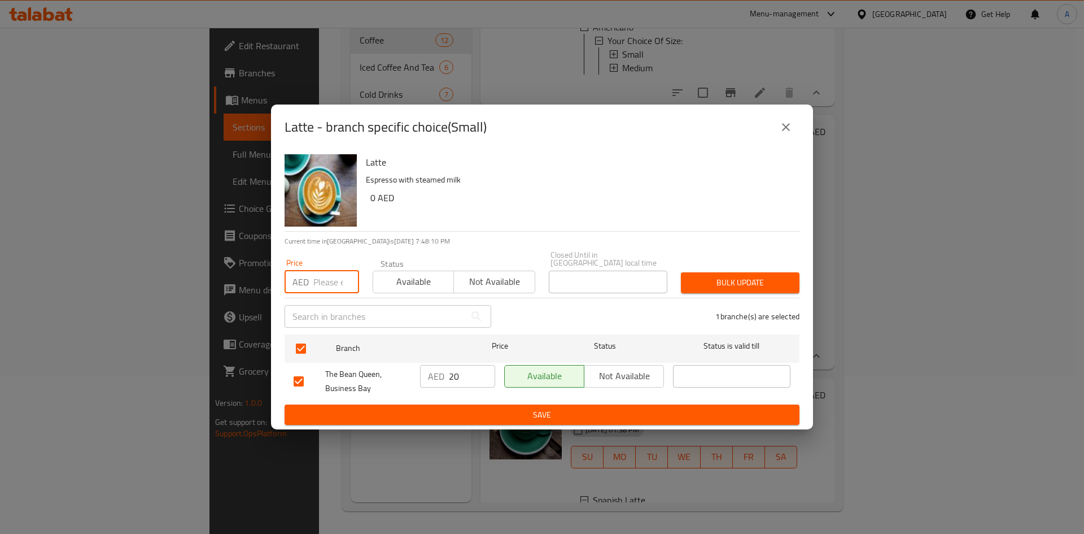
click at [326, 276] on input "number" at bounding box center [336, 282] width 46 height 23
paste input "25.00"
type input "25.00"
click at [731, 285] on span "Bulk update" at bounding box center [740, 283] width 101 height 14
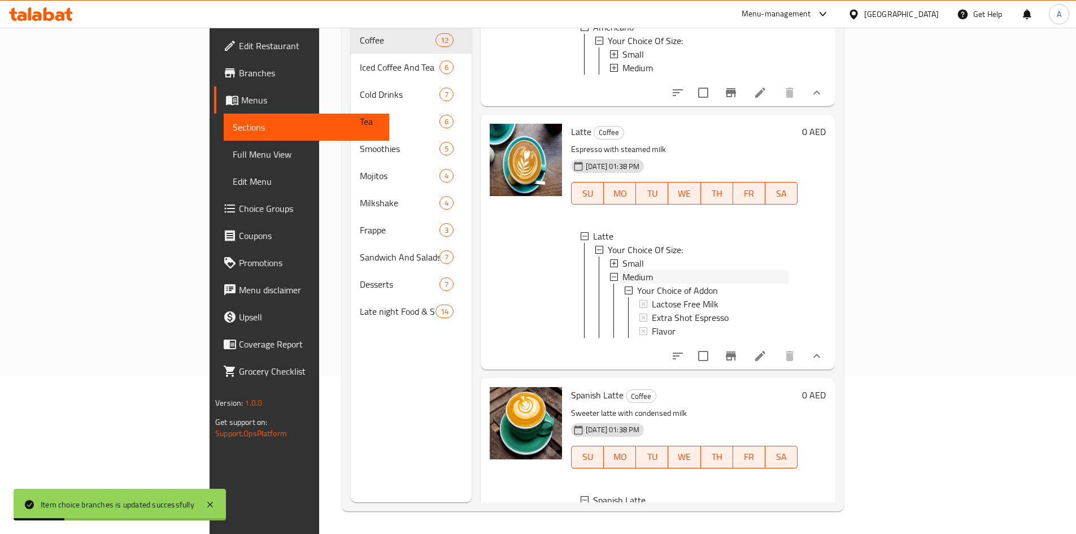
click at [622, 270] on div "Medium" at bounding box center [705, 277] width 166 height 14
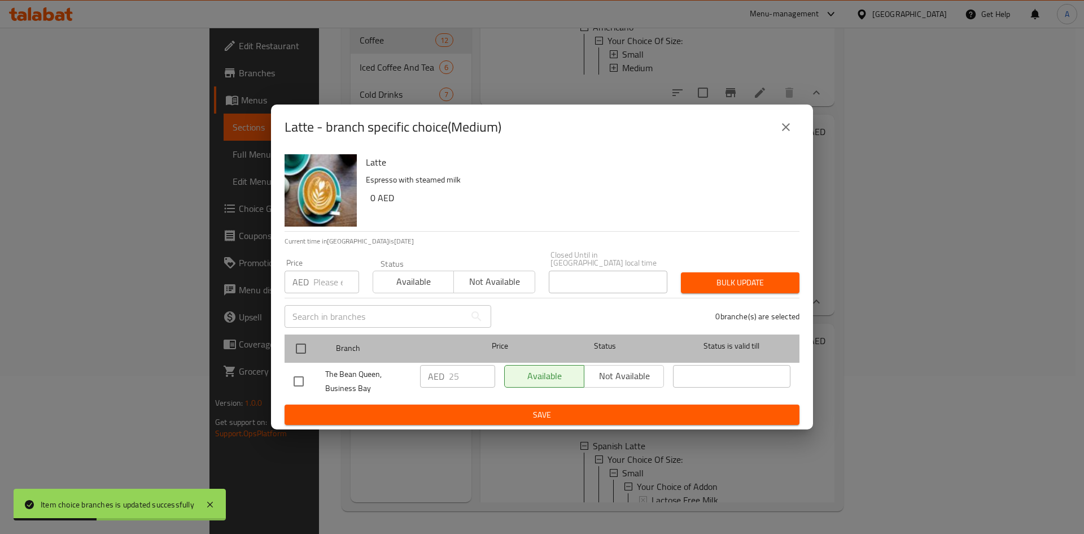
click at [313, 337] on div at bounding box center [310, 348] width 42 height 33
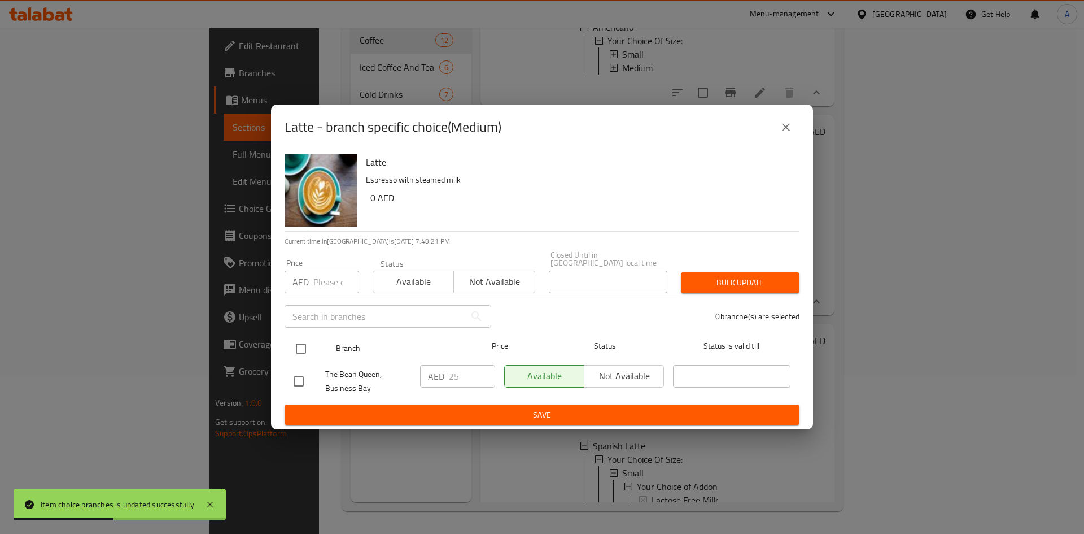
click at [307, 343] on input "checkbox" at bounding box center [301, 349] width 24 height 24
checkbox input "true"
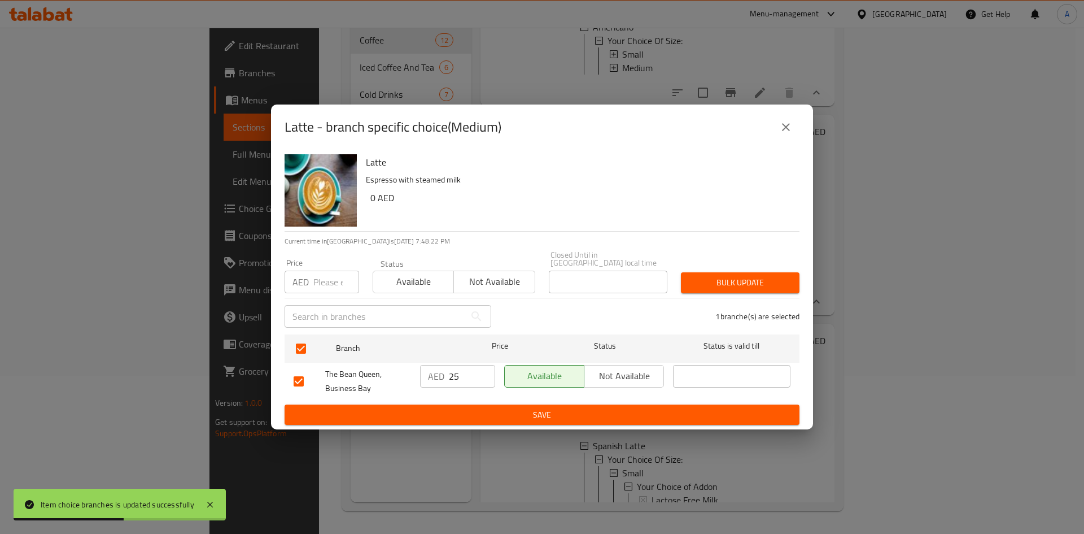
click at [326, 294] on div "Price AED Price" at bounding box center [322, 276] width 88 height 48
click at [328, 289] on input "number" at bounding box center [336, 282] width 46 height 23
paste input "30.00"
type input "30.00"
click at [735, 274] on button "Bulk update" at bounding box center [740, 282] width 119 height 21
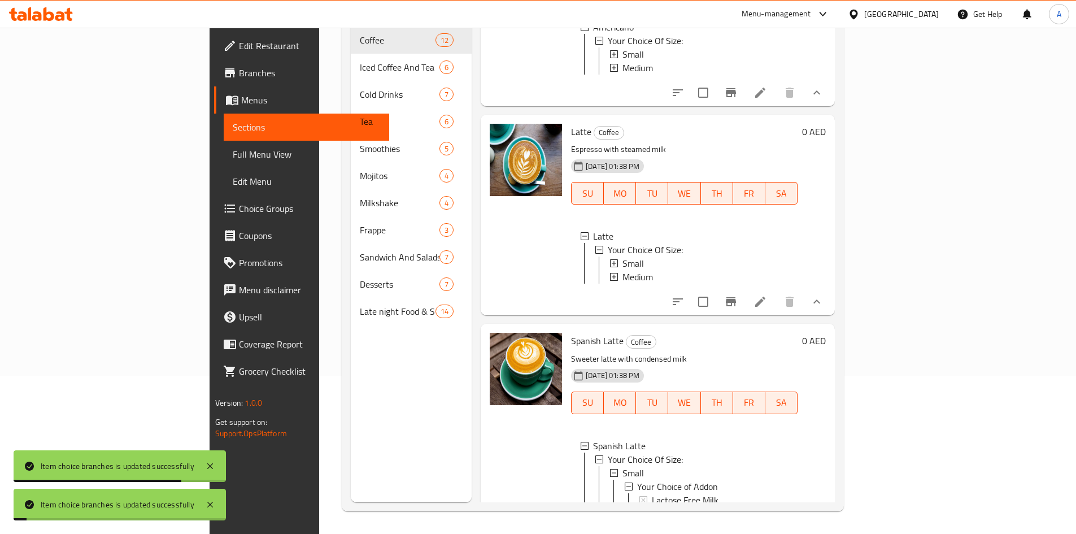
scroll to position [543, 0]
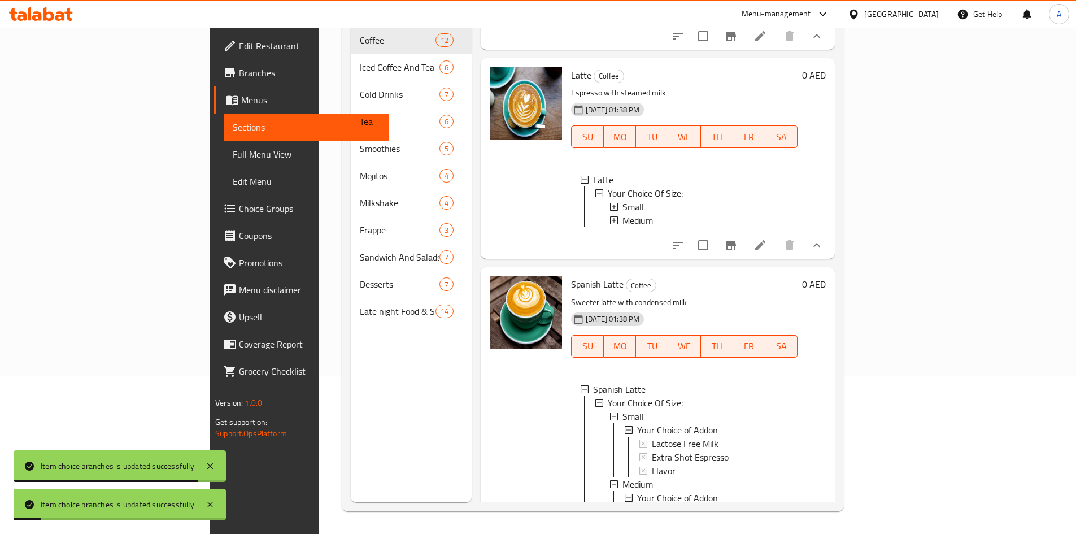
click at [571, 279] on span "Spanish Latte" at bounding box center [597, 284] width 53 height 17
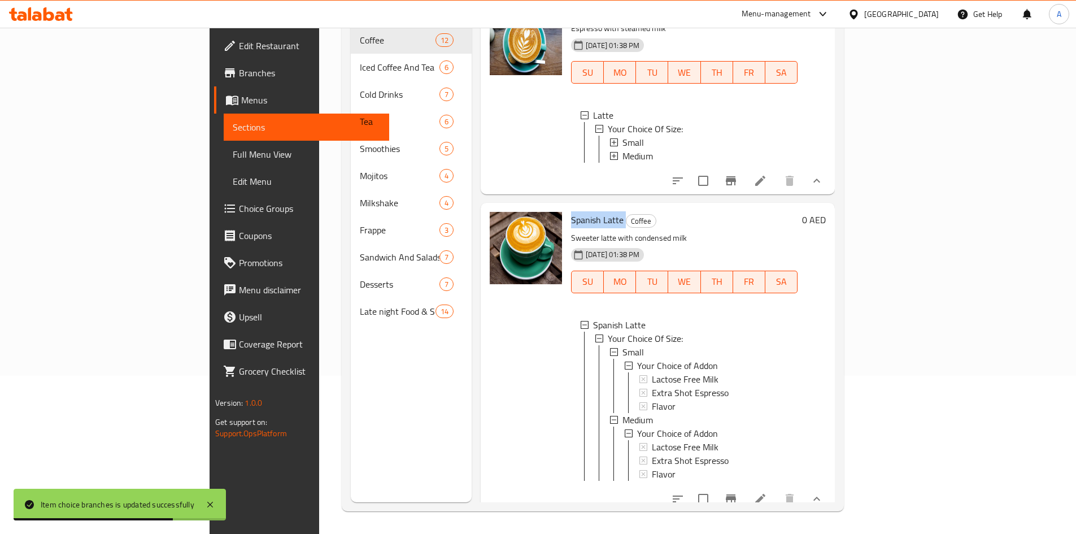
scroll to position [656, 0]
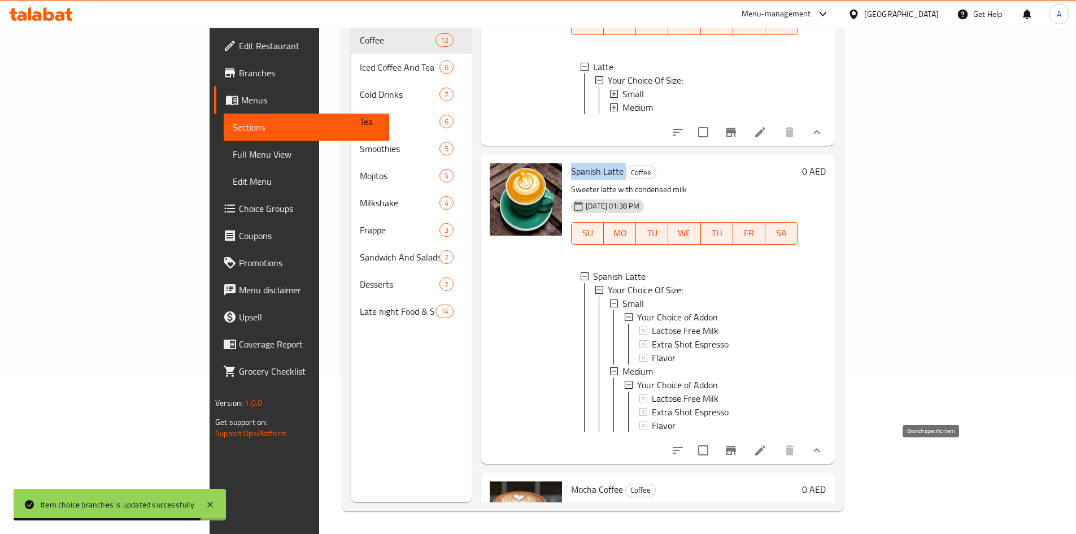
click at [744, 461] on button "Branch-specific-item" at bounding box center [730, 450] width 27 height 27
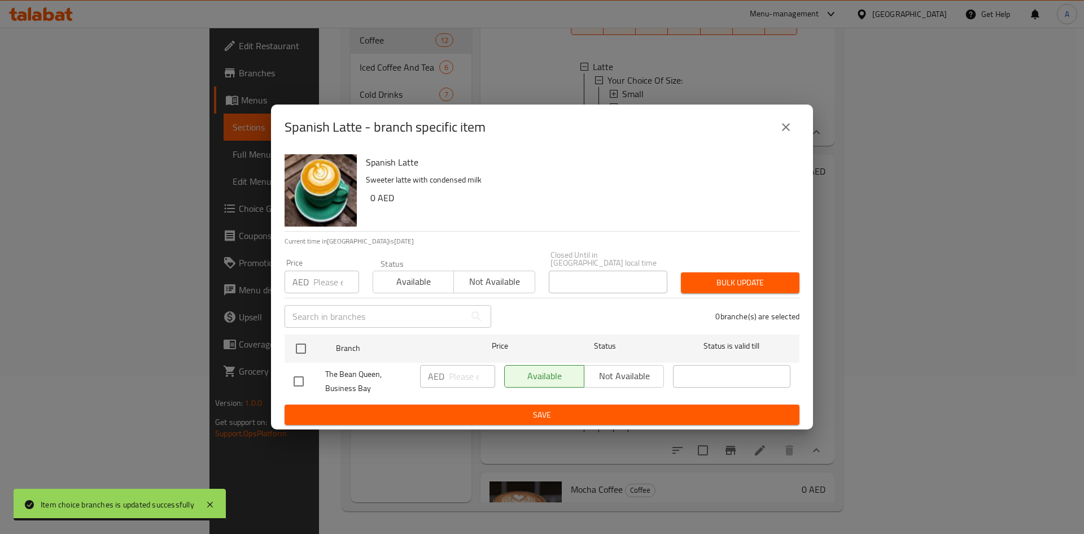
click at [790, 126] on icon "close" at bounding box center [786, 127] width 14 height 14
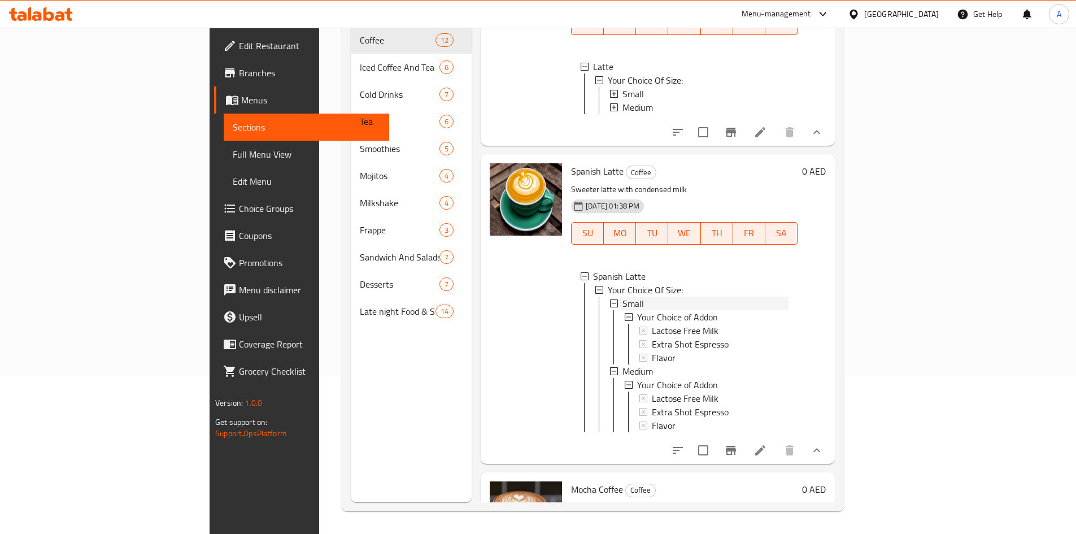
click at [622, 303] on span "Small" at bounding box center [632, 303] width 21 height 14
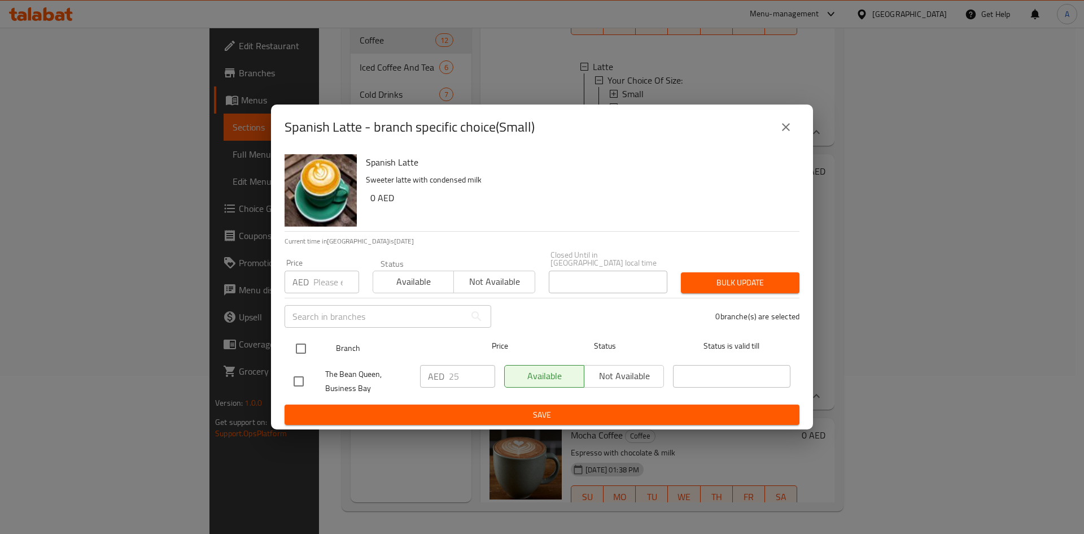
click at [296, 355] on input "checkbox" at bounding box center [301, 349] width 24 height 24
checkbox input "true"
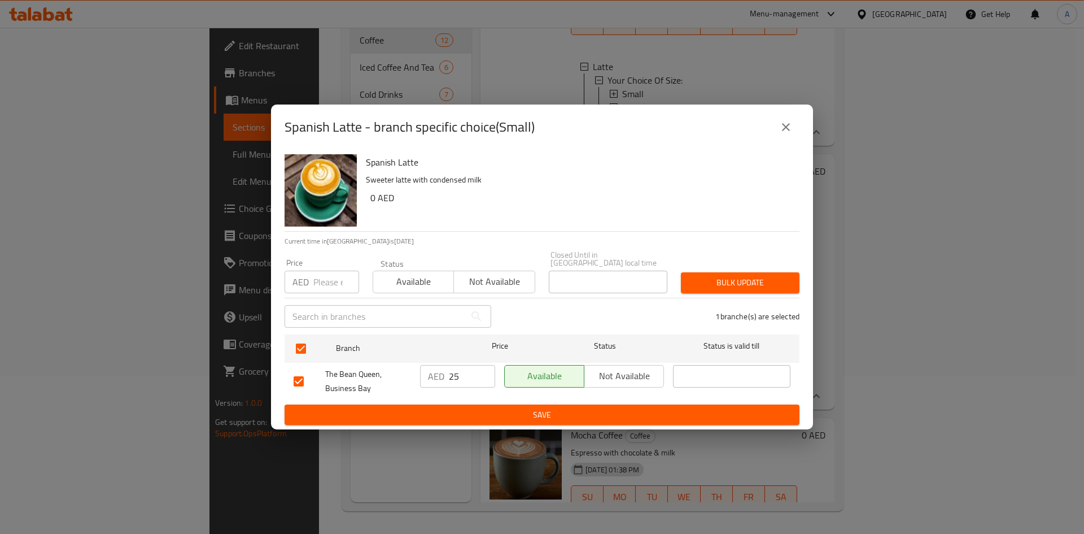
click at [318, 275] on input "number" at bounding box center [336, 282] width 46 height 23
paste input "30.00"
type input "30.00"
click at [730, 278] on span "Bulk update" at bounding box center [740, 283] width 101 height 14
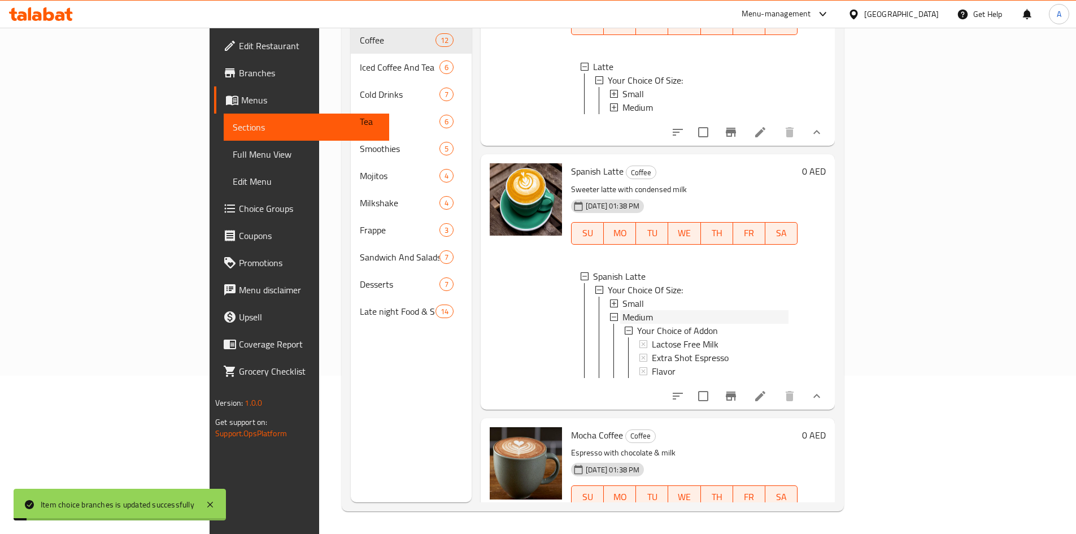
click at [622, 319] on span "Medium" at bounding box center [637, 317] width 30 height 14
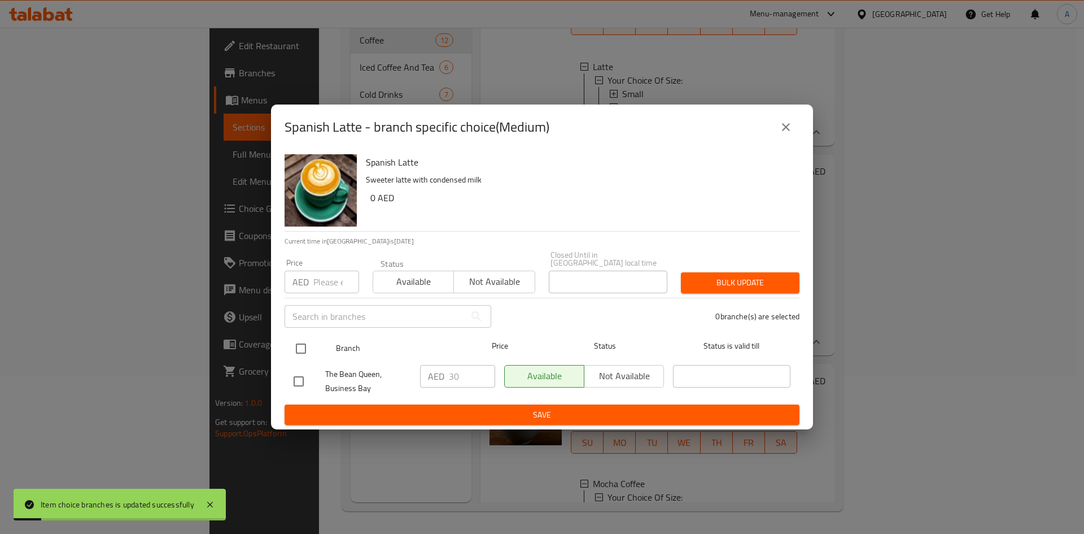
click at [306, 356] on input "checkbox" at bounding box center [301, 349] width 24 height 24
checkbox input "true"
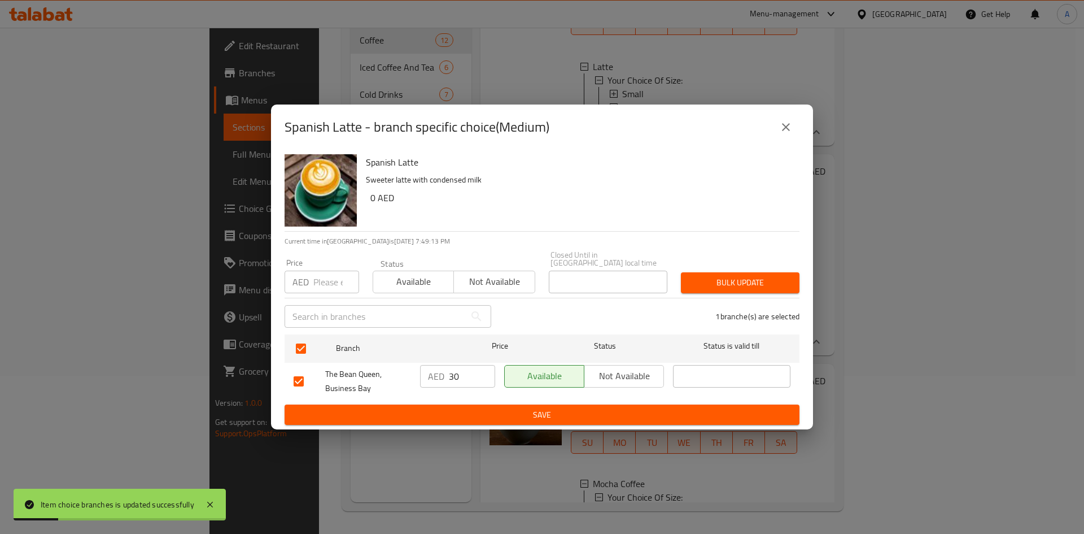
click at [319, 276] on input "number" at bounding box center [336, 282] width 46 height 23
paste input "30.00"
click at [319, 282] on input "30.00" at bounding box center [336, 282] width 46 height 23
type input "35.00"
click at [706, 286] on span "Bulk update" at bounding box center [740, 283] width 101 height 14
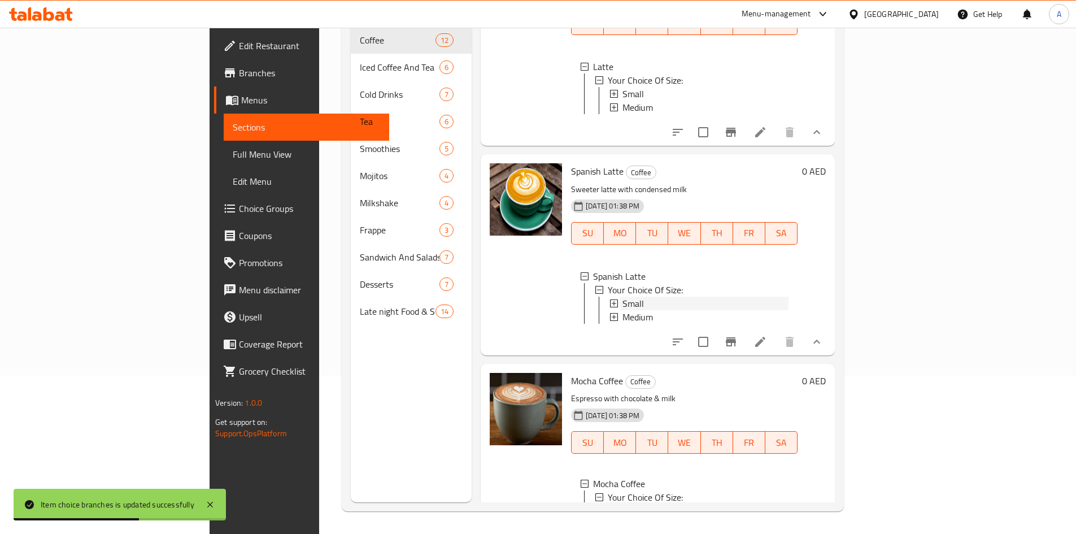
click at [622, 304] on span "Small" at bounding box center [632, 303] width 21 height 14
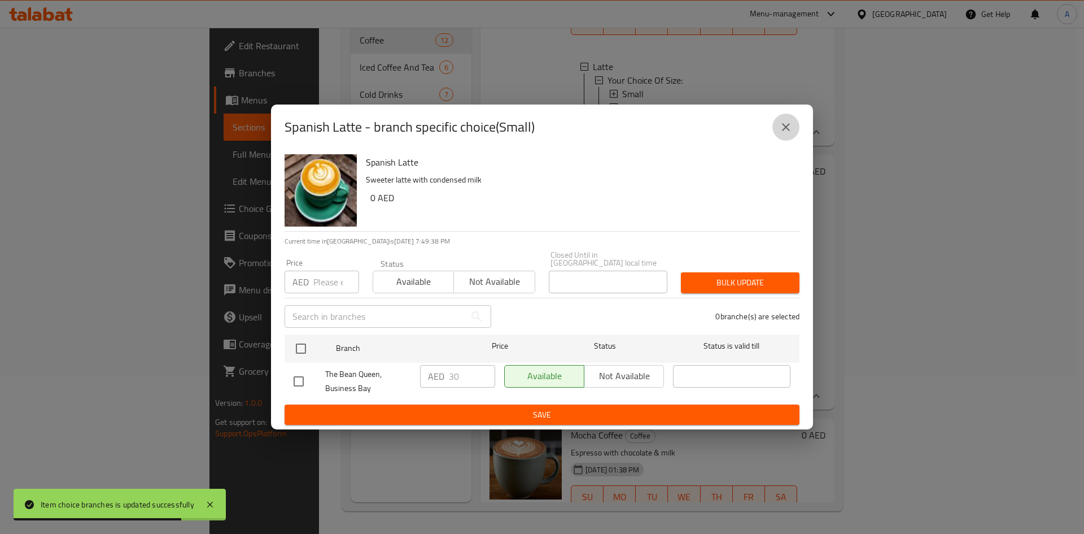
click at [778, 125] on button "close" at bounding box center [786, 127] width 27 height 27
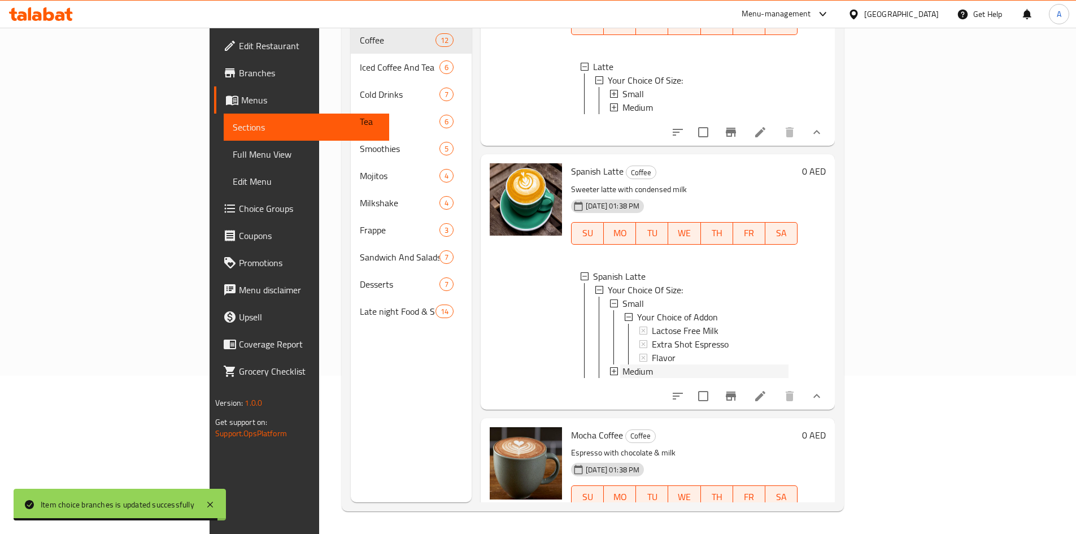
click at [622, 373] on span "Medium" at bounding box center [637, 371] width 30 height 14
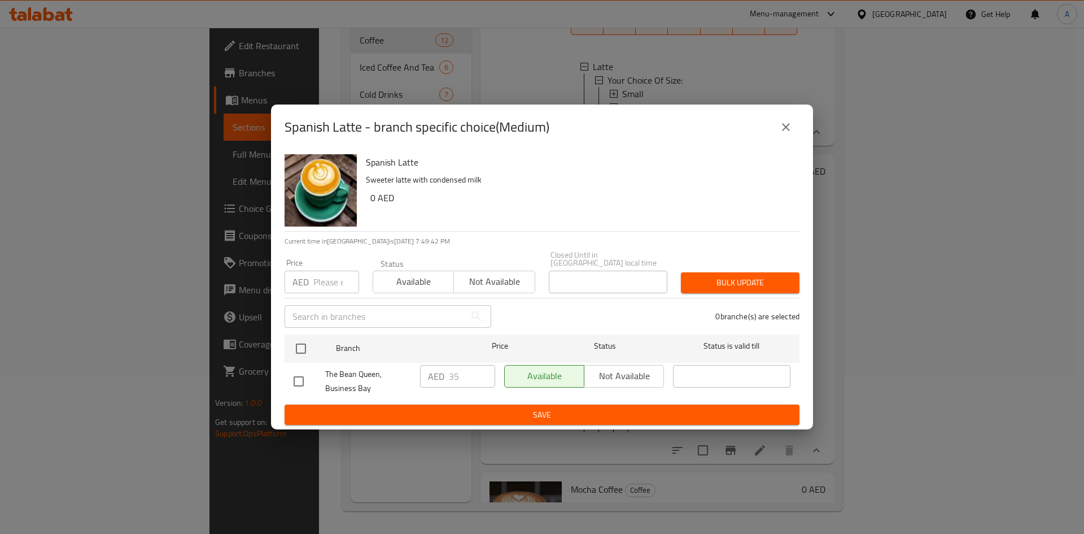
click at [782, 129] on icon "close" at bounding box center [786, 127] width 14 height 14
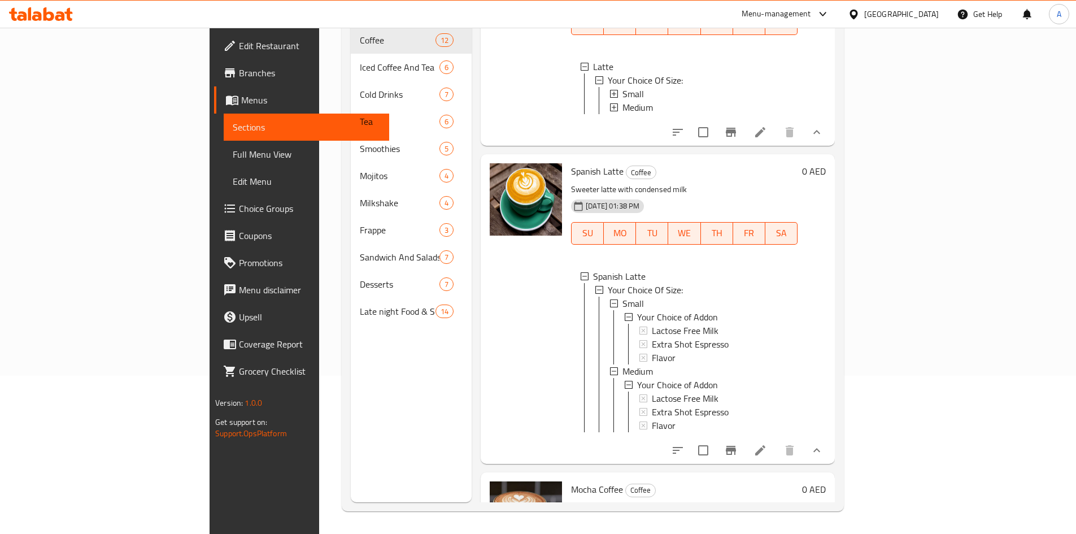
scroll to position [2, 0]
click at [485, 398] on div at bounding box center [525, 309] width 81 height 300
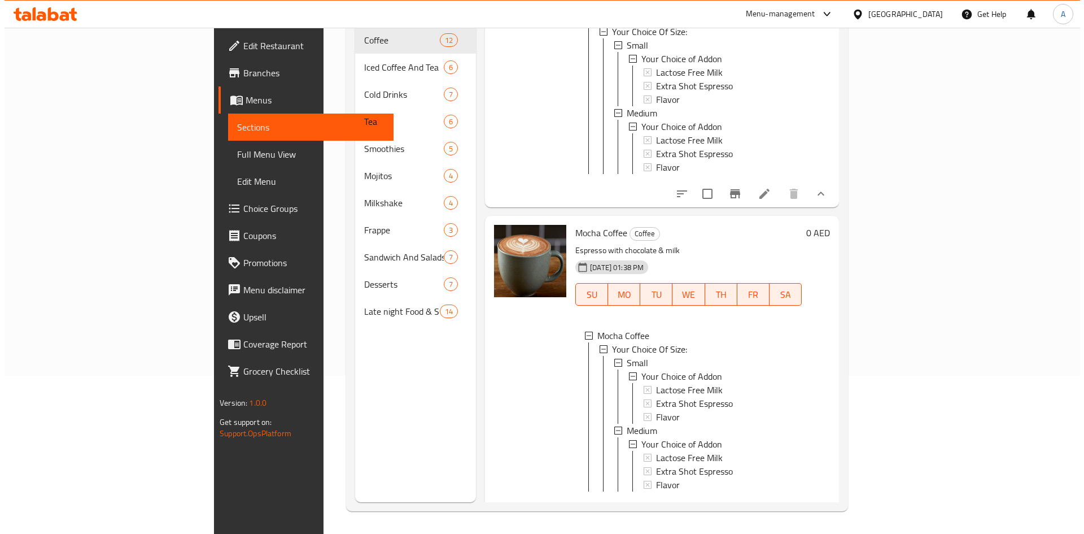
scroll to position [995, 0]
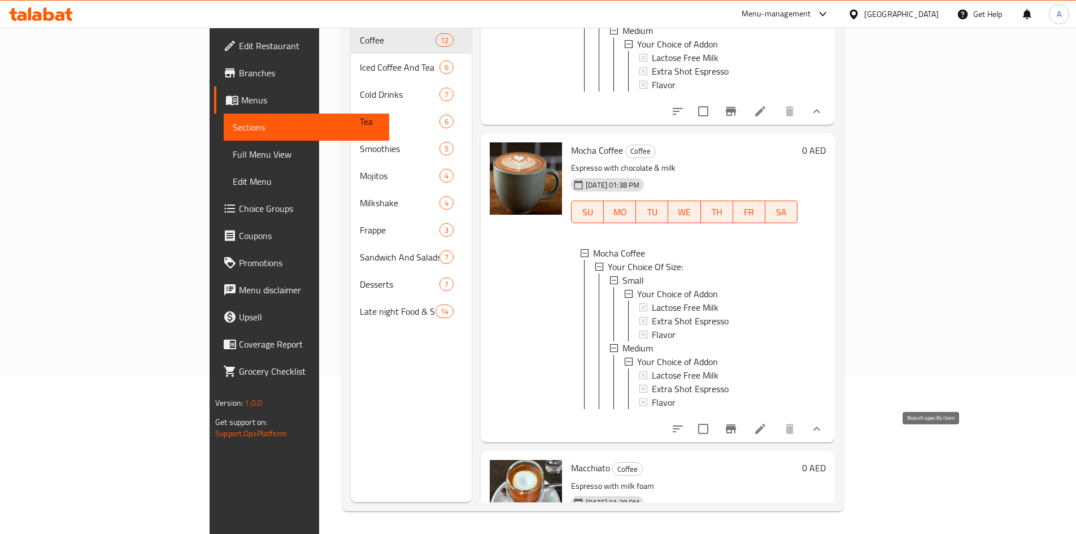
click at [738, 435] on icon "Branch-specific-item" at bounding box center [731, 429] width 14 height 14
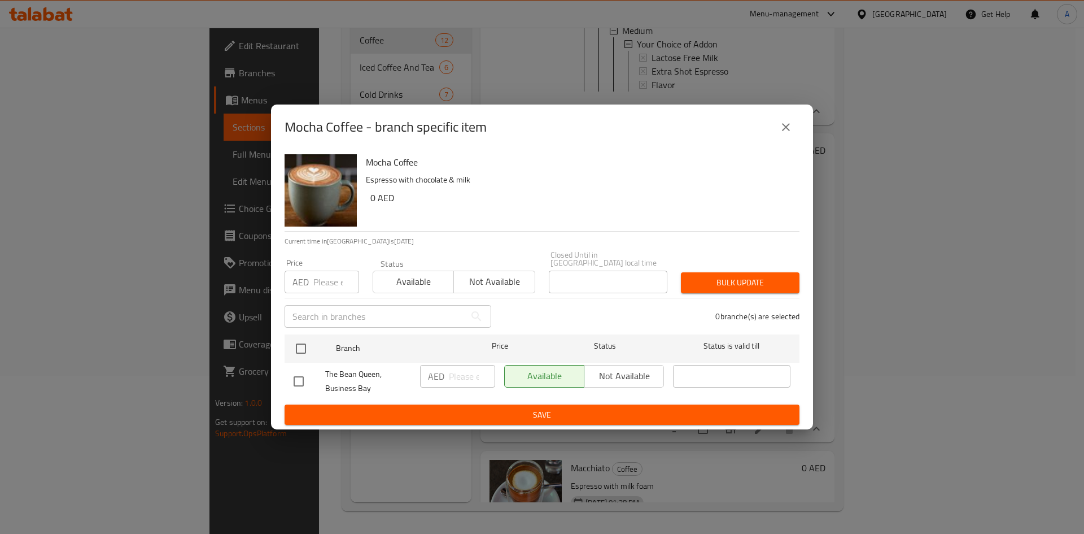
click at [1004, 307] on div "Mocha Coffee - branch specific item Mocha Coffee Espresso with chocolate & milk…" at bounding box center [542, 267] width 1084 height 534
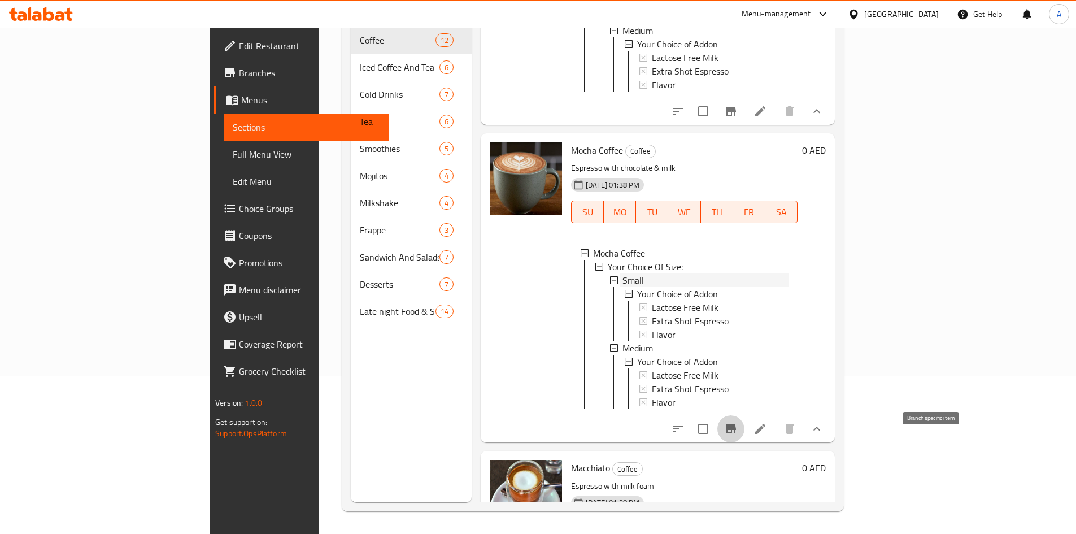
click at [622, 287] on div "Small" at bounding box center [705, 280] width 166 height 14
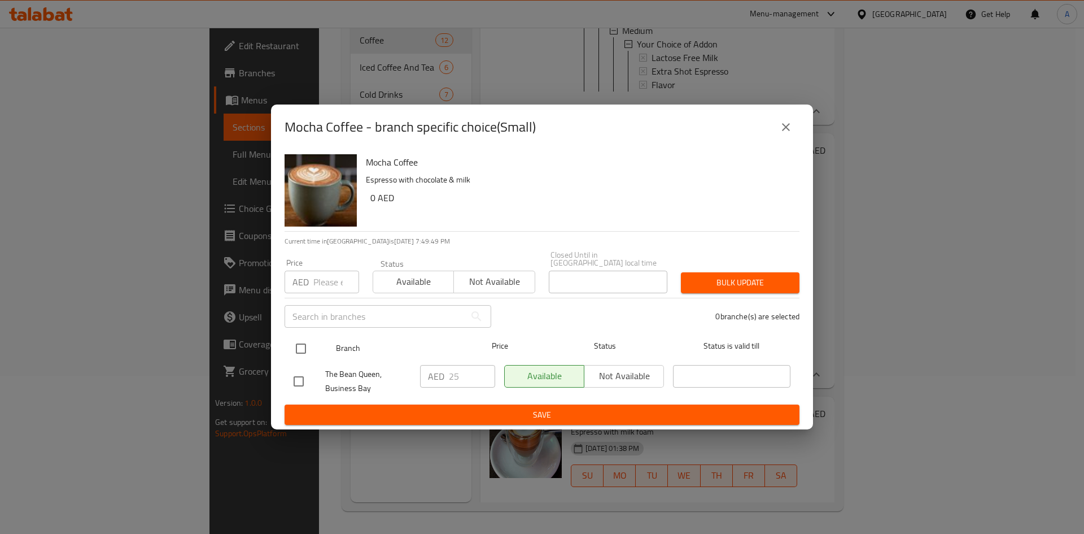
click at [297, 348] on input "checkbox" at bounding box center [301, 349] width 24 height 24
checkbox input "true"
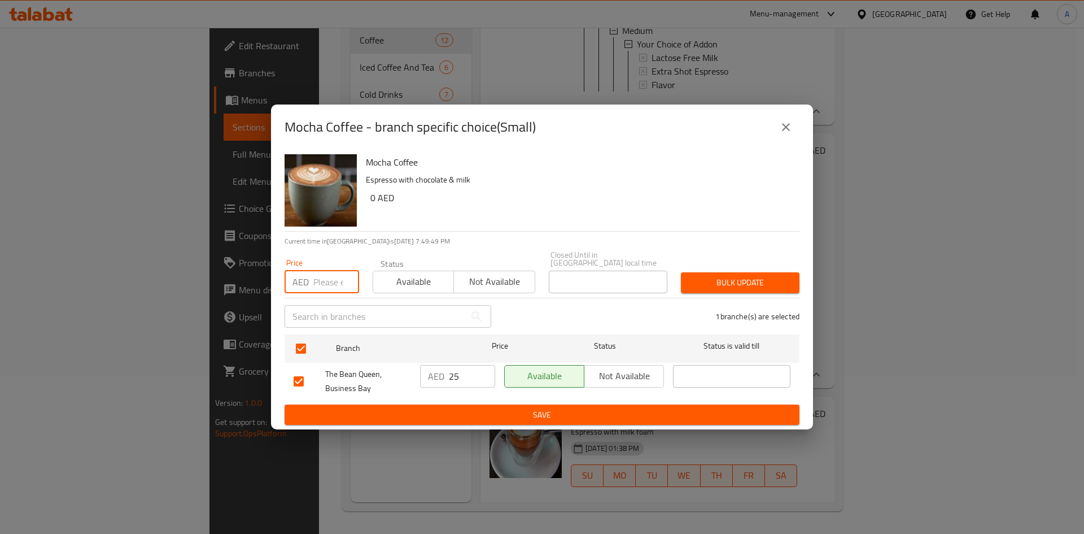
click at [315, 291] on input "number" at bounding box center [336, 282] width 46 height 23
type input "30"
click at [773, 277] on span "Bulk update" at bounding box center [740, 283] width 101 height 14
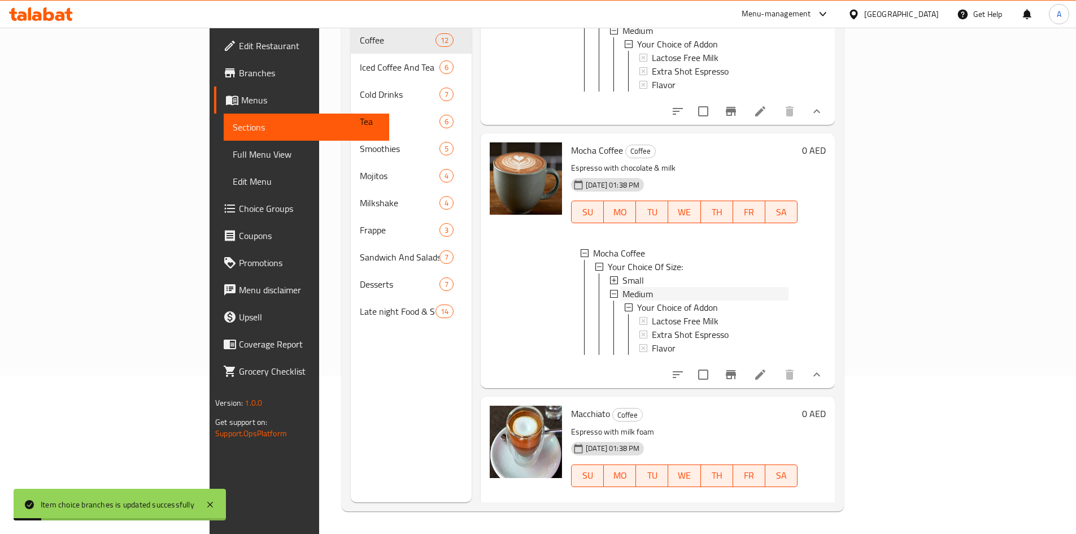
click at [622, 300] on span "Medium" at bounding box center [637, 294] width 30 height 14
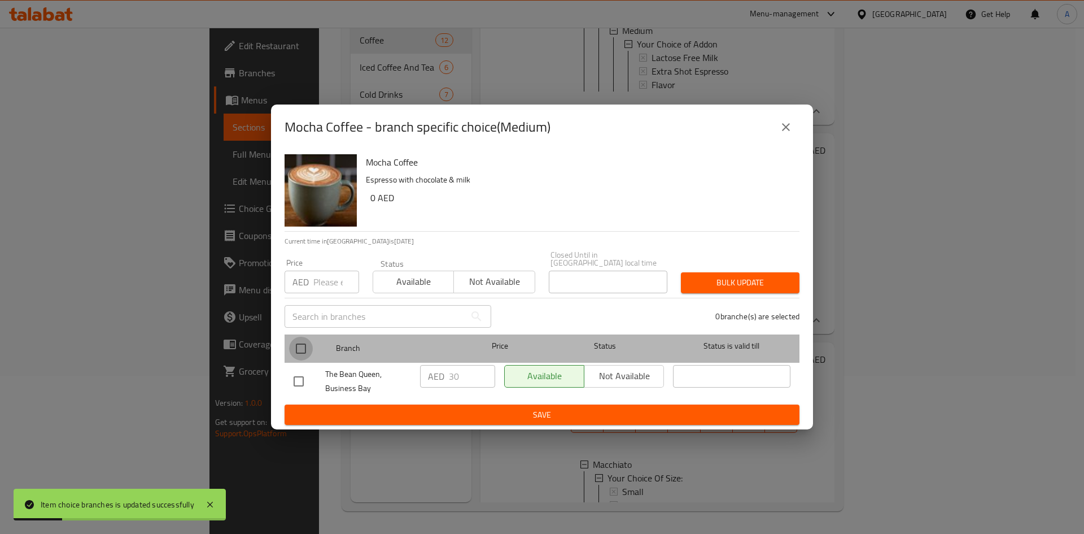
drag, startPoint x: 299, startPoint y: 346, endPoint x: 315, endPoint y: 297, distance: 50.9
click at [299, 345] on input "checkbox" at bounding box center [301, 349] width 24 height 24
checkbox input "true"
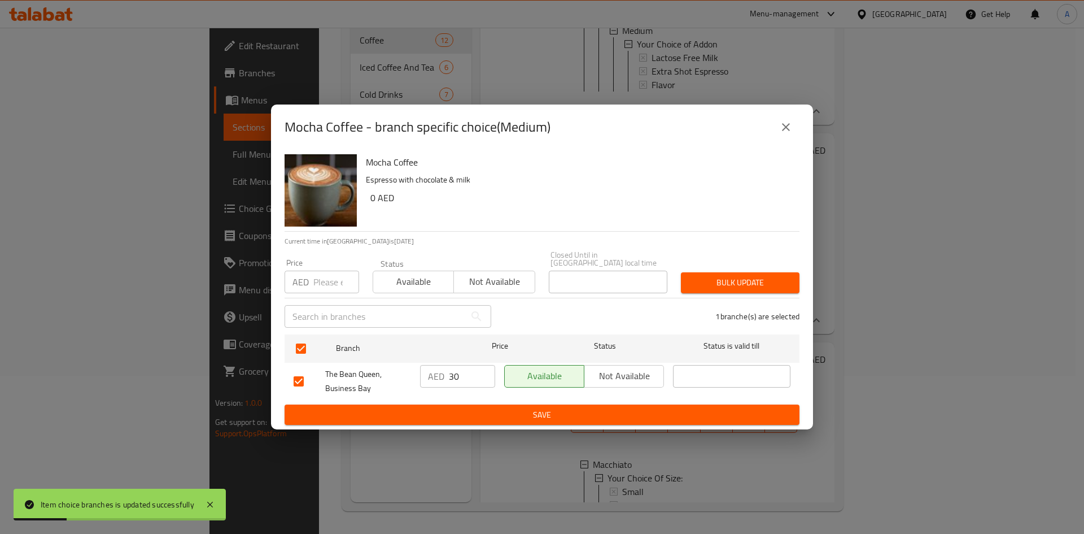
click at [319, 289] on input "number" at bounding box center [336, 282] width 46 height 23
type input "35"
click at [709, 283] on span "Bulk update" at bounding box center [740, 283] width 101 height 14
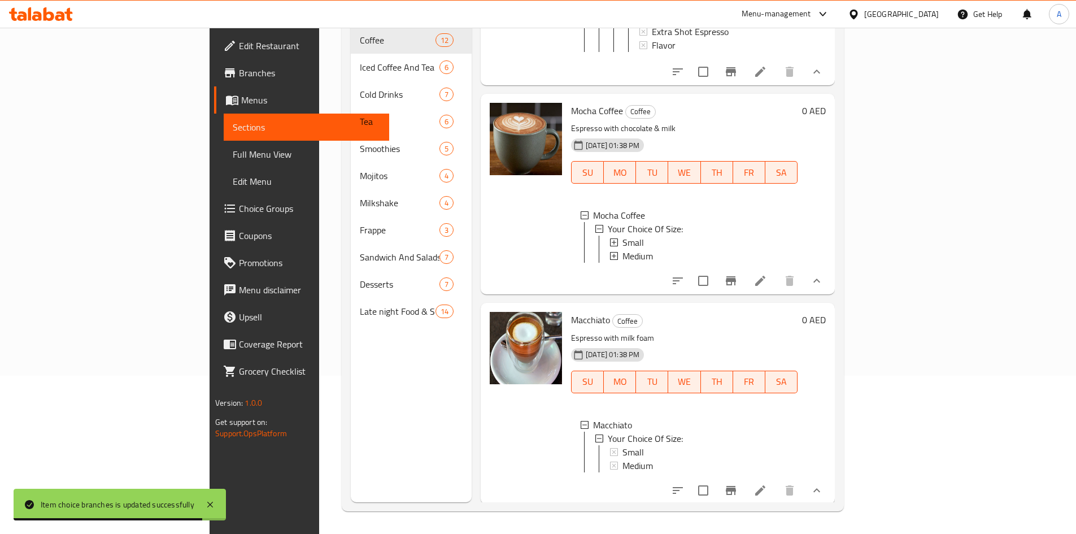
scroll to position [1052, 0]
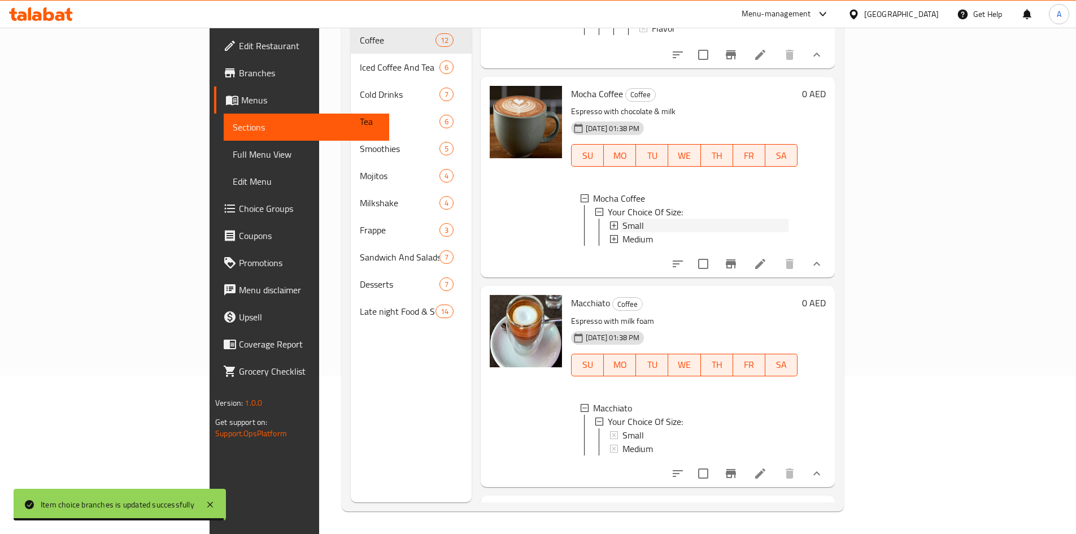
click at [622, 232] on div "Small" at bounding box center [705, 226] width 166 height 14
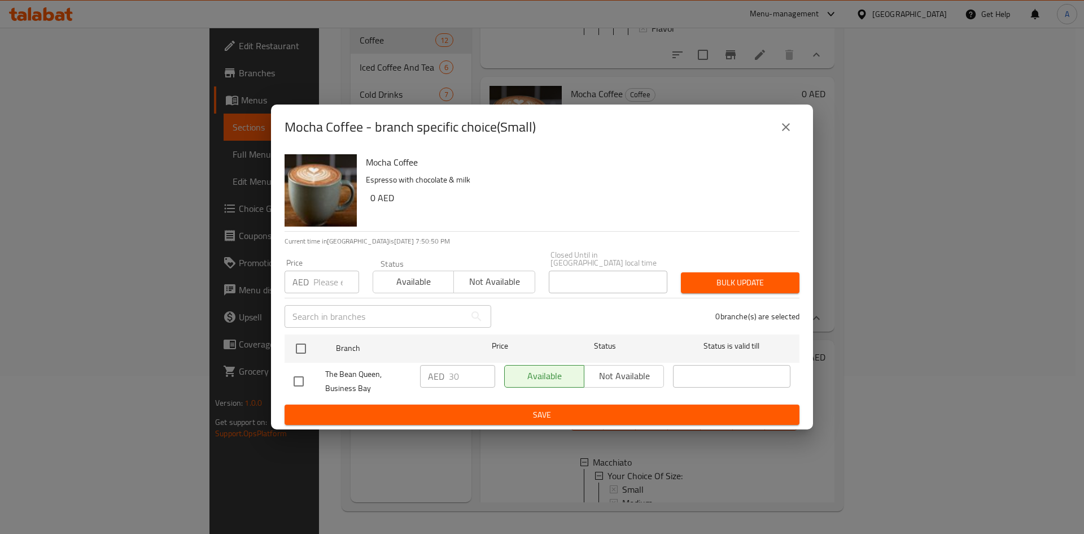
click at [785, 132] on icon "close" at bounding box center [786, 127] width 14 height 14
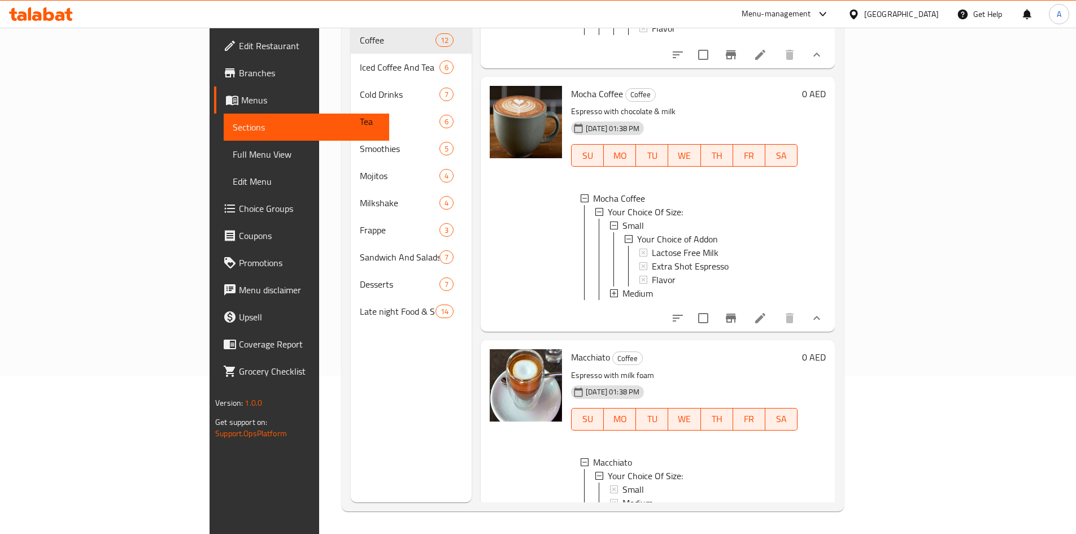
click at [622, 232] on div "Small" at bounding box center [705, 226] width 166 height 14
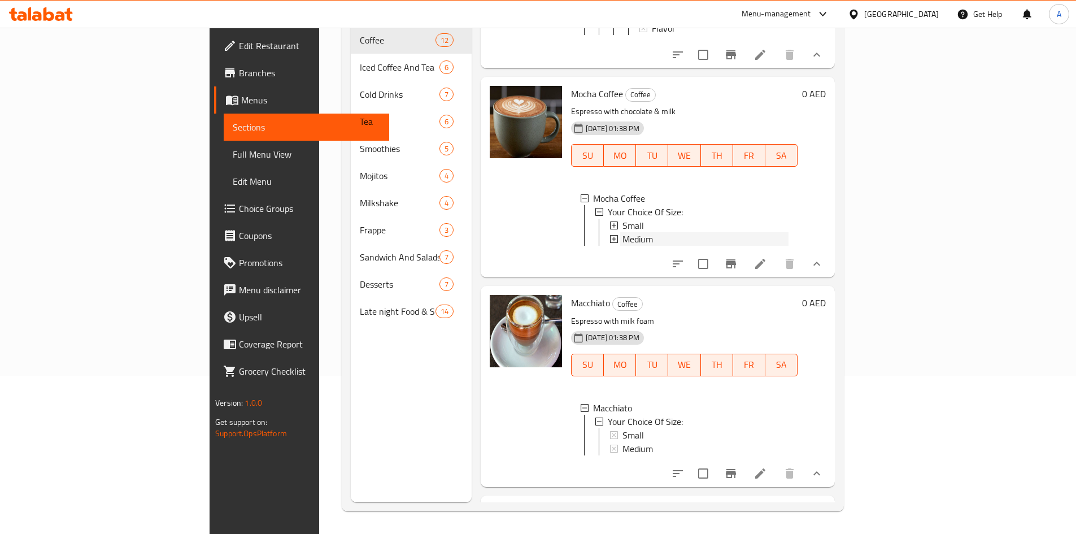
click at [622, 246] on span "Medium" at bounding box center [637, 239] width 30 height 14
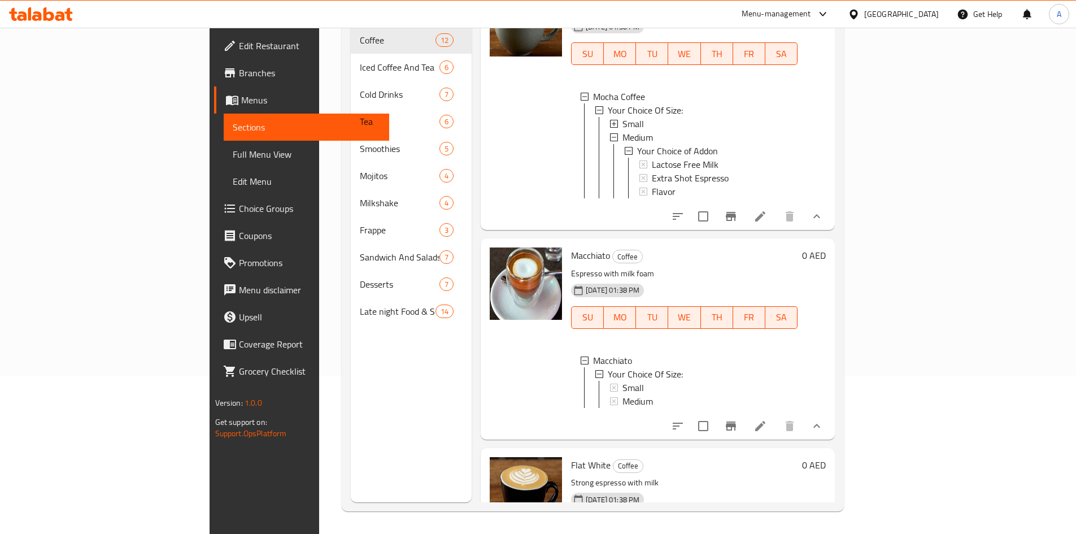
scroll to position [1164, 0]
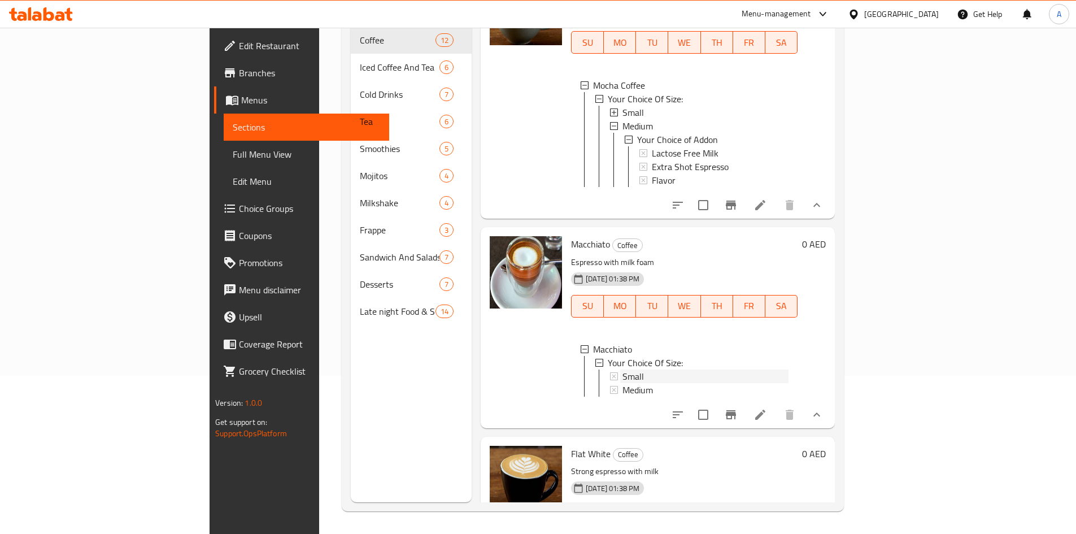
click at [622, 383] on span "Small" at bounding box center [632, 376] width 21 height 14
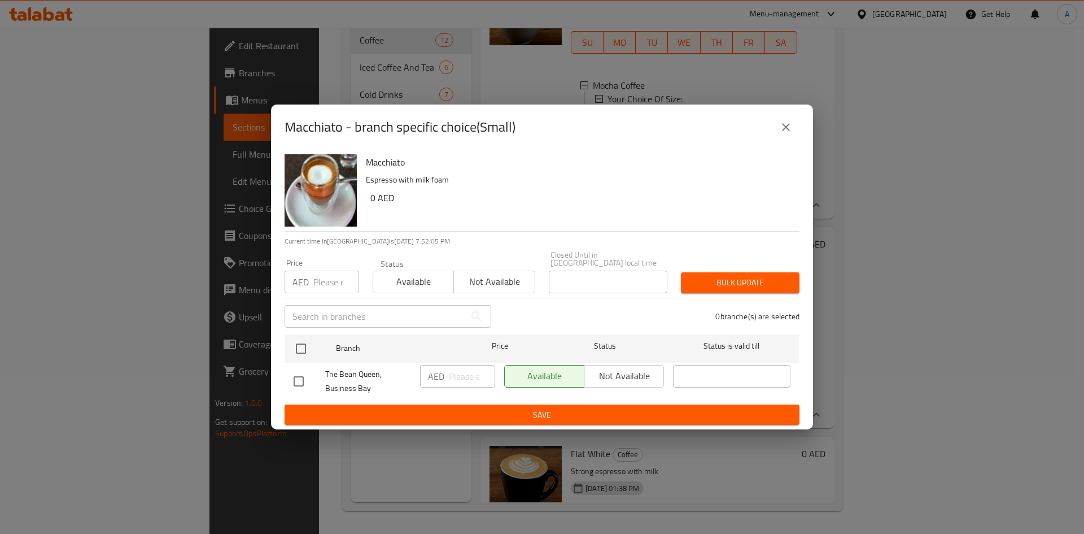
click at [791, 132] on icon "close" at bounding box center [786, 127] width 14 height 14
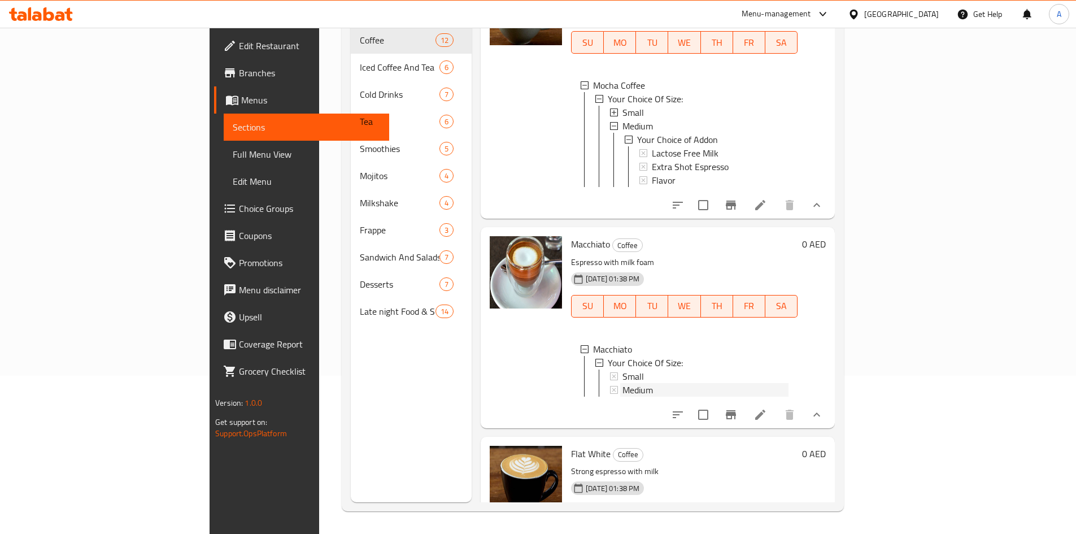
click at [622, 396] on span "Medium" at bounding box center [637, 390] width 30 height 14
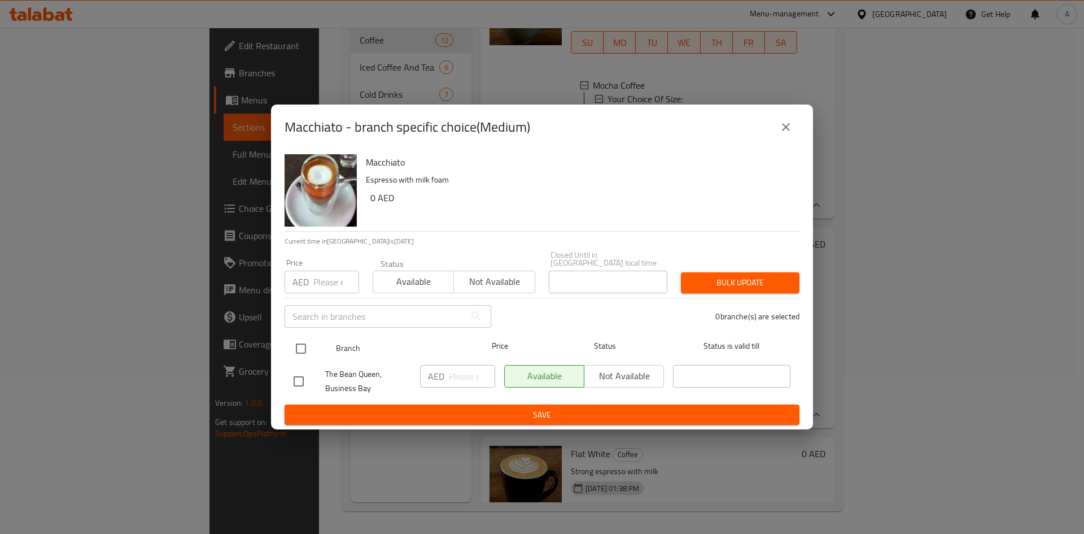
click at [297, 345] on input "checkbox" at bounding box center [301, 349] width 24 height 24
checkbox input "true"
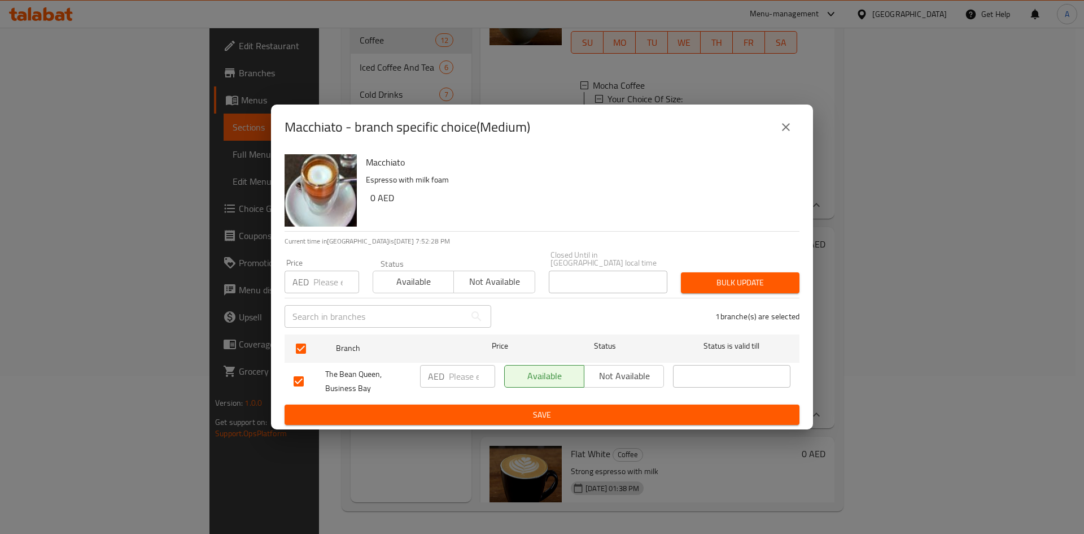
click at [313, 296] on div "Price AED Price" at bounding box center [322, 276] width 88 height 48
click at [332, 282] on input "number" at bounding box center [336, 282] width 46 height 23
type input "25"
click at [732, 290] on button "Bulk update" at bounding box center [740, 282] width 119 height 21
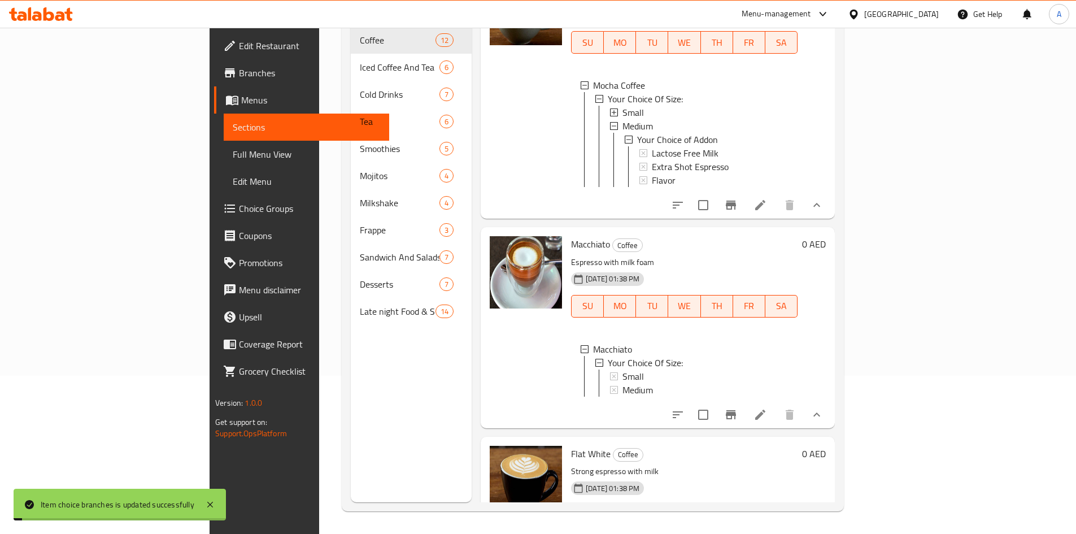
click at [609, 396] on div "Medium" at bounding box center [698, 390] width 179 height 14
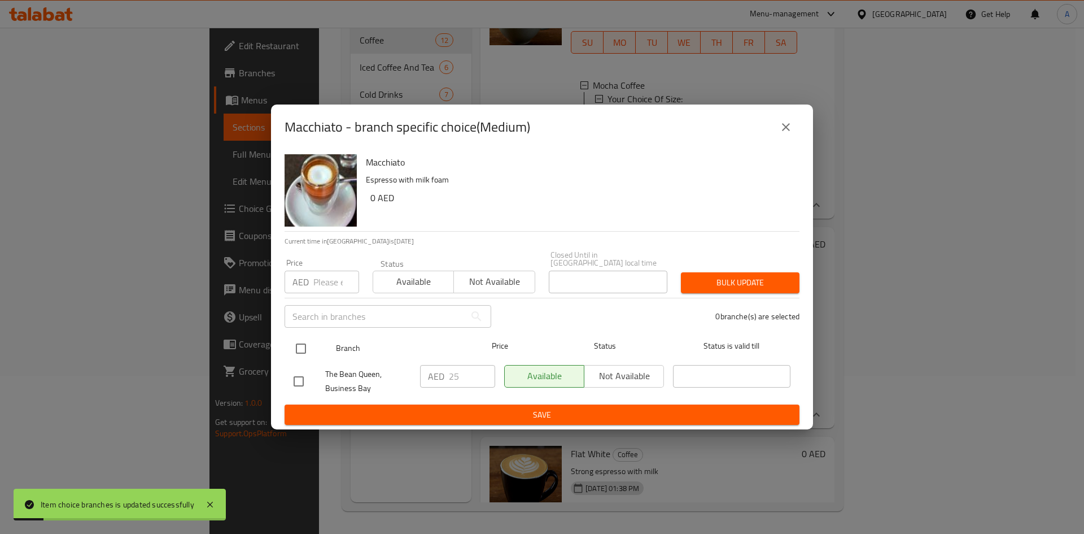
click at [300, 339] on input "checkbox" at bounding box center [301, 349] width 24 height 24
checkbox input "true"
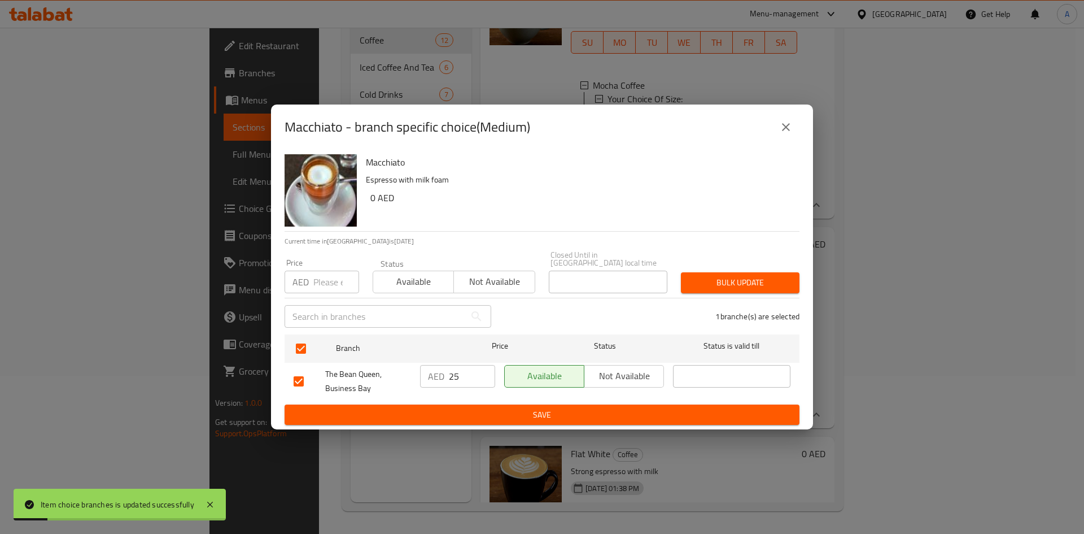
click at [322, 287] on input "number" at bounding box center [336, 282] width 46 height 23
type input "30"
click at [747, 293] on div "Bulk update" at bounding box center [740, 282] width 132 height 34
click at [753, 289] on span "Bulk update" at bounding box center [740, 283] width 101 height 14
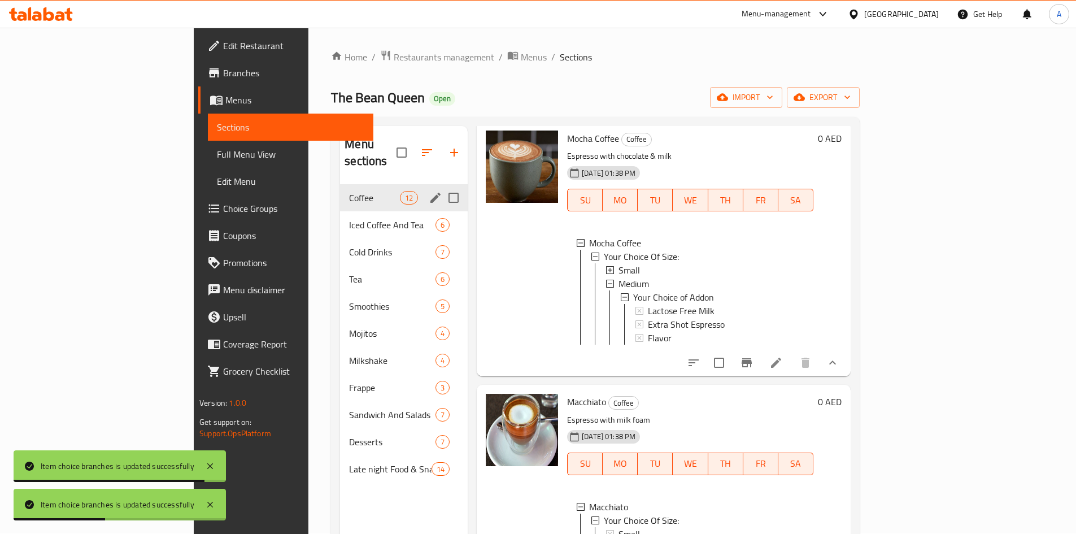
scroll to position [0, 0]
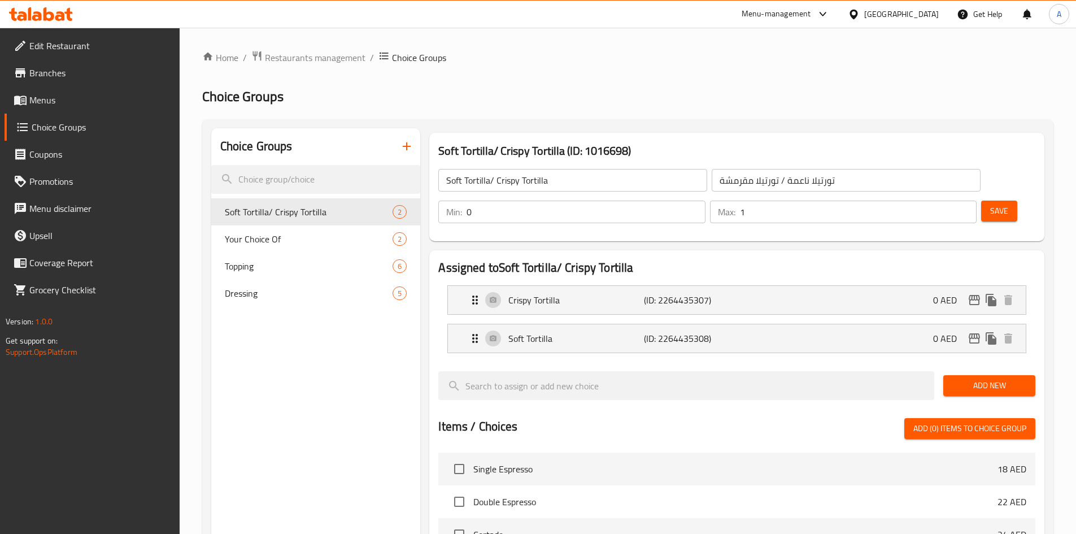
drag, startPoint x: 108, startPoint y: 95, endPoint x: 304, endPoint y: 124, distance: 198.1
click at [108, 95] on span "Menus" at bounding box center [99, 100] width 141 height 14
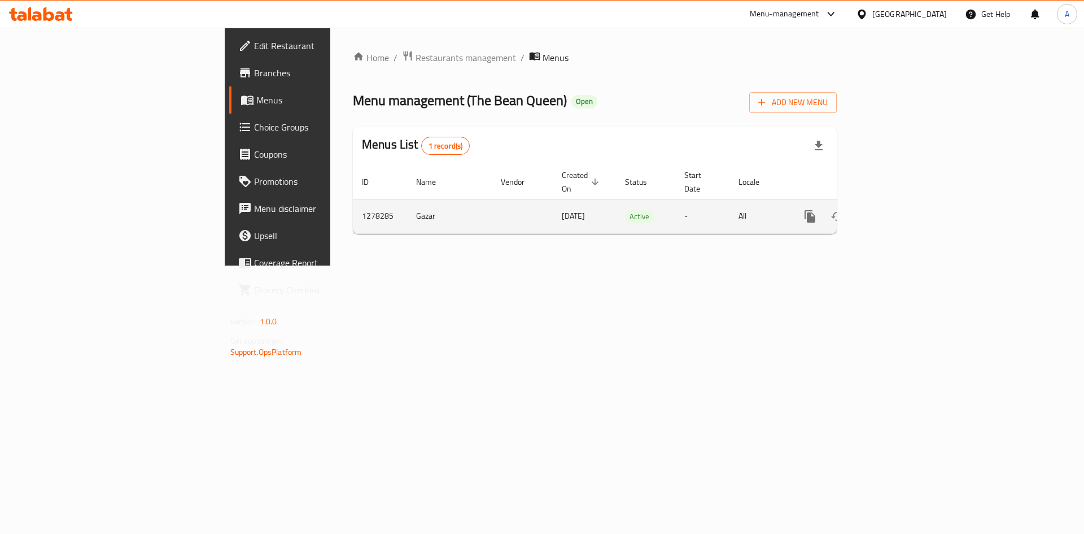
click at [898, 210] on icon "enhanced table" at bounding box center [892, 217] width 14 height 14
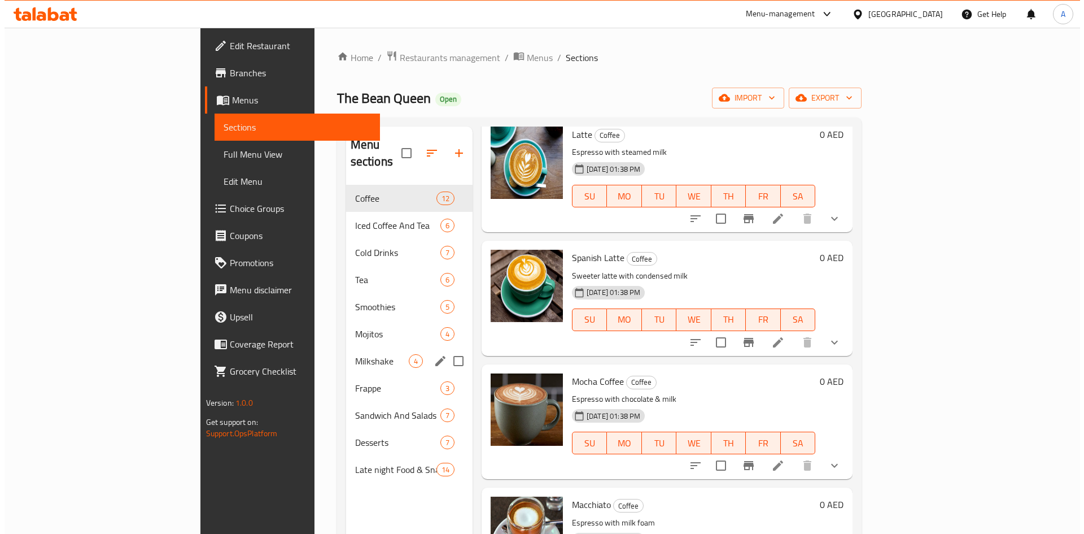
scroll to position [621, 0]
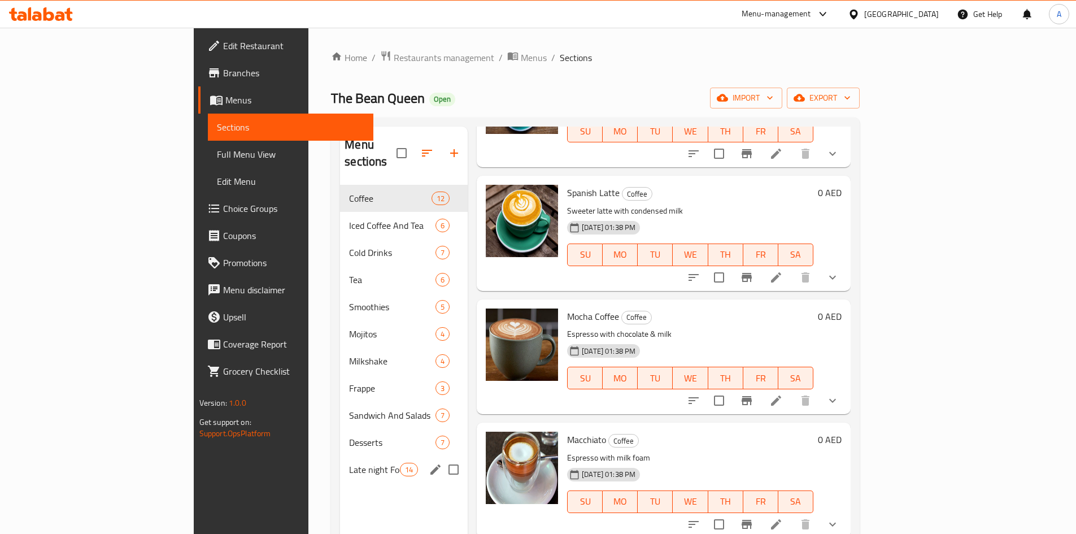
click at [427, 461] on button "edit" at bounding box center [435, 469] width 17 height 17
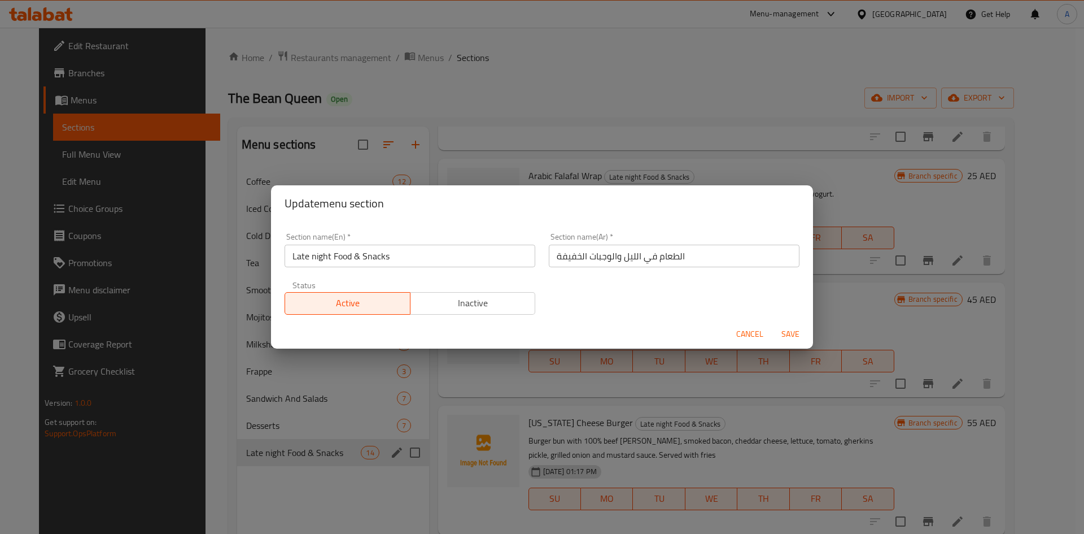
click at [433, 265] on input "Late night Food & Snacks" at bounding box center [410, 256] width 251 height 23
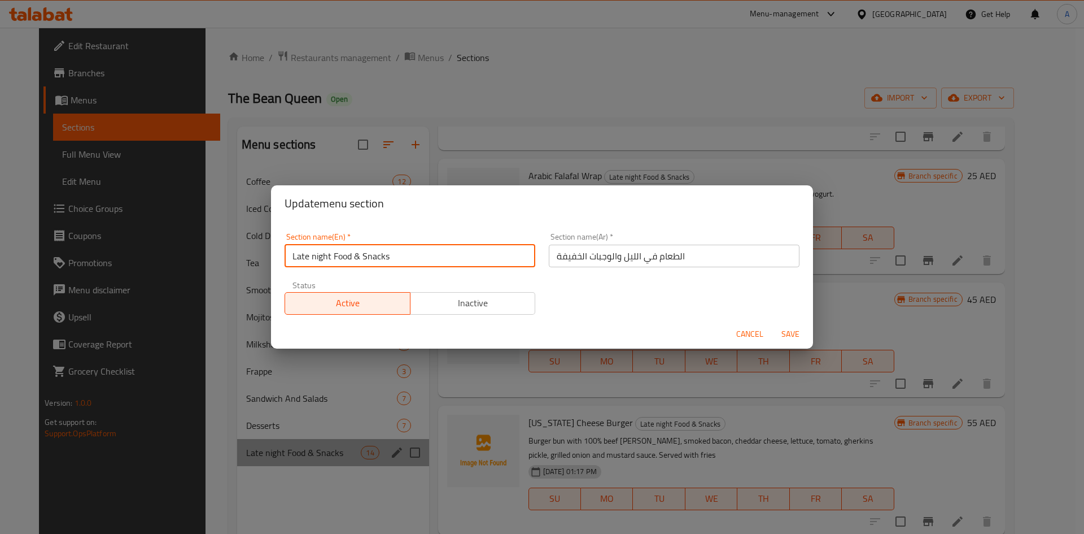
click at [433, 265] on input "Late night Food & Snacks" at bounding box center [410, 256] width 251 height 23
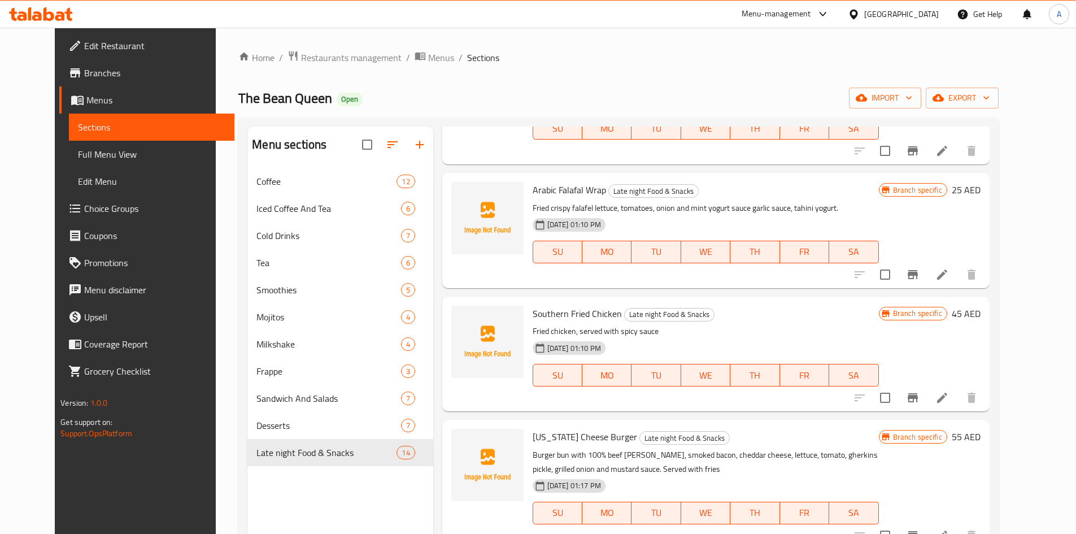
click at [939, 18] on div "[GEOGRAPHIC_DATA]" at bounding box center [893, 14] width 109 height 27
click at [923, 10] on div "[GEOGRAPHIC_DATA]" at bounding box center [901, 14] width 75 height 12
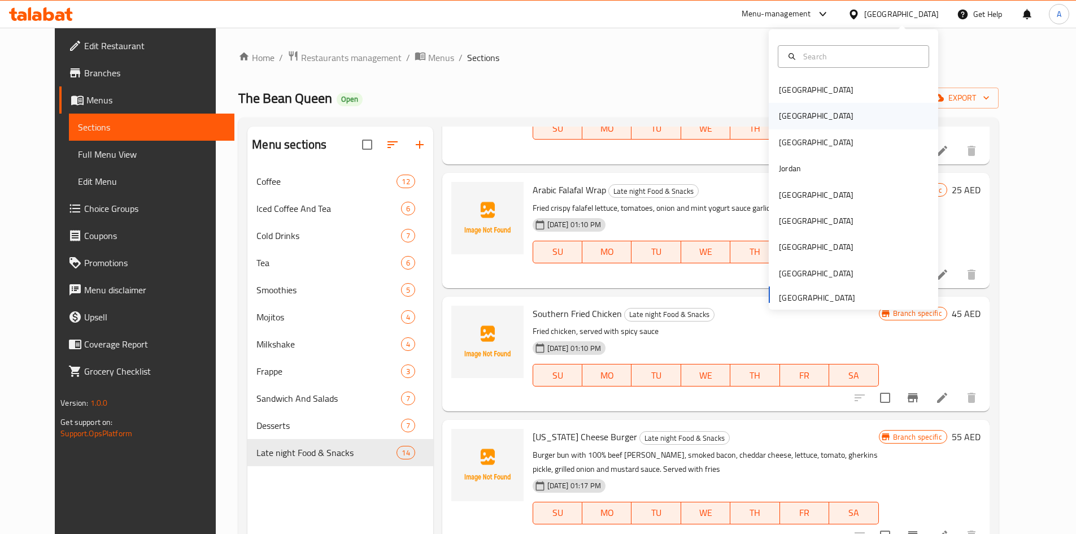
click at [797, 119] on div "[GEOGRAPHIC_DATA]" at bounding box center [816, 116] width 93 height 26
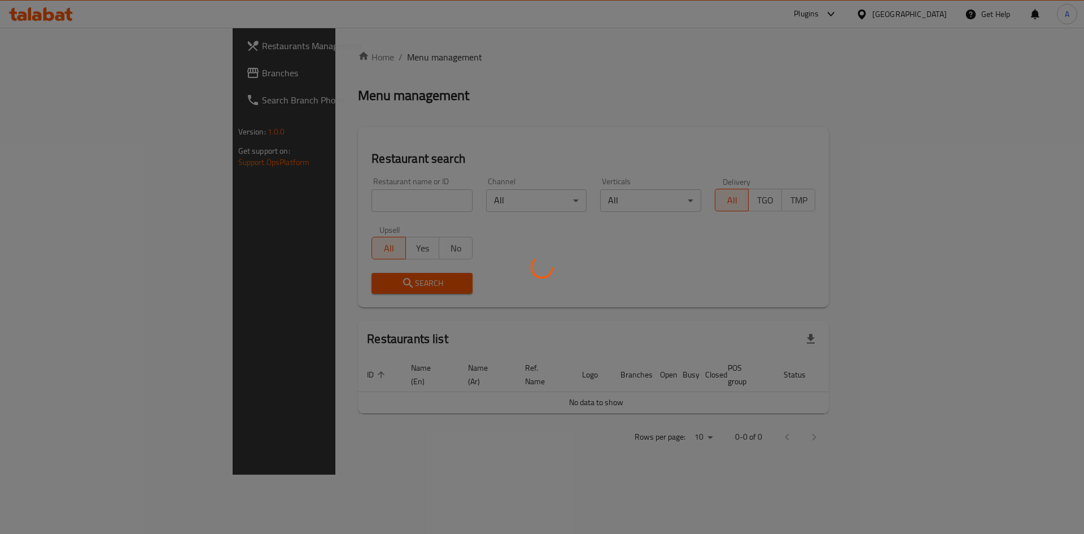
click at [277, 197] on div at bounding box center [542, 267] width 1084 height 534
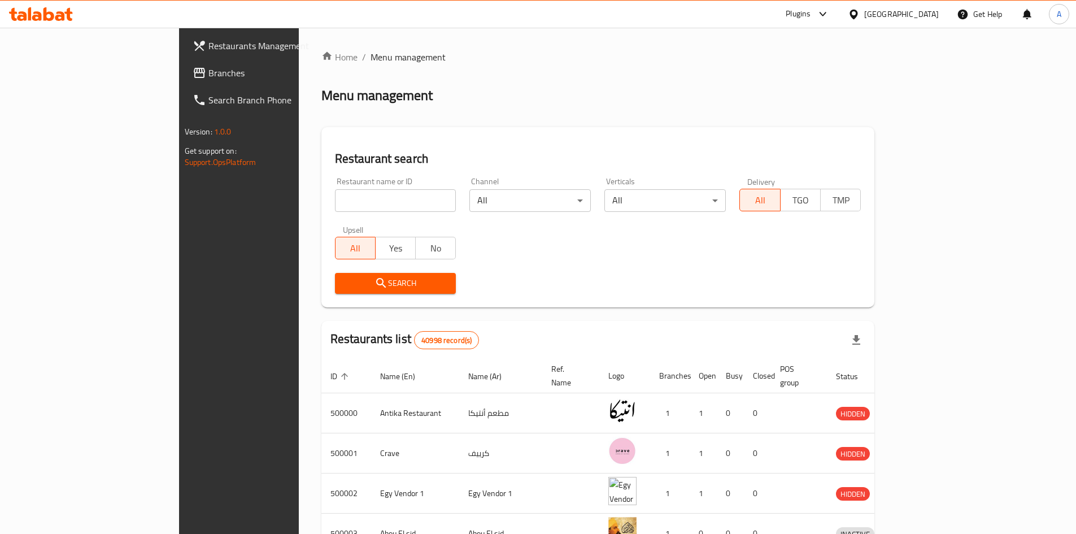
click at [335, 195] on input "search" at bounding box center [395, 200] width 121 height 23
paste input "731019"
type input "731019"
click at [321, 303] on div "Restaurant search Restaurant name or ID 731019 Restaurant name or ID Channel Al…" at bounding box center [597, 217] width 553 height 180
click at [344, 286] on span "Search" at bounding box center [395, 283] width 103 height 14
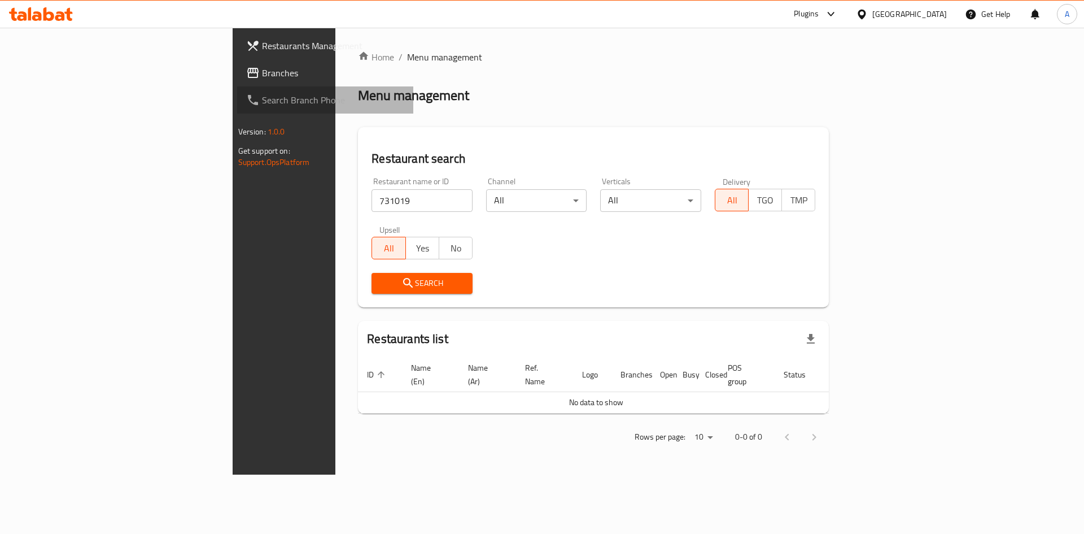
click at [237, 91] on link "Search Branch Phone" at bounding box center [325, 99] width 177 height 27
click at [237, 85] on link "Branches" at bounding box center [325, 72] width 177 height 27
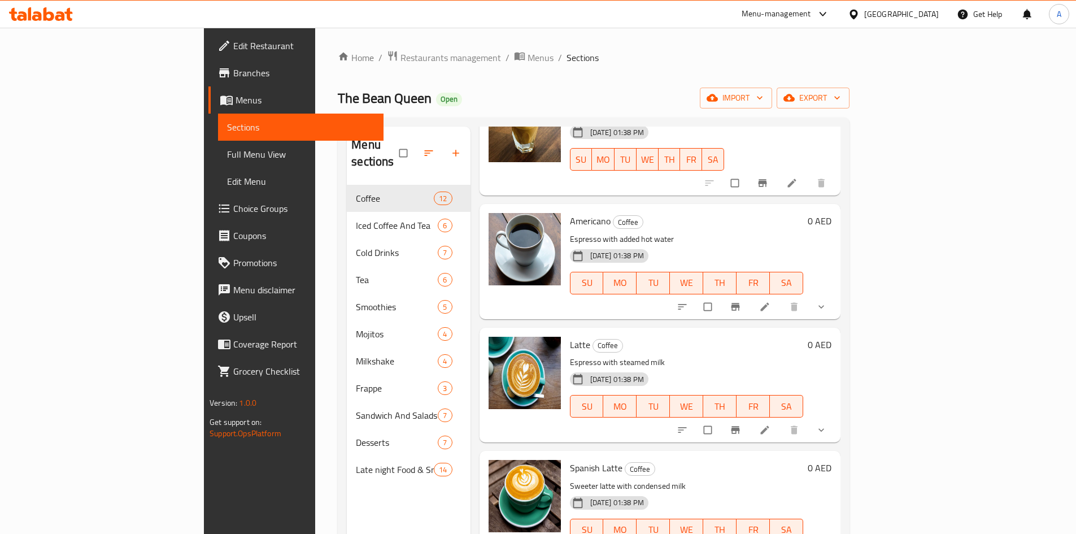
scroll to position [395, 0]
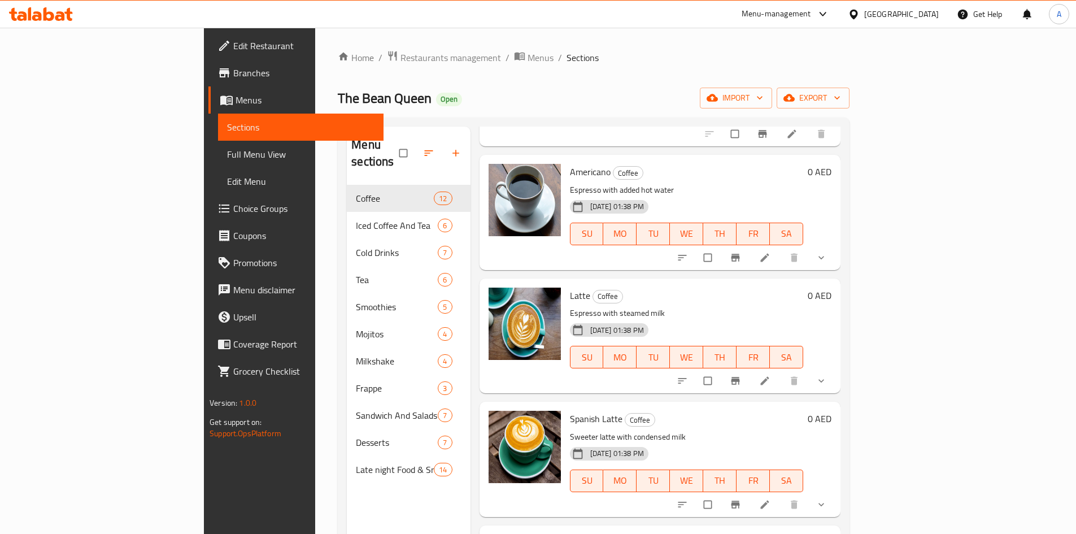
click at [836, 247] on button "show more" at bounding box center [822, 257] width 27 height 25
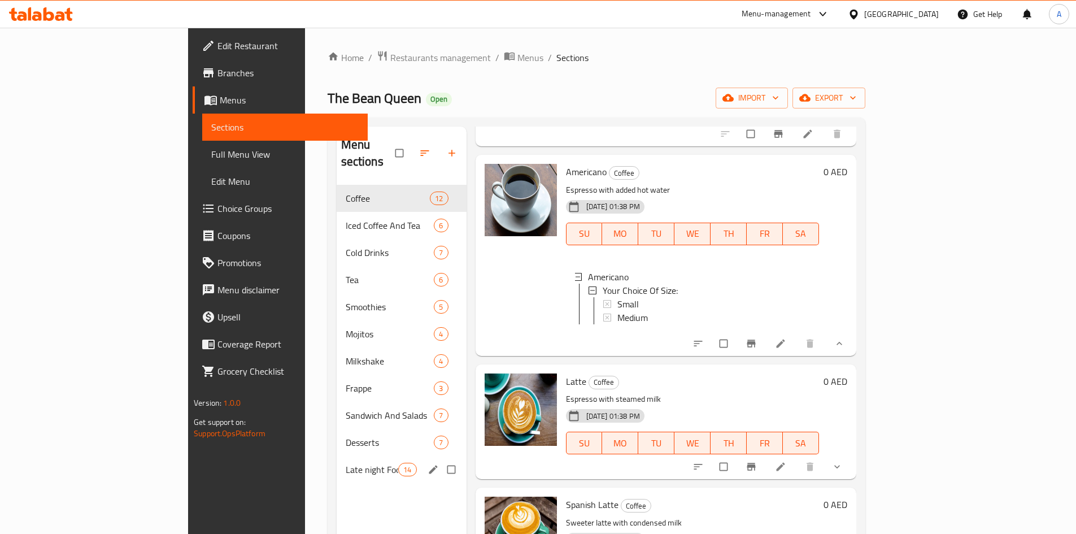
click at [337, 456] on div "Late night Food & Snacks 14" at bounding box center [402, 469] width 130 height 27
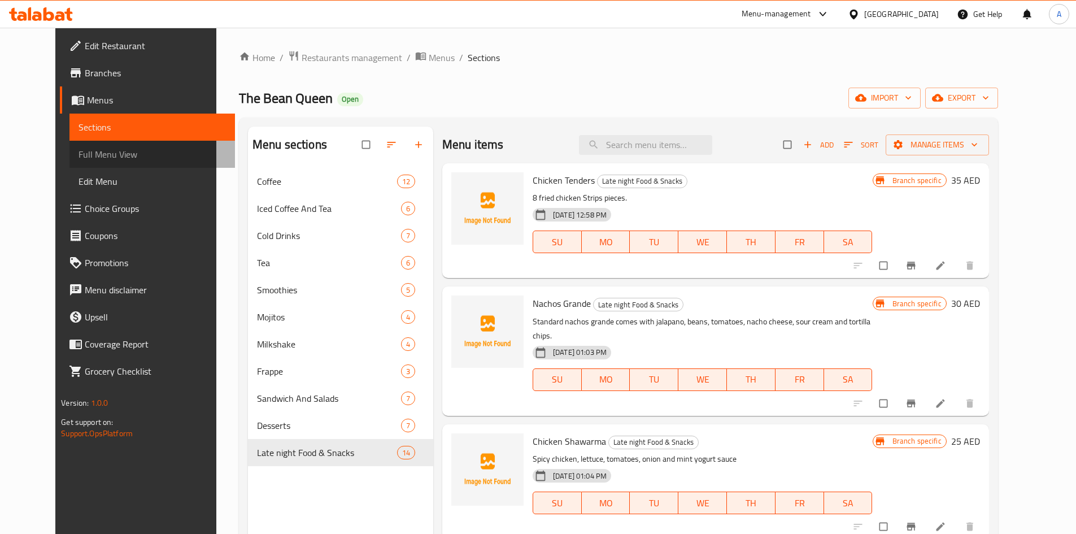
click at [99, 158] on span "Full Menu View" at bounding box center [151, 154] width 147 height 14
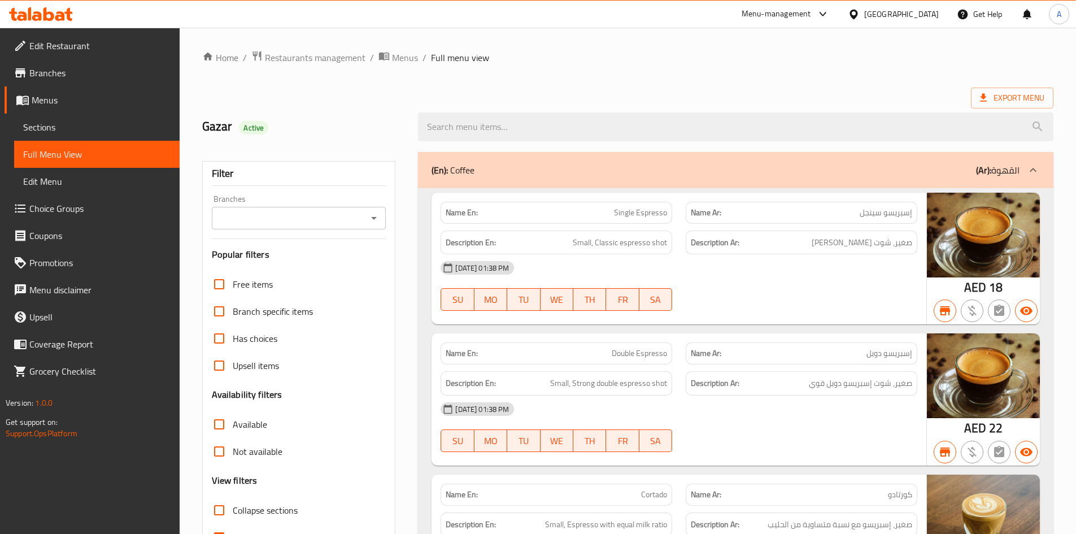
click at [264, 219] on input "Branches" at bounding box center [289, 218] width 149 height 16
click at [289, 262] on span "The Bean Queen, Business Bay" at bounding box center [279, 267] width 119 height 14
type input "The Bean Queen, Business Bay"
click at [112, 122] on span "Sections" at bounding box center [96, 127] width 147 height 14
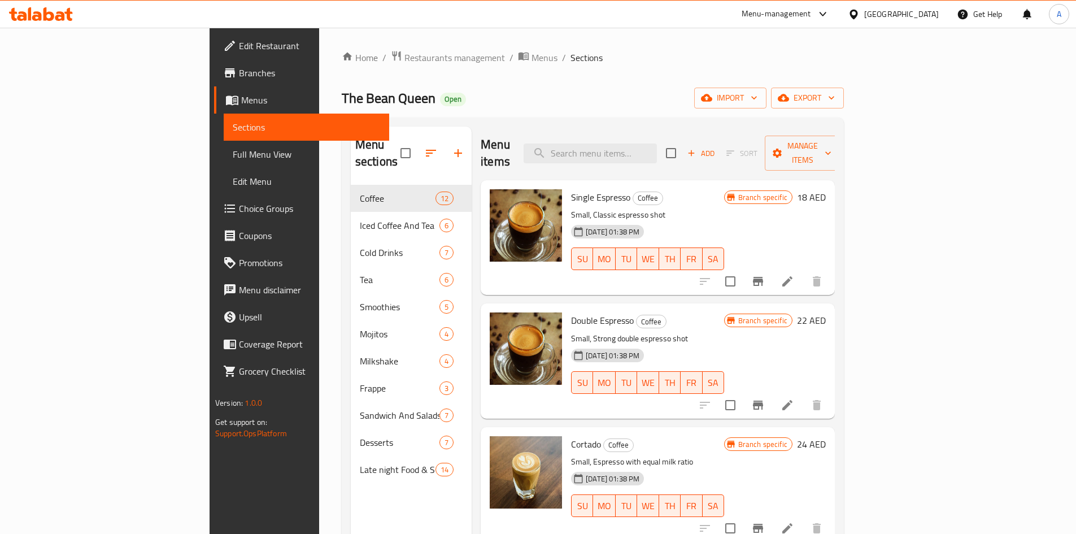
scroll to position [56, 0]
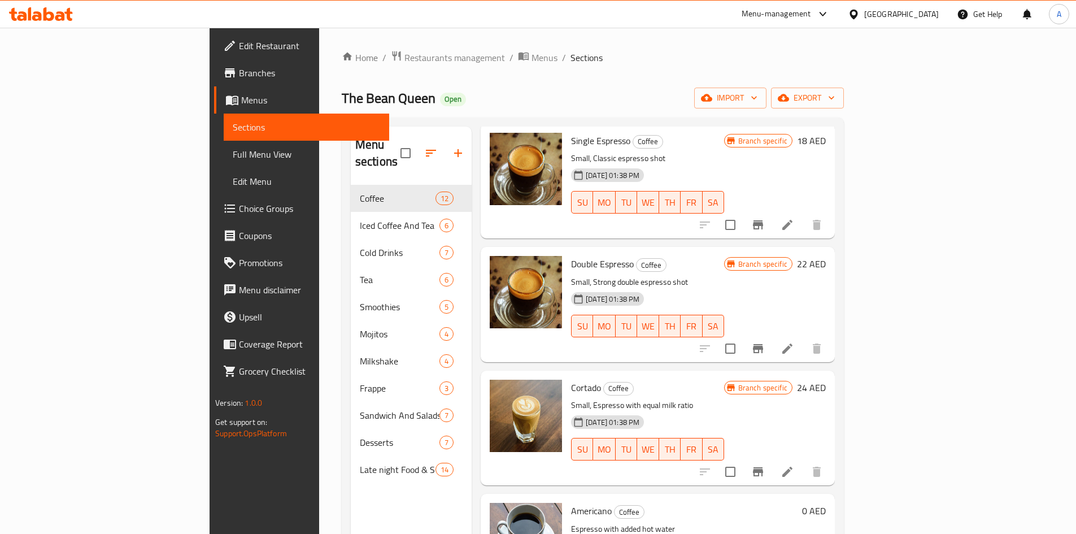
click at [351, 490] on div "Menu sections Coffee 12 Iced Coffee And Tea 6 Cold Drinks 7 Tea 6 Smoothies 5 M…" at bounding box center [411, 393] width 121 height 534
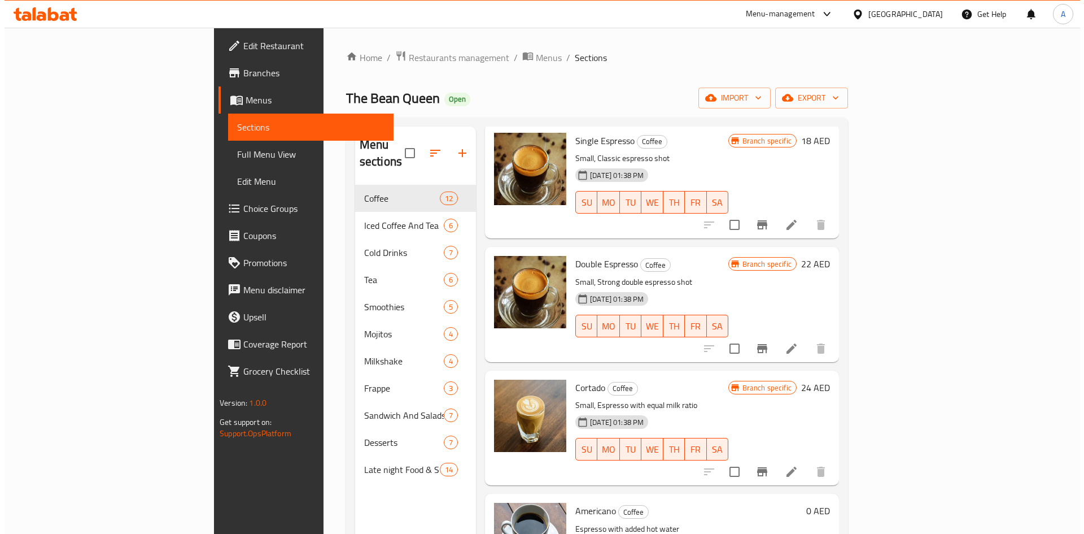
scroll to position [0, 0]
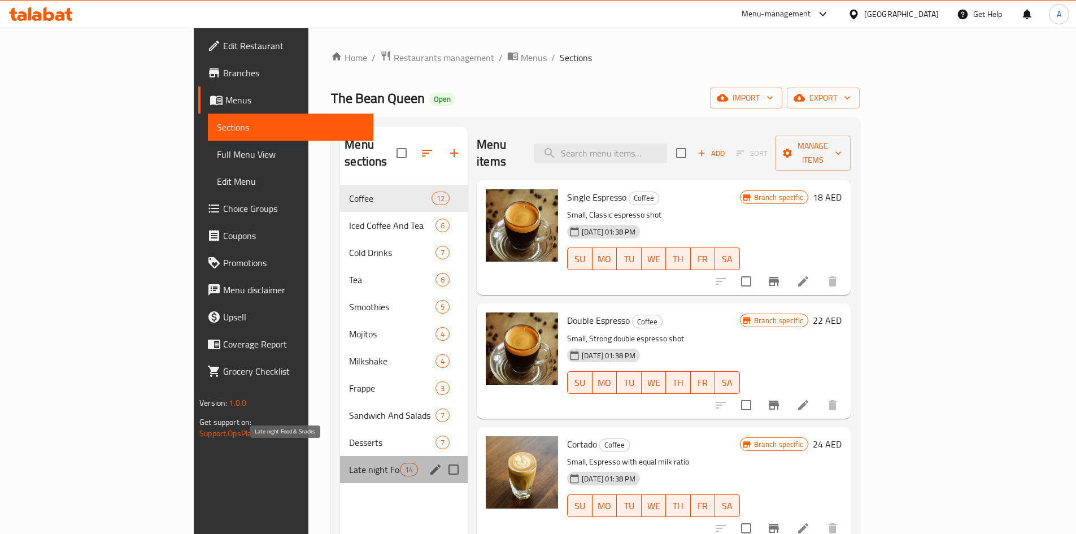
click at [349, 463] on span "Late night Food & Snacks" at bounding box center [374, 470] width 51 height 14
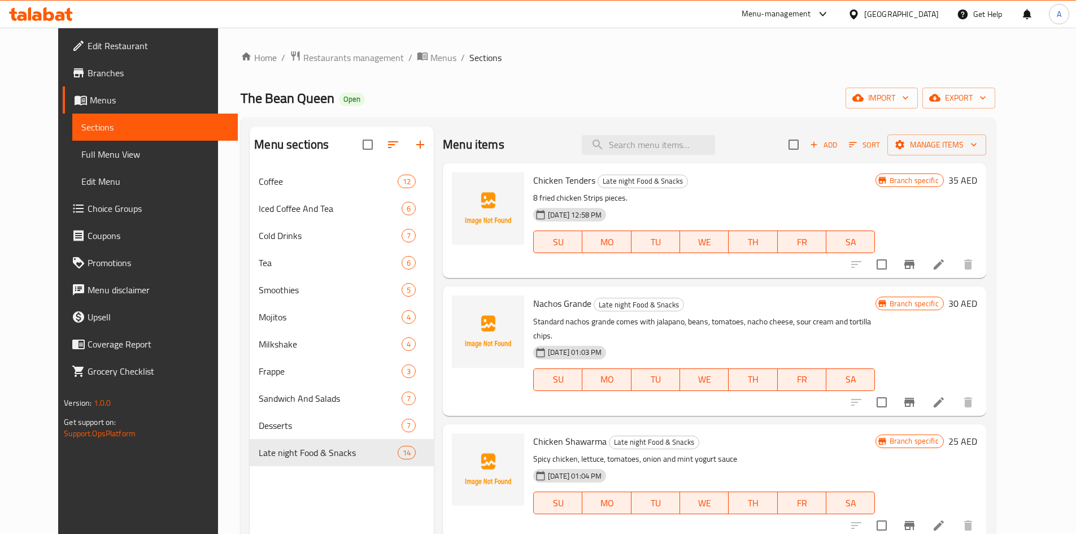
click at [805, 153] on input "checkbox" at bounding box center [794, 145] width 24 height 24
checkbox input "true"
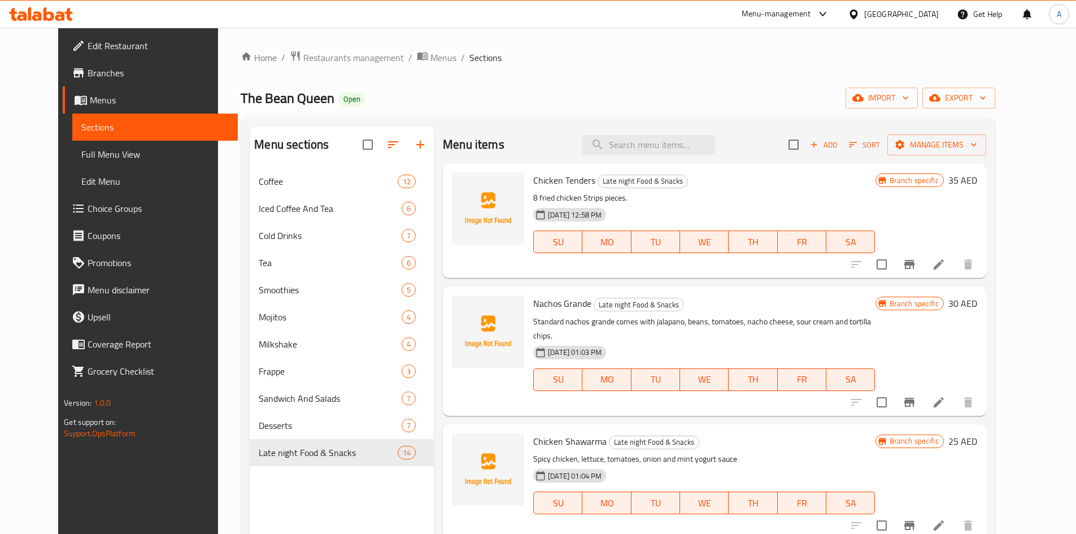
checkbox input "true"
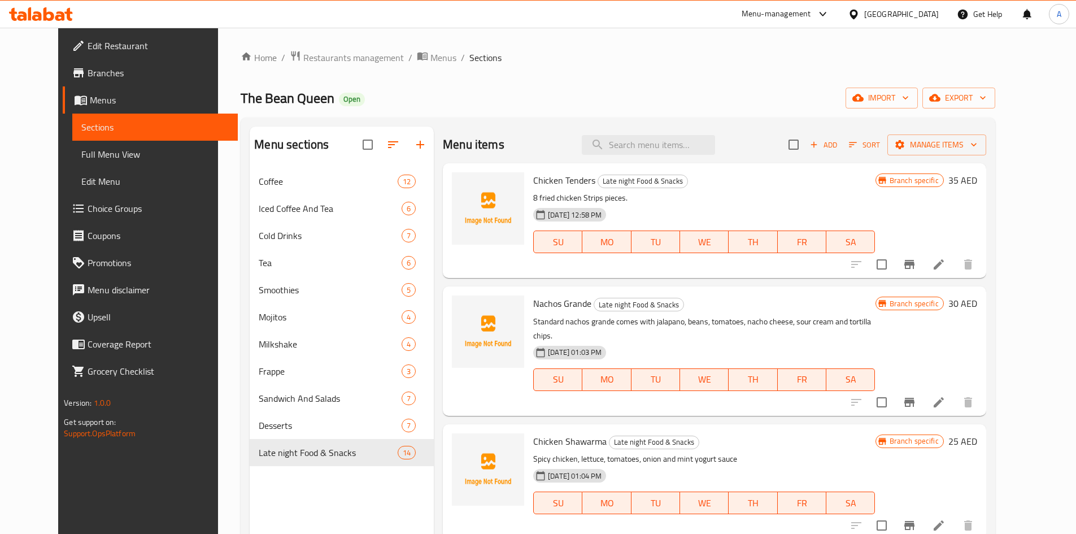
checkbox input "true"
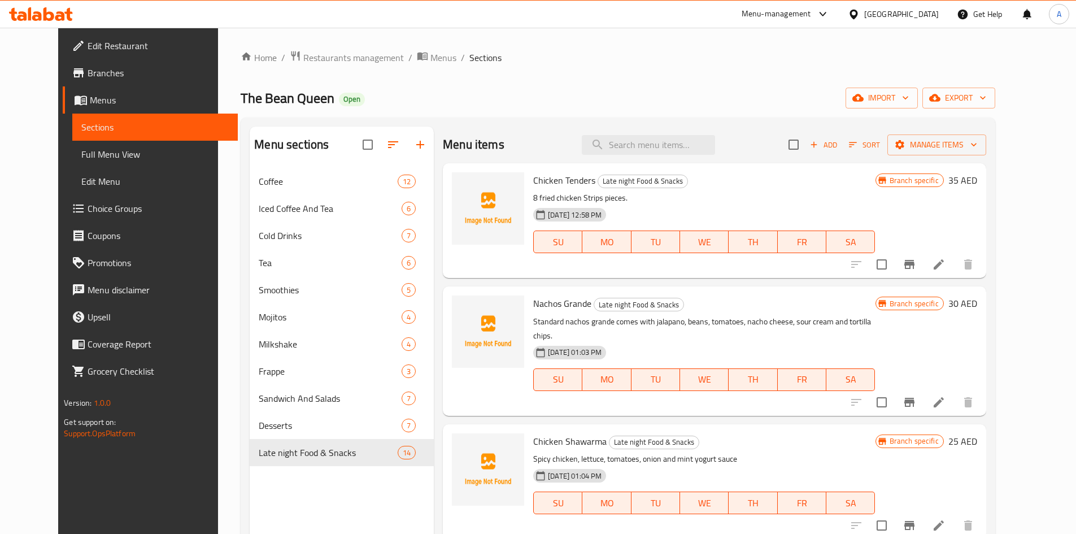
checkbox input "true"
click at [977, 147] on span "Manage items" at bounding box center [936, 145] width 81 height 14
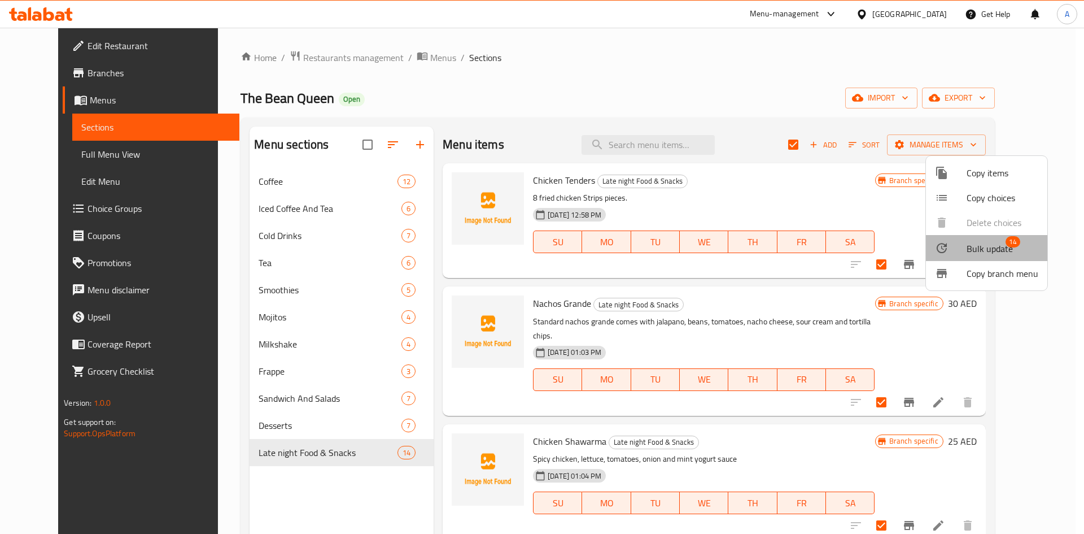
click at [992, 247] on span "Bulk update" at bounding box center [990, 249] width 46 height 14
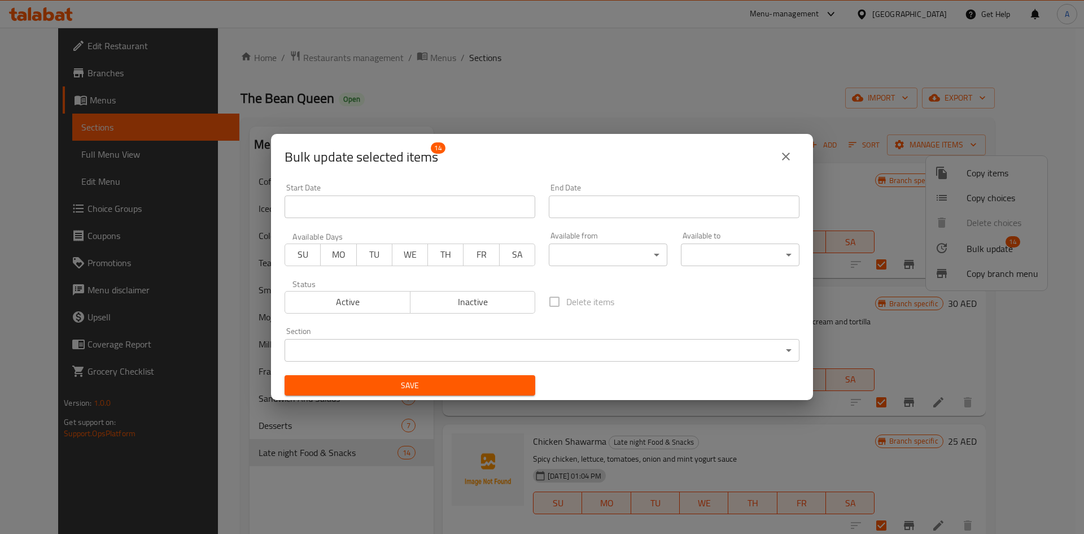
click at [614, 246] on body "​ Menu-management United Arab Emirates Get Help A Edit Restaurant Branches Menu…" at bounding box center [542, 281] width 1084 height 506
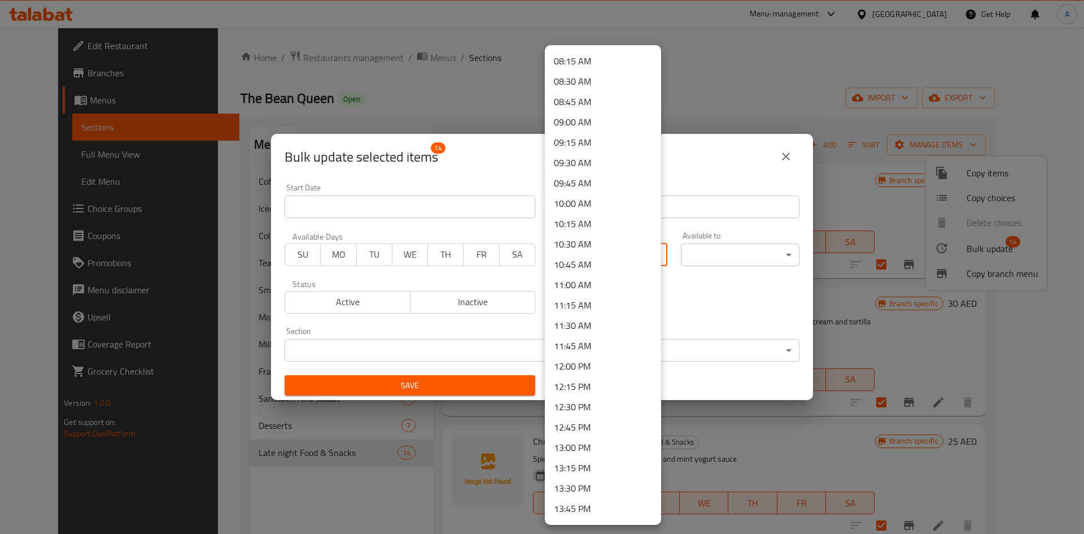
scroll to position [1502, 0]
click at [569, 429] on li "23:00 PM" at bounding box center [603, 428] width 116 height 20
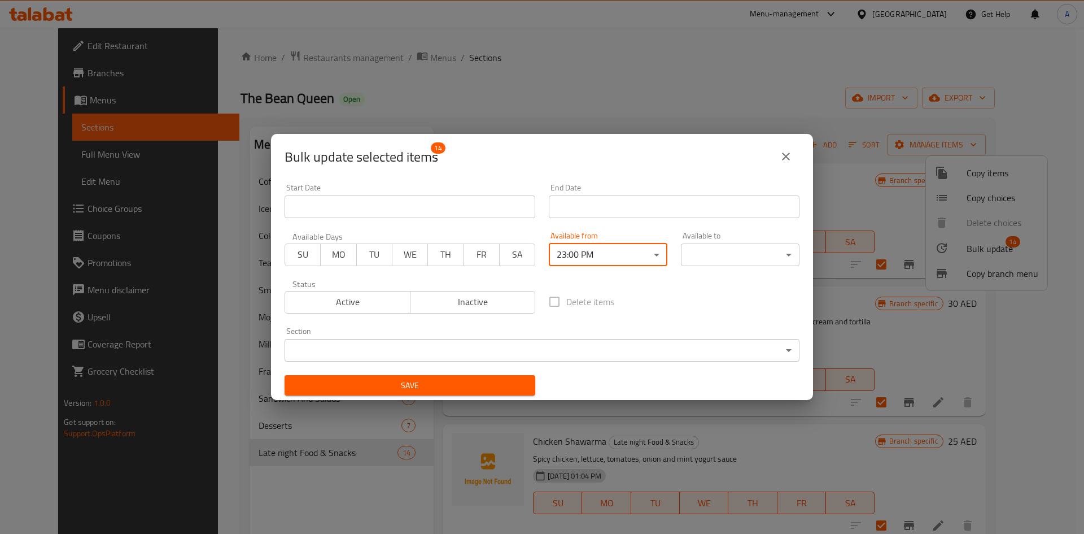
click at [743, 259] on body "​ Menu-management United Arab Emirates Get Help A Edit Restaurant Branches Menu…" at bounding box center [542, 281] width 1084 height 506
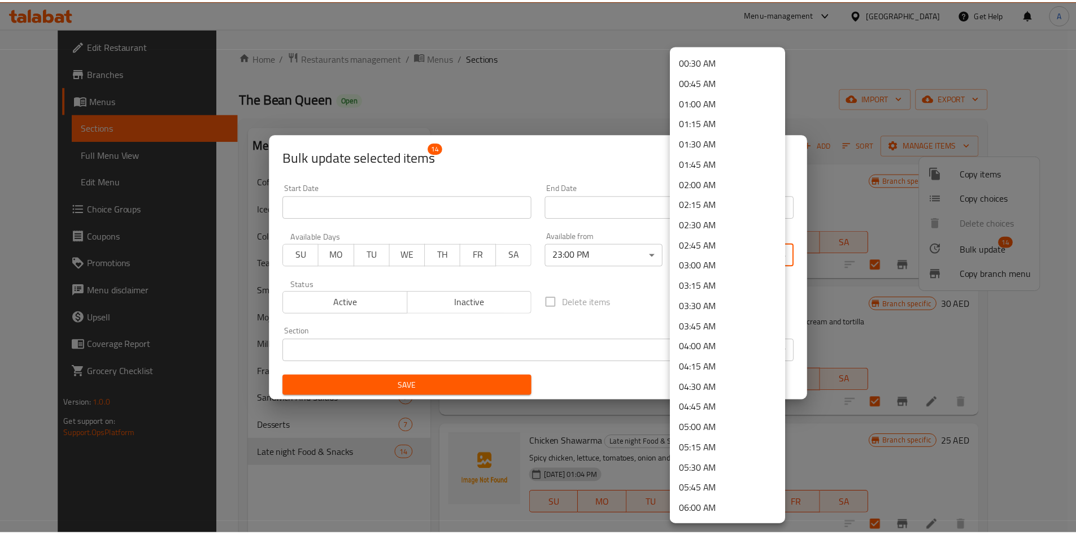
scroll to position [56, 0]
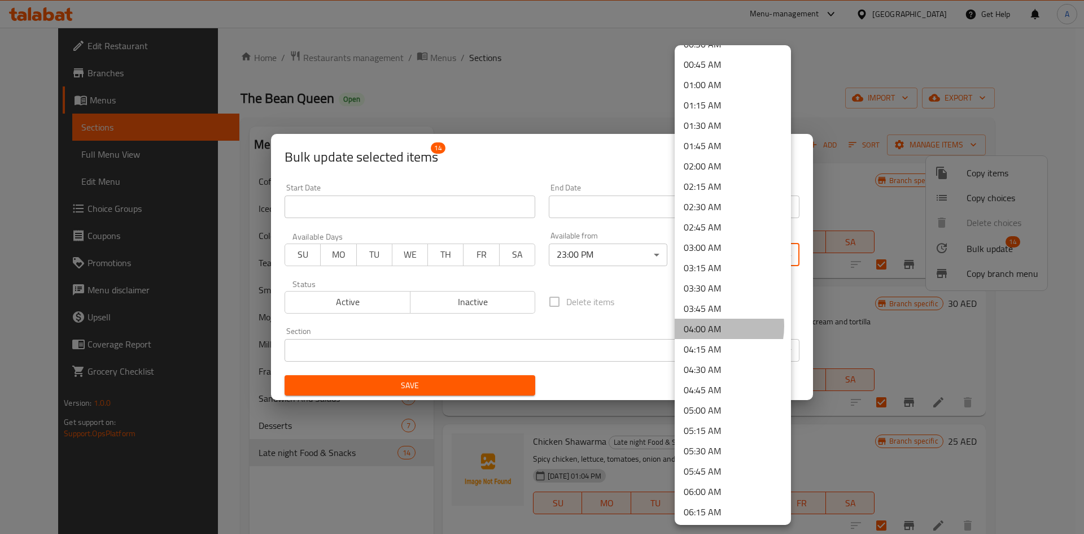
click at [704, 326] on li "04:00 AM" at bounding box center [733, 329] width 116 height 20
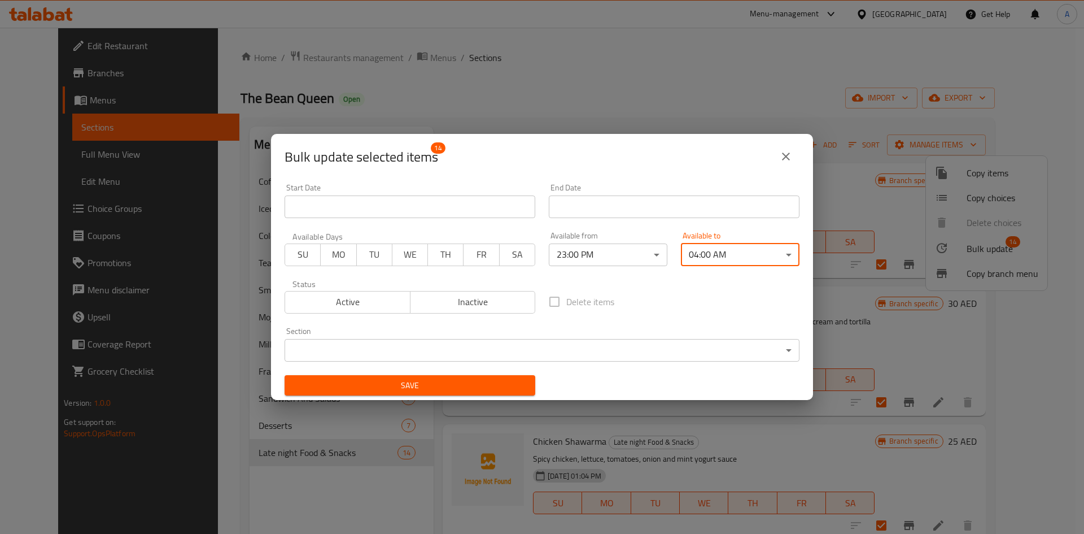
click at [507, 389] on span "Save" at bounding box center [410, 385] width 233 height 14
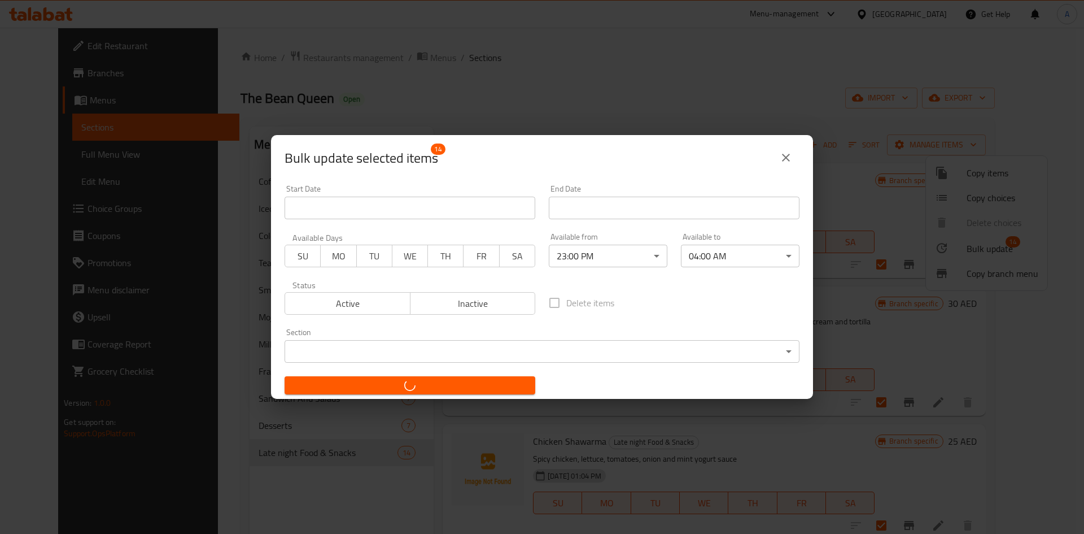
checkbox input "false"
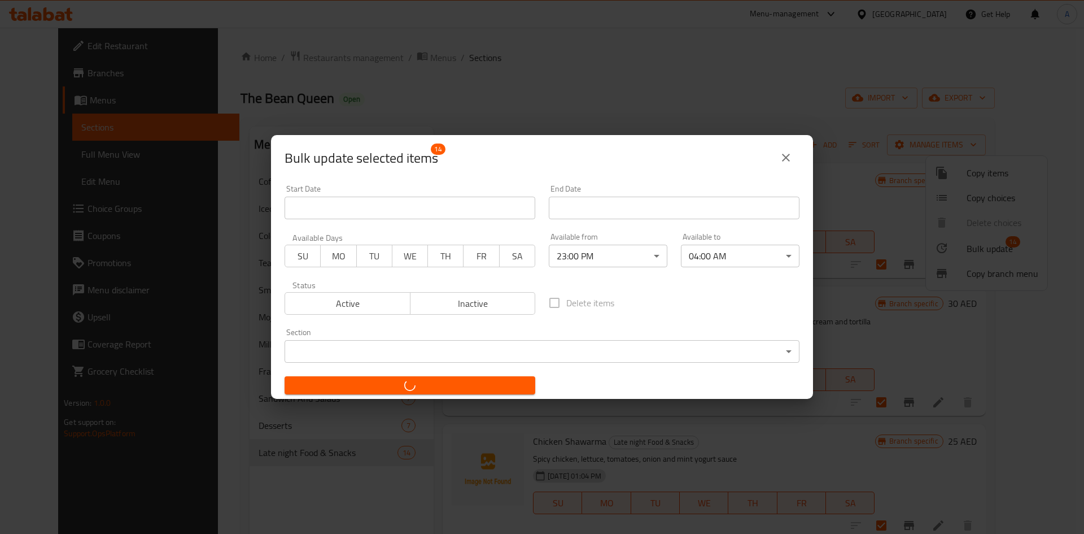
checkbox input "false"
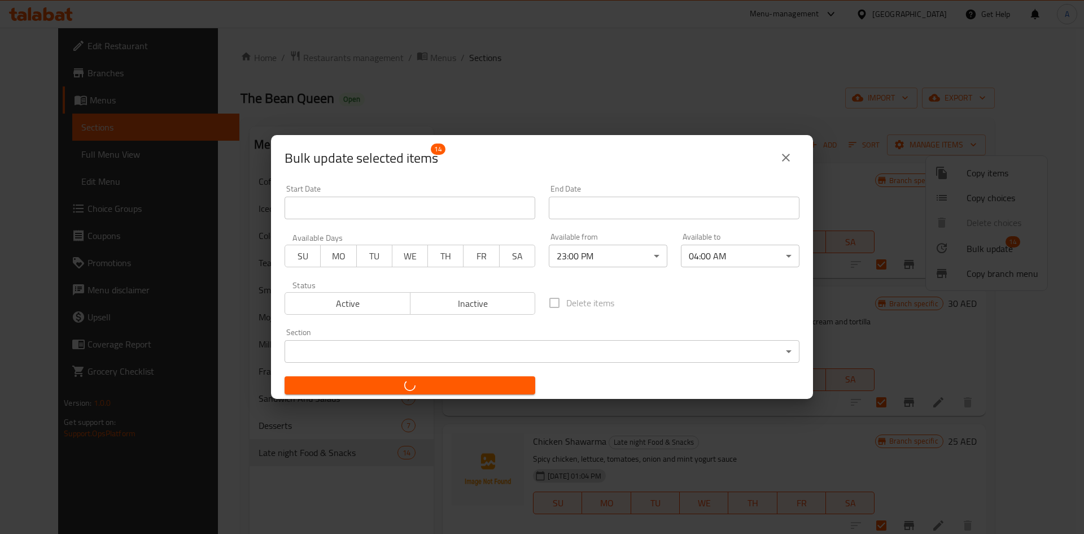
checkbox input "false"
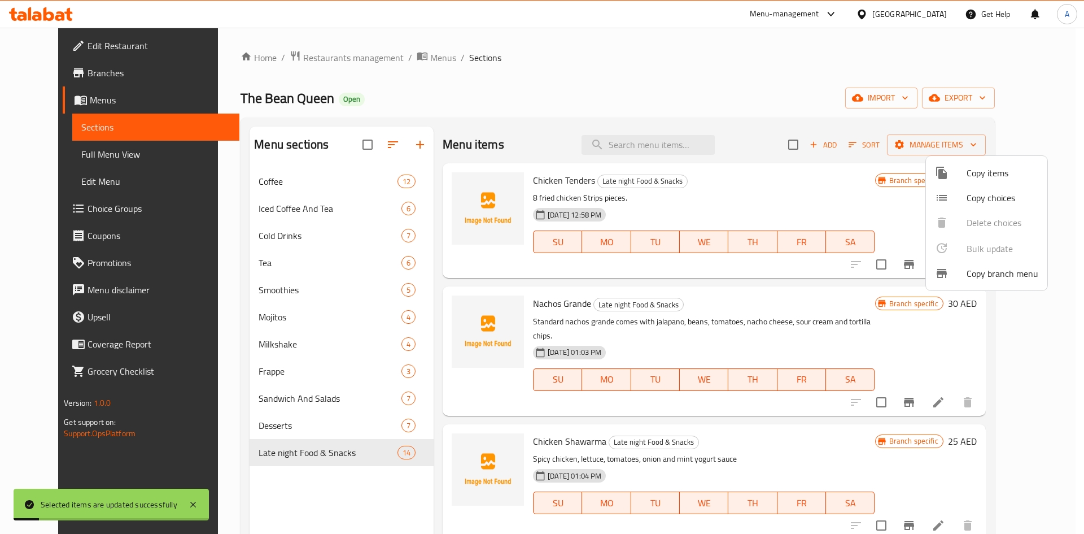
click at [346, 491] on div at bounding box center [542, 267] width 1084 height 534
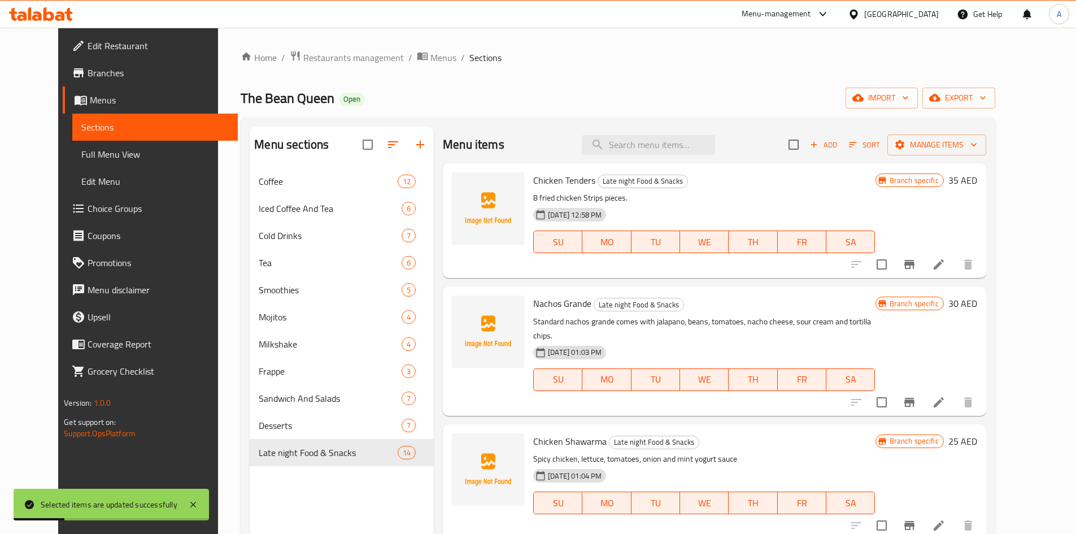
click at [346, 491] on div "Menu sections Coffee 12 Iced Coffee And Tea 6 Cold Drinks 7 Tea 6 Smoothies 5 M…" at bounding box center [342, 393] width 184 height 534
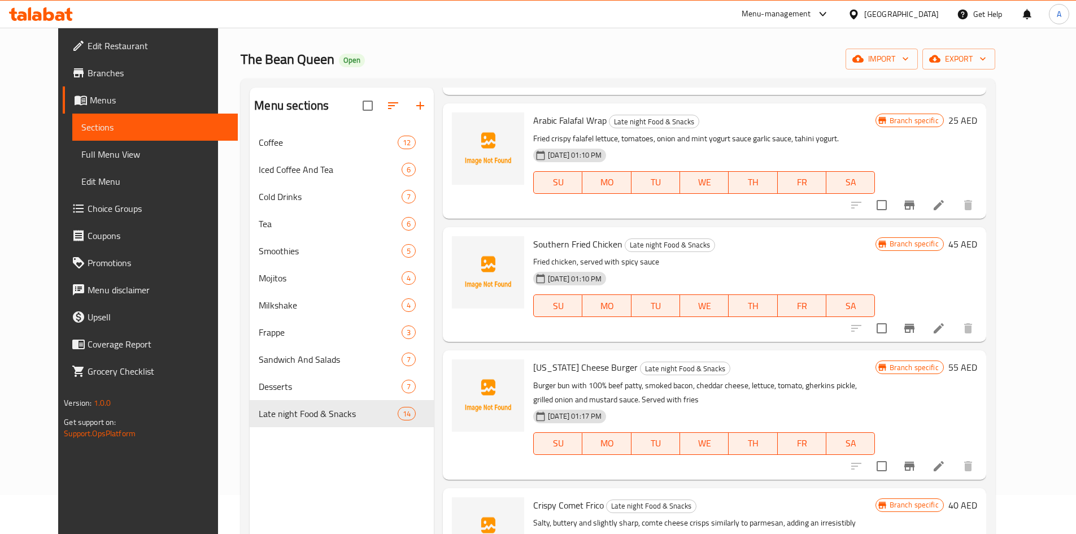
scroll to position [0, 0]
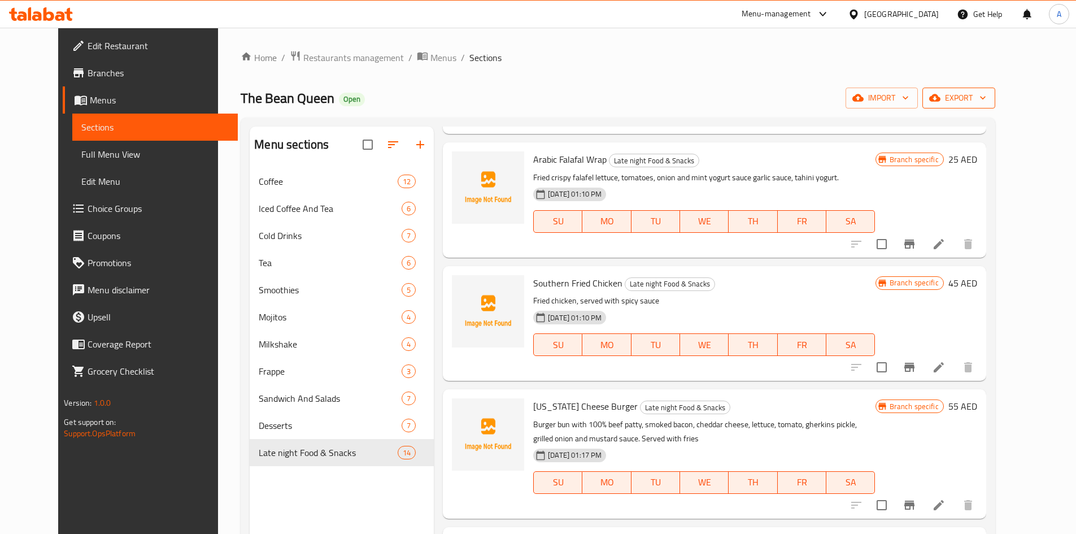
click at [986, 103] on span "export" at bounding box center [958, 98] width 55 height 14
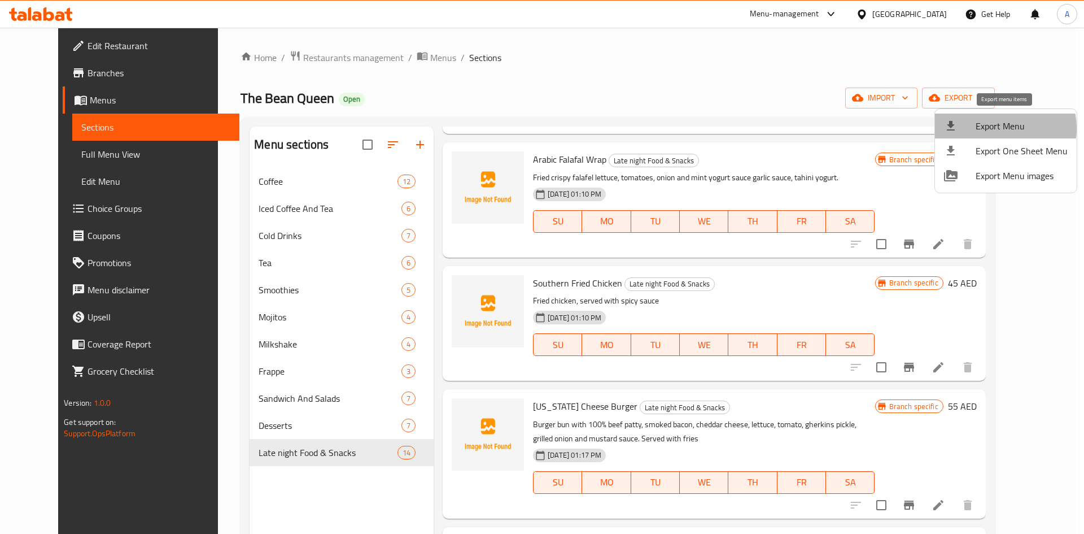
click at [998, 128] on span "Export Menu" at bounding box center [1022, 126] width 92 height 14
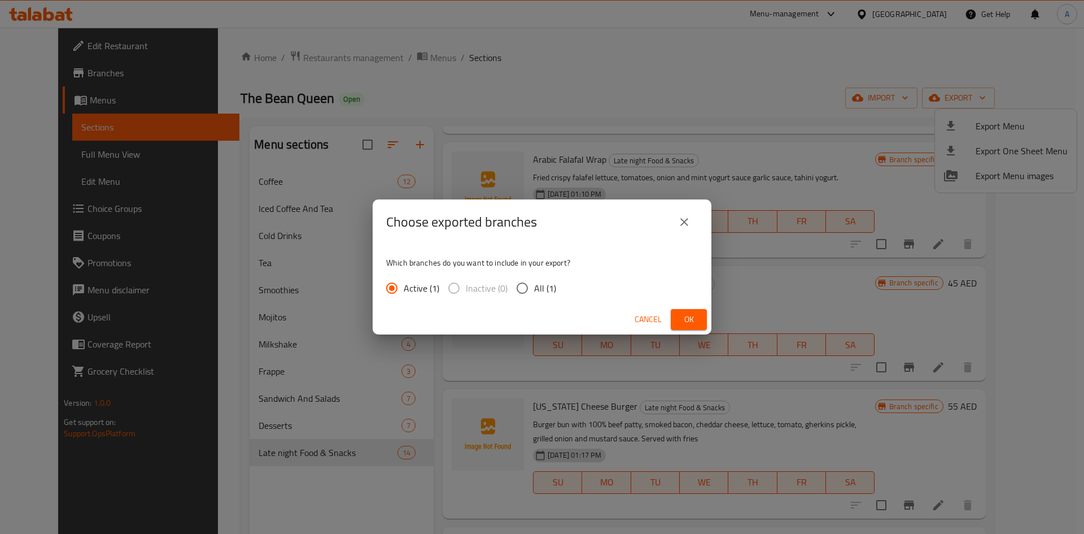
click at [538, 277] on label "All (1)" at bounding box center [534, 288] width 46 height 24
click at [534, 277] on input "All (1)" at bounding box center [523, 288] width 24 height 24
radio input "true"
drag, startPoint x: 538, startPoint y: 291, endPoint x: 680, endPoint y: 303, distance: 143.4
click at [546, 293] on span "All (1)" at bounding box center [545, 288] width 22 height 14
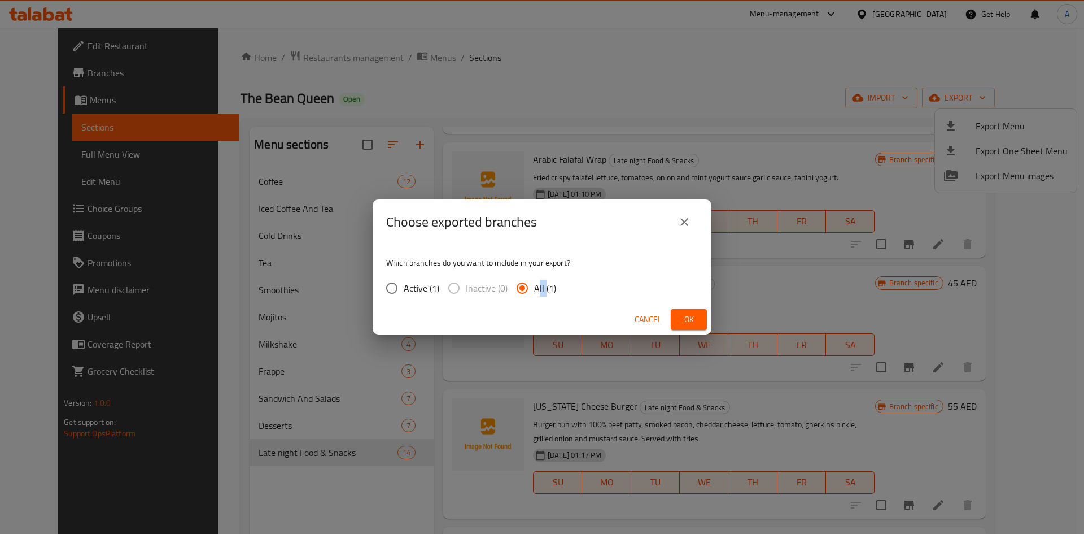
drag, startPoint x: 700, startPoint y: 319, endPoint x: 670, endPoint y: 335, distance: 33.9
click at [697, 319] on button "Ok" at bounding box center [689, 319] width 36 height 21
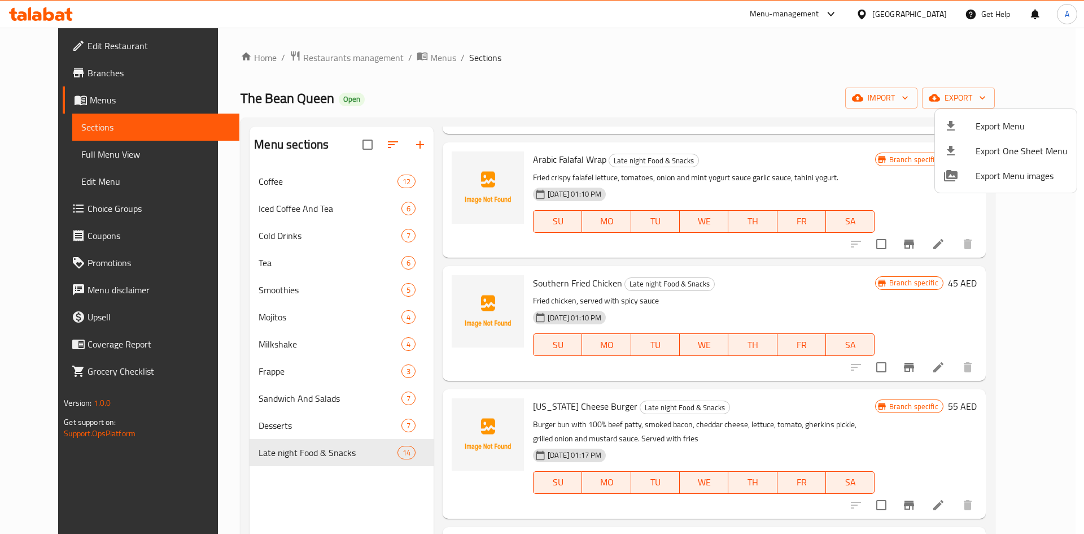
click at [46, 154] on div at bounding box center [542, 267] width 1084 height 534
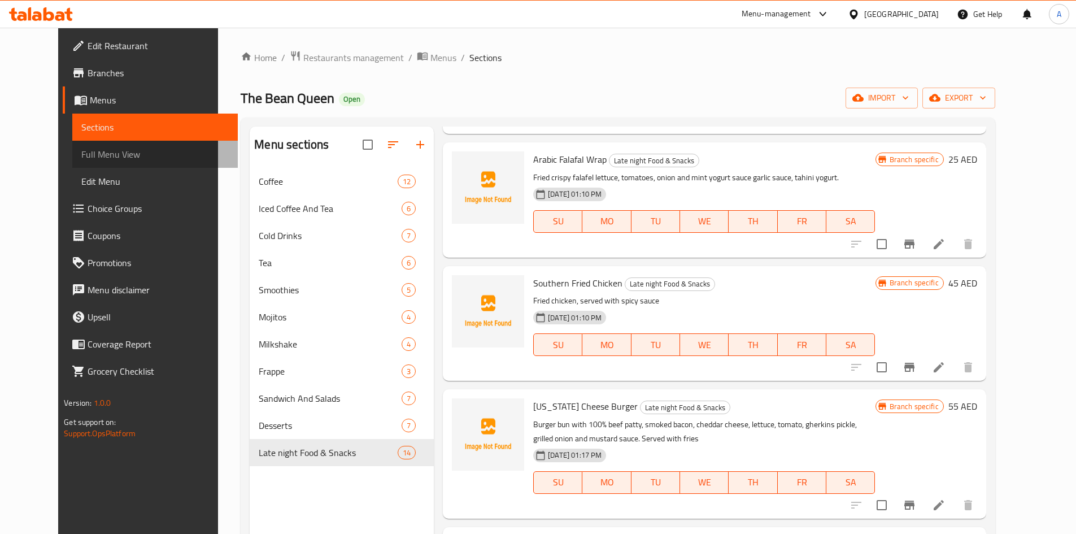
click at [81, 154] on span "Full Menu View" at bounding box center [154, 154] width 147 height 14
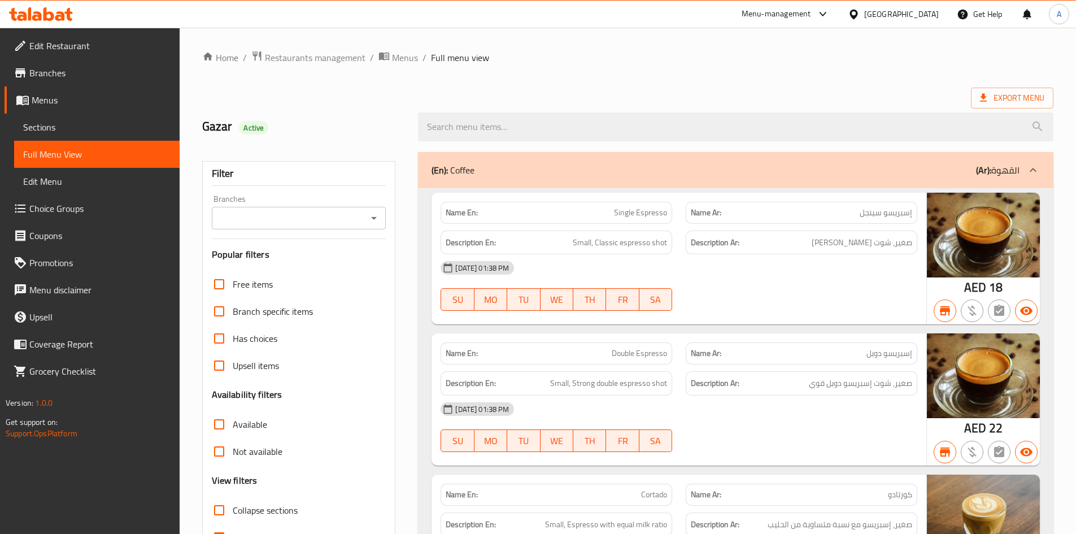
click at [277, 226] on div "Branches" at bounding box center [299, 218] width 174 height 23
drag, startPoint x: 382, startPoint y: 234, endPoint x: 367, endPoint y: 220, distance: 20.8
click at [381, 233] on div "Filter Branches Branches Popular filters Free items Branch specific items Has c…" at bounding box center [299, 369] width 194 height 417
click at [367, 220] on icon "Open" at bounding box center [374, 218] width 14 height 14
click at [323, 271] on span "The Bean Queen, Business Bay" at bounding box center [279, 267] width 119 height 14
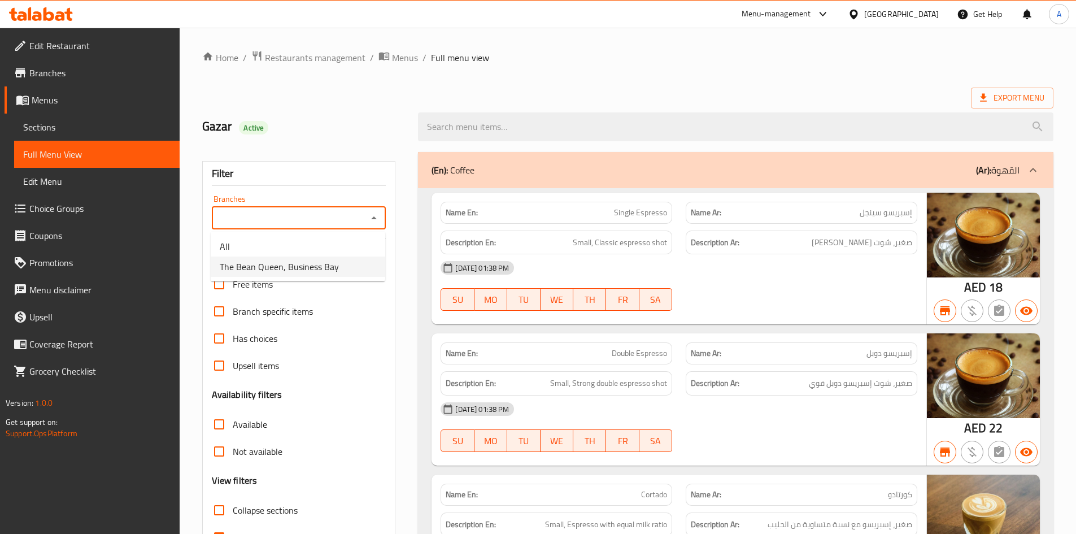
type input "The Bean Queen, Business Bay"
click at [343, 221] on input "The Bean Queen, Business Bay" at bounding box center [289, 218] width 149 height 16
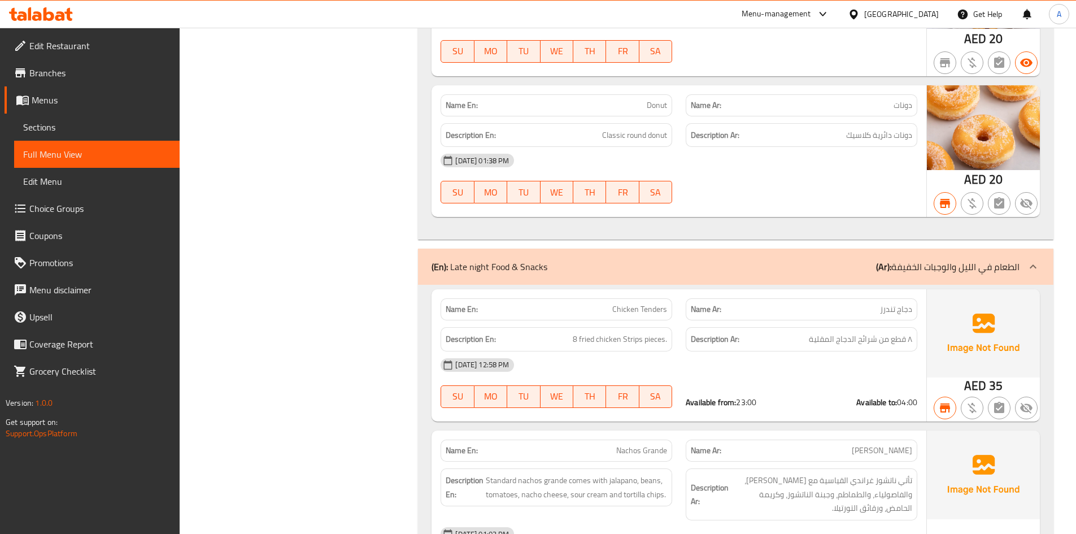
scroll to position [10306, 0]
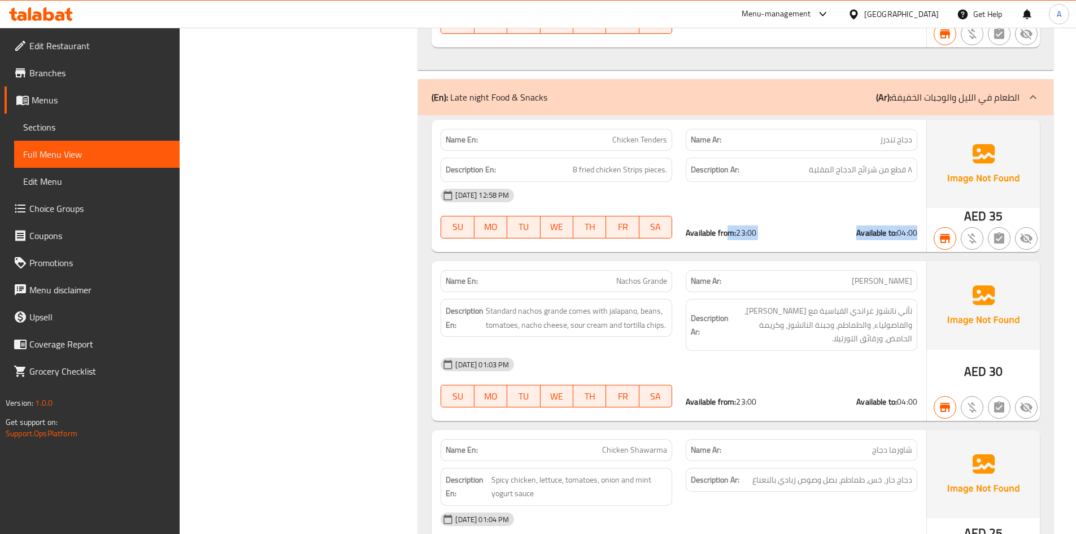
drag, startPoint x: 729, startPoint y: 233, endPoint x: 918, endPoint y: 245, distance: 189.0
click at [918, 245] on div "Available from: 23:00 Available to: 04:00" at bounding box center [801, 232] width 245 height 25
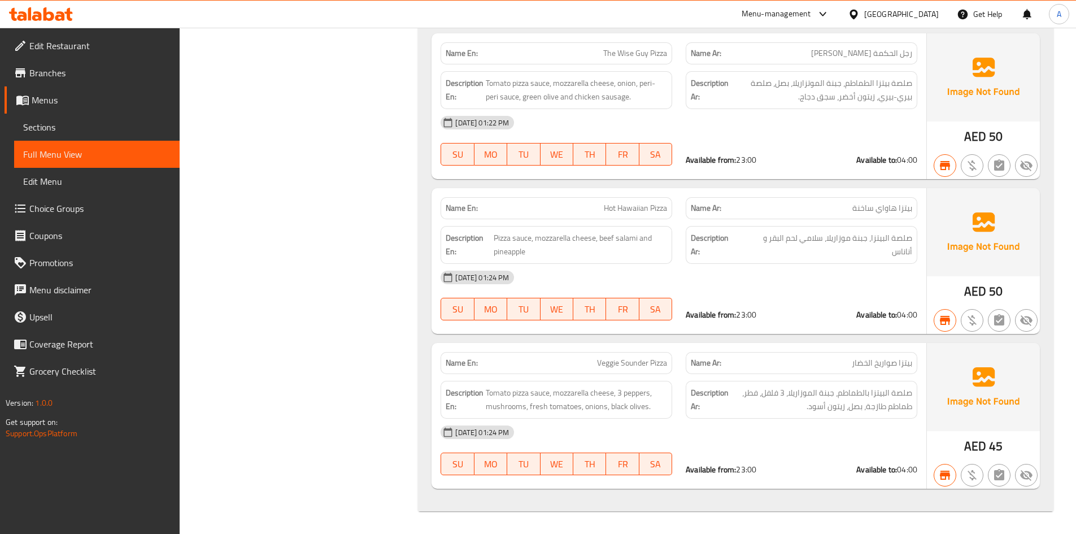
scroll to position [11776, 0]
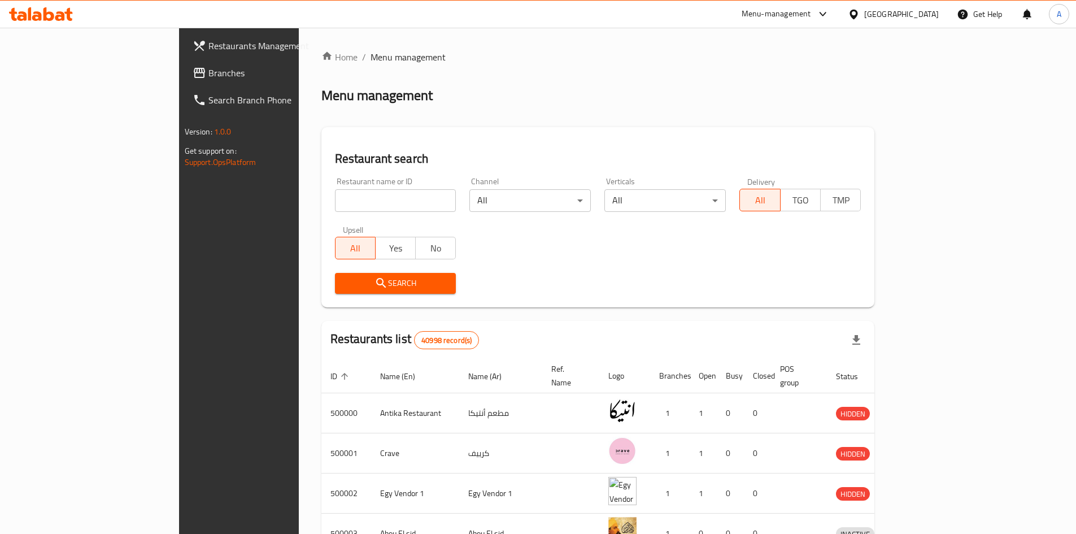
click at [335, 202] on input "search" at bounding box center [395, 200] width 121 height 23
paste input "731019"
type input "731019"
click button "Search" at bounding box center [395, 283] width 121 height 21
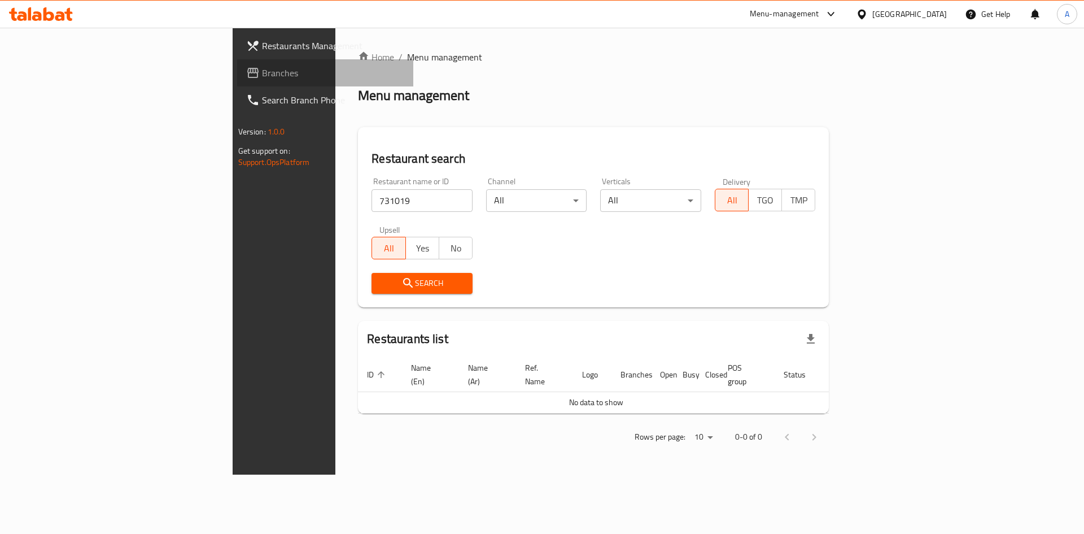
click at [262, 69] on span "Branches" at bounding box center [333, 73] width 143 height 14
